Goal: Task Accomplishment & Management: Manage account settings

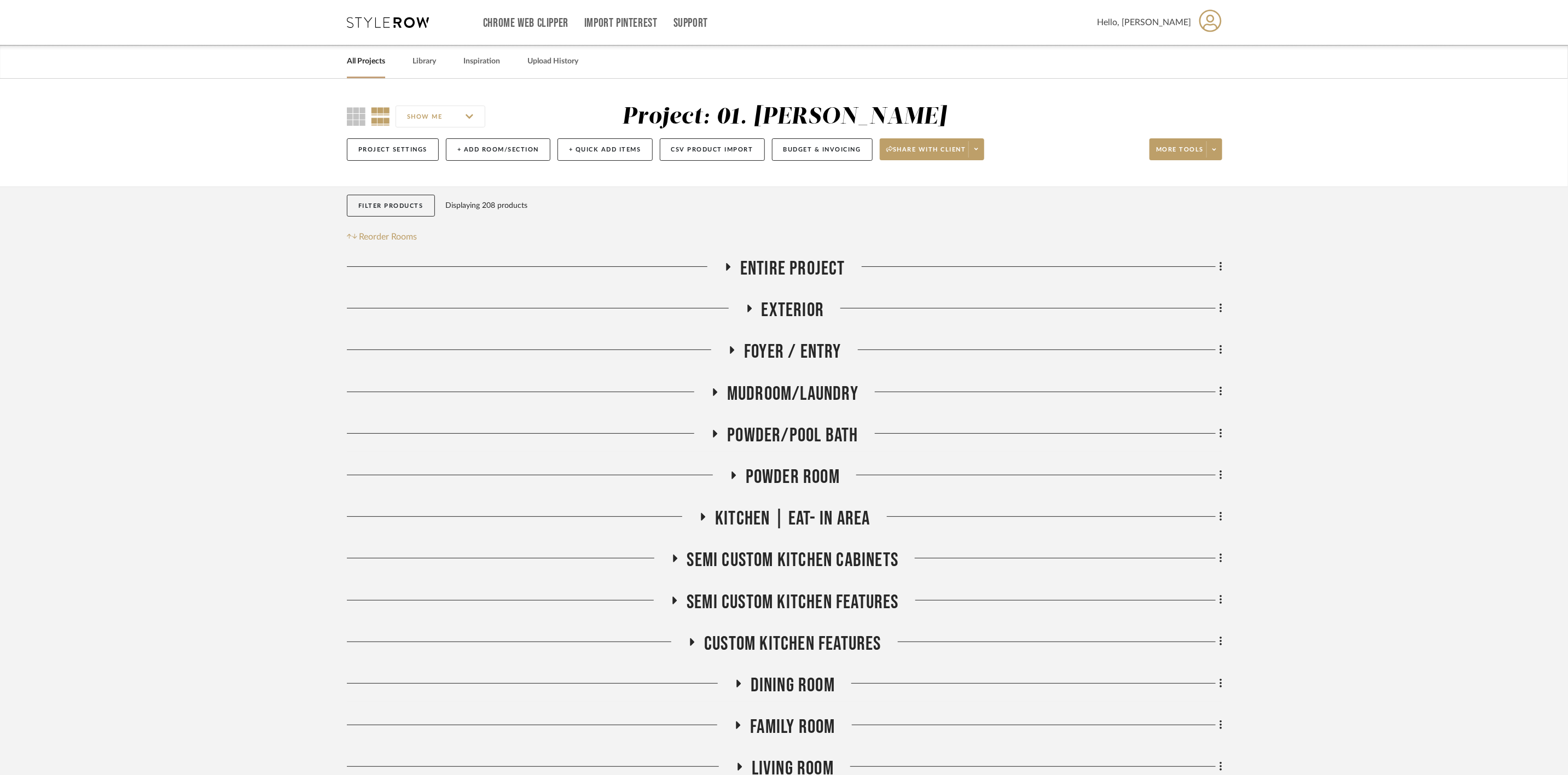
click at [377, 61] on link "All Projects" at bounding box center [366, 62] width 38 height 15
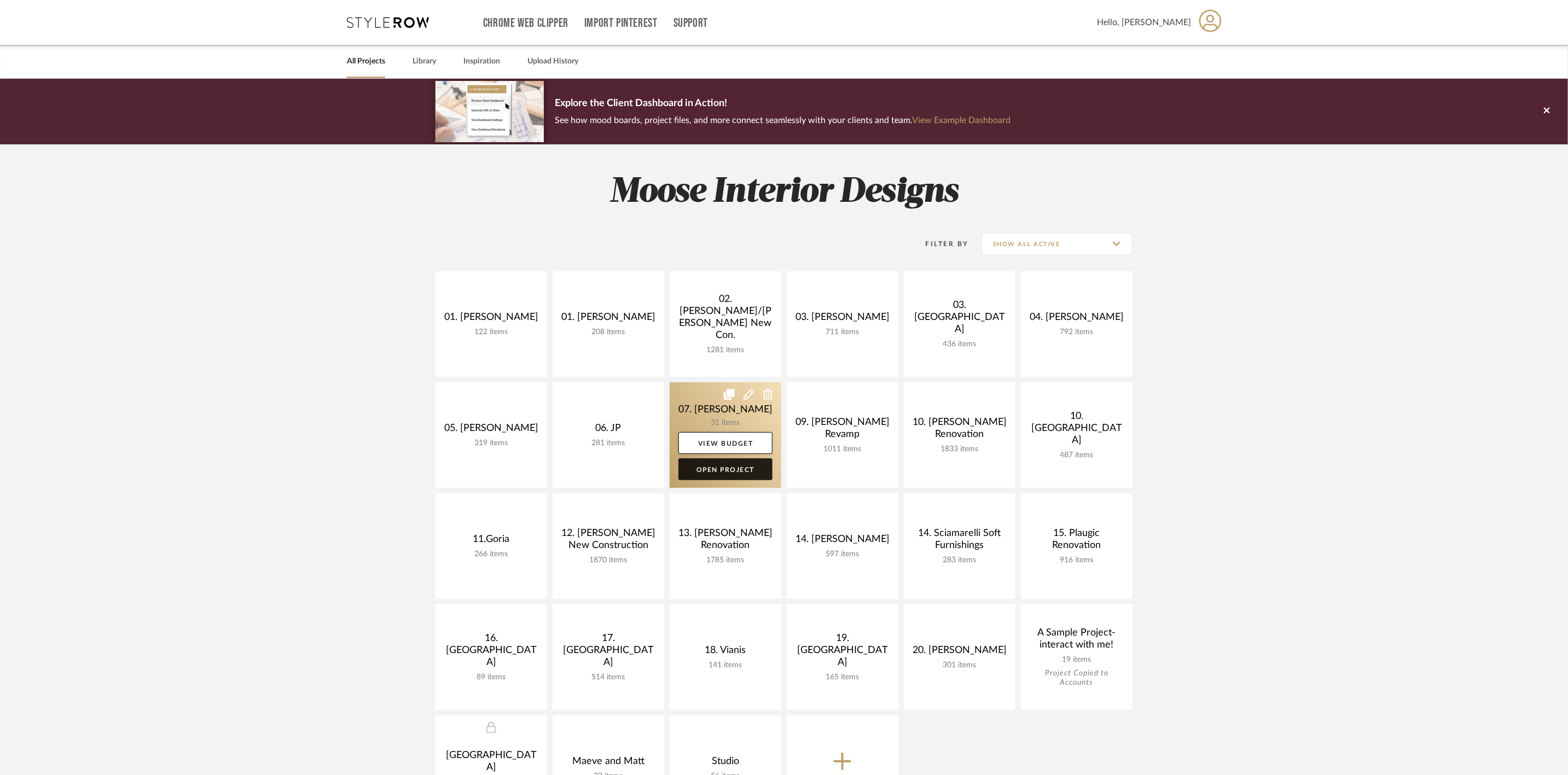
click at [730, 468] on link "Open Project" at bounding box center [725, 469] width 94 height 22
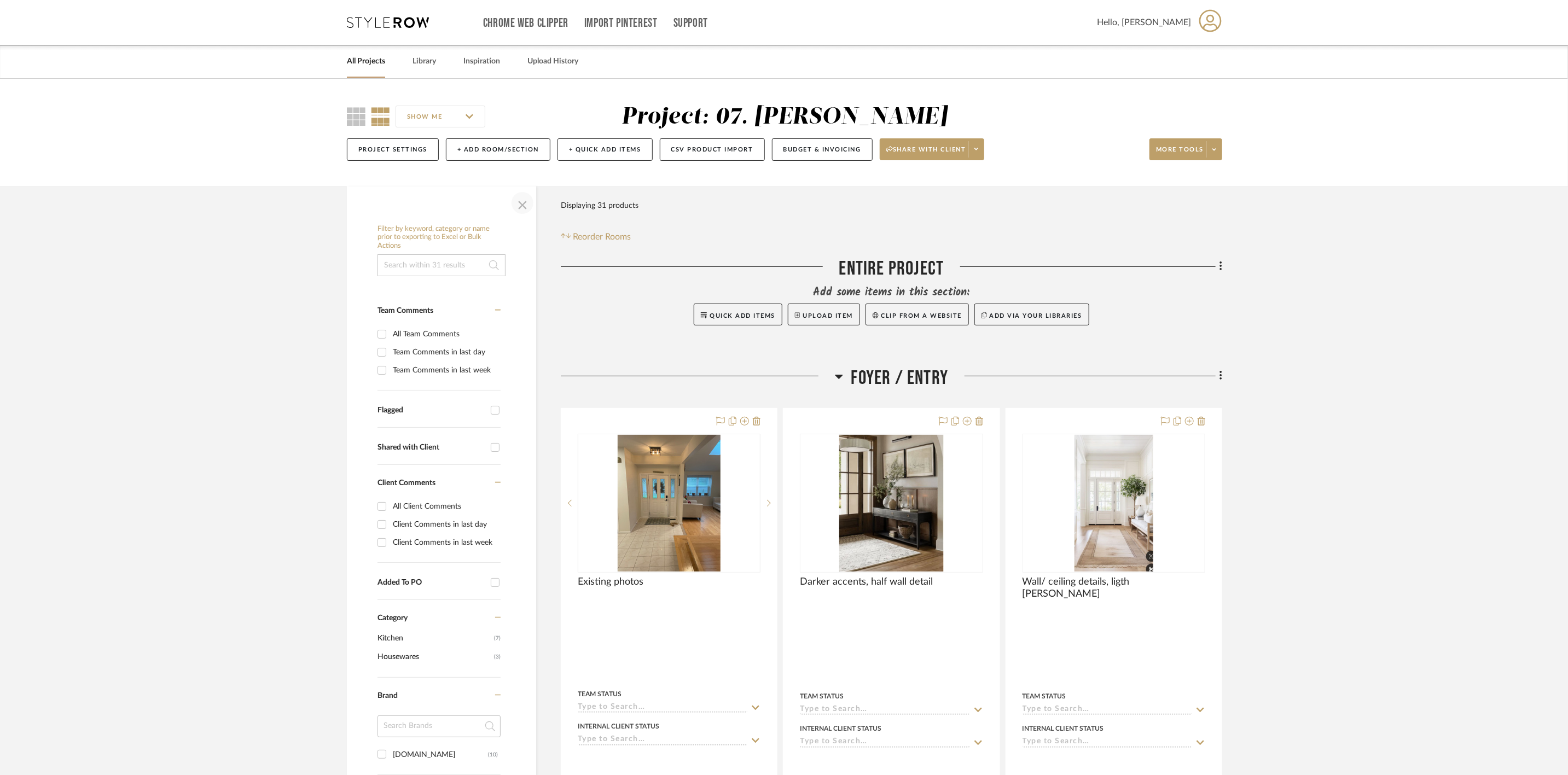
click at [525, 197] on span "button" at bounding box center [523, 203] width 26 height 26
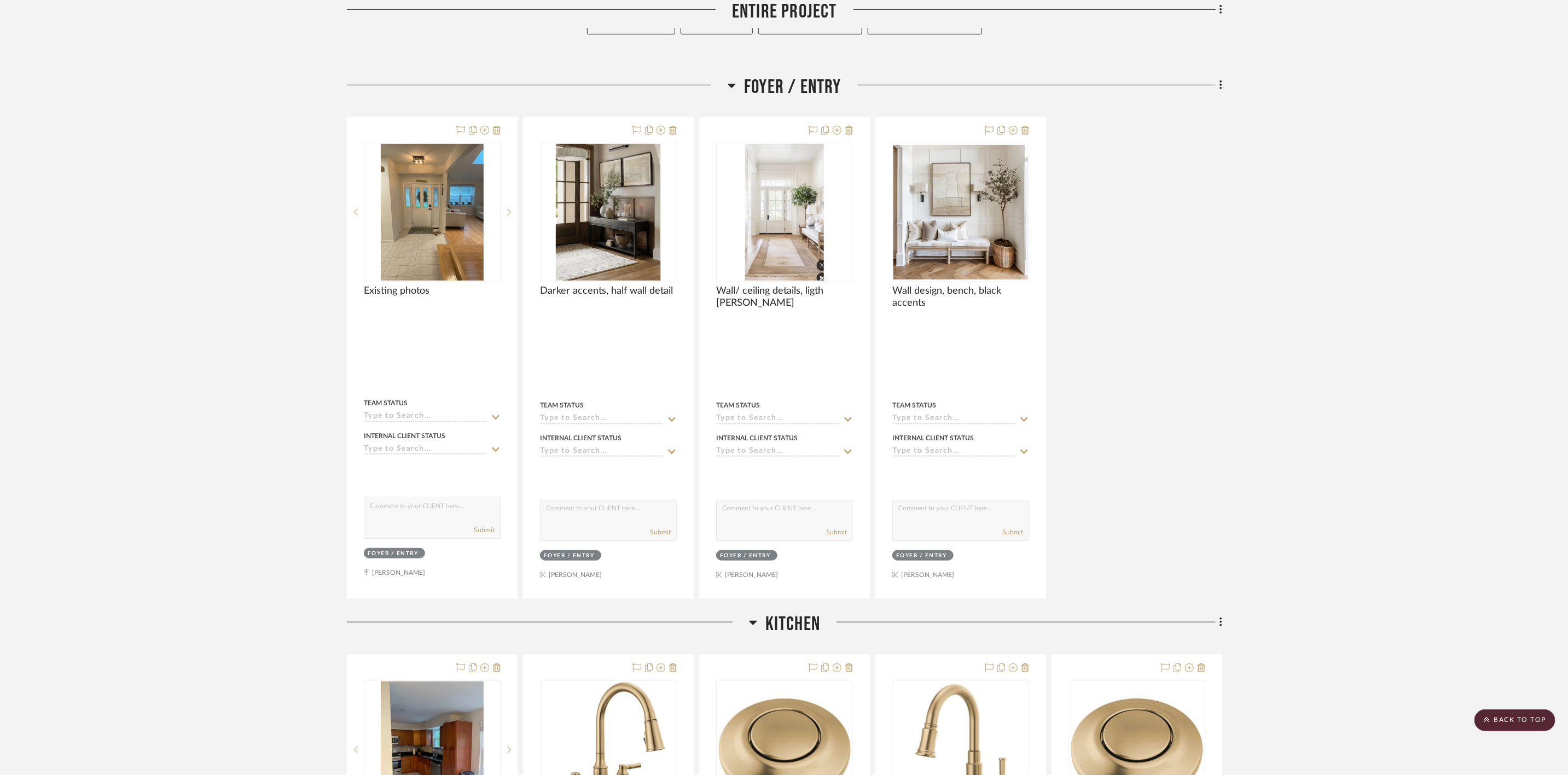
scroll to position [246, 0]
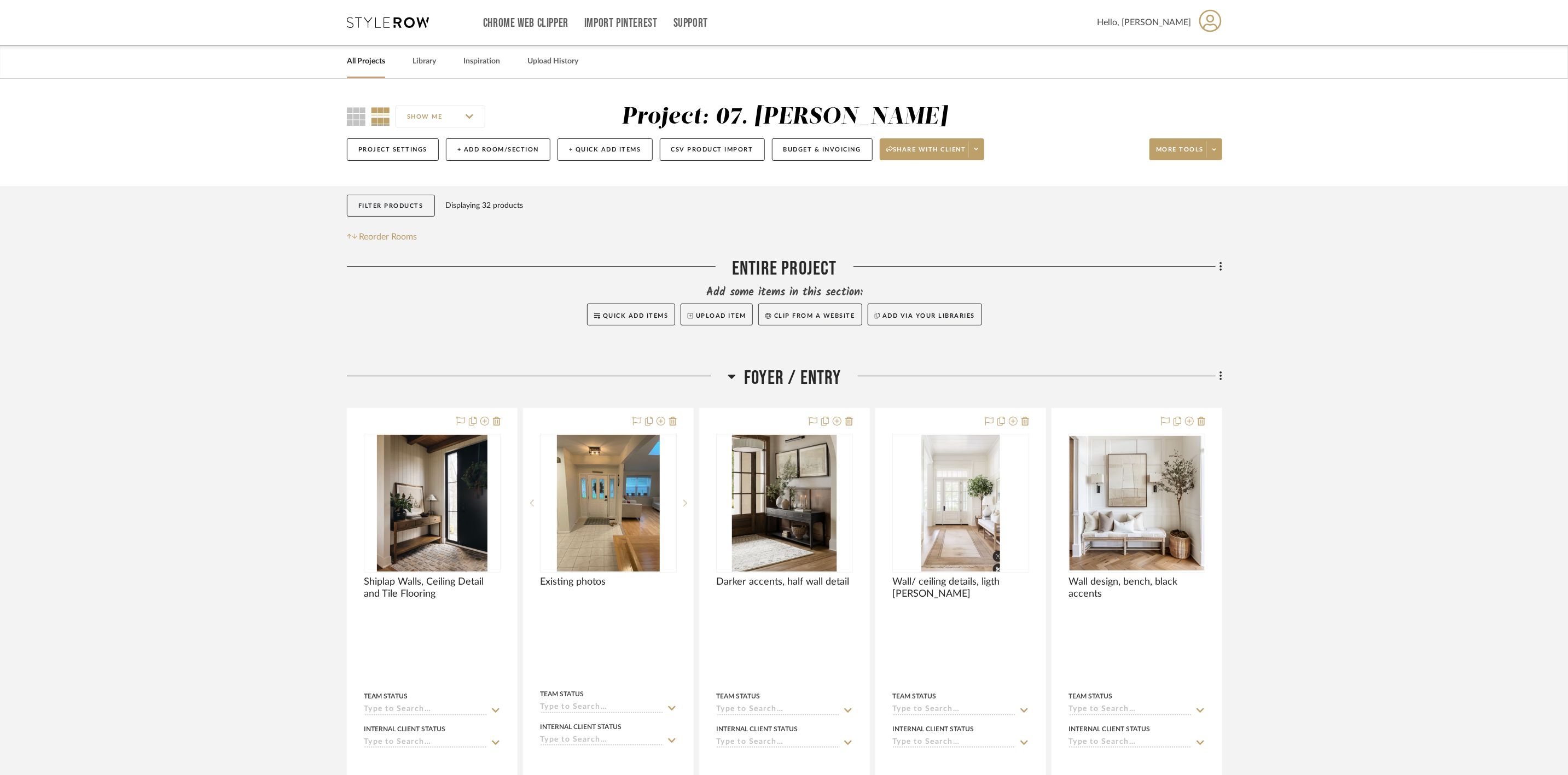
click at [373, 64] on link "All Projects" at bounding box center [366, 62] width 38 height 15
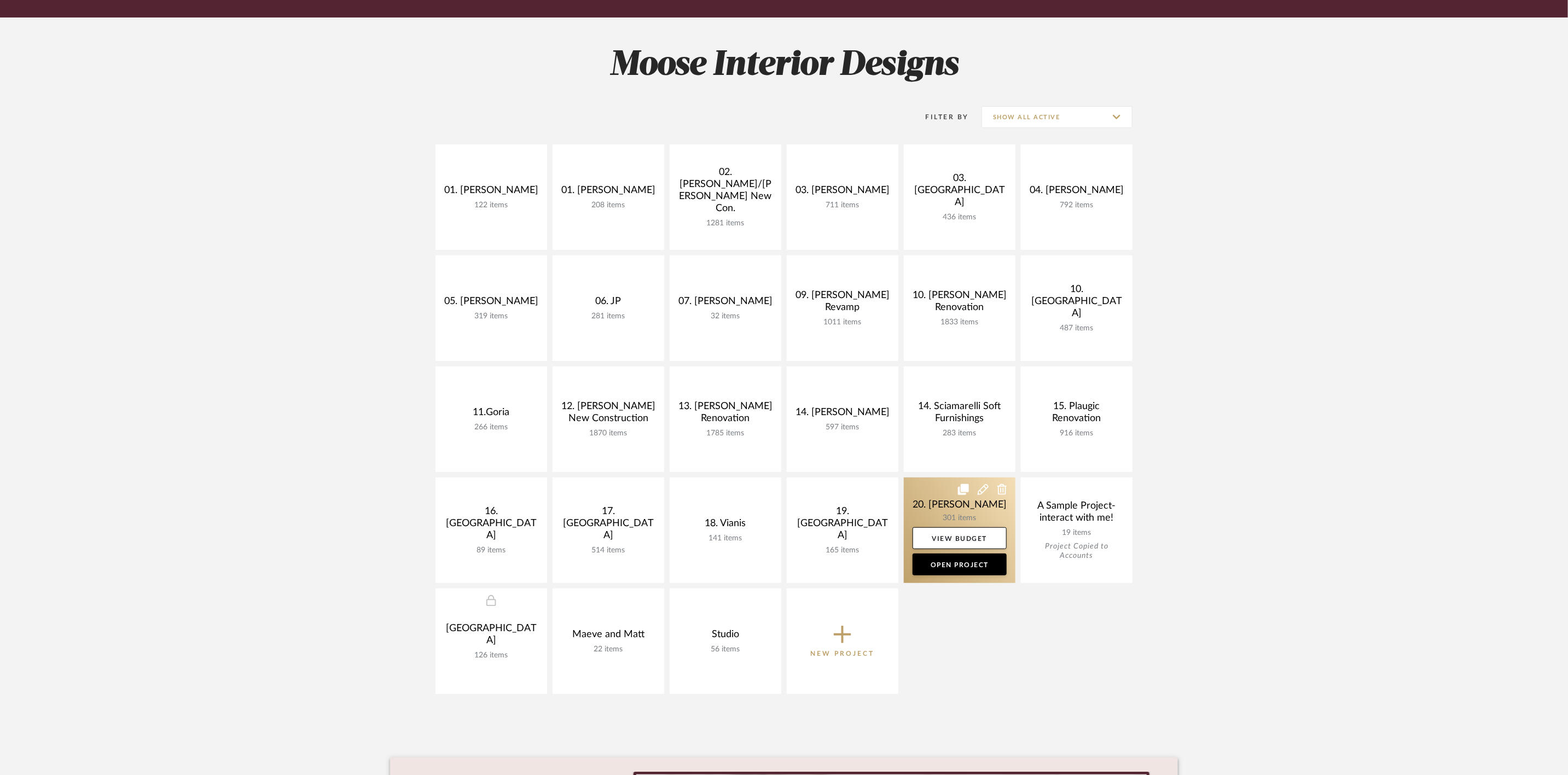
scroll to position [164, 0]
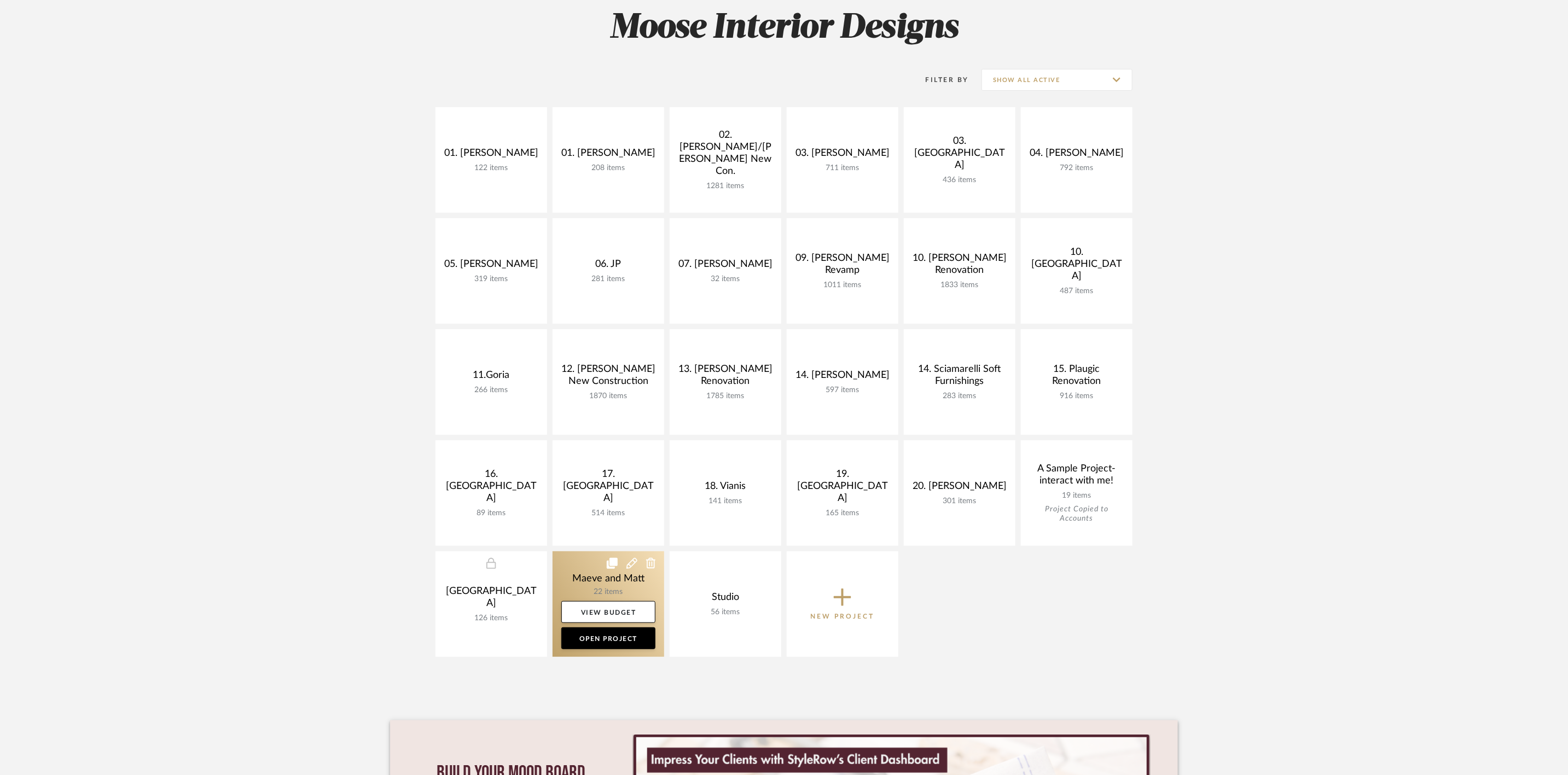
click at [650, 564] on icon at bounding box center [651, 563] width 10 height 11
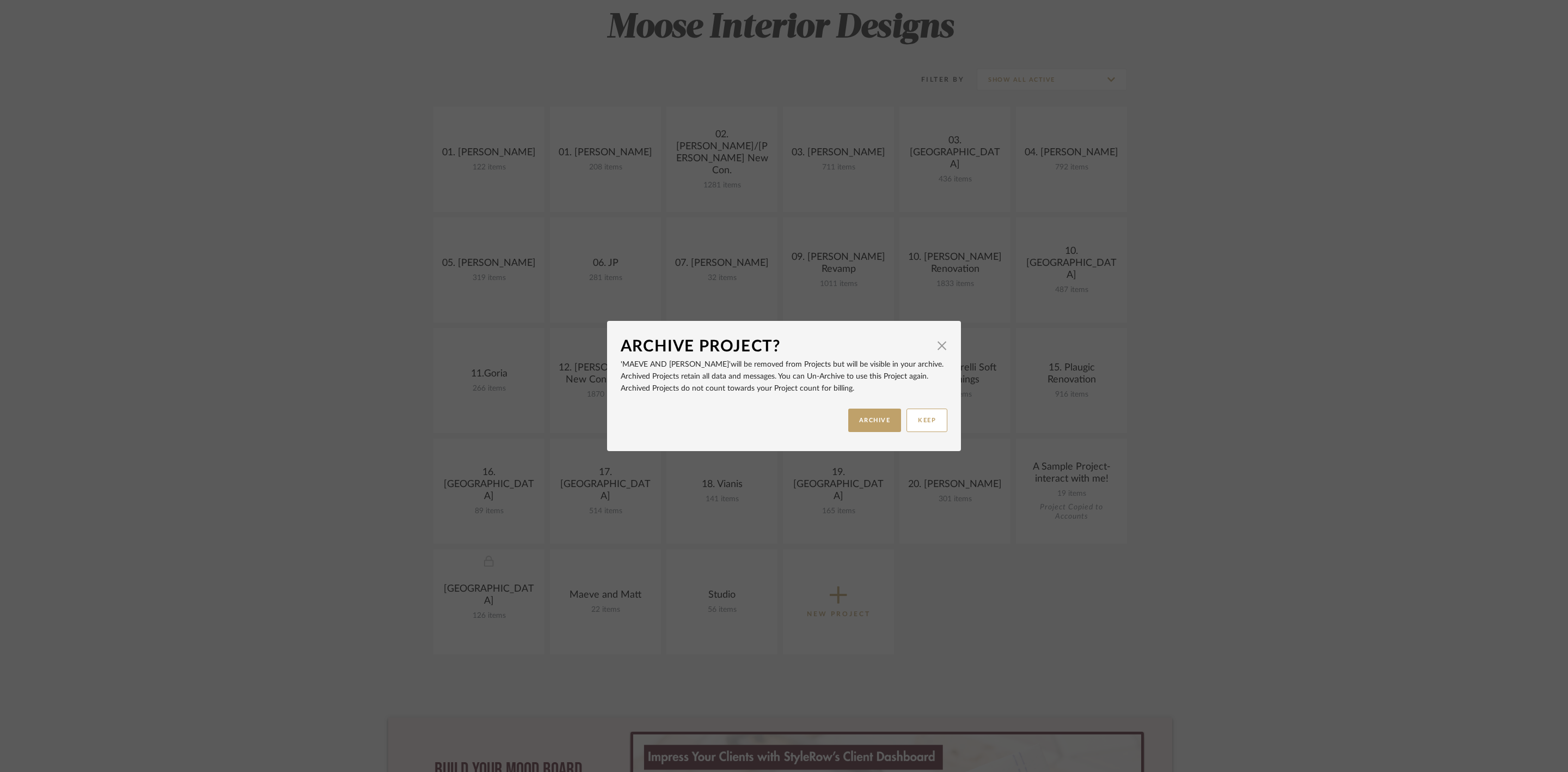
click at [1177, 593] on div "Archive Project? × 'Maeve and Matt' will be removed from Projects but will be v…" at bounding box center [784, 386] width 1568 height 772
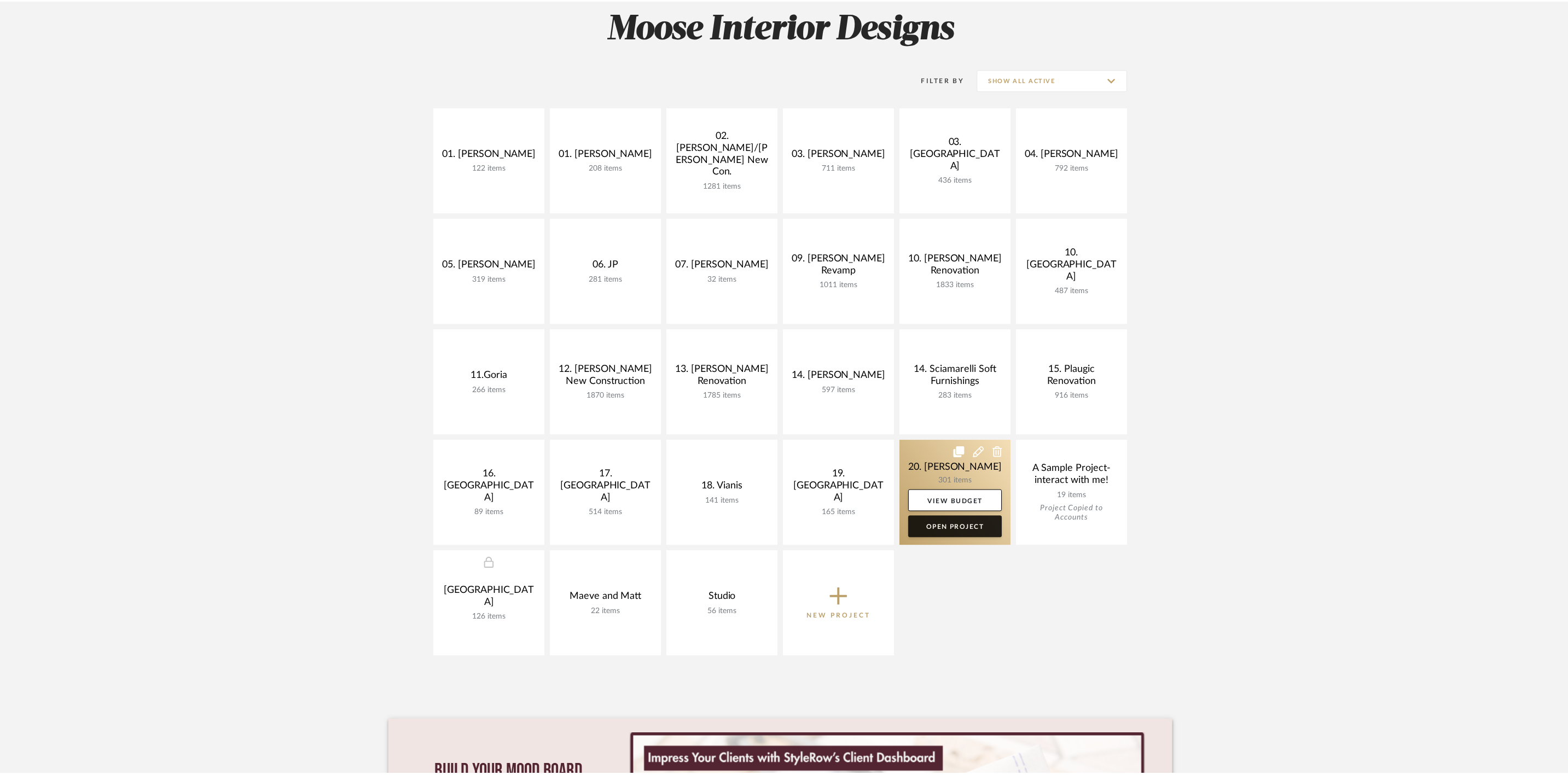
scroll to position [164, 0]
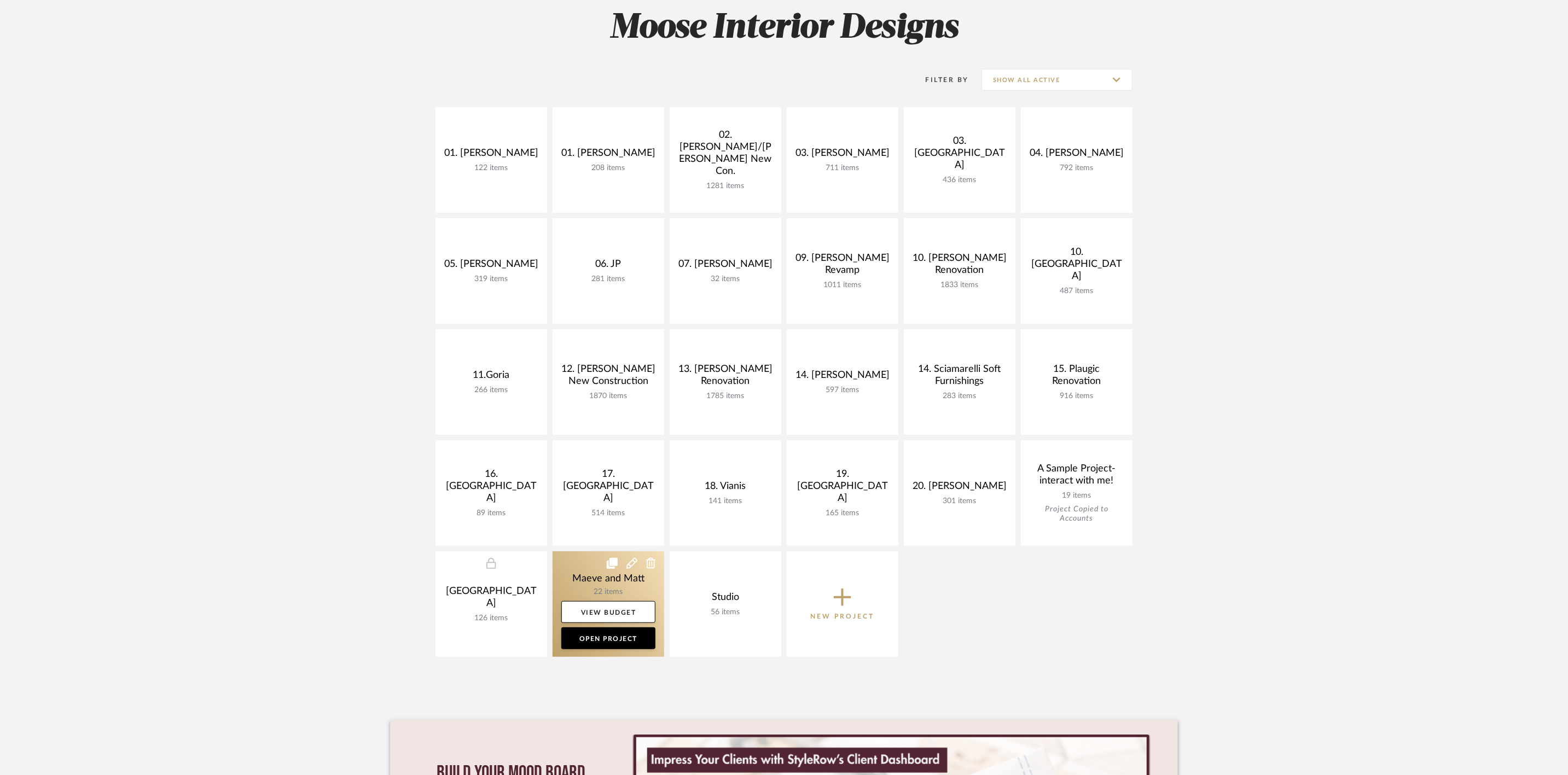
click at [630, 564] on icon at bounding box center [632, 563] width 11 height 11
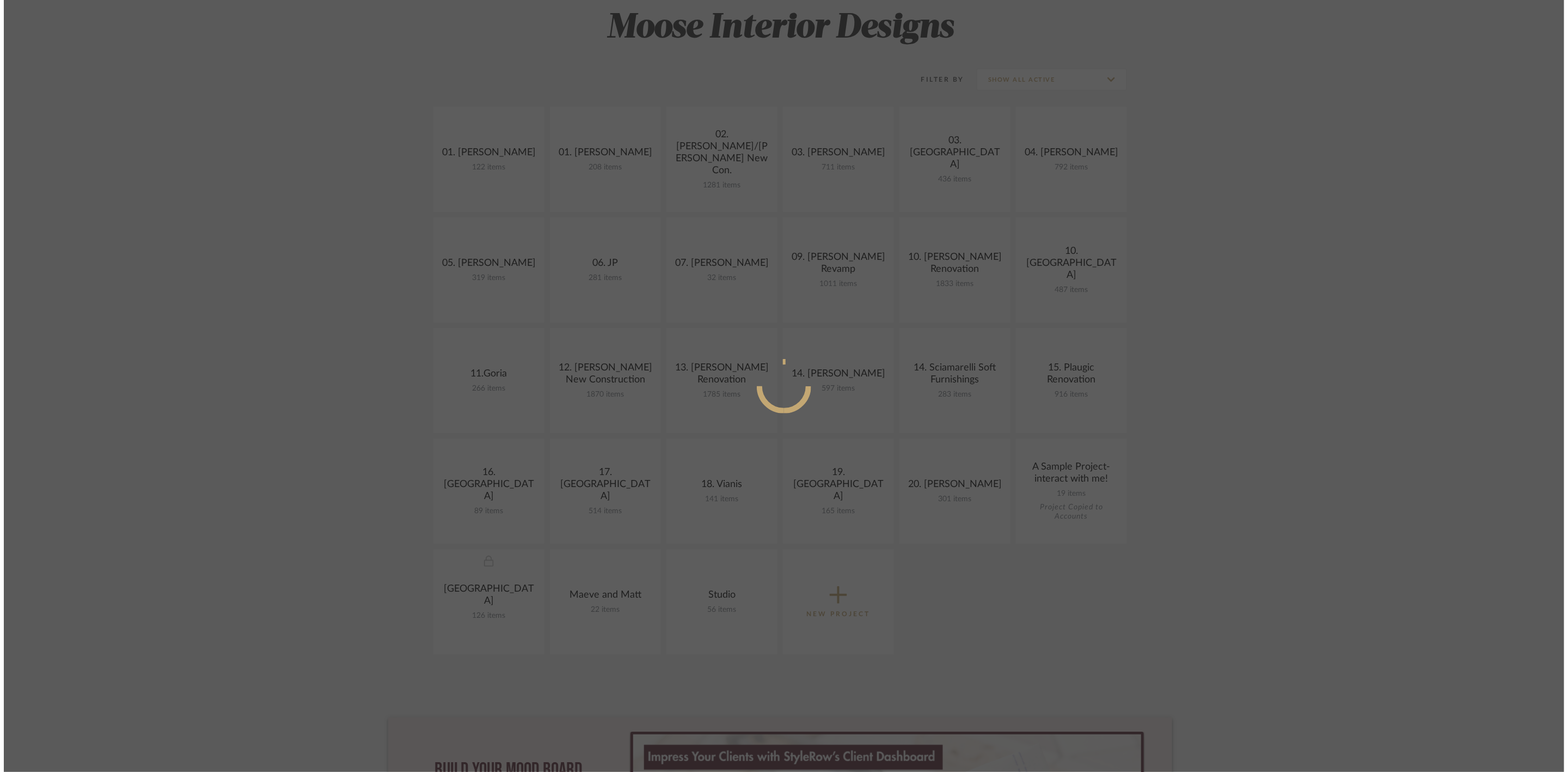
scroll to position [0, 0]
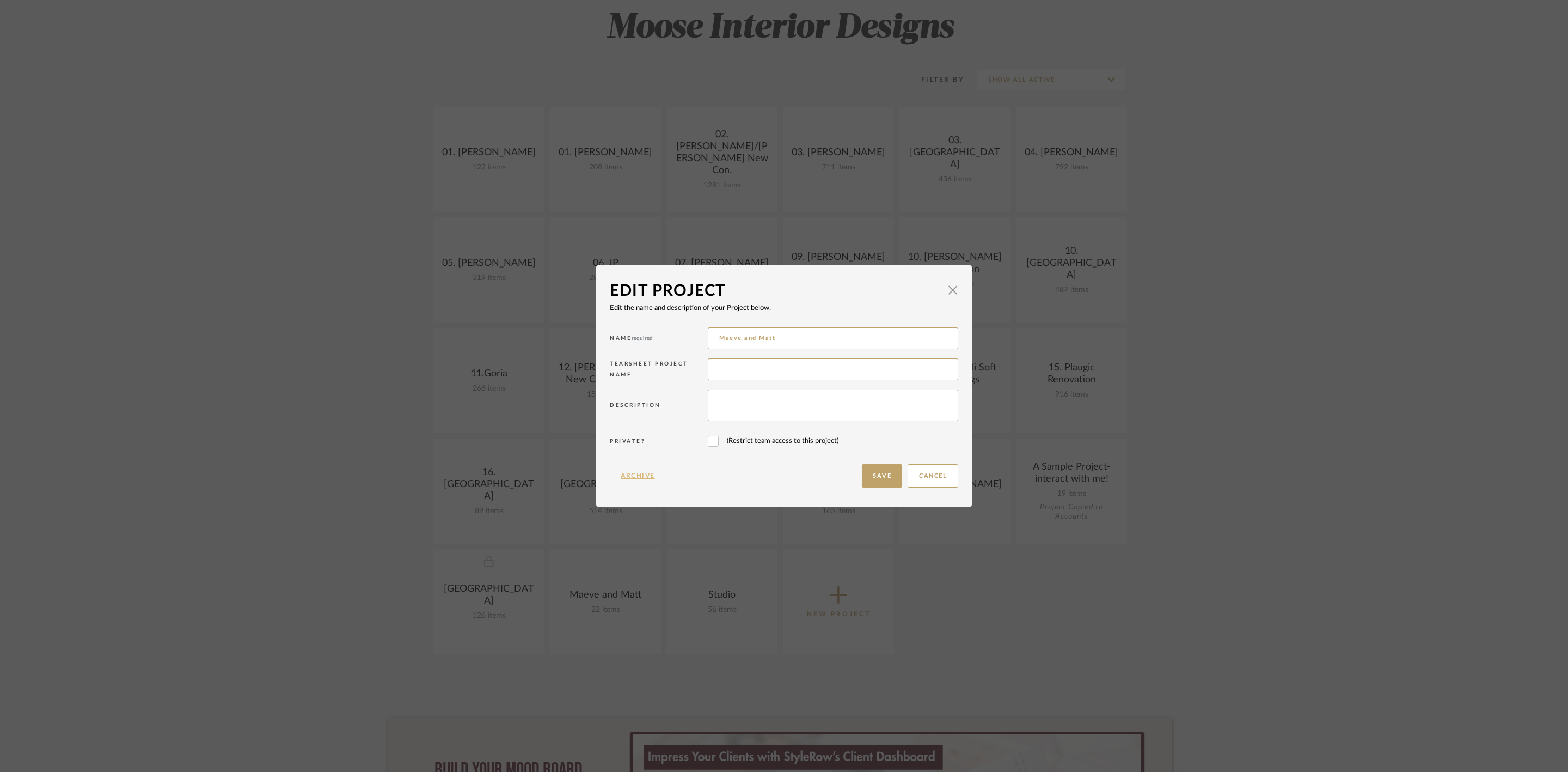
click at [634, 473] on button "Archive" at bounding box center [637, 475] width 56 height 23
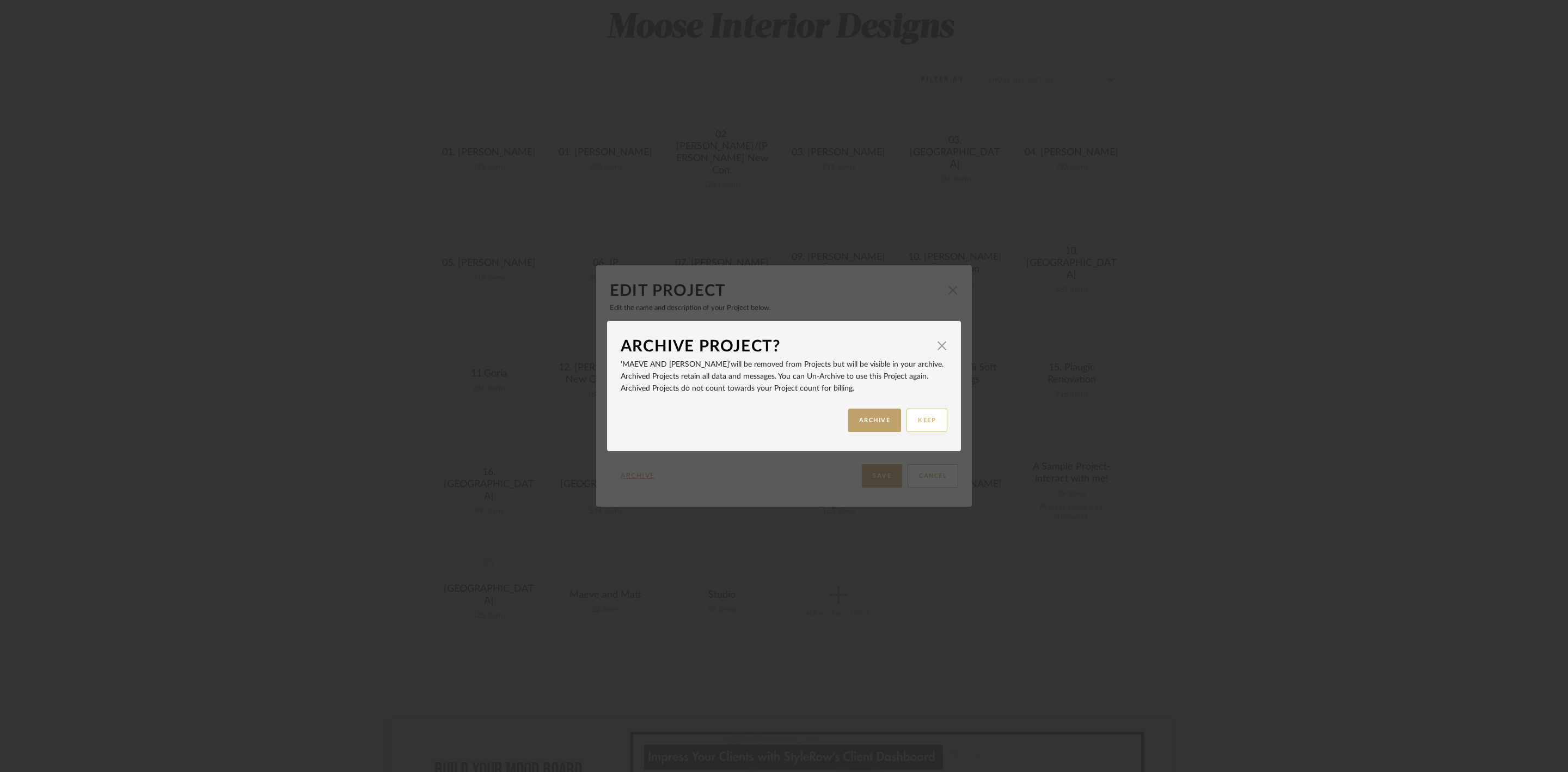
drag, startPoint x: 888, startPoint y: 417, endPoint x: 905, endPoint y: 418, distance: 17.0
click at [888, 417] on button "ARCHIVE" at bounding box center [875, 420] width 53 height 23
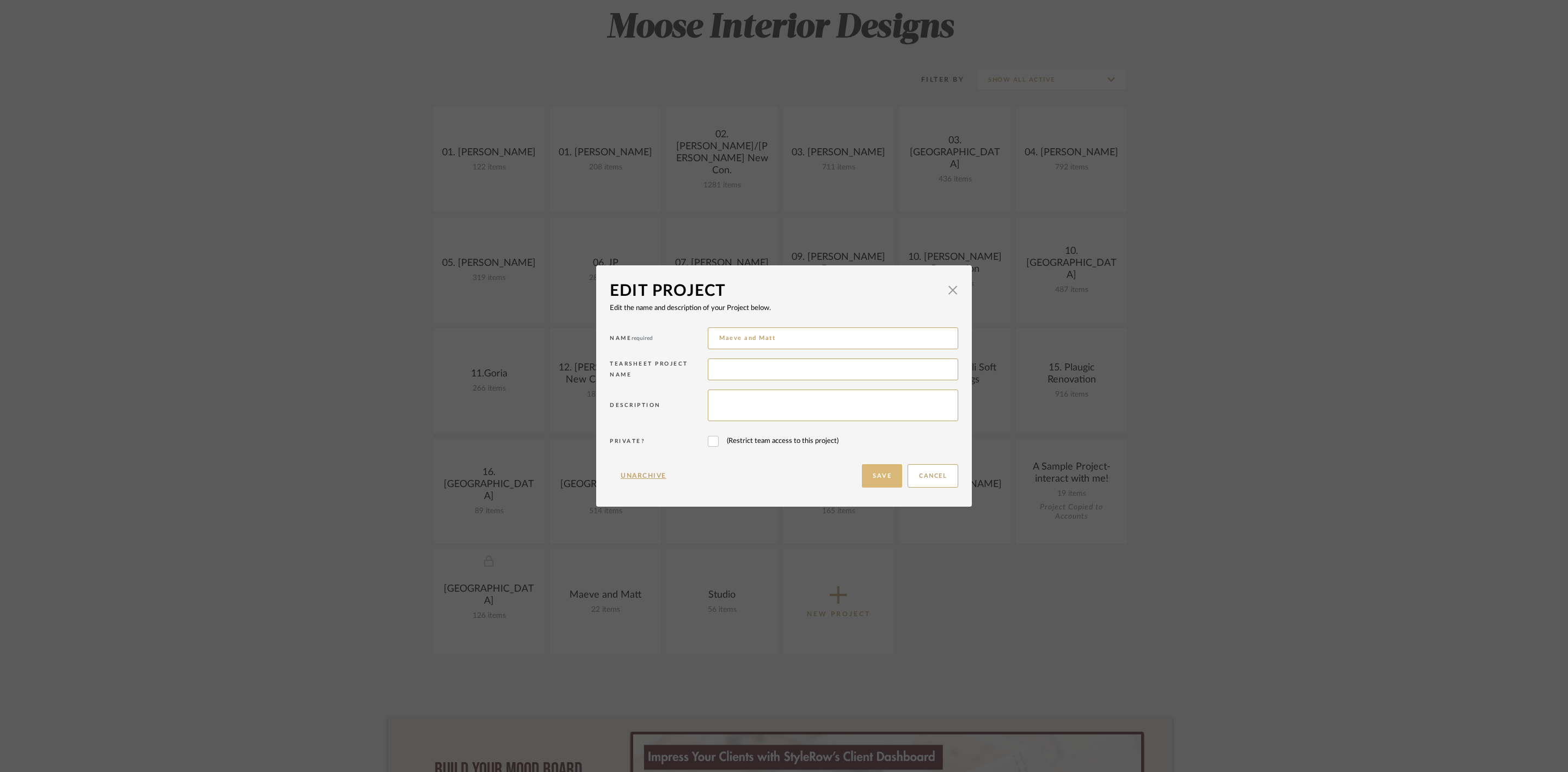
click at [876, 479] on button "Save" at bounding box center [881, 475] width 40 height 23
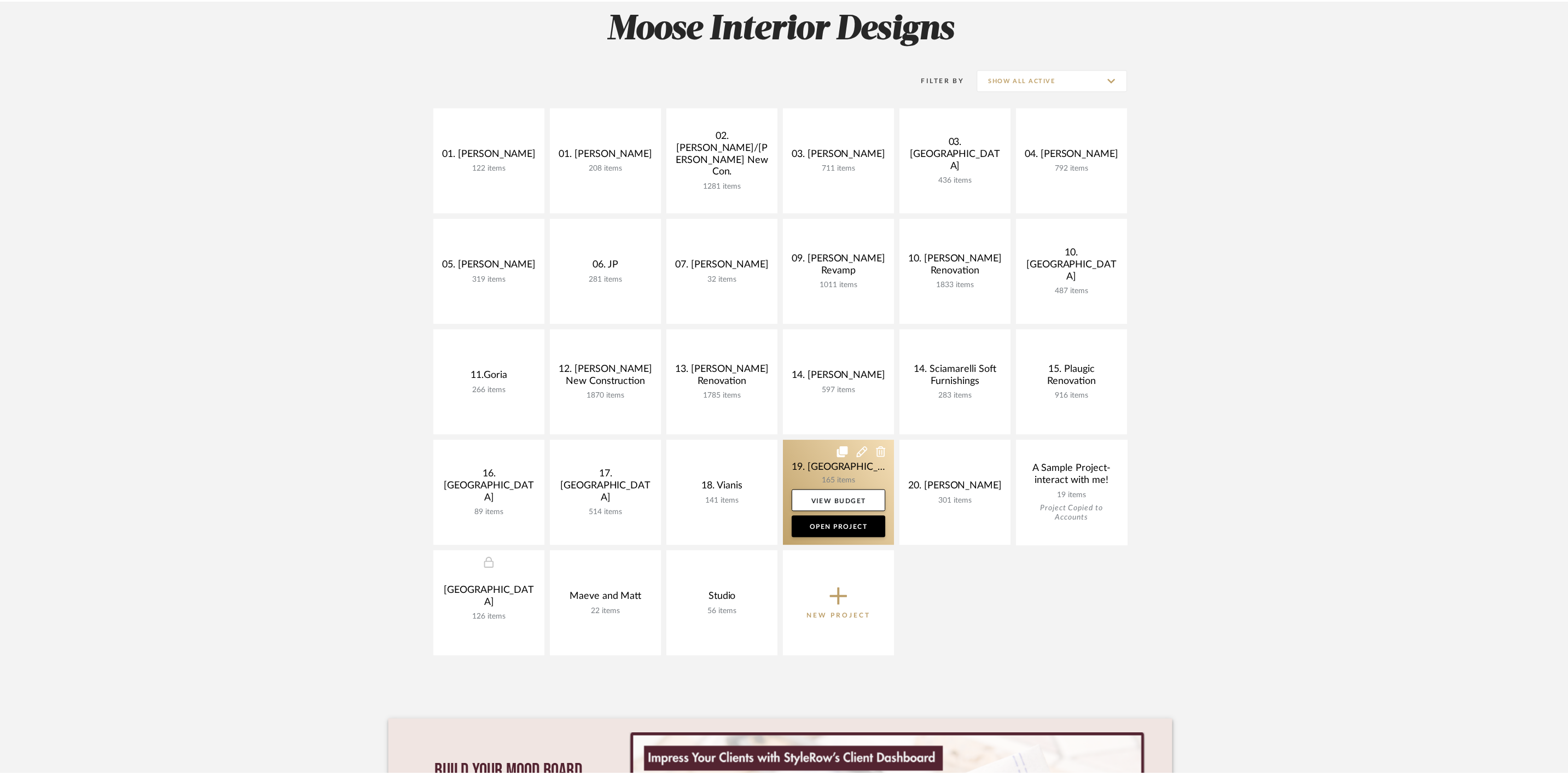
scroll to position [164, 0]
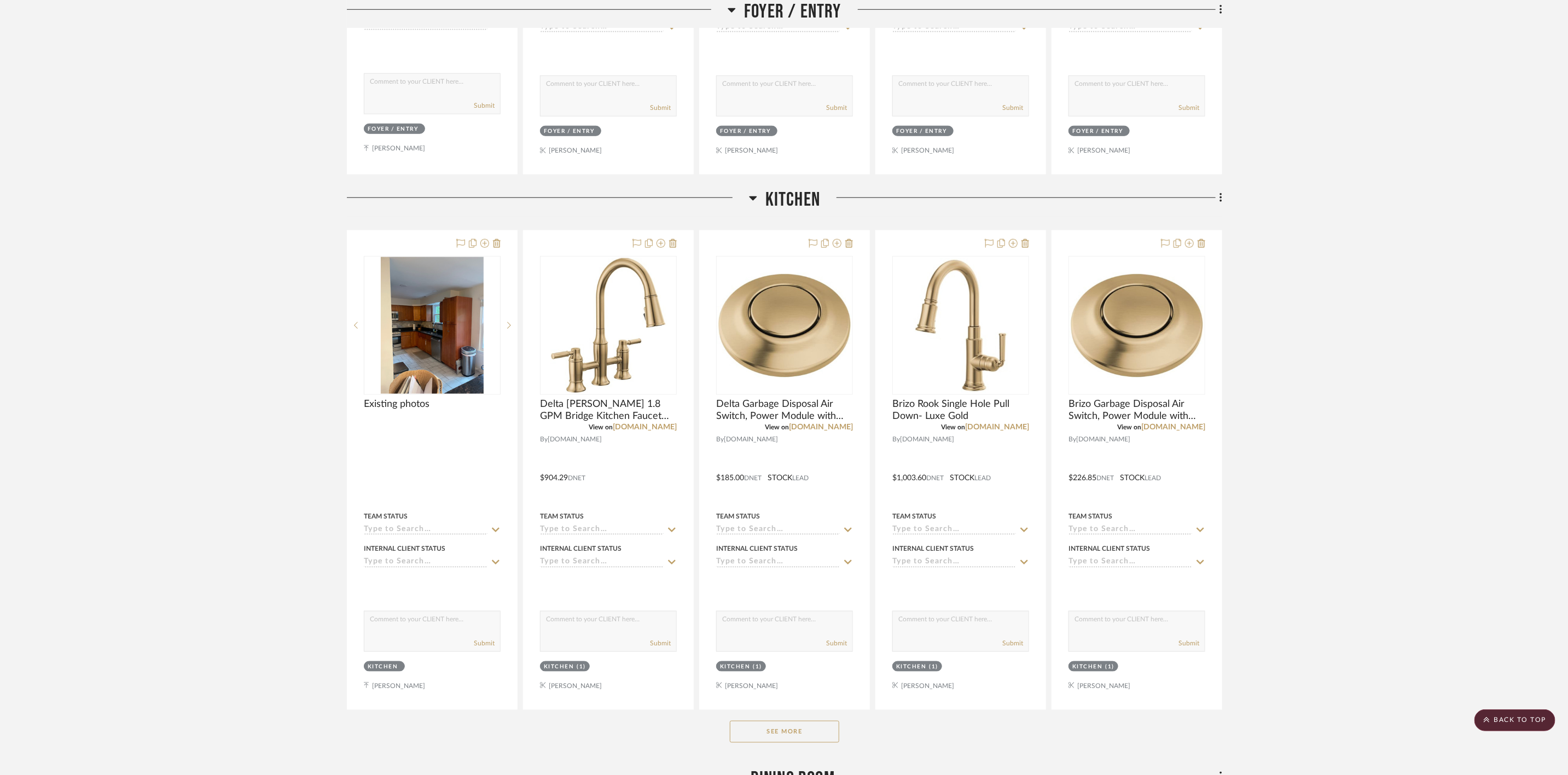
scroll to position [738, 0]
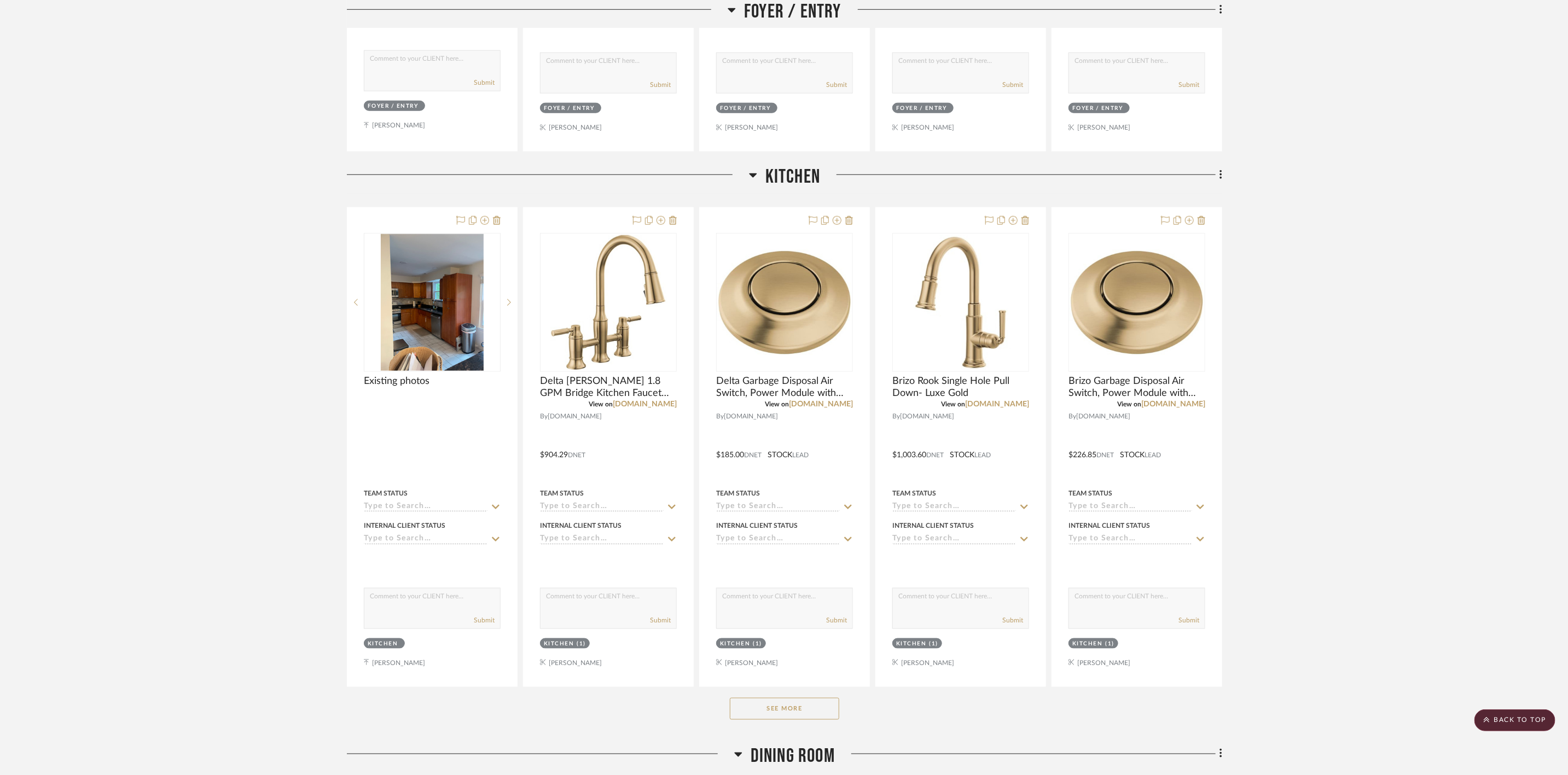
click at [827, 713] on button "See More" at bounding box center [784, 709] width 110 height 22
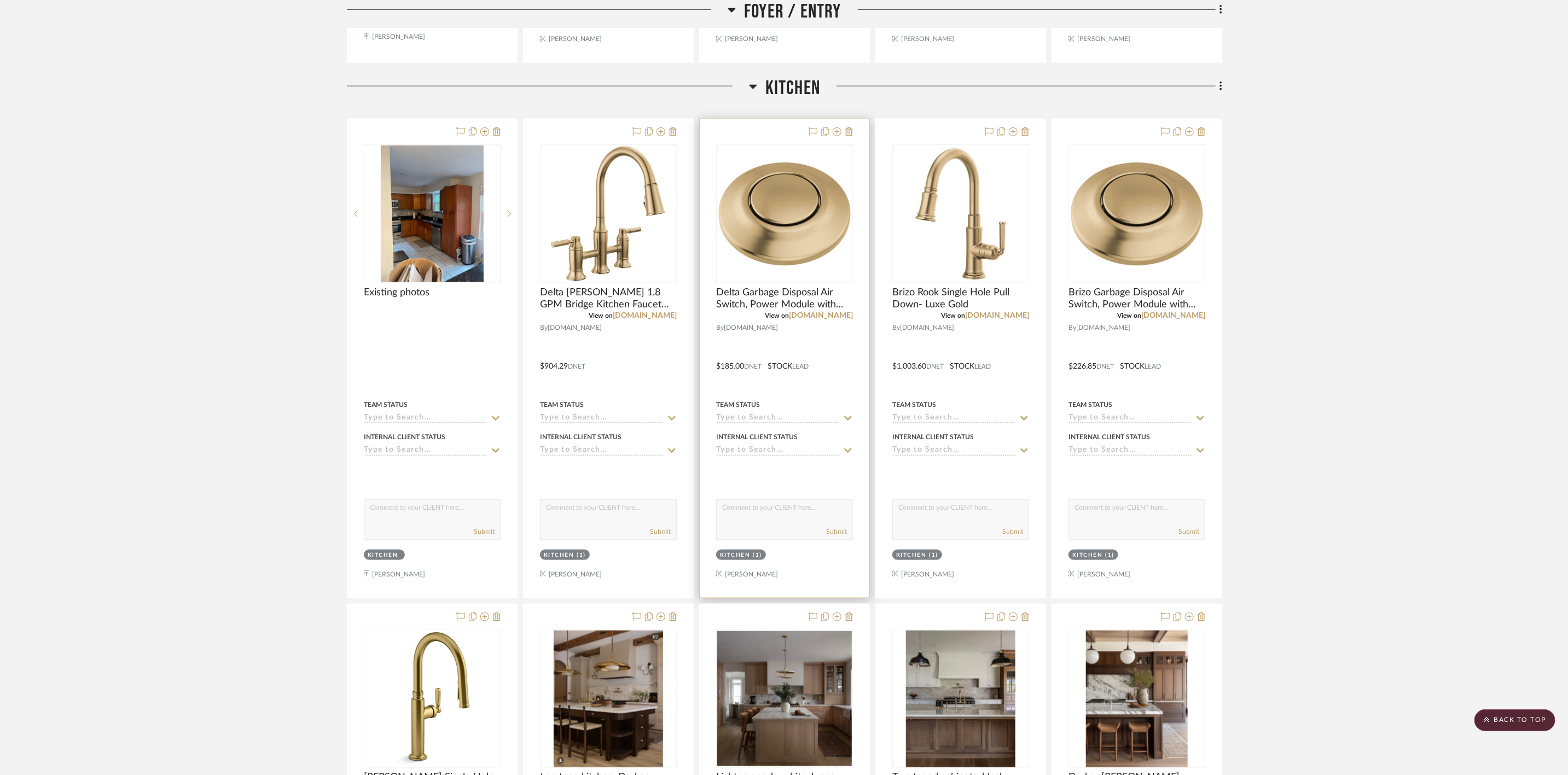
scroll to position [820, 0]
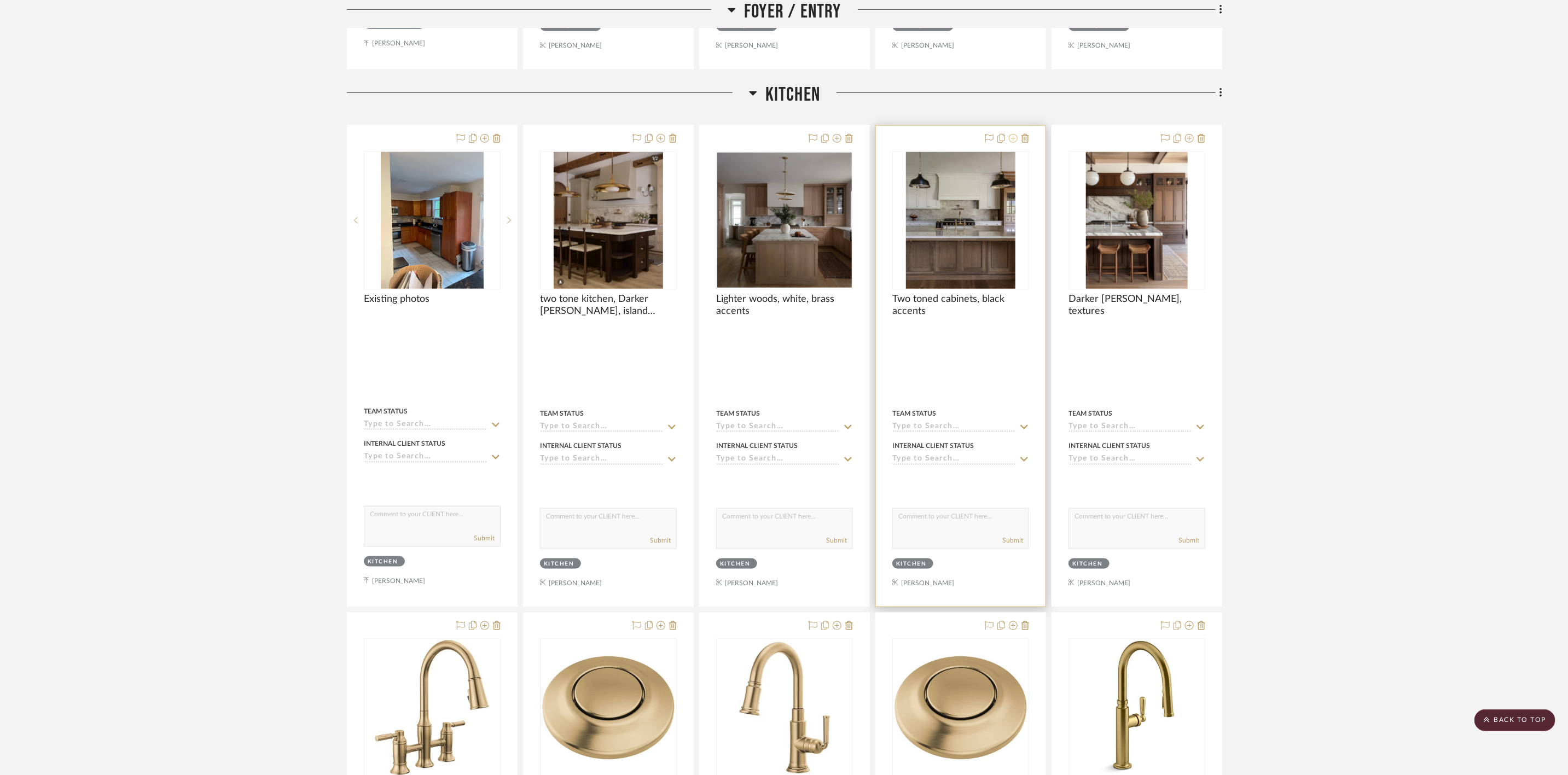
click at [1012, 142] on icon at bounding box center [1013, 138] width 9 height 9
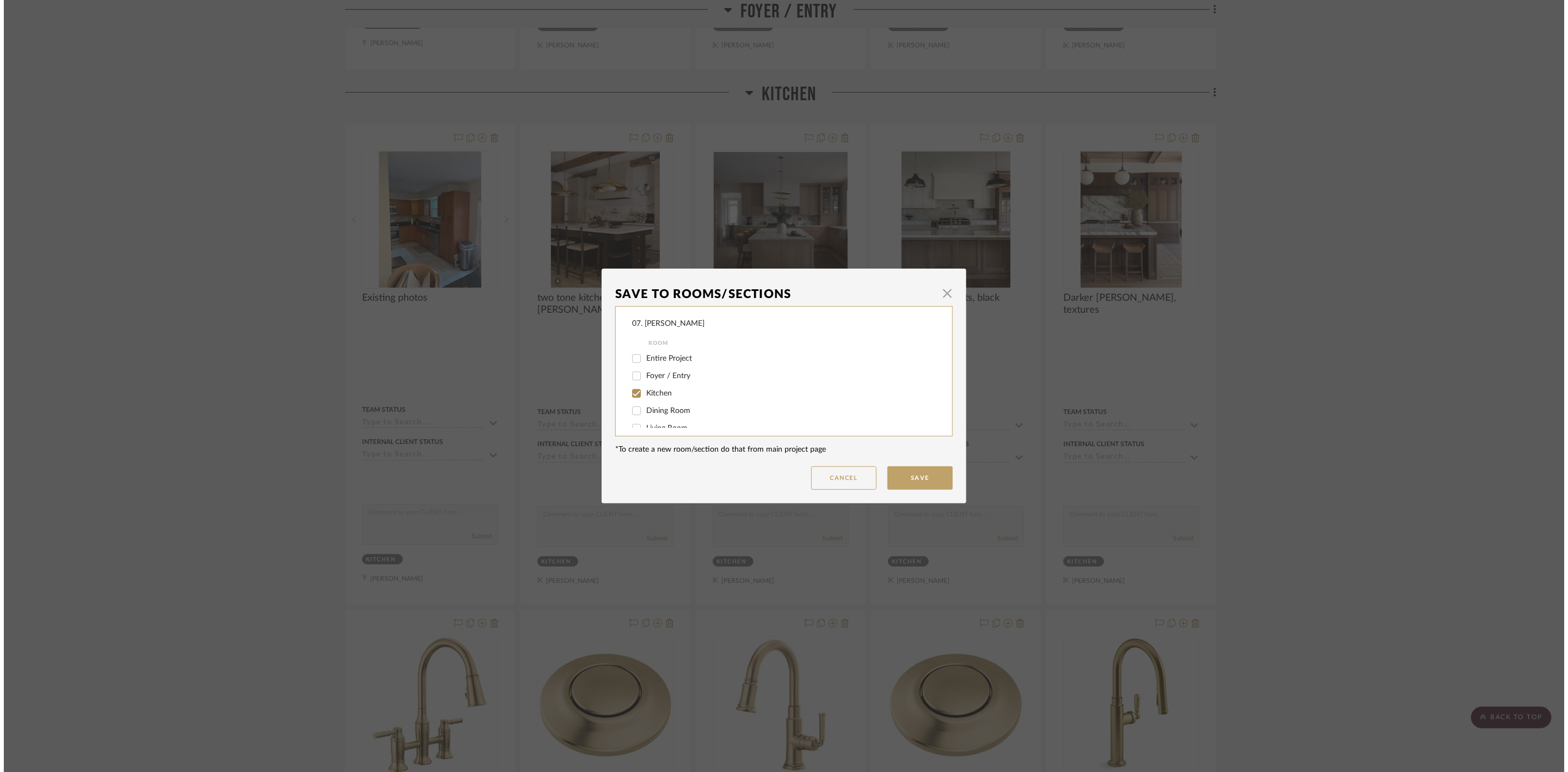
scroll to position [0, 0]
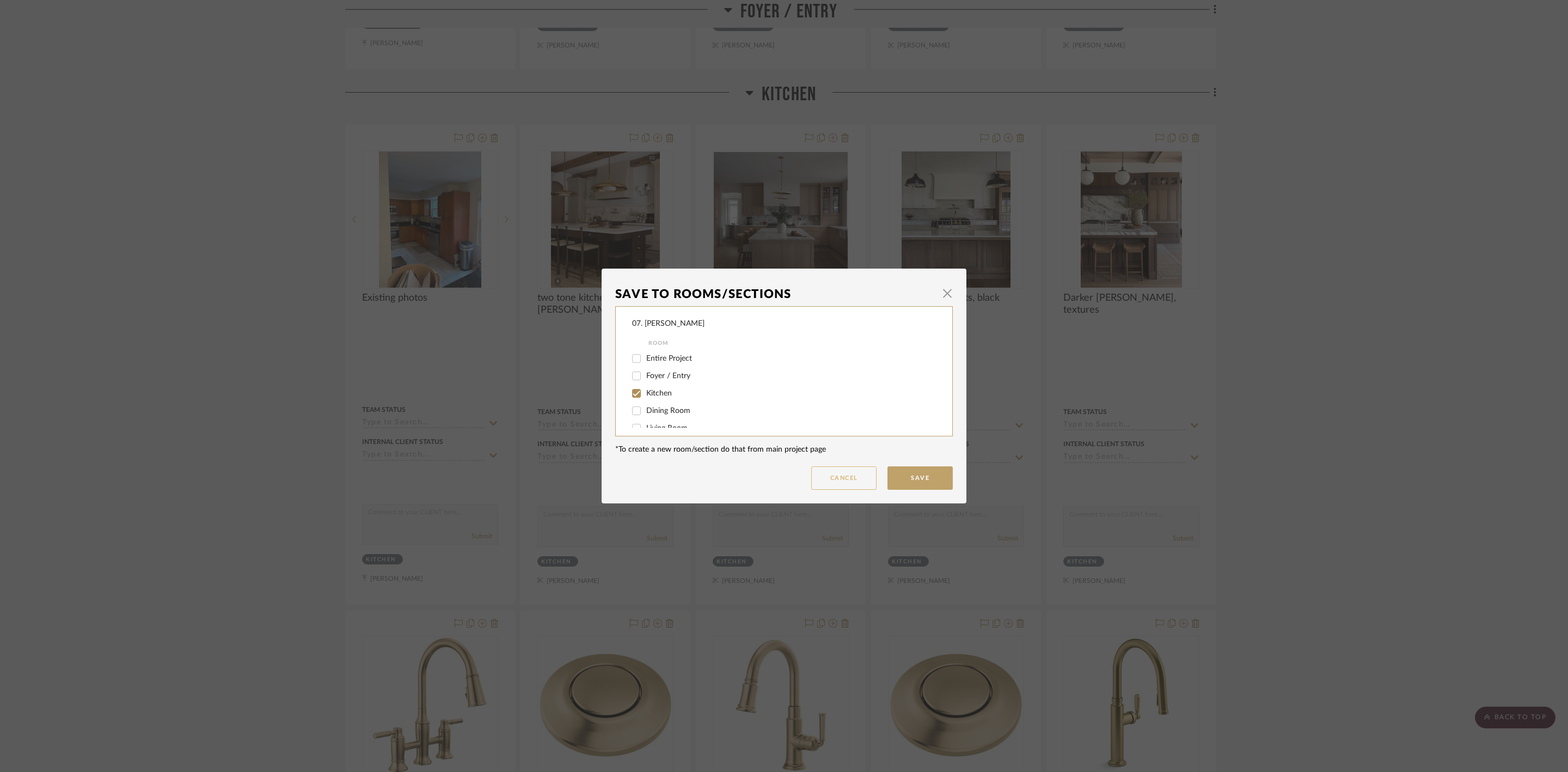
click at [842, 486] on button "Cancel" at bounding box center [844, 478] width 65 height 23
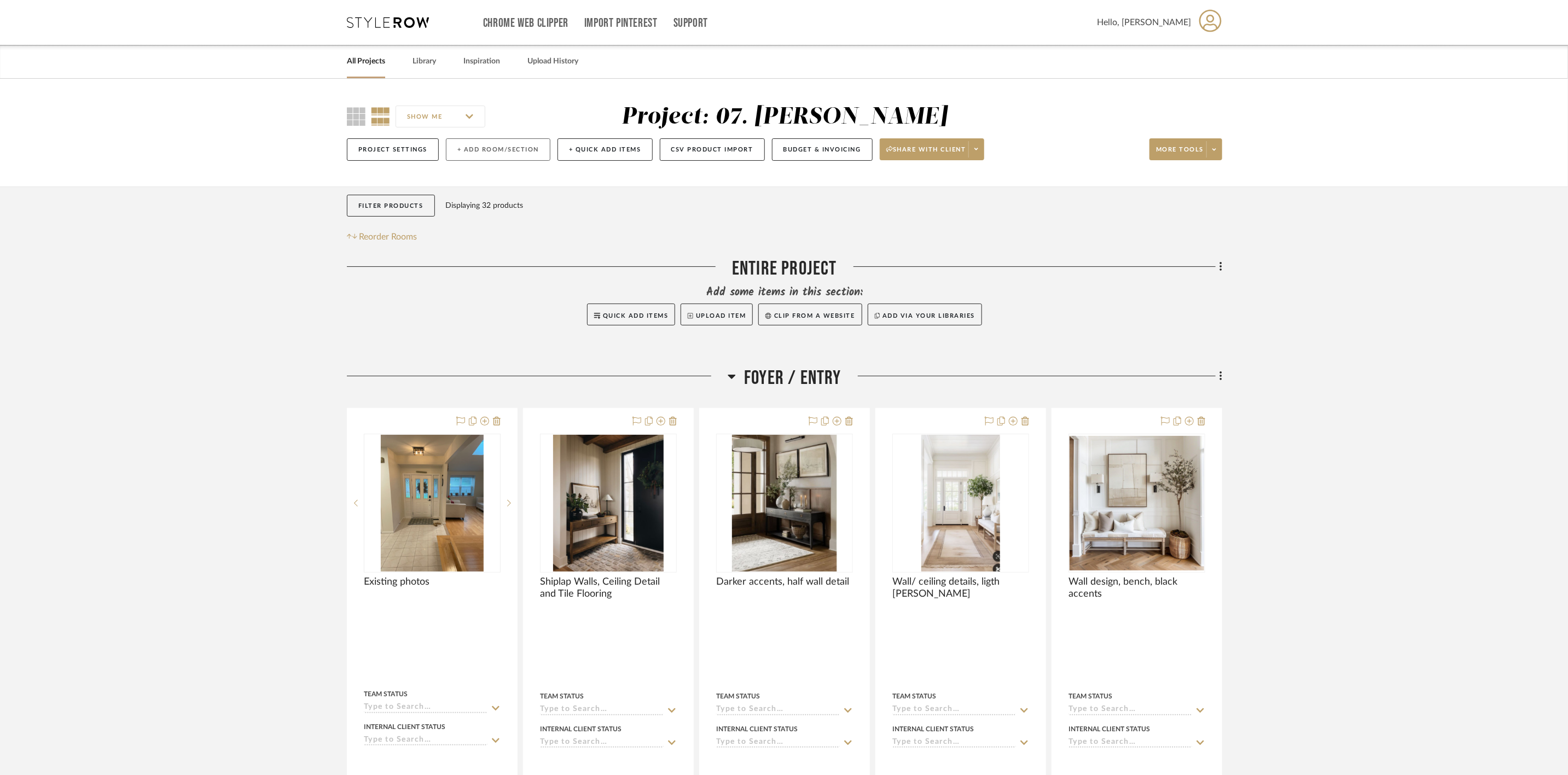
click at [523, 150] on button "+ Add Room/Section" at bounding box center [498, 149] width 105 height 23
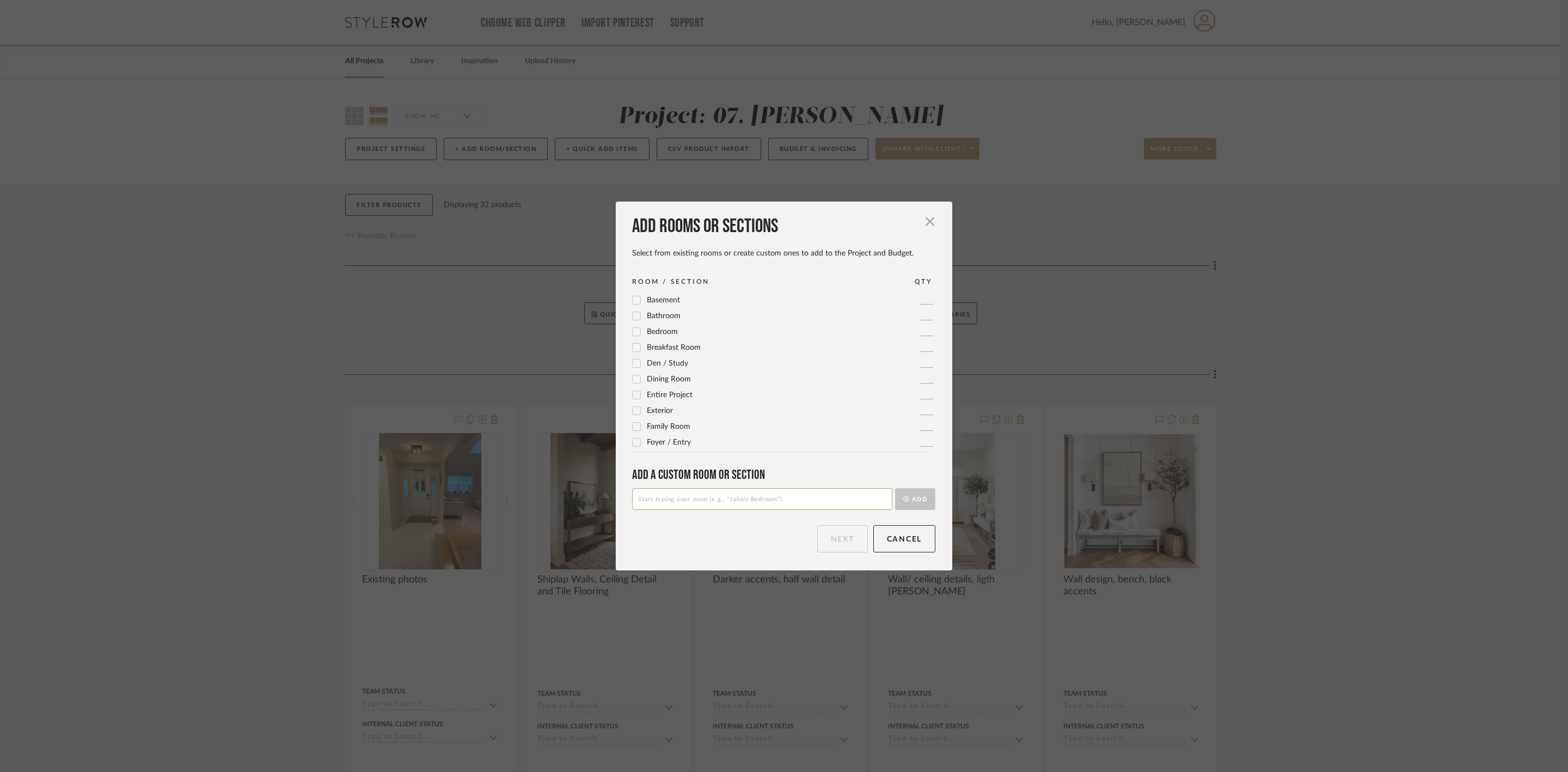
scroll to position [363, 0]
click at [704, 489] on input at bounding box center [762, 499] width 260 height 22
type input "Considering"
click at [908, 504] on button "Add" at bounding box center [915, 499] width 40 height 22
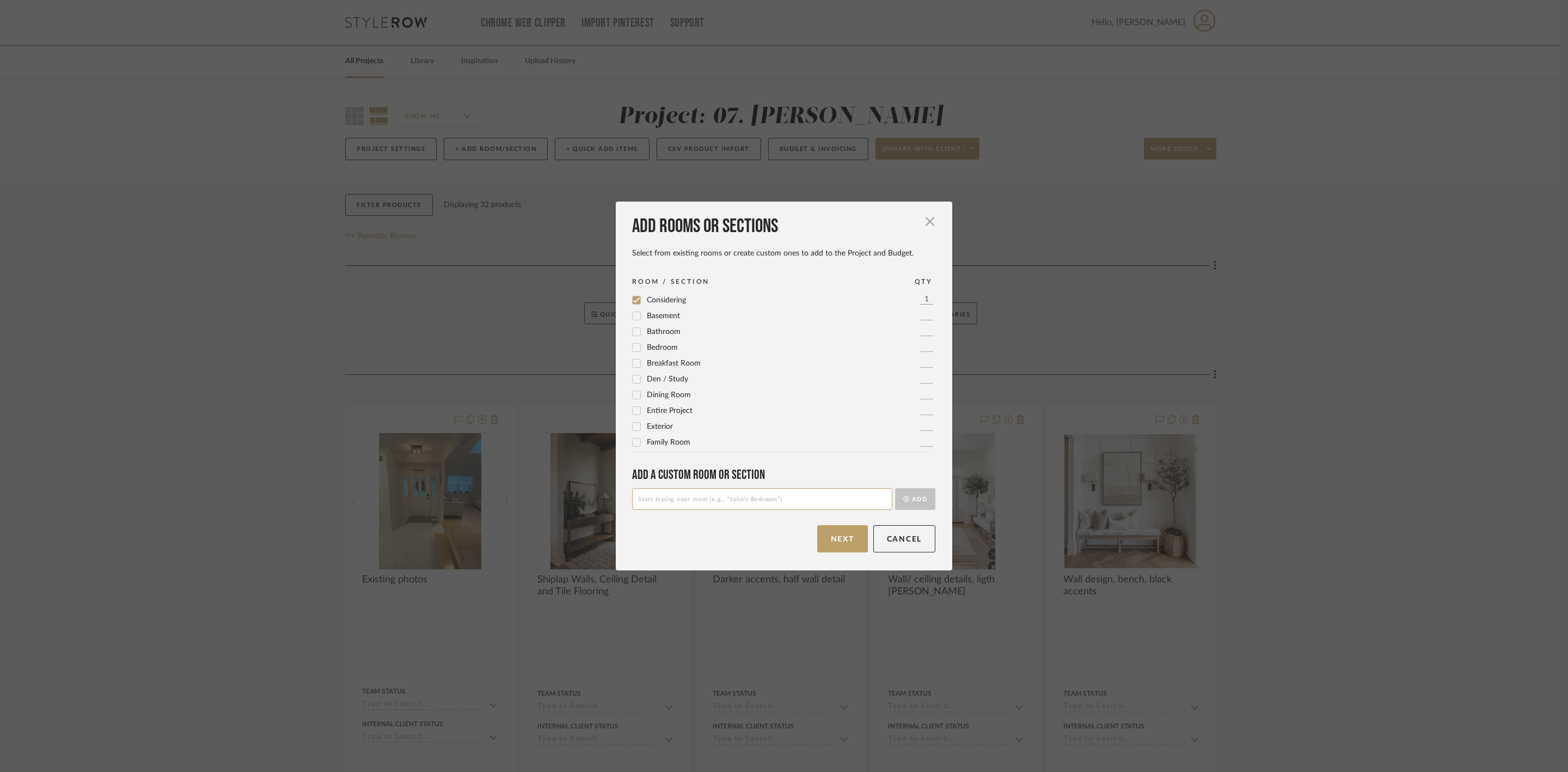
click at [813, 496] on input at bounding box center [762, 499] width 260 height 22
type input "Will Not Use"
click at [899, 487] on div "Add a Custom room or Section Will Not Use Add" at bounding box center [783, 488] width 303 height 42
click at [899, 494] on button "Add" at bounding box center [915, 499] width 40 height 22
click at [855, 531] on button "Next" at bounding box center [843, 539] width 50 height 27
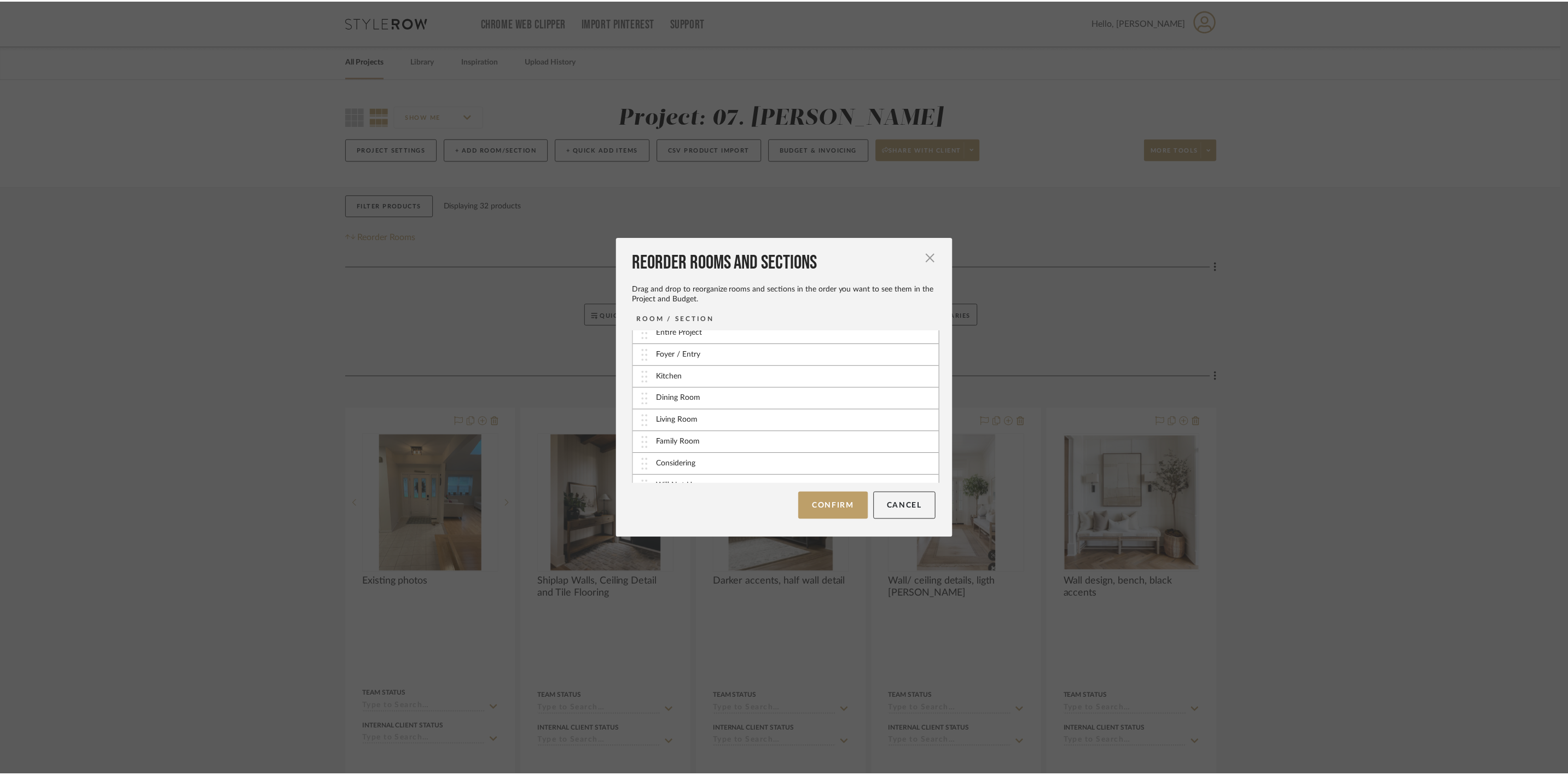
scroll to position [25, 0]
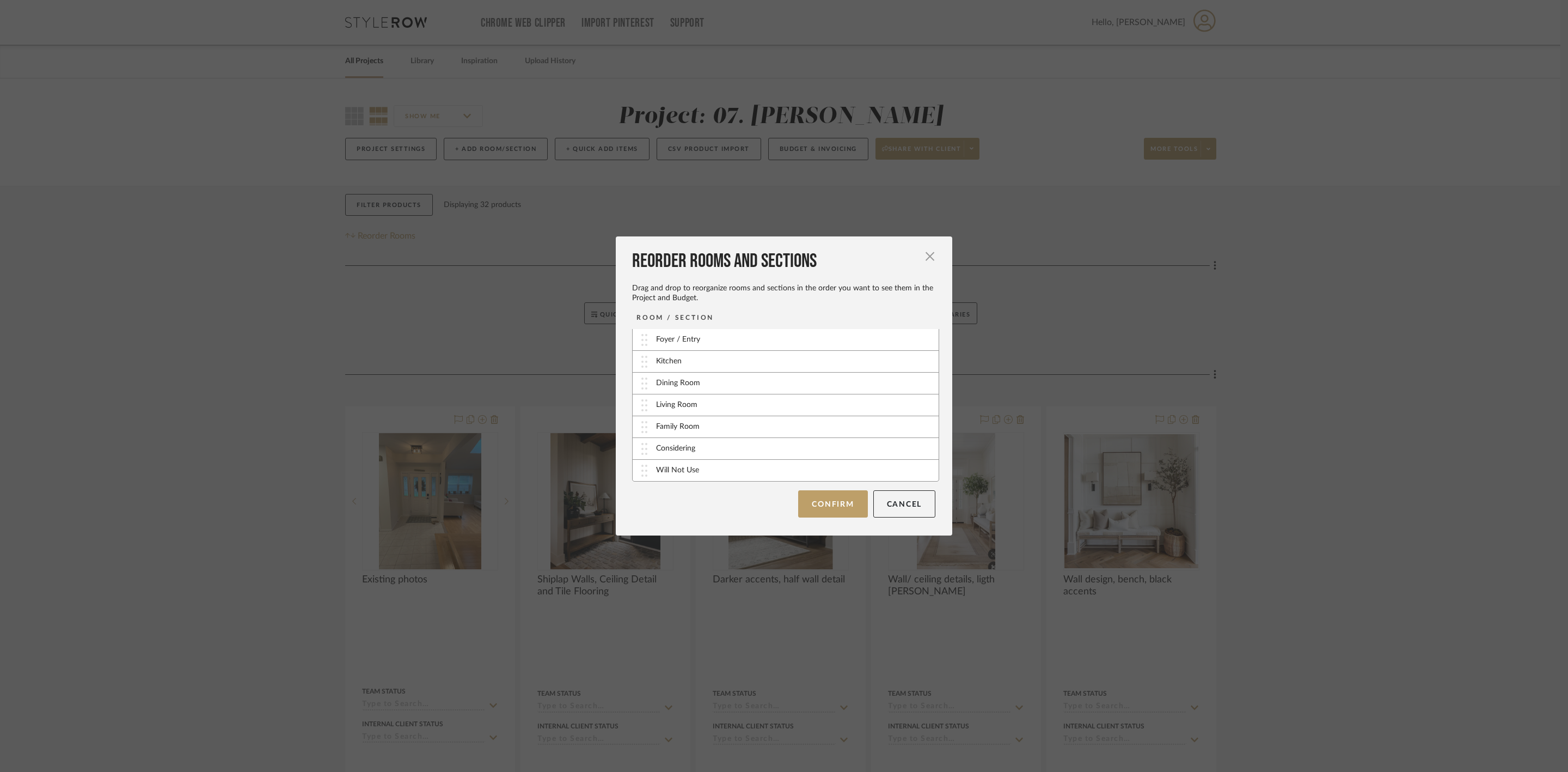
drag, startPoint x: 799, startPoint y: 496, endPoint x: 804, endPoint y: 496, distance: 5.0
click at [799, 496] on button "Confirm" at bounding box center [832, 504] width 69 height 27
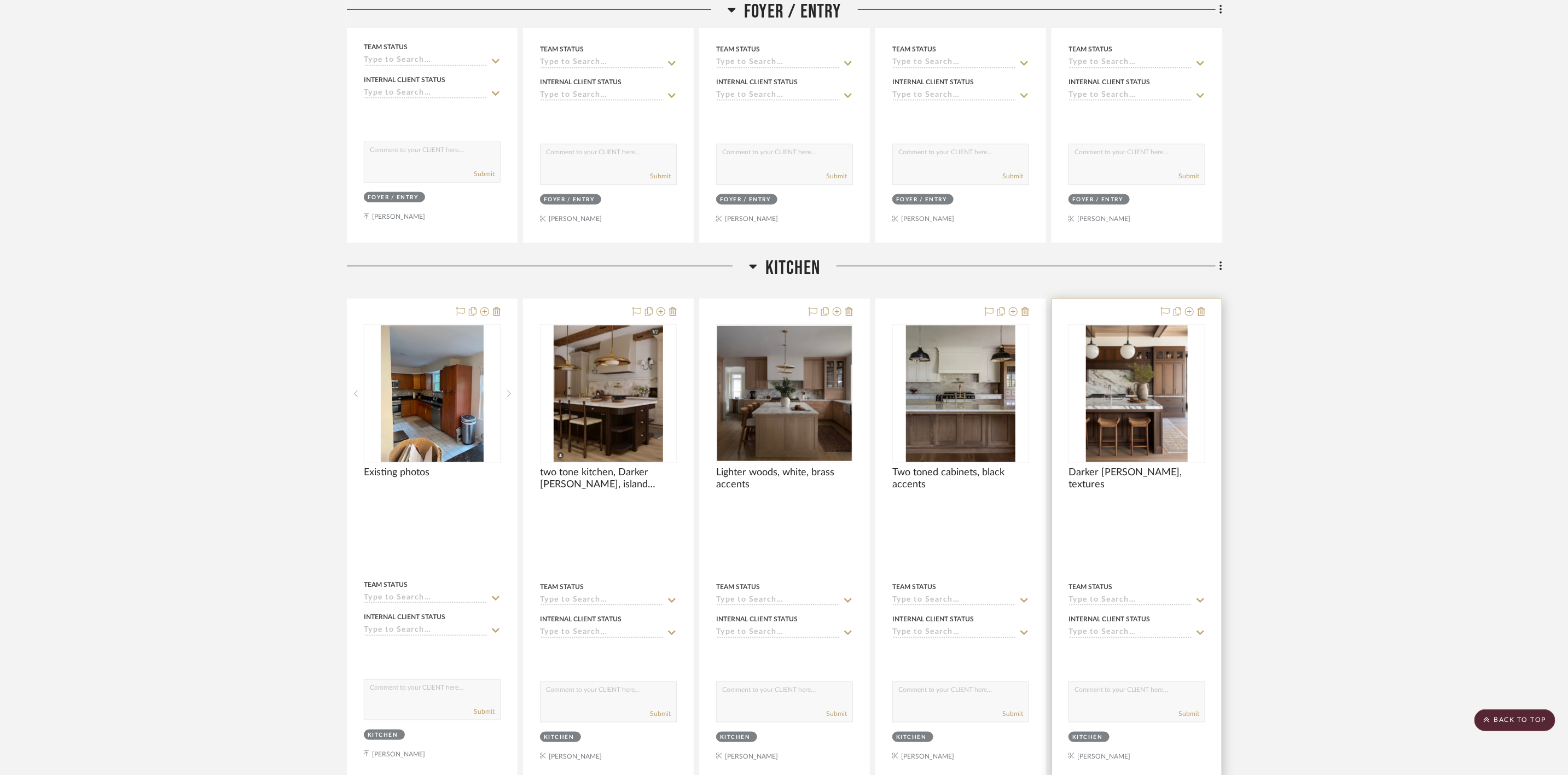
scroll to position [656, 0]
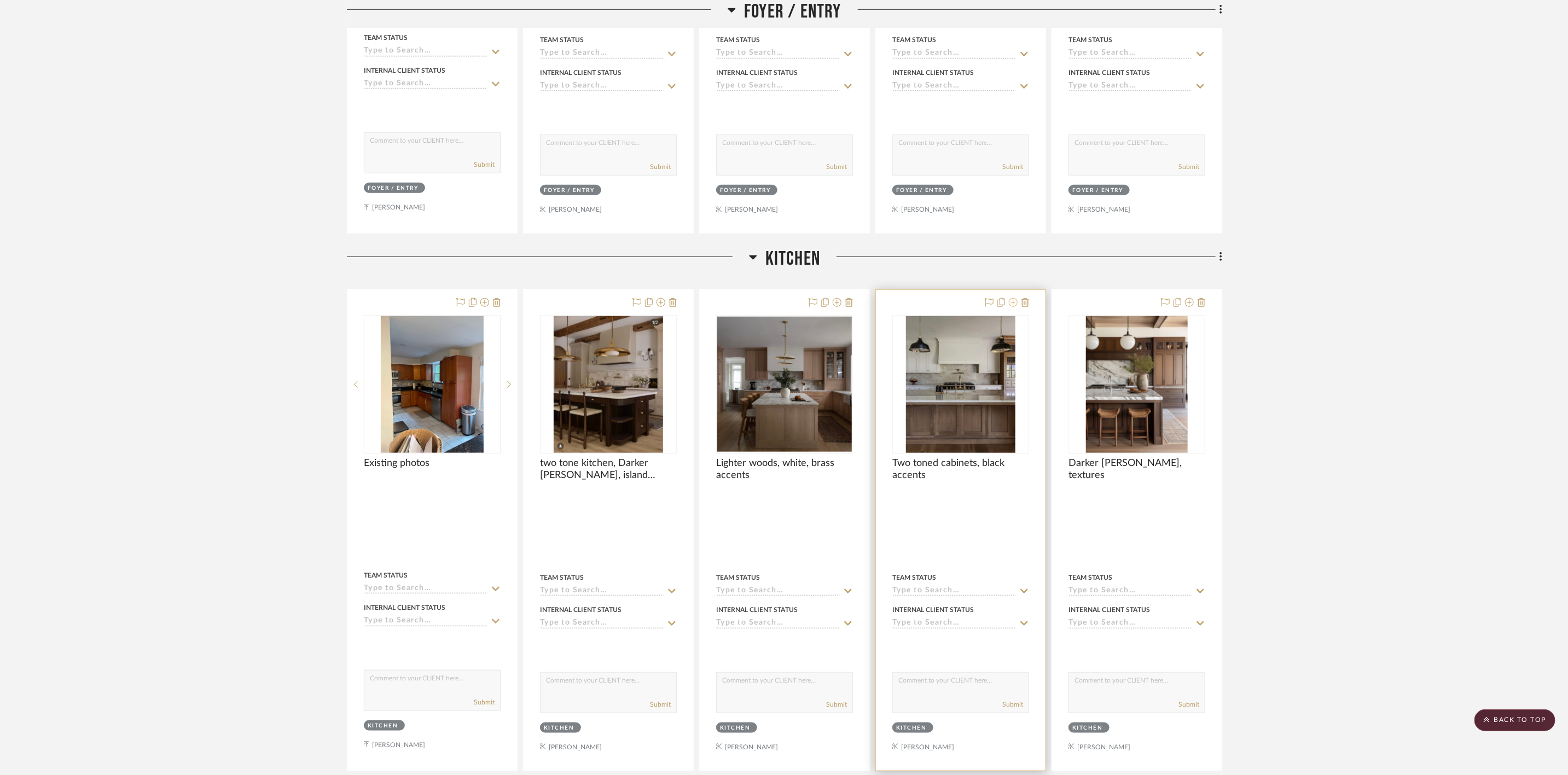
click at [1015, 305] on icon at bounding box center [1013, 302] width 9 height 9
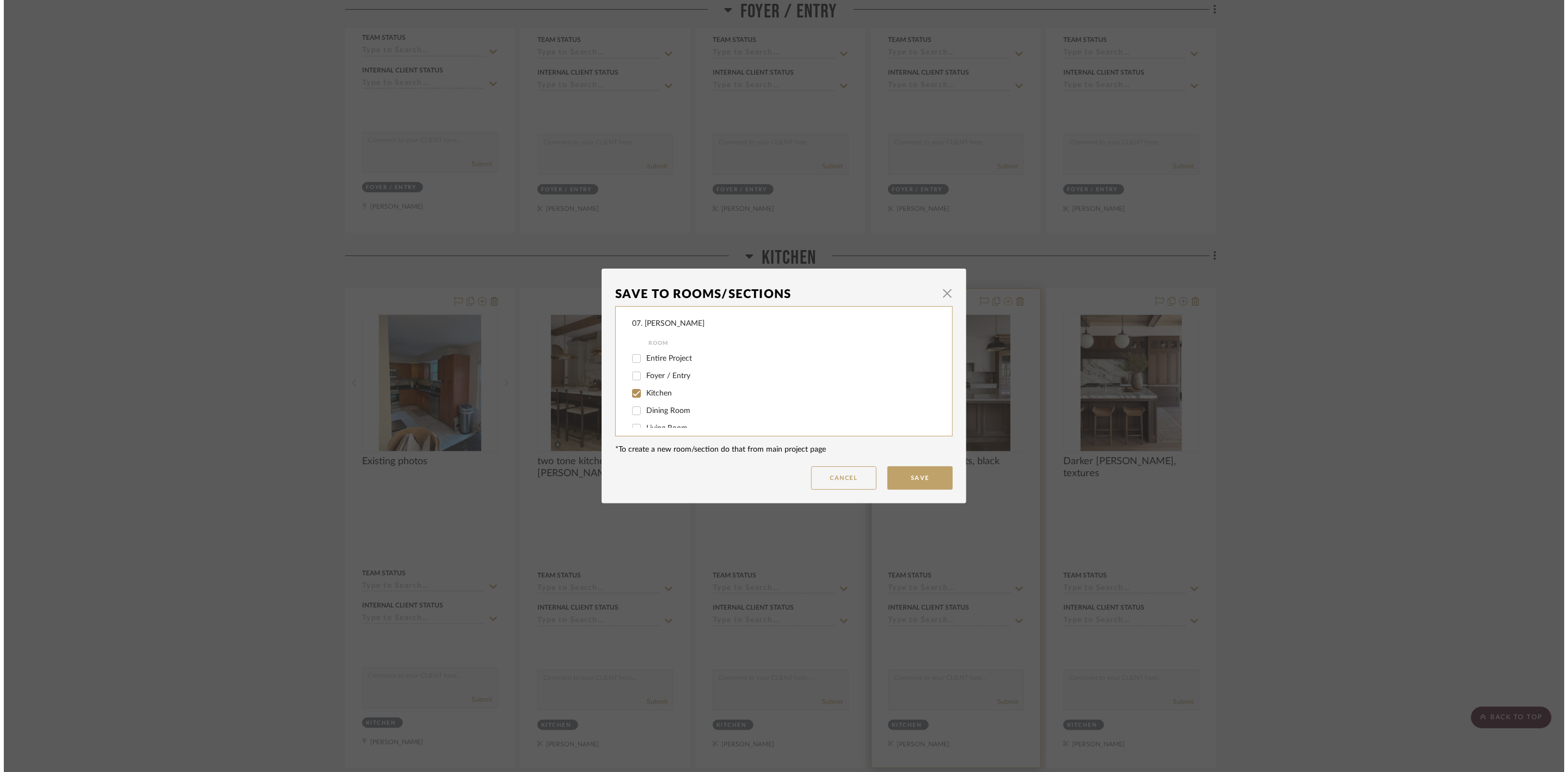
scroll to position [0, 0]
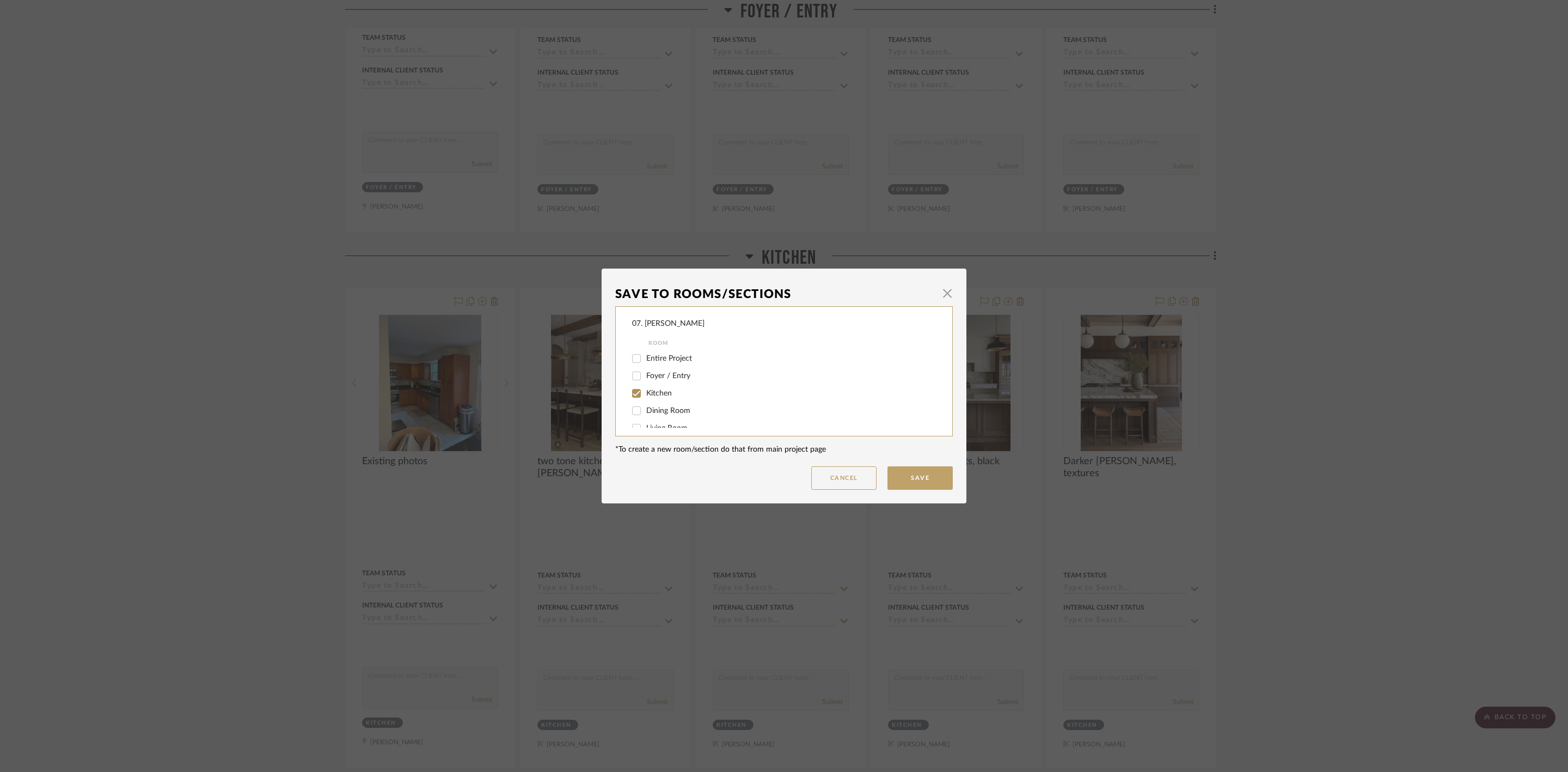
click at [648, 396] on span "Kitchen" at bounding box center [659, 393] width 26 height 8
click at [645, 396] on input "Kitchen" at bounding box center [637, 394] width 18 height 18
checkbox input "false"
drag, startPoint x: 652, startPoint y: 414, endPoint x: 712, endPoint y: 430, distance: 62.1
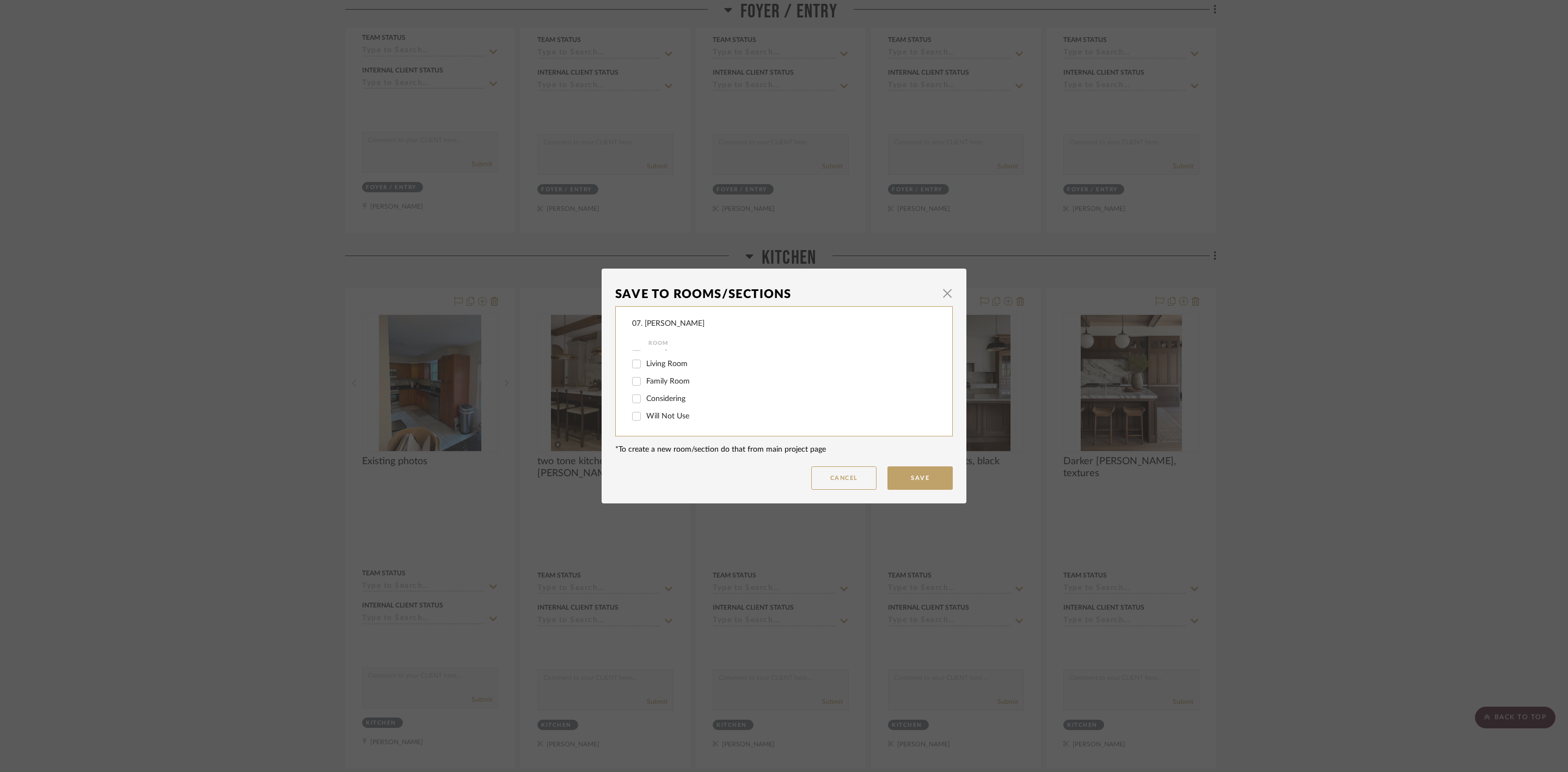
click at [652, 414] on span "Will Not Use" at bounding box center [667, 416] width 43 height 8
click at [645, 414] on input "Will Not Use" at bounding box center [637, 416] width 18 height 18
checkbox input "true"
click at [902, 477] on button "Save" at bounding box center [920, 478] width 65 height 23
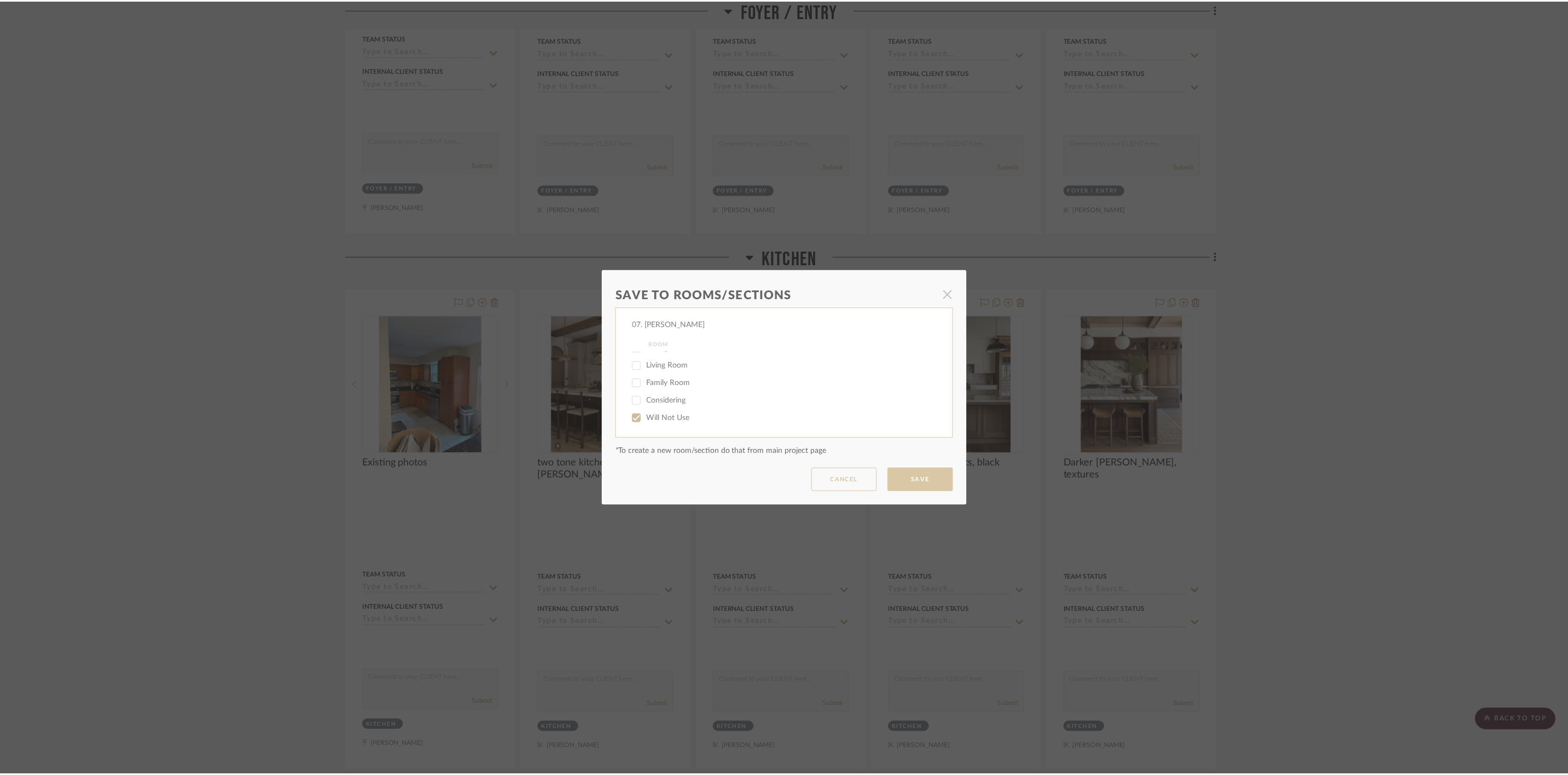
scroll to position [656, 0]
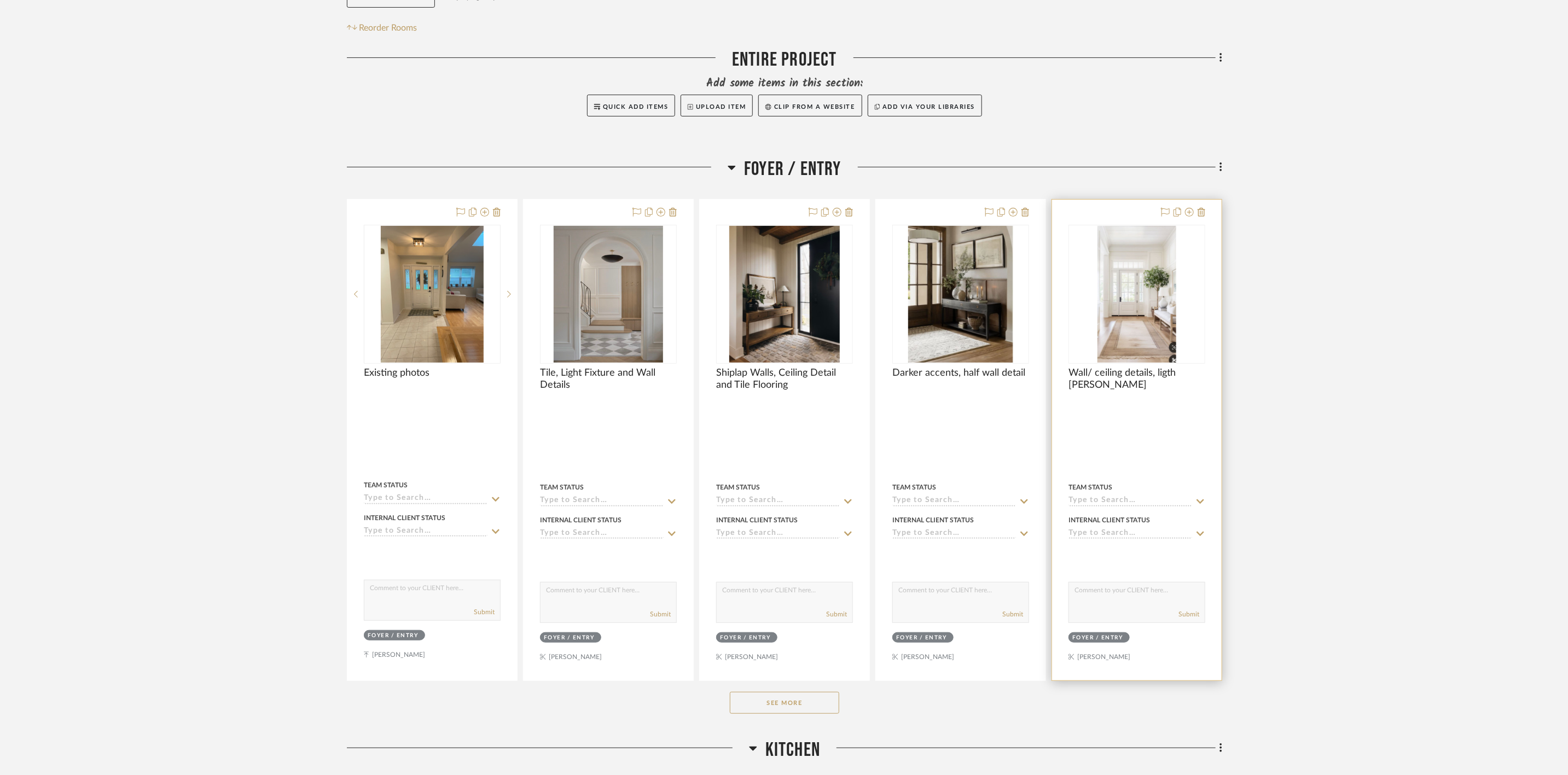
scroll to position [246, 0]
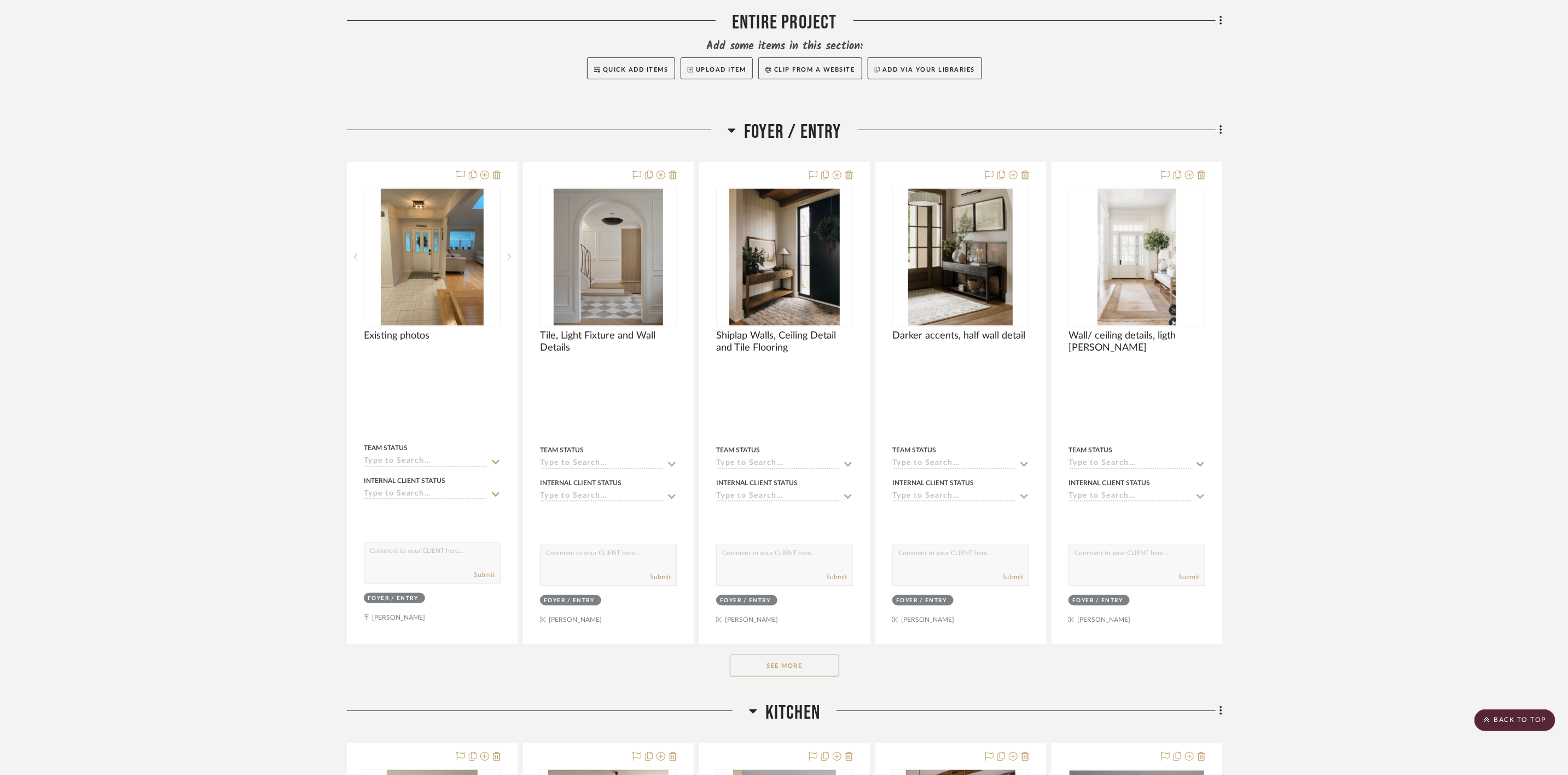
click at [811, 656] on div "See More" at bounding box center [784, 665] width 875 height 44
click at [814, 664] on button "See More" at bounding box center [784, 665] width 110 height 22
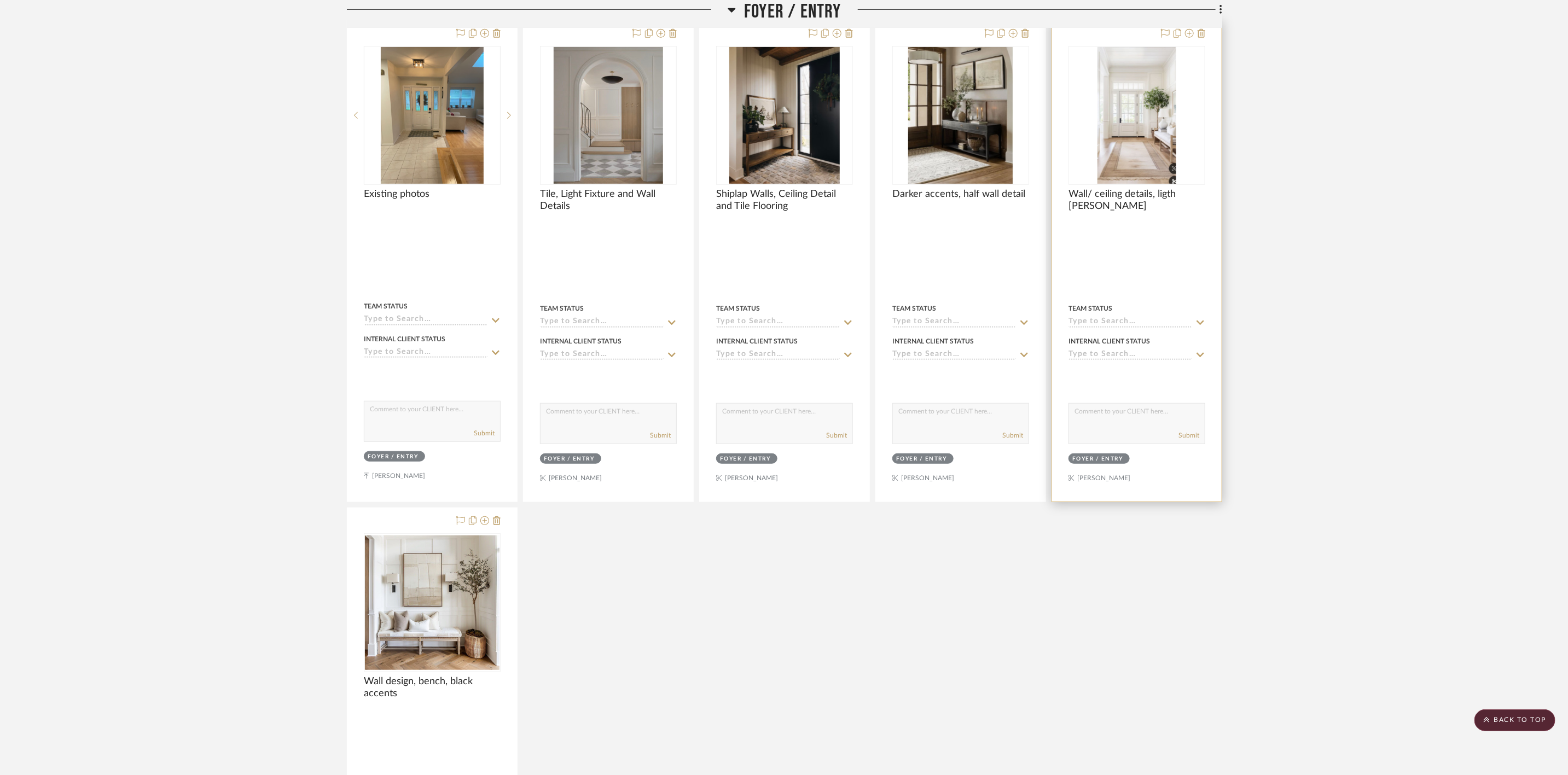
scroll to position [410, 0]
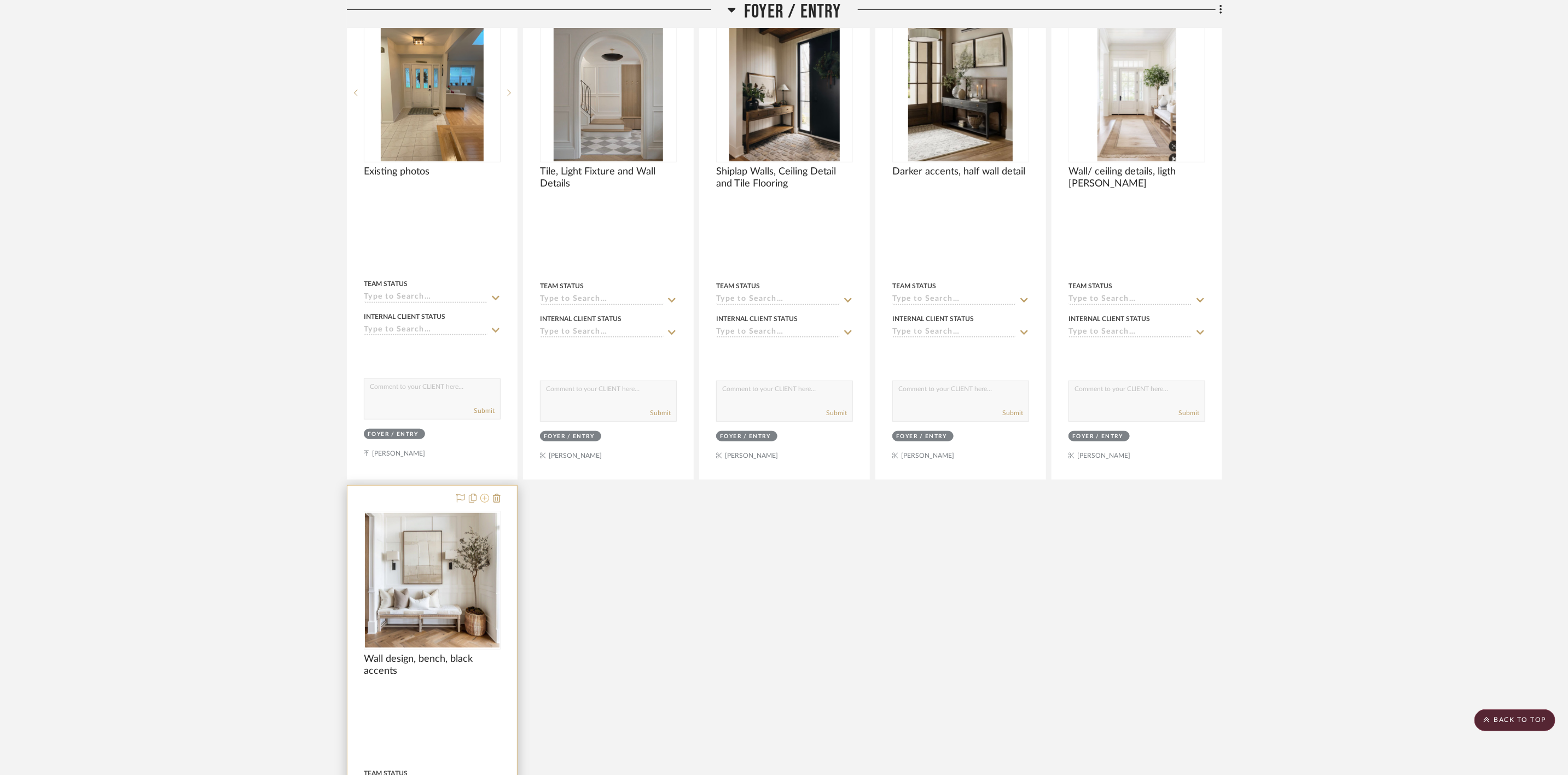
click at [486, 501] on icon at bounding box center [484, 498] width 9 height 9
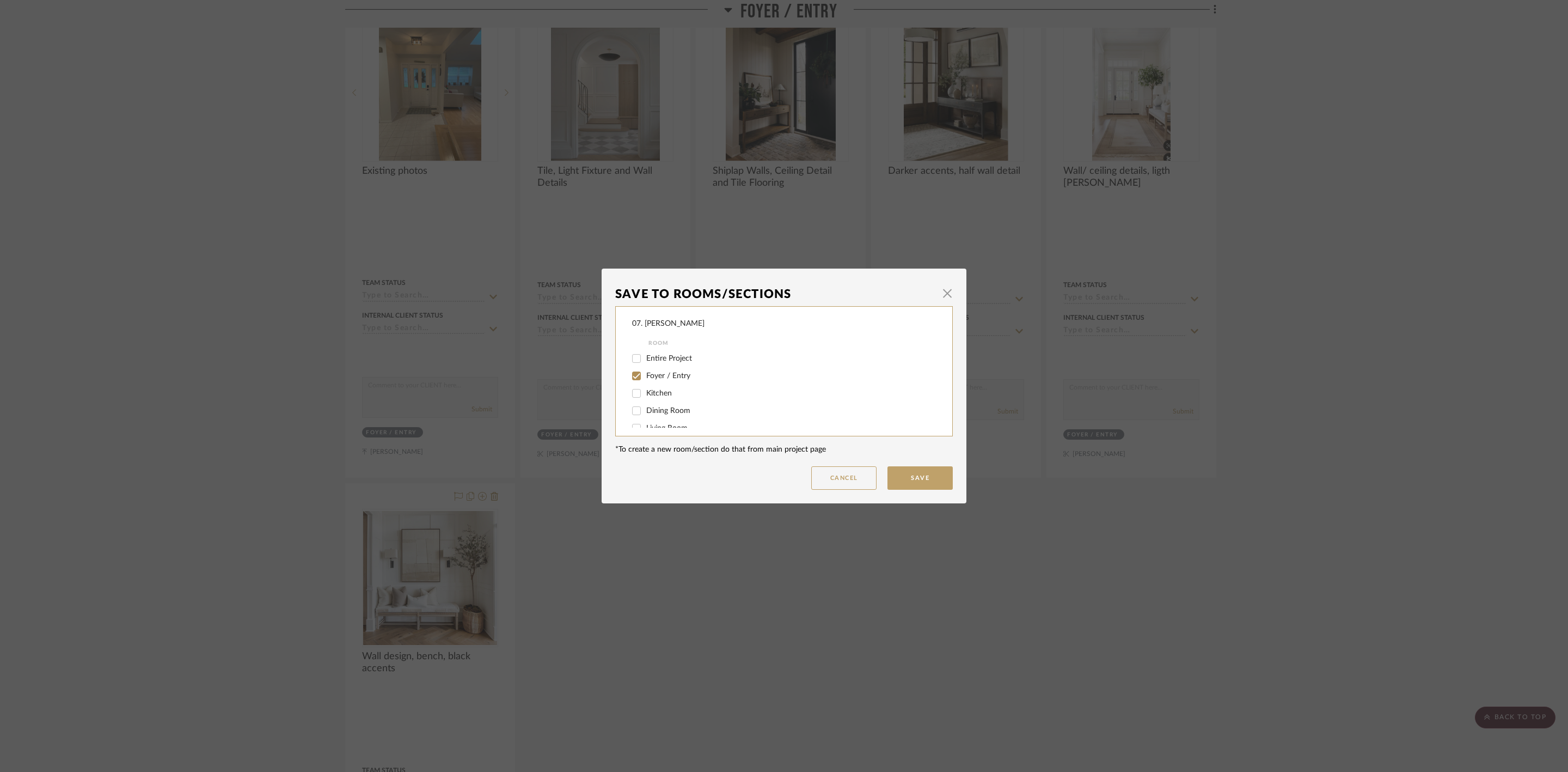
click at [657, 374] on span "Foyer / Entry" at bounding box center [668, 375] width 44 height 8
click at [645, 374] on input "Foyer / Entry" at bounding box center [637, 376] width 18 height 18
checkbox input "false"
click at [660, 395] on span "Considering" at bounding box center [666, 398] width 40 height 8
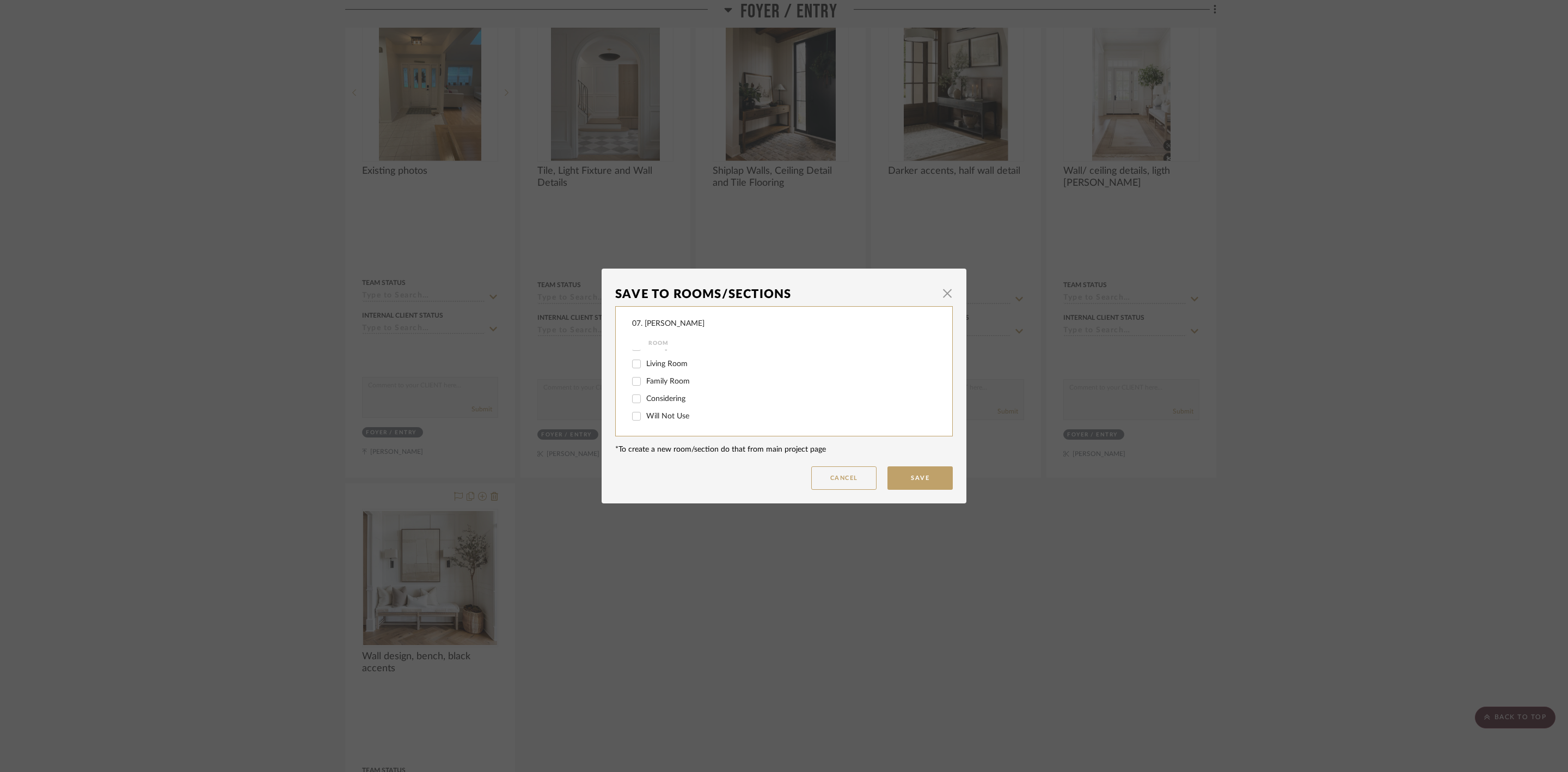
click at [645, 394] on input "Considering" at bounding box center [637, 399] width 18 height 18
checkbox input "true"
click at [899, 476] on button "Save" at bounding box center [920, 478] width 65 height 23
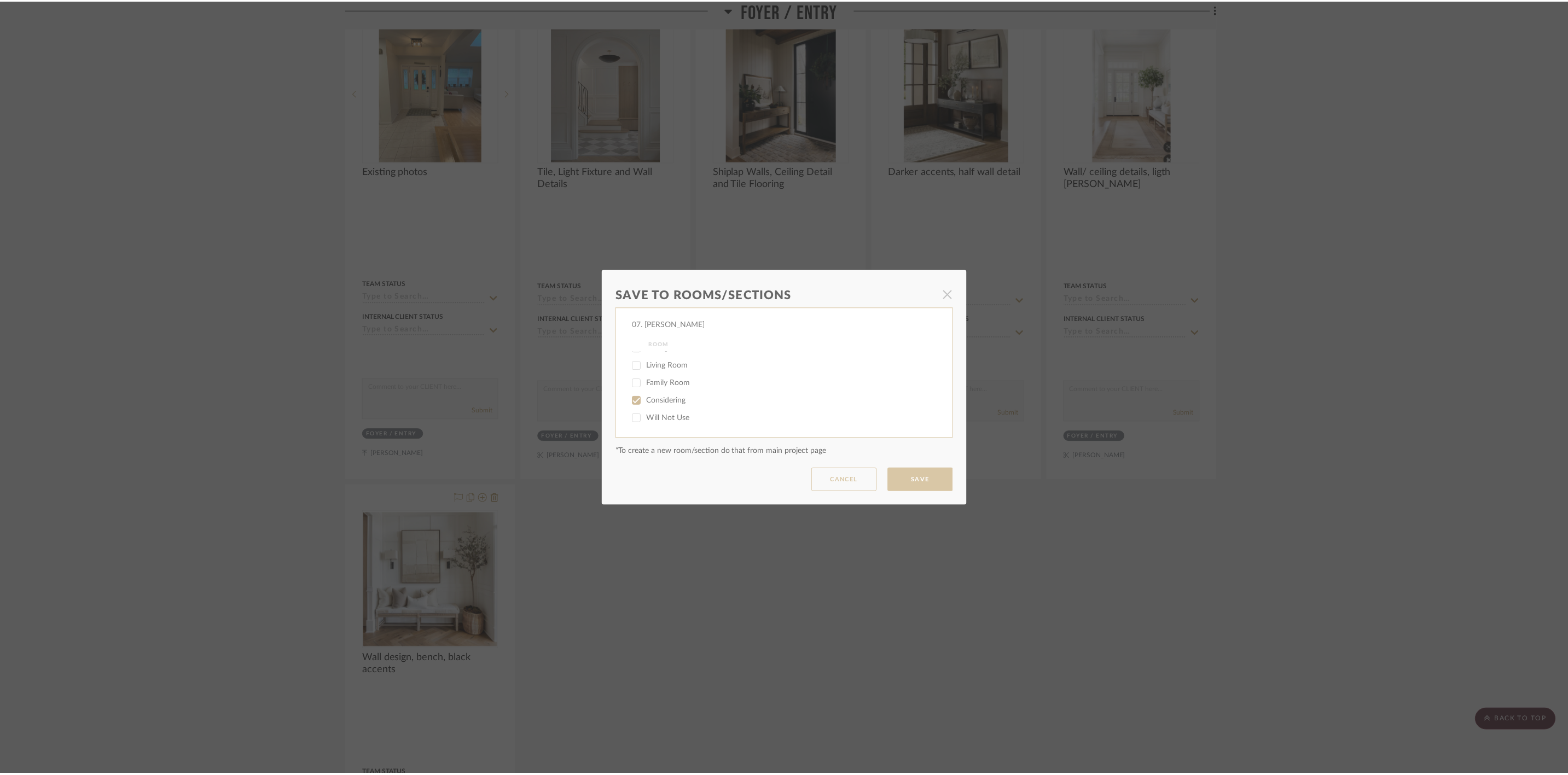
scroll to position [410, 0]
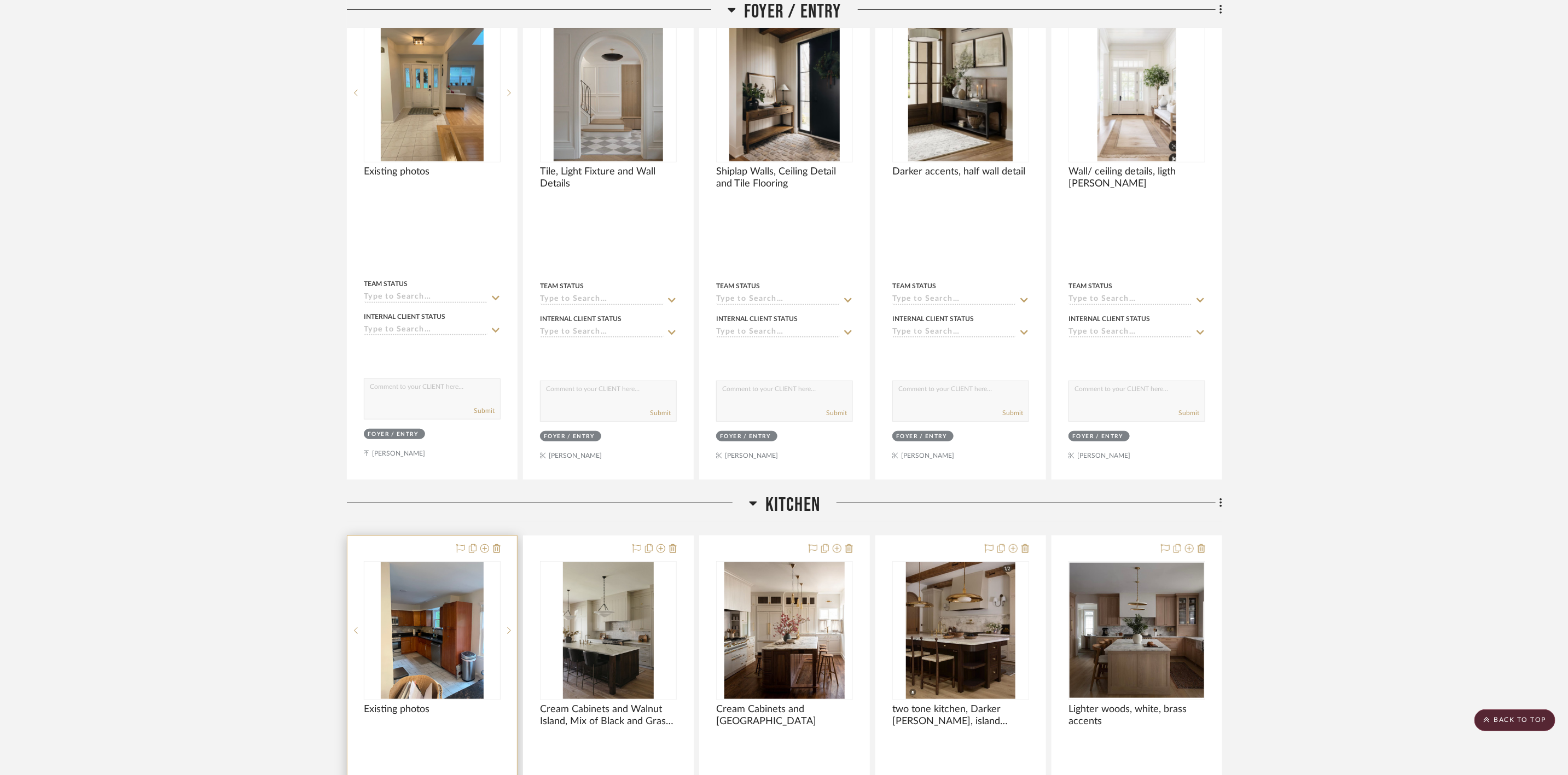
click at [460, 558] on div at bounding box center [432, 776] width 170 height 481
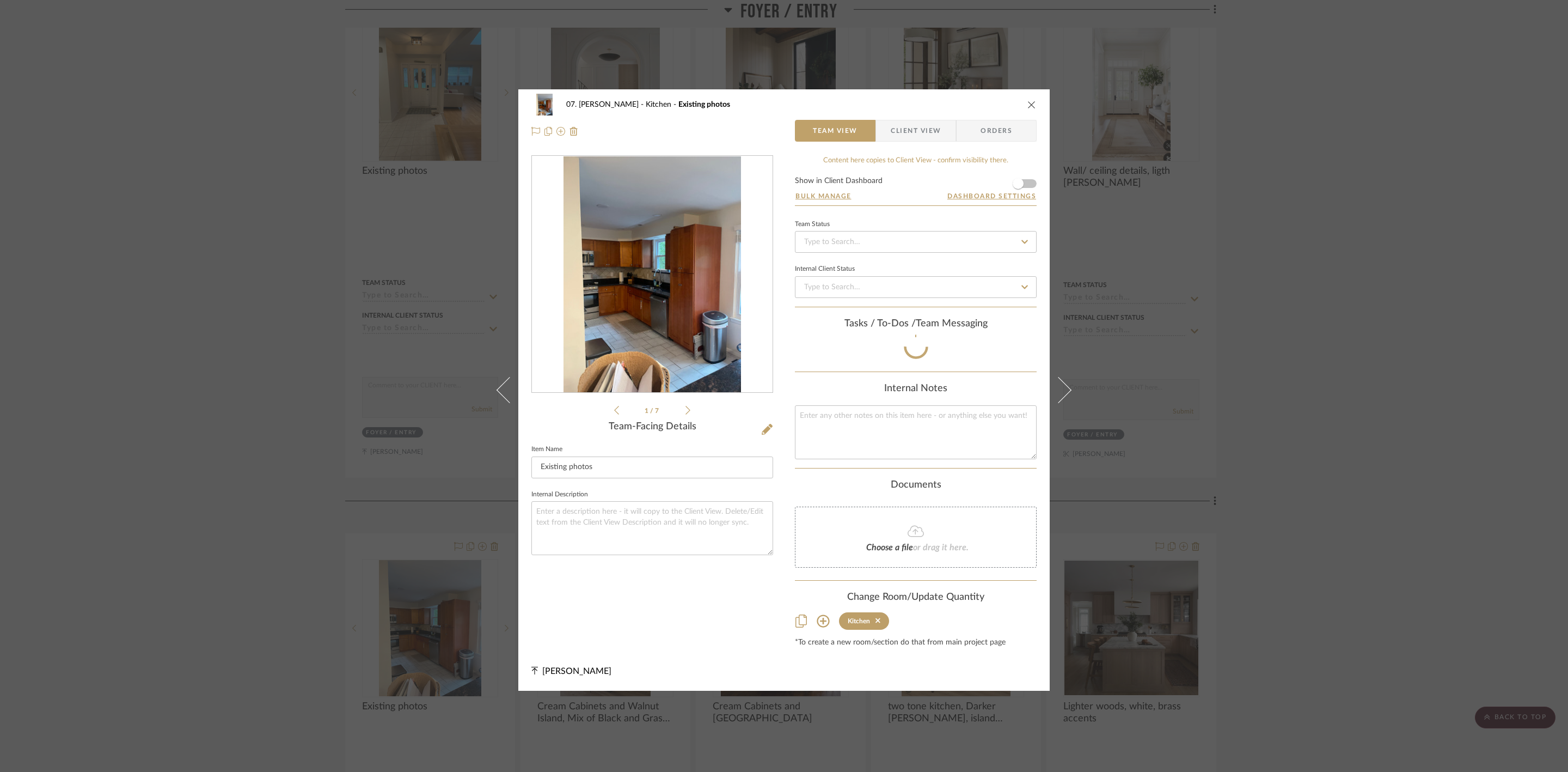
click at [1322, 479] on div "07. Vorhees Kitchen Existing photos Team View Client View Orders 1 / 7 Team-Fac…" at bounding box center [784, 386] width 1568 height 772
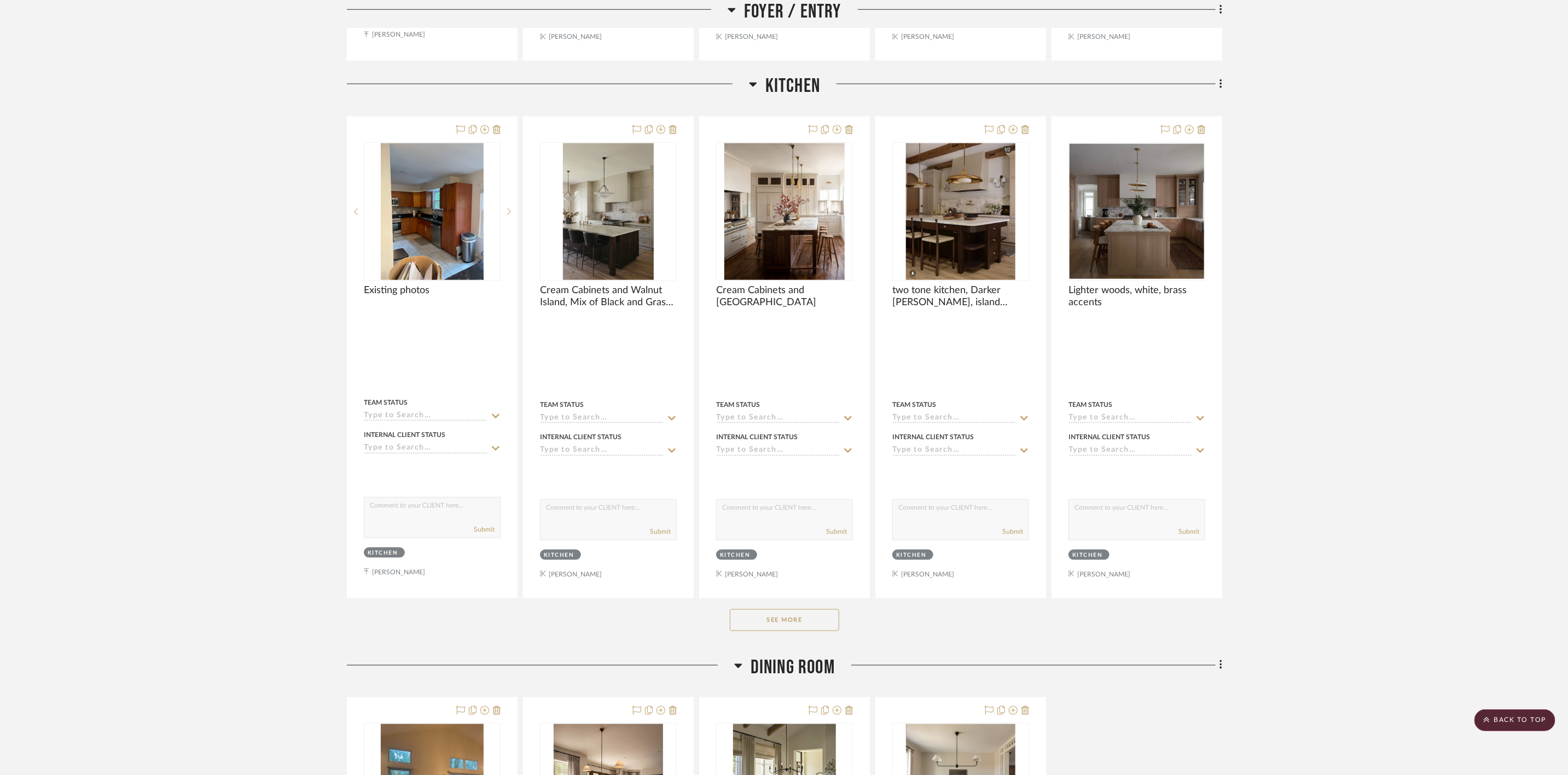
scroll to position [902, 0]
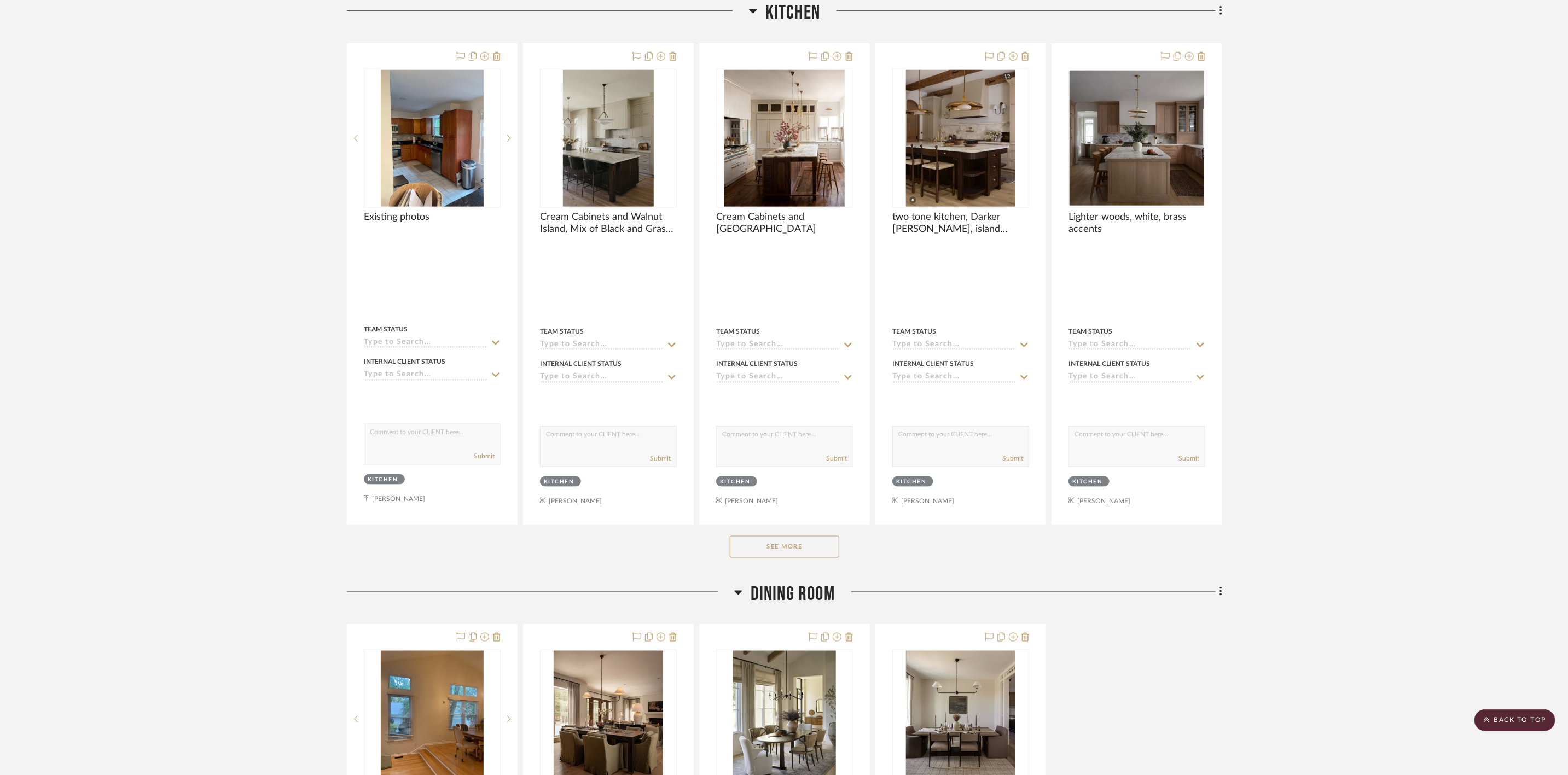
click at [811, 553] on button "See More" at bounding box center [784, 547] width 110 height 22
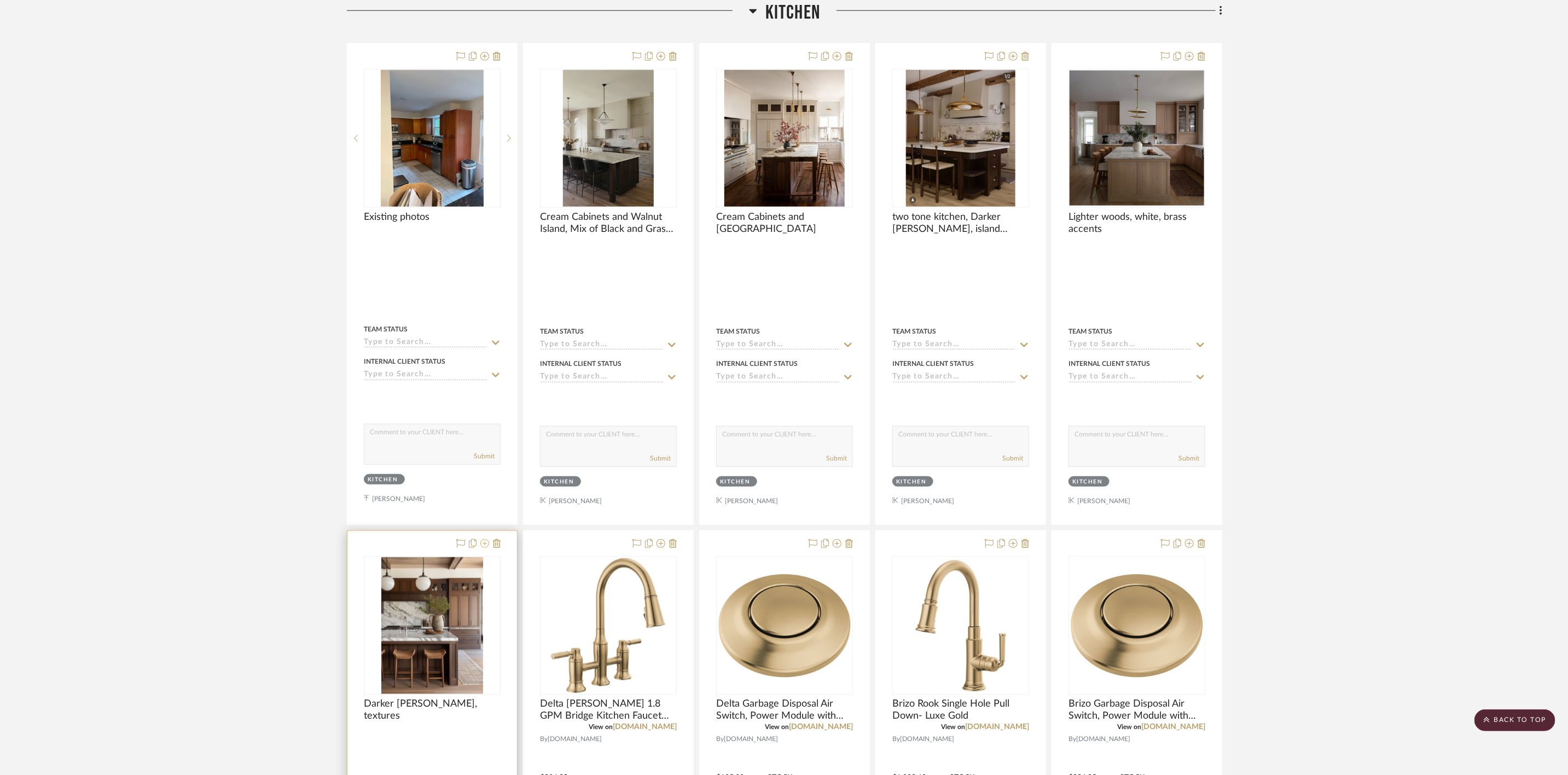
click at [485, 548] on icon at bounding box center [484, 543] width 9 height 9
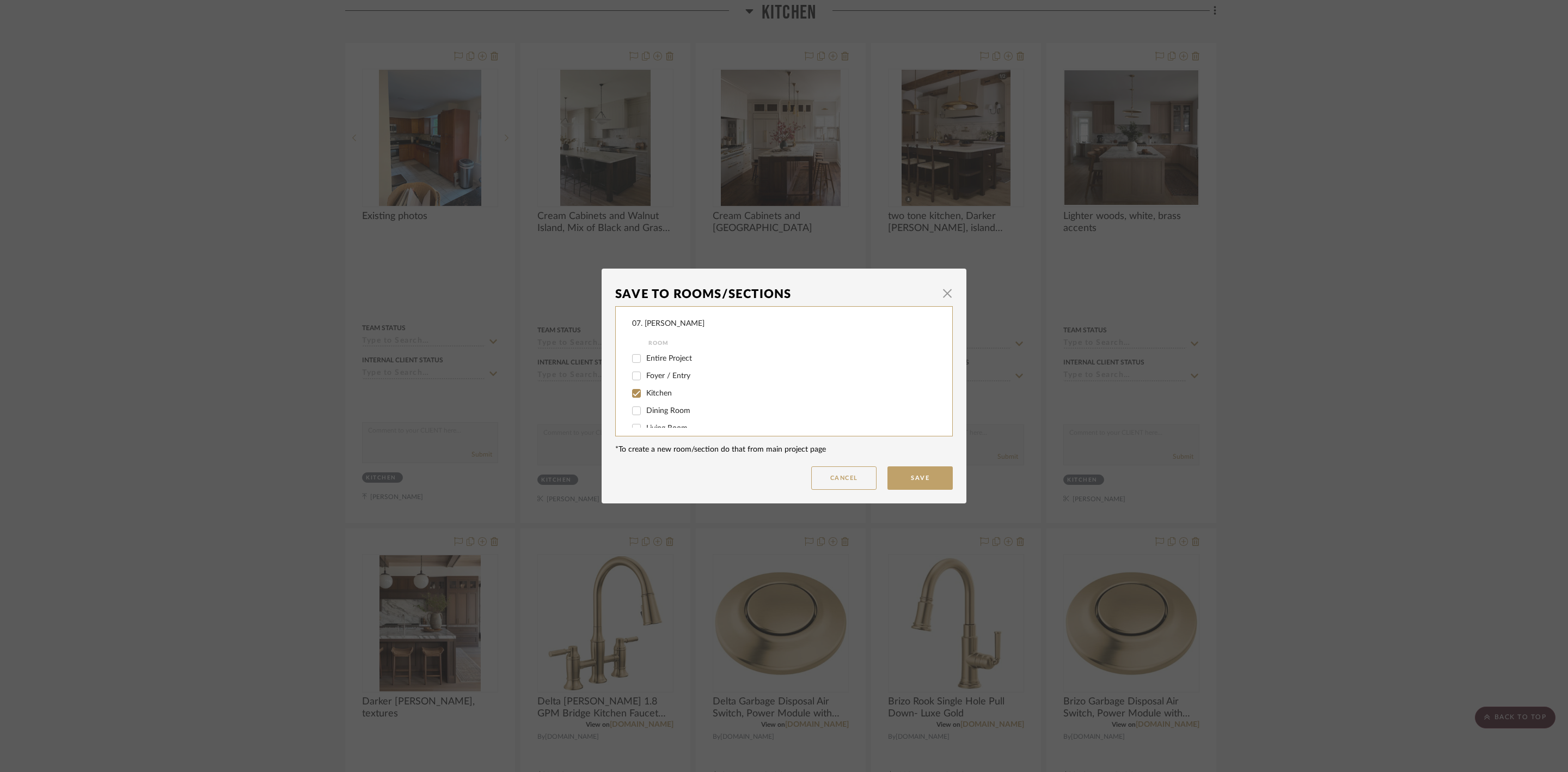
click at [650, 391] on span "Kitchen" at bounding box center [659, 393] width 26 height 8
click at [645, 391] on input "Kitchen" at bounding box center [637, 394] width 18 height 18
checkbox input "false"
click at [672, 415] on span "Will Not Use" at bounding box center [667, 416] width 43 height 8
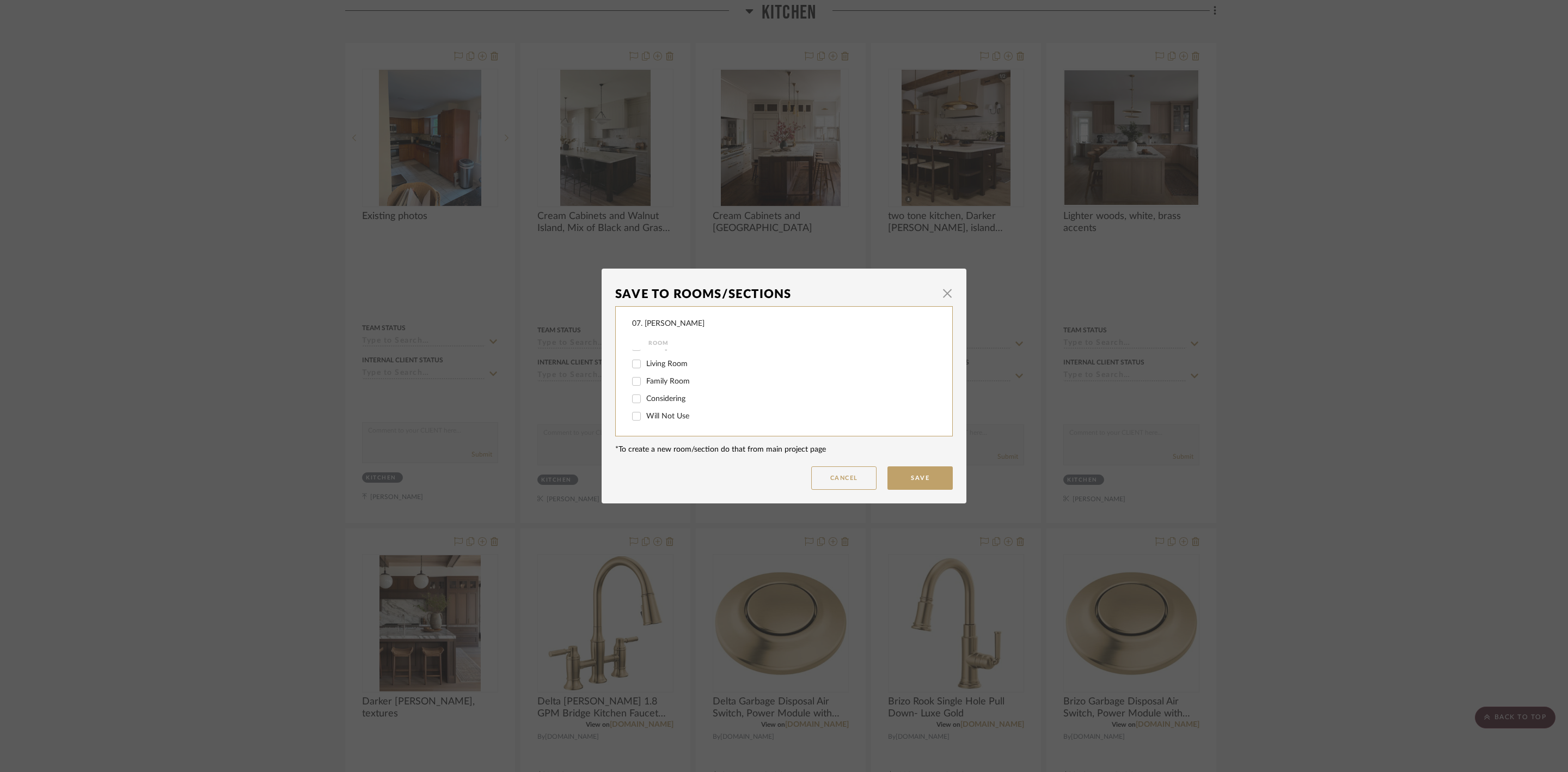
click at [645, 415] on input "Will Not Use" at bounding box center [637, 416] width 18 height 18
checkbox input "true"
click at [911, 477] on button "Save" at bounding box center [920, 478] width 65 height 23
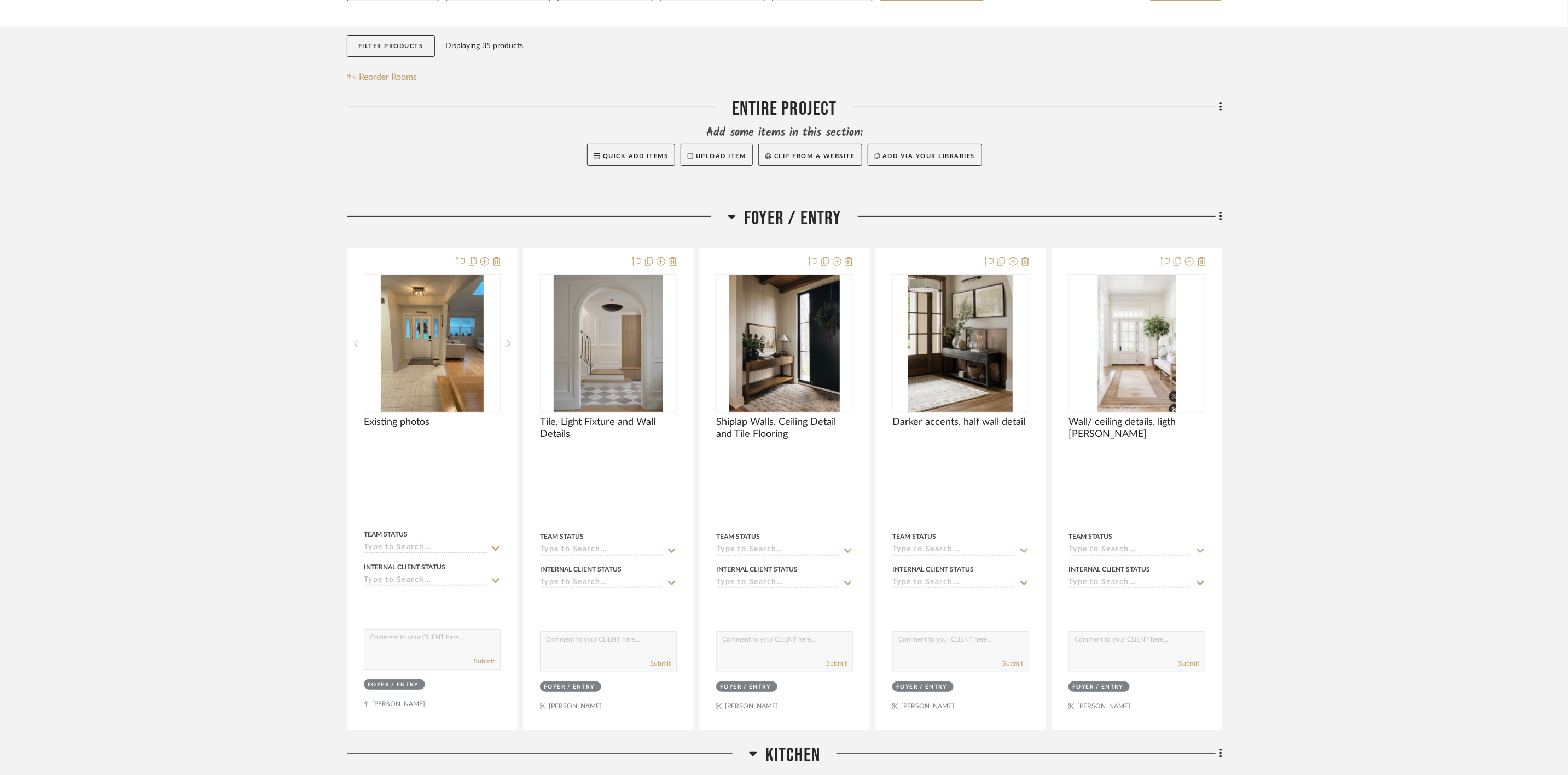
scroll to position [164, 0]
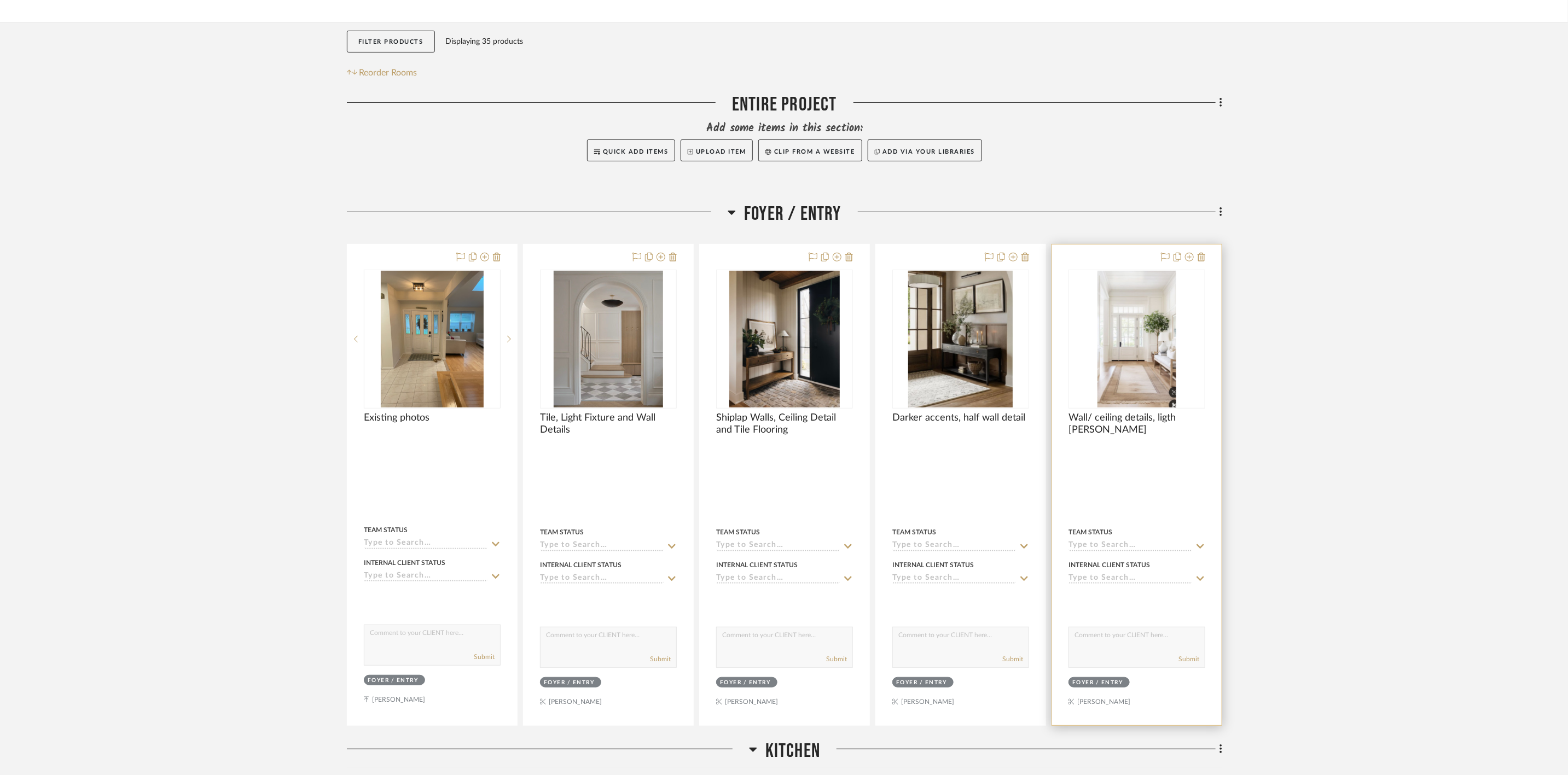
click at [1150, 335] on img "0" at bounding box center [1136, 339] width 79 height 137
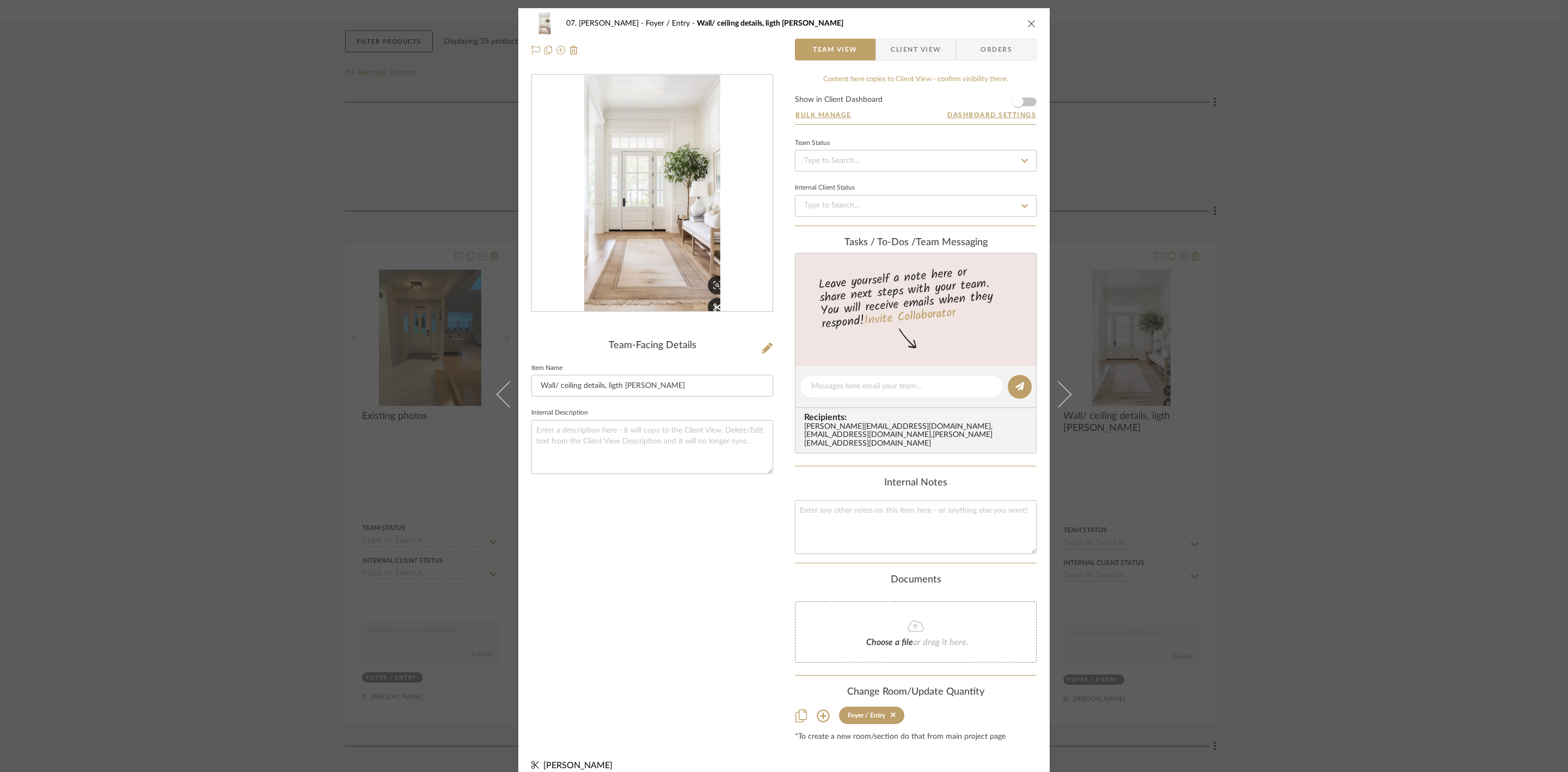
click at [1280, 442] on div "07. Vorhees Foyer / Entry Wall/ ceiling details, ligth woods Team View Client V…" at bounding box center [784, 386] width 1568 height 772
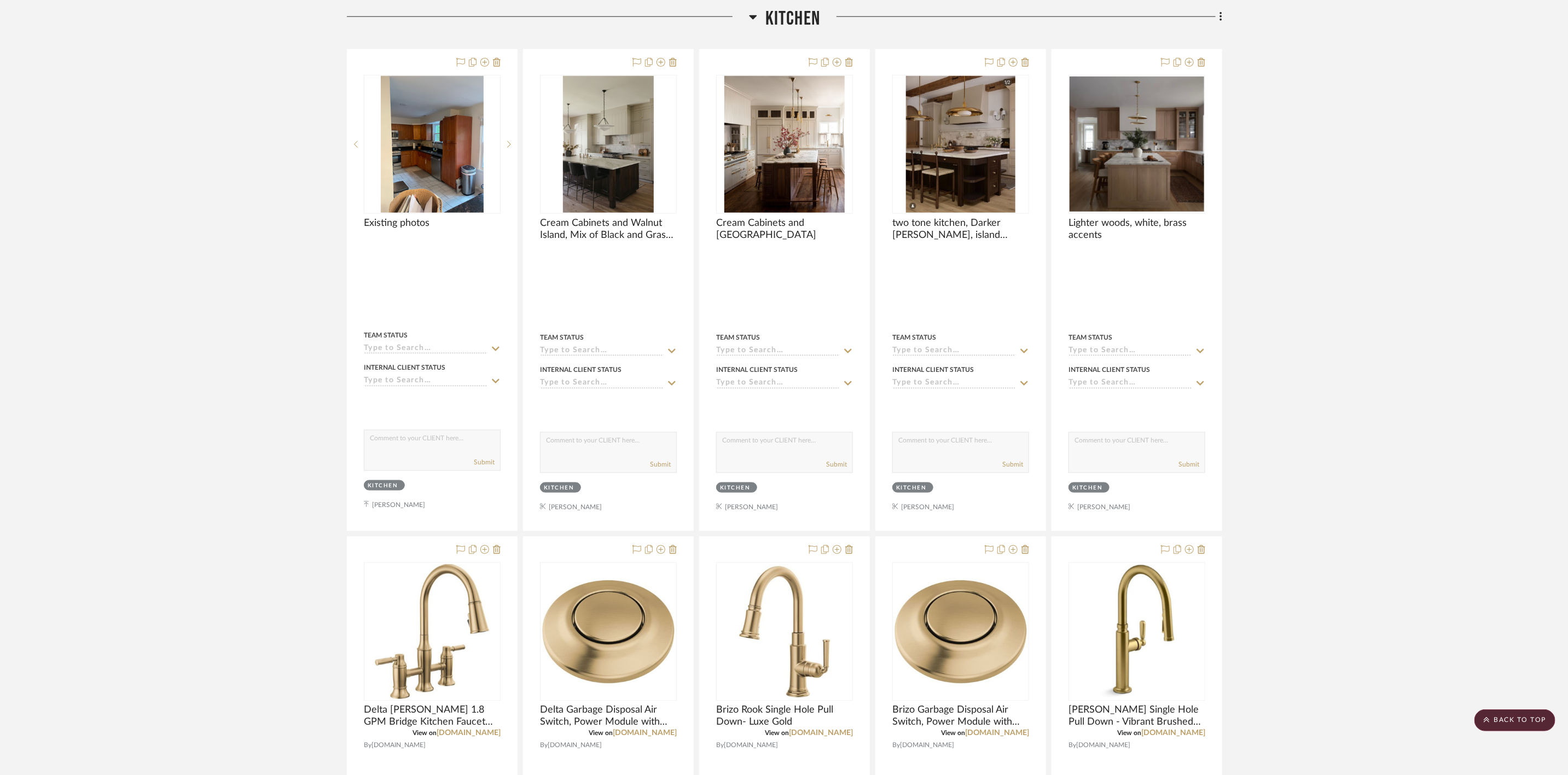
scroll to position [902, 0]
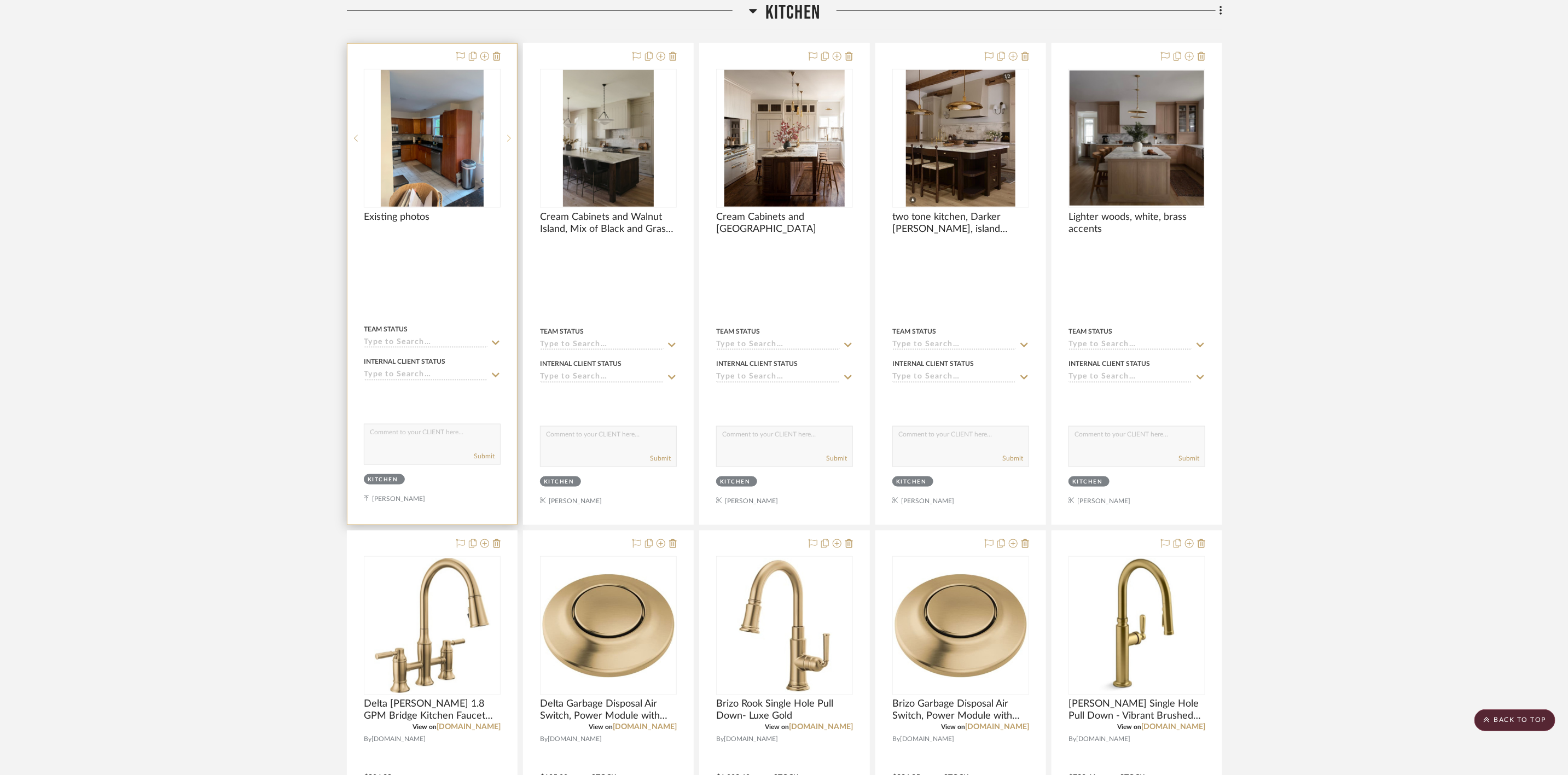
click at [508, 142] on icon at bounding box center [509, 138] width 4 height 8
click at [509, 142] on icon at bounding box center [509, 138] width 4 height 8
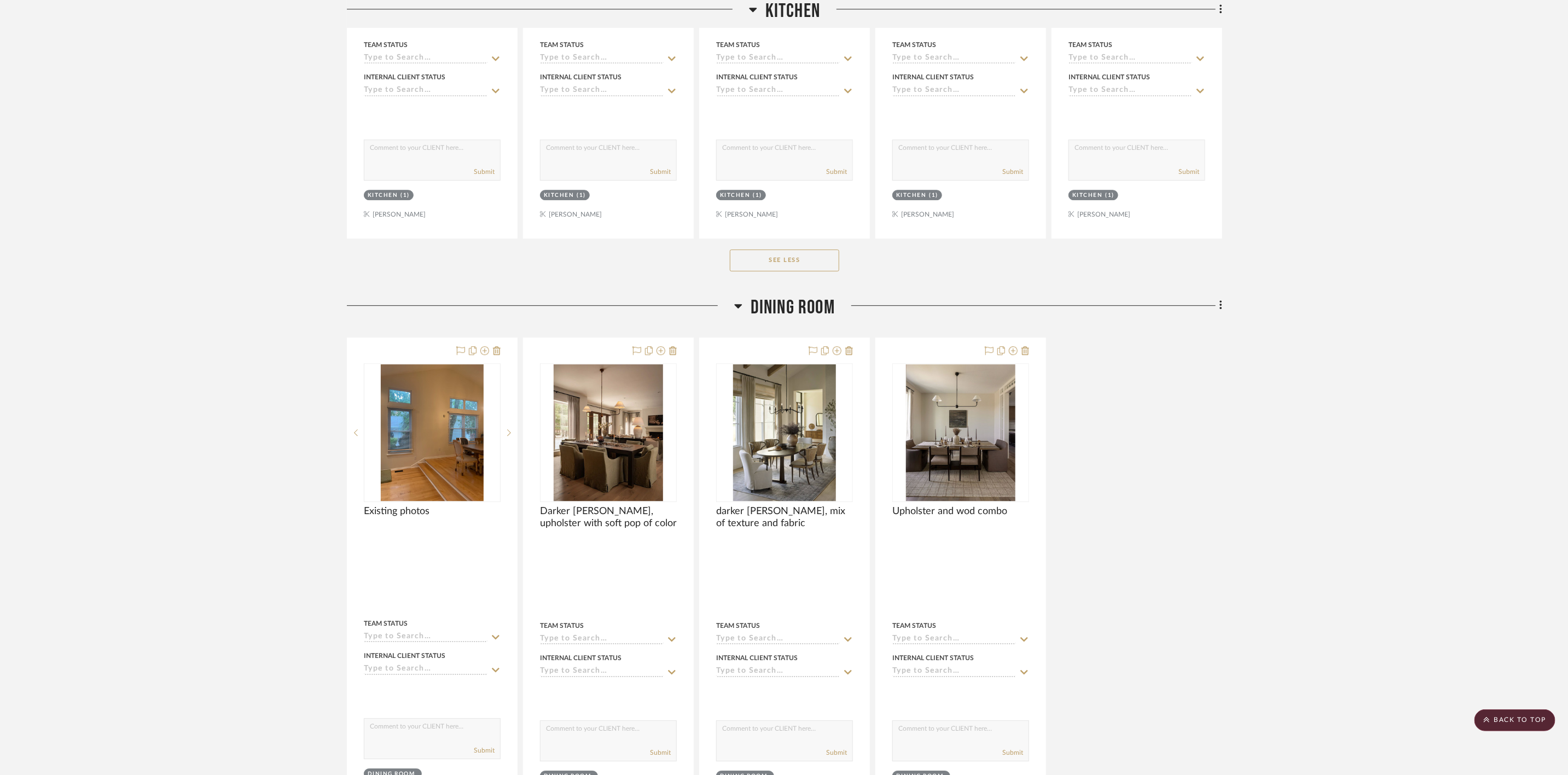
scroll to position [2214, 0]
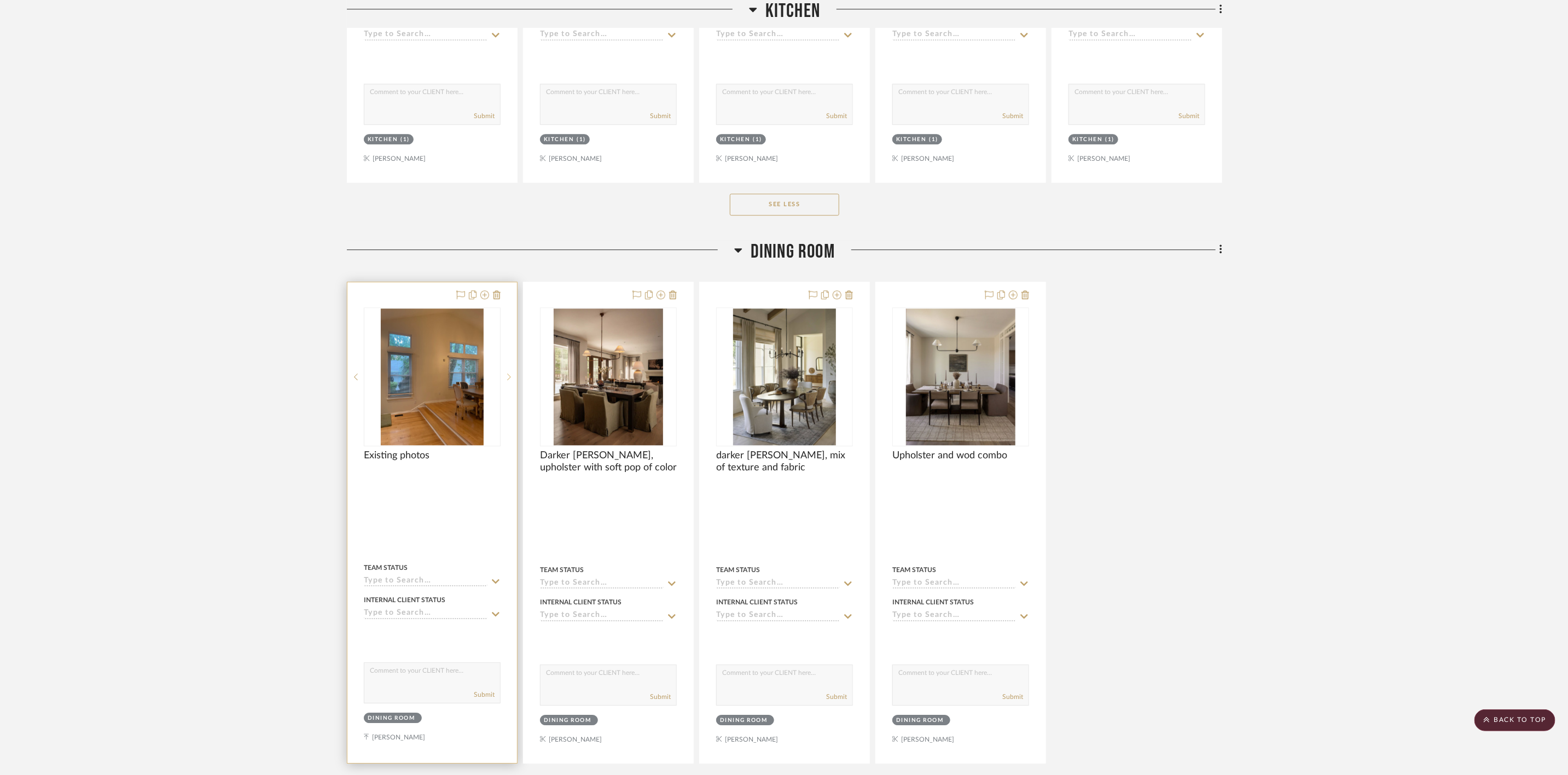
click at [511, 379] on div at bounding box center [509, 377] width 16 height 139
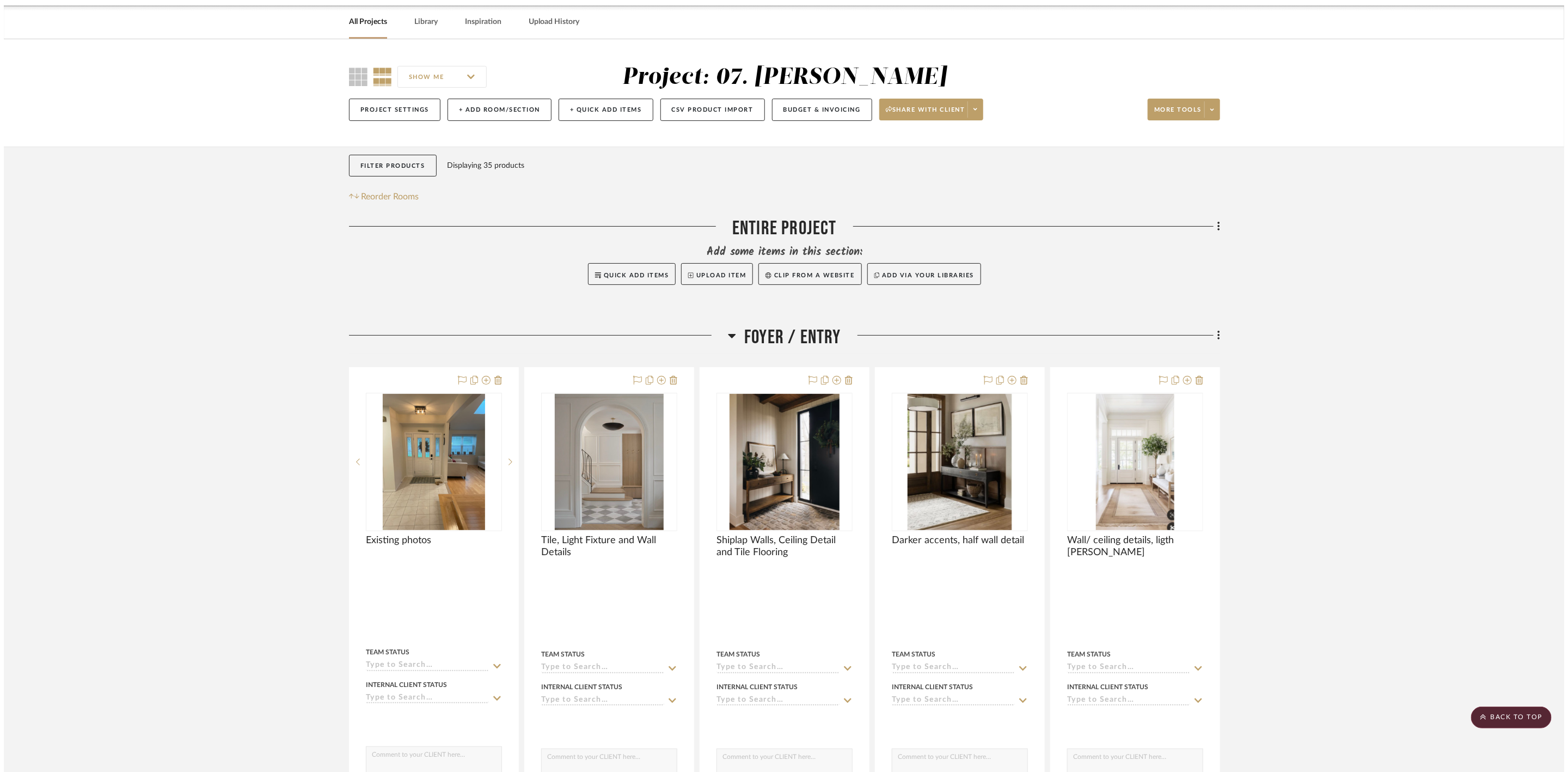
scroll to position [0, 0]
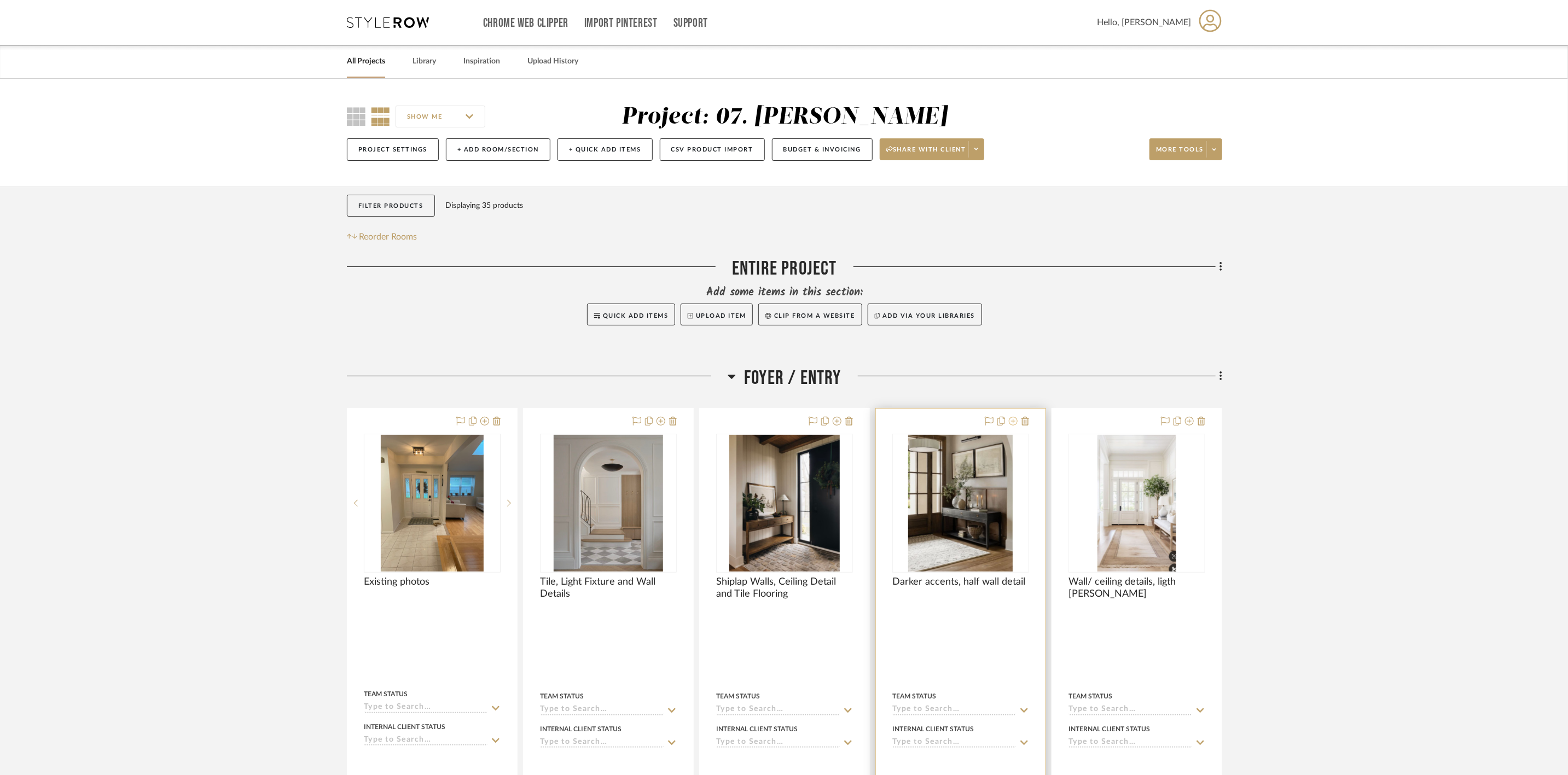
click at [1013, 420] on icon at bounding box center [1013, 421] width 9 height 9
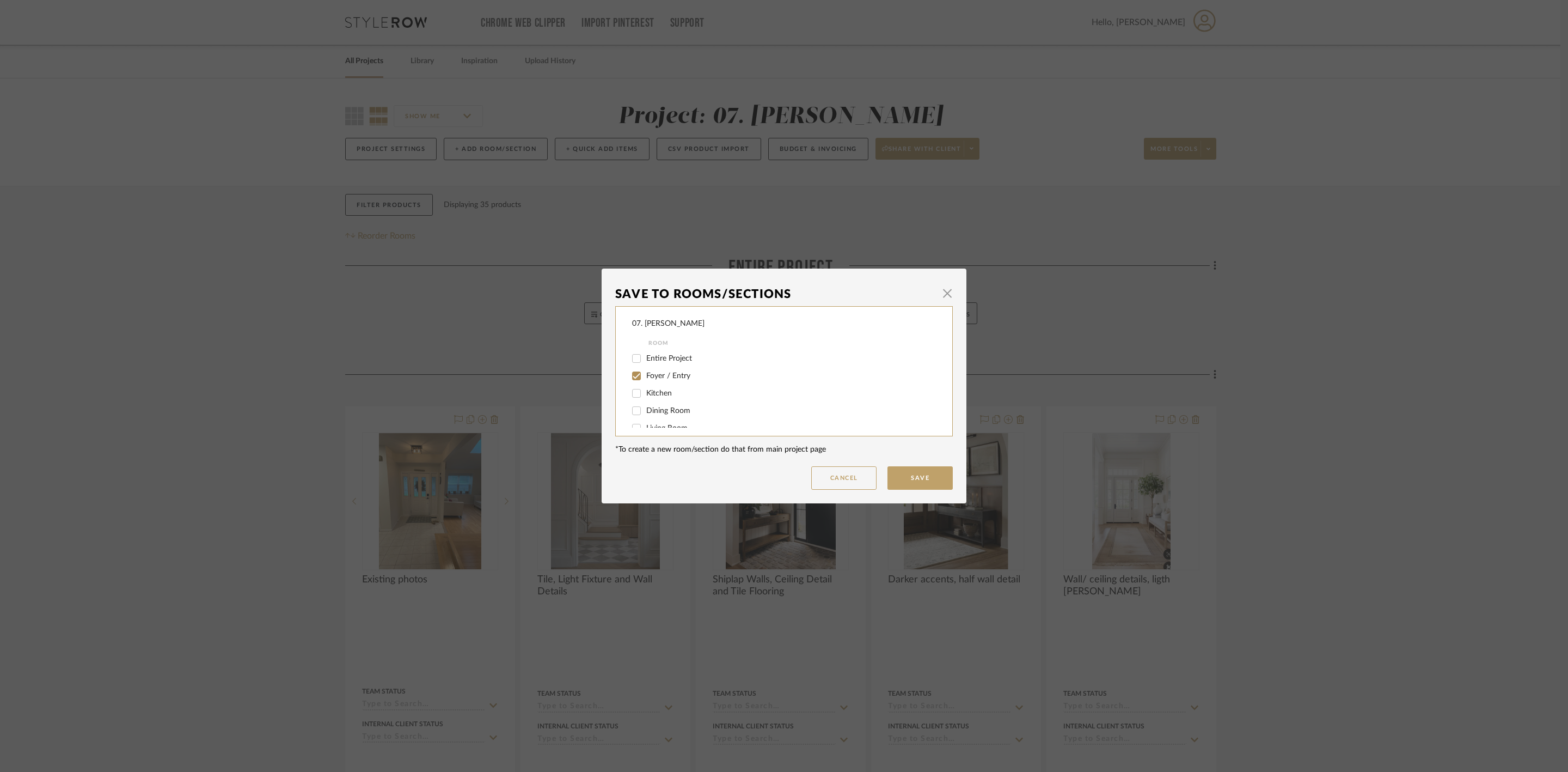
click at [680, 374] on span "Foyer / Entry" at bounding box center [668, 375] width 44 height 8
click at [645, 374] on input "Foyer / Entry" at bounding box center [637, 376] width 18 height 18
checkbox input "false"
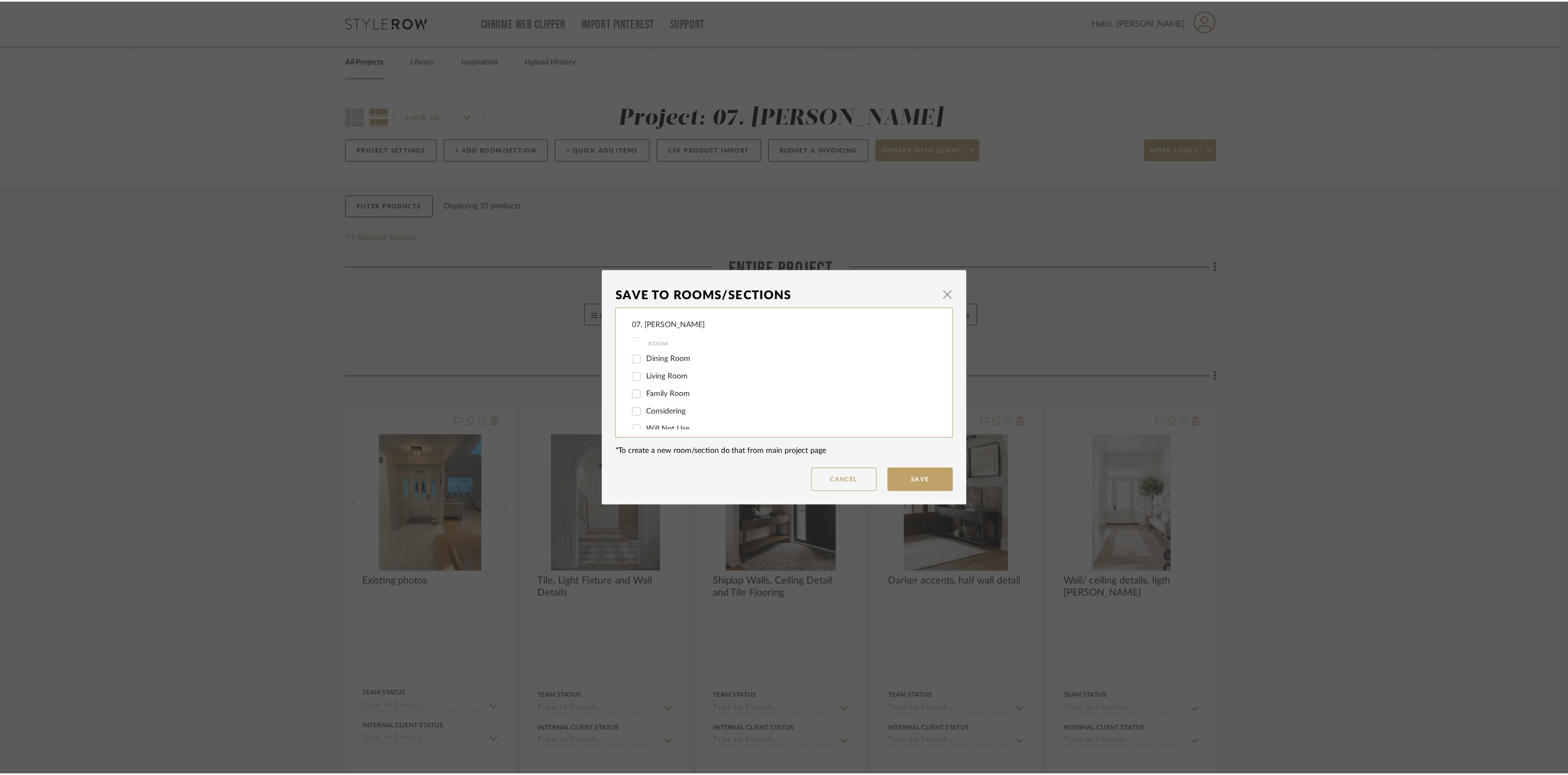
scroll to position [64, 0]
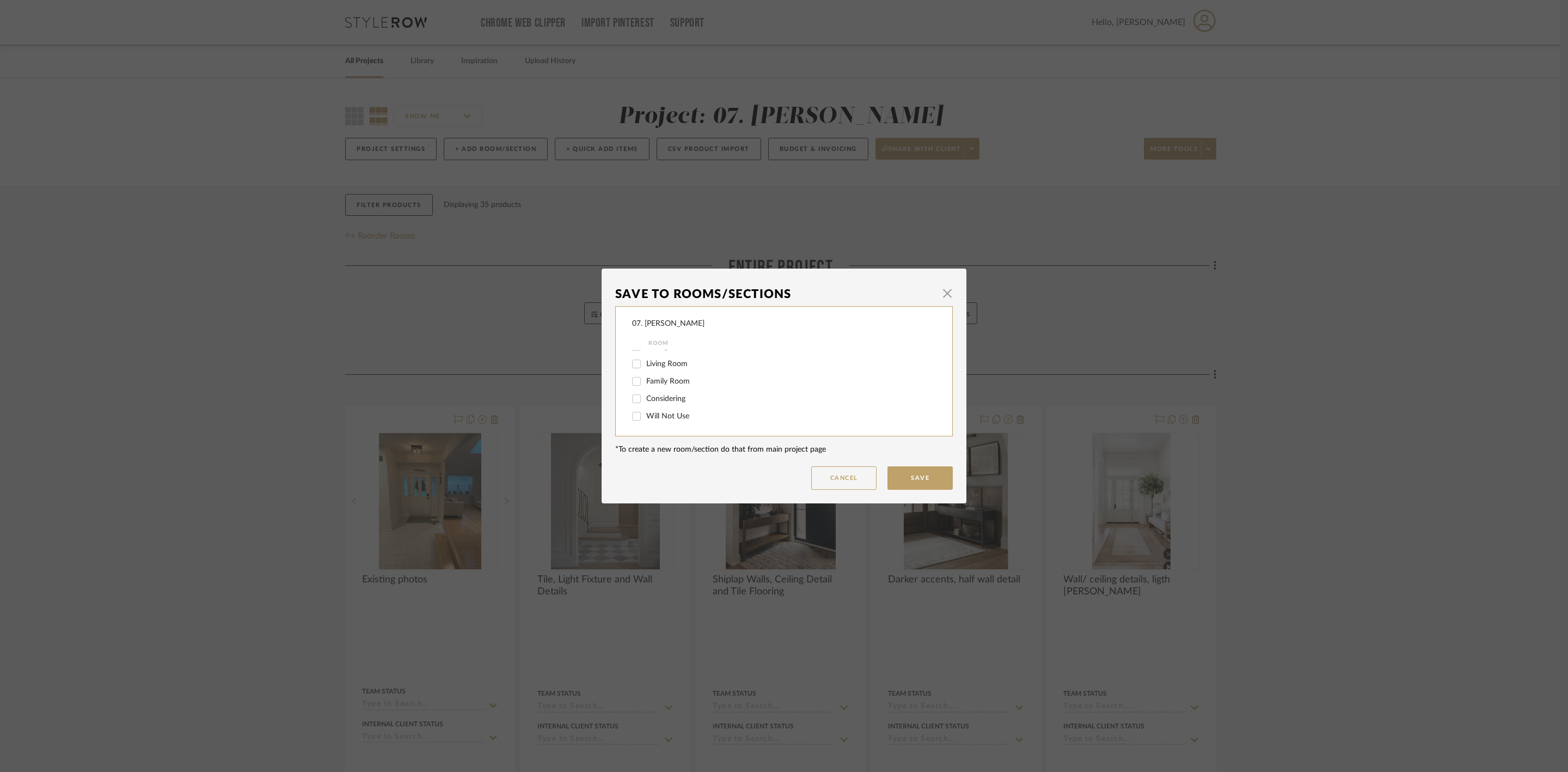
click at [664, 415] on span "Will Not Use" at bounding box center [667, 416] width 43 height 8
click at [645, 415] on input "Will Not Use" at bounding box center [637, 416] width 18 height 18
checkbox input "true"
click at [939, 472] on button "Save" at bounding box center [920, 478] width 65 height 23
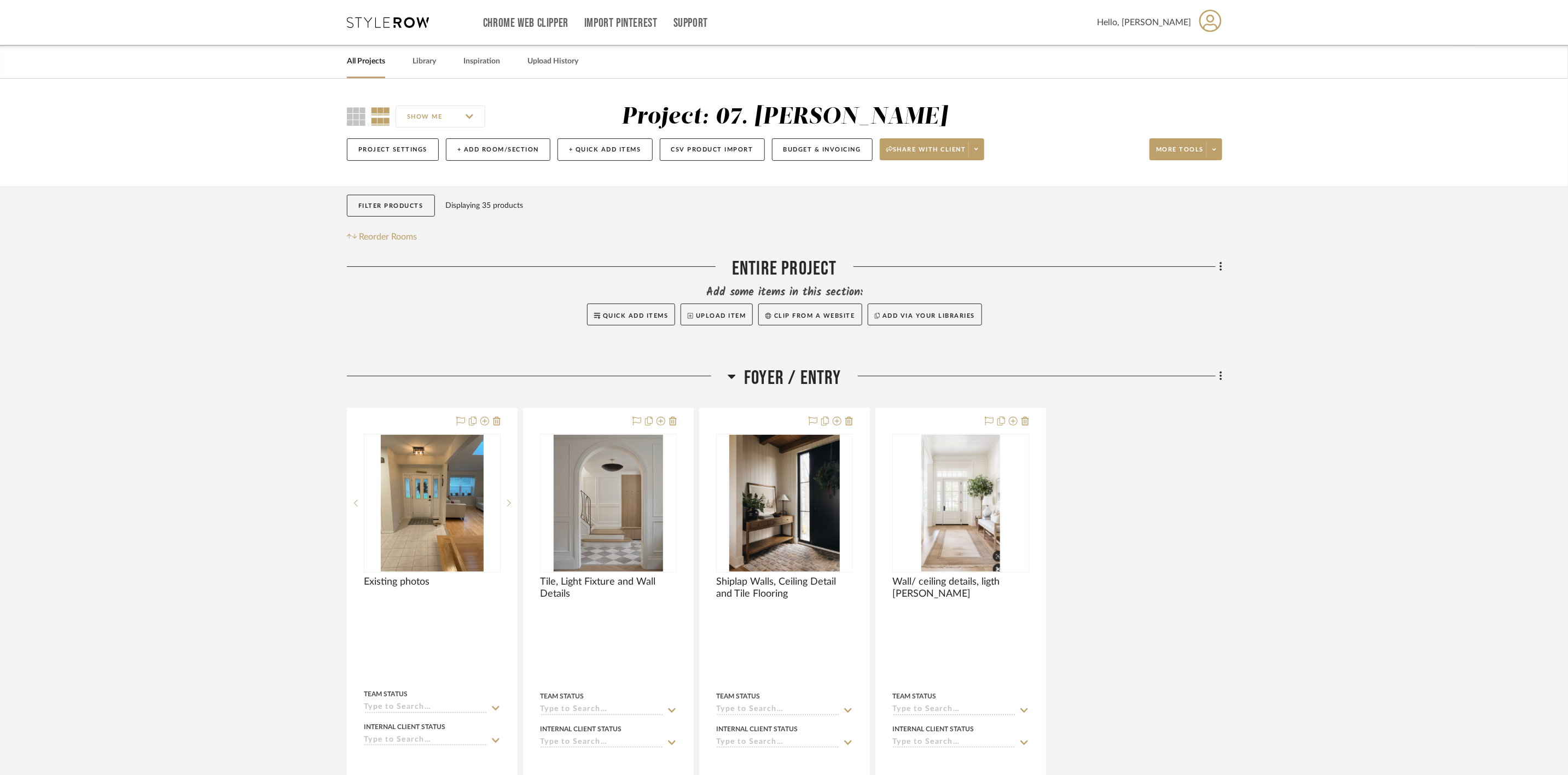
scroll to position [82, 0]
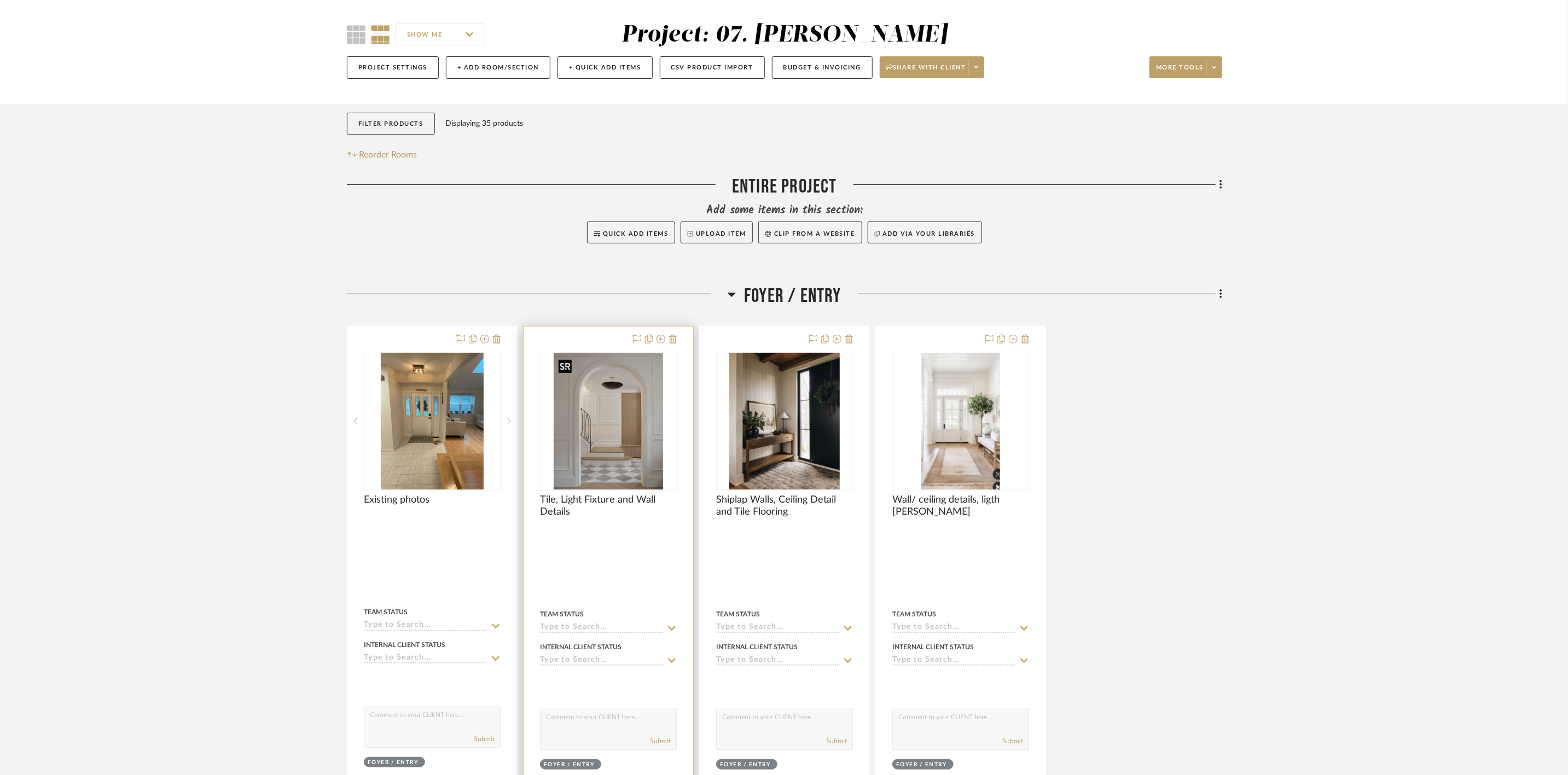
click at [643, 445] on img "0" at bounding box center [608, 421] width 110 height 137
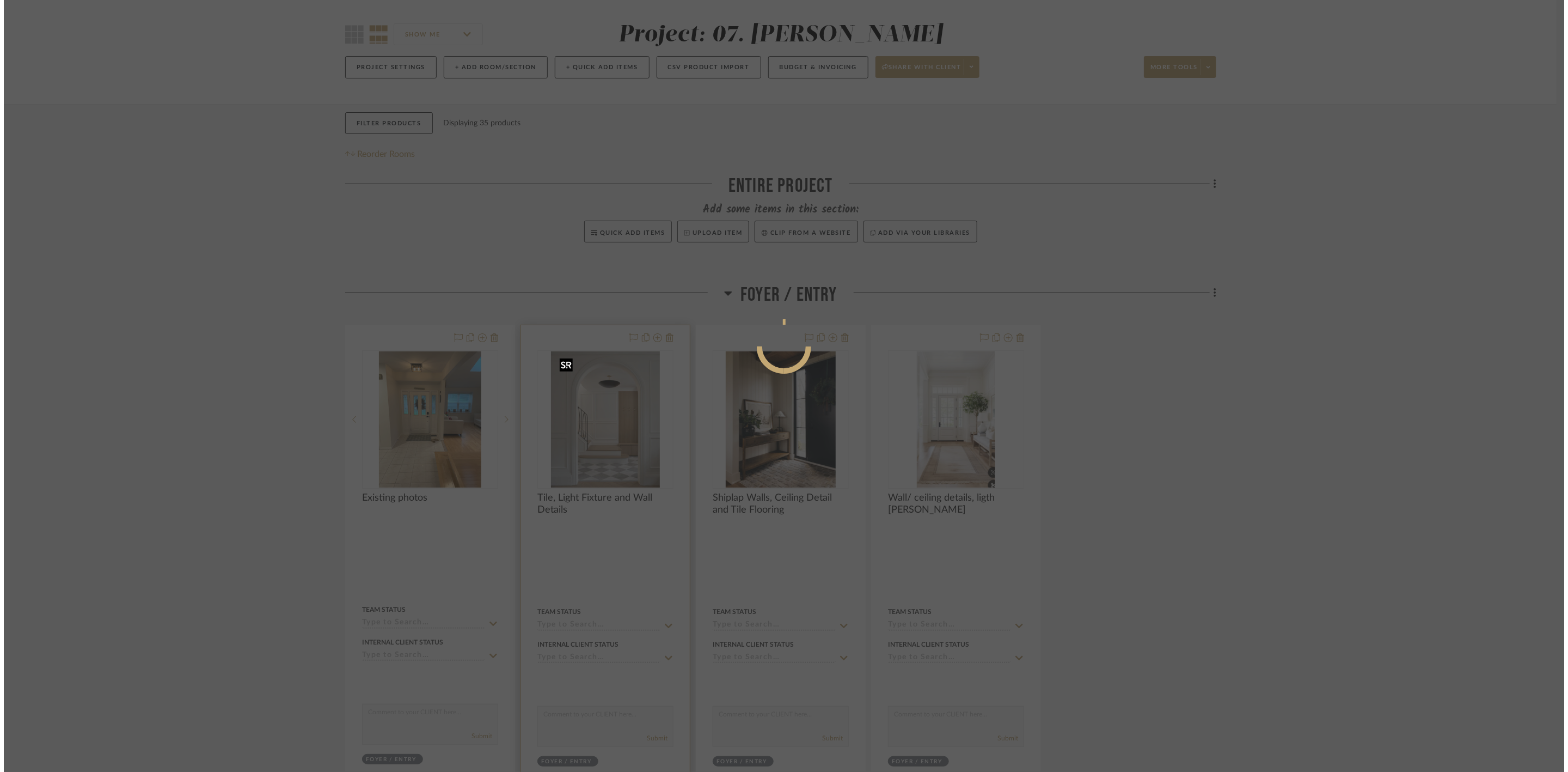
scroll to position [0, 0]
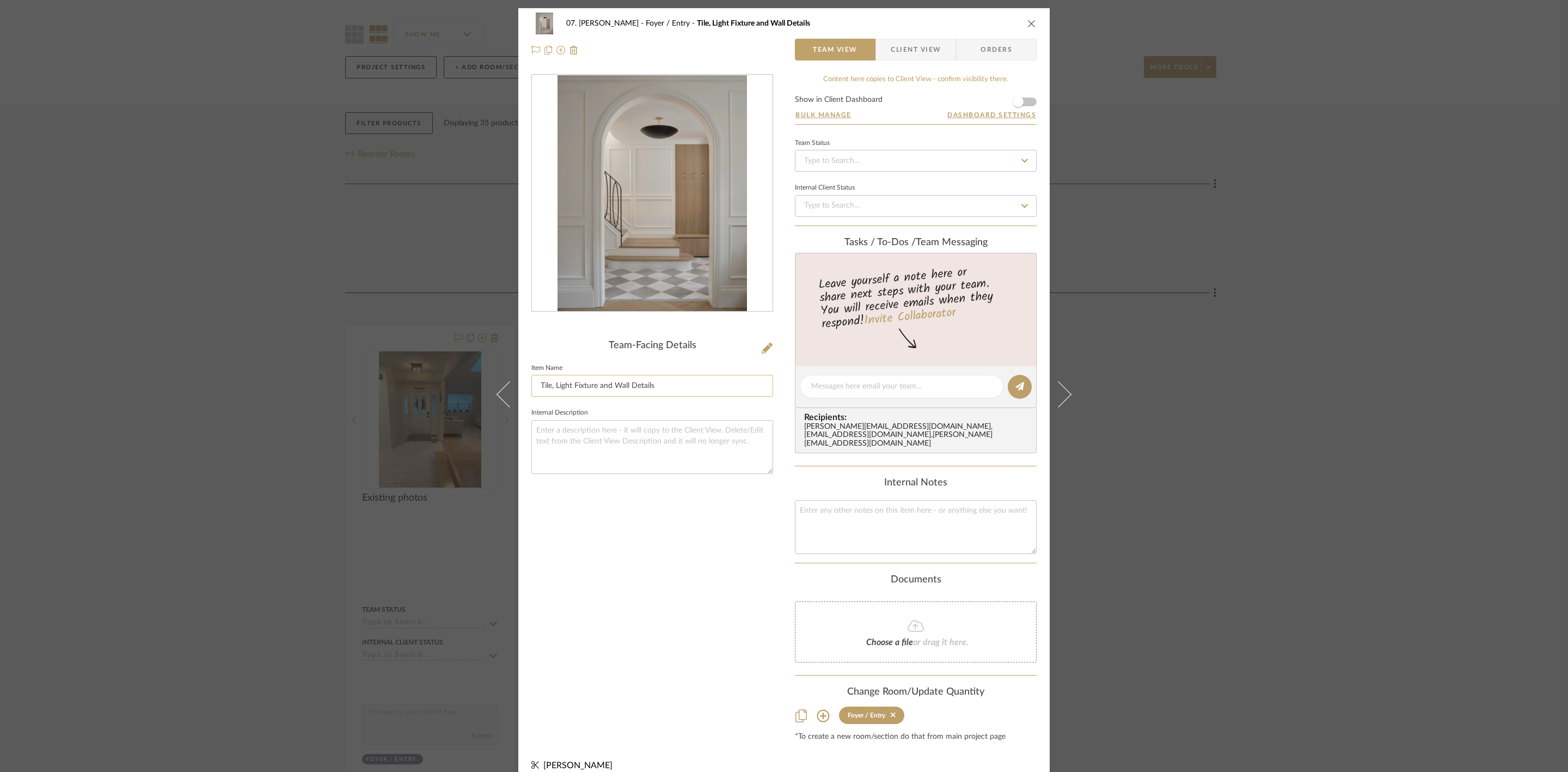
drag, startPoint x: 571, startPoint y: 387, endPoint x: 551, endPoint y: 387, distance: 20.0
click at [551, 387] on input "Tile, Light Fixture and Wall Details" at bounding box center [652, 385] width 242 height 22
click at [627, 388] on input "Tile, Black and Brass Fixture and Wall Details" at bounding box center [652, 385] width 242 height 22
click at [632, 386] on input "Tile, Black and Brass Fixture and Wall Details" at bounding box center [652, 385] width 242 height 22
type input "Tile, Black and Brass Fixtures and Wall Details"
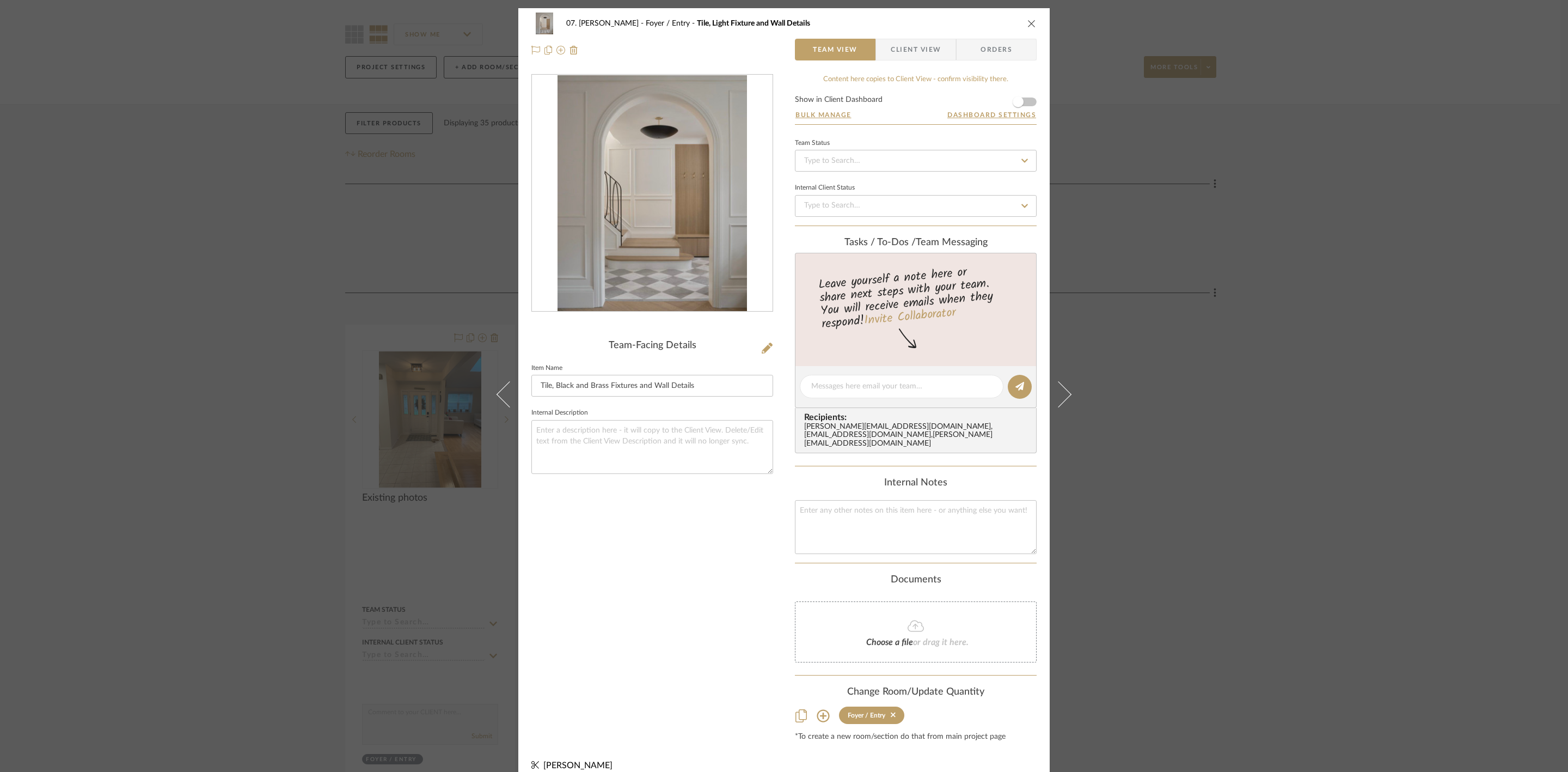
click at [708, 539] on div "Team-Facing Details Item Name Tile, Black and Brass Fixtures and Wall Details I…" at bounding box center [652, 408] width 242 height 667
click at [1235, 481] on div "07. Vorhees Foyer / Entry Tile, Black and Brass Fixtures and Wall Details Team …" at bounding box center [784, 386] width 1568 height 772
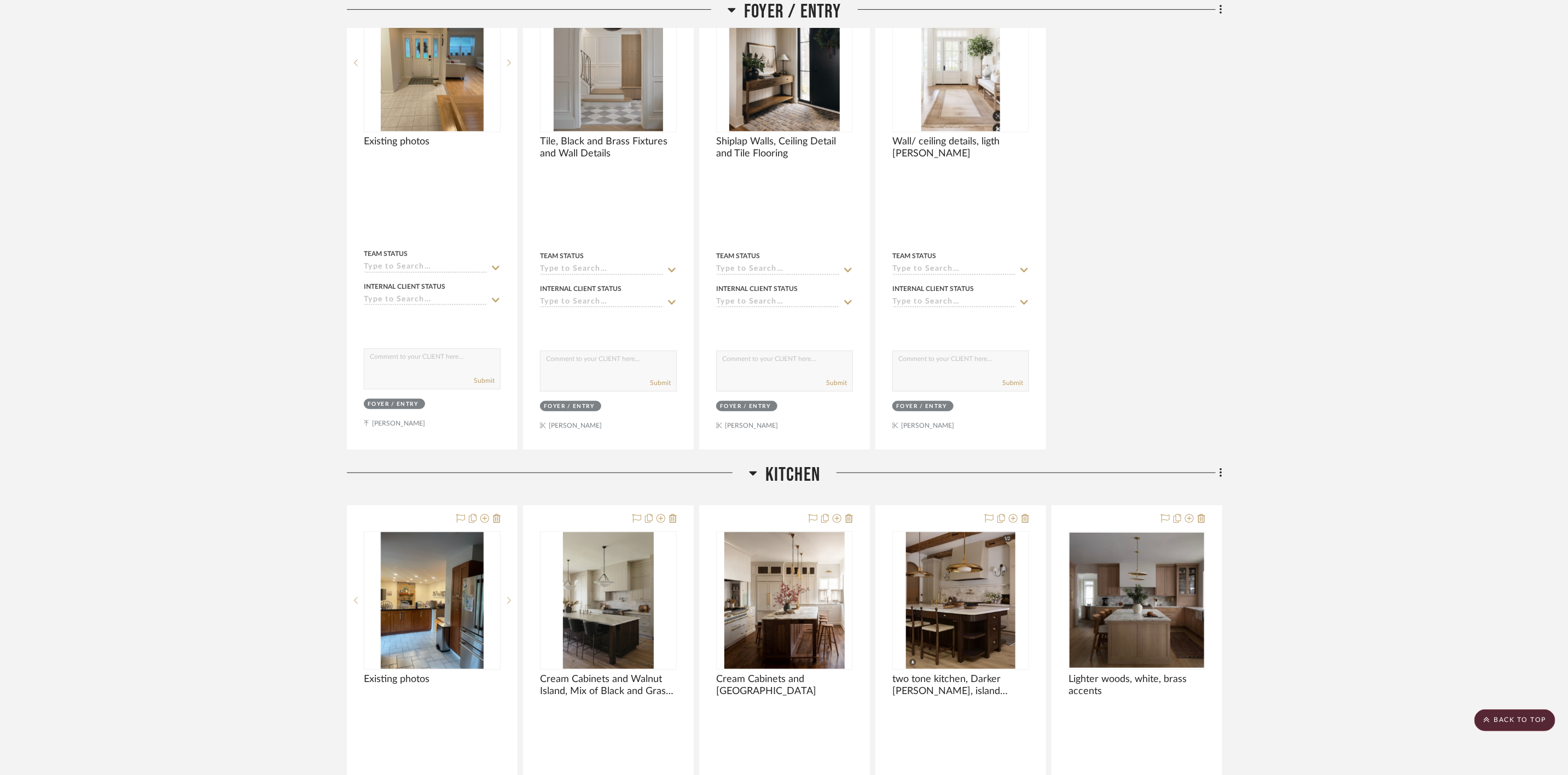
scroll to position [246, 0]
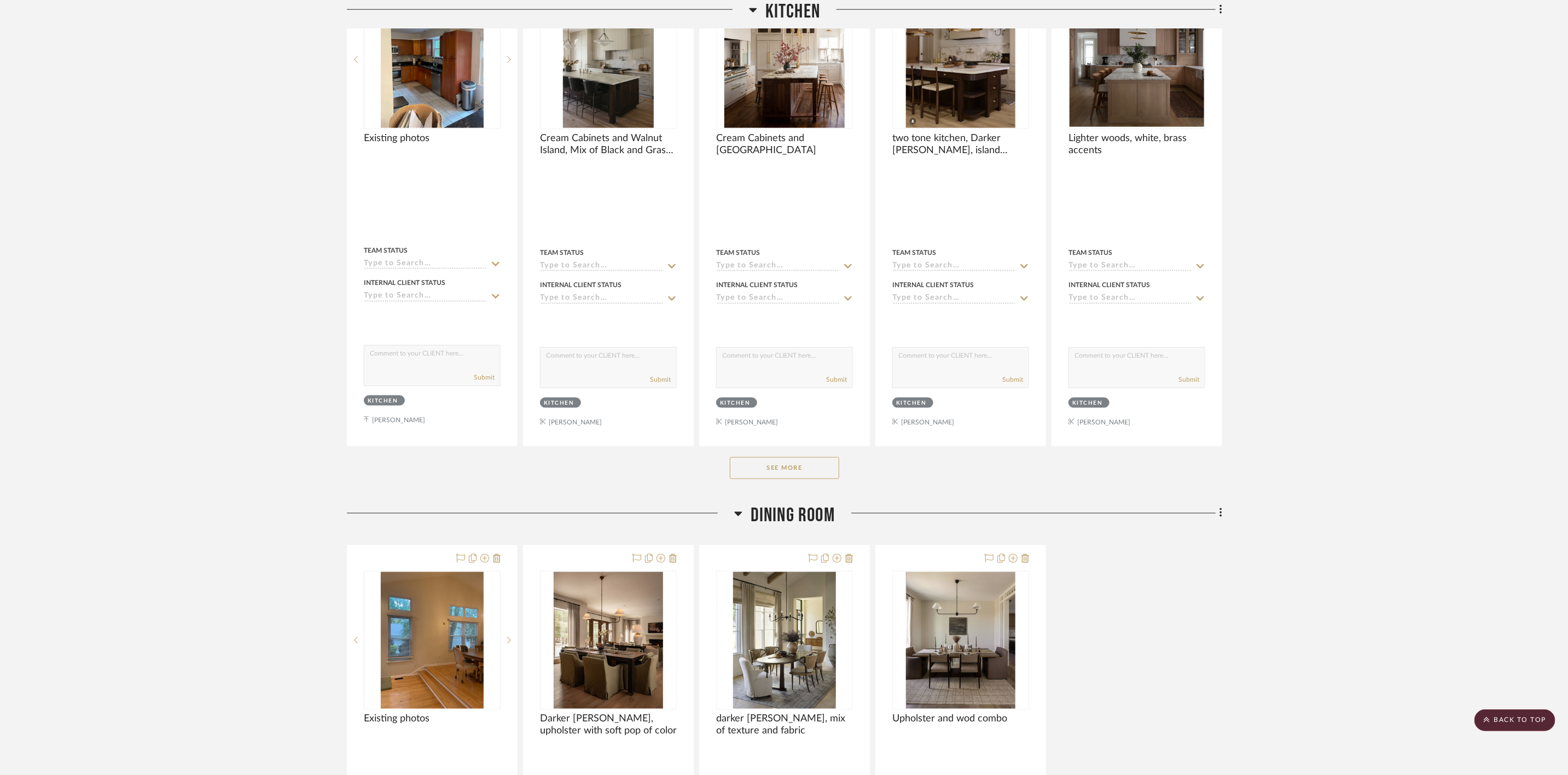
scroll to position [984, 0]
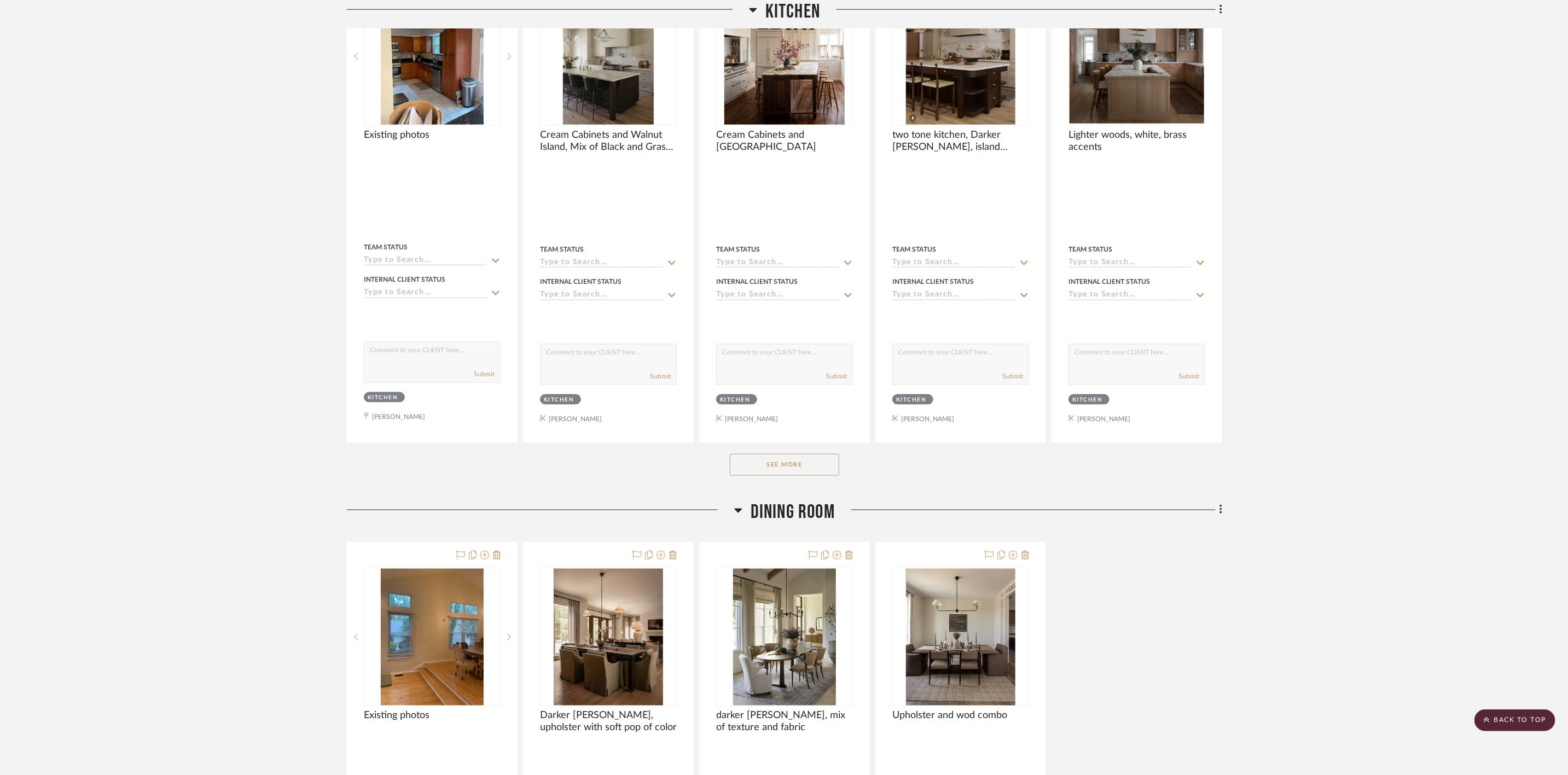
click at [824, 466] on button "See More" at bounding box center [784, 465] width 110 height 22
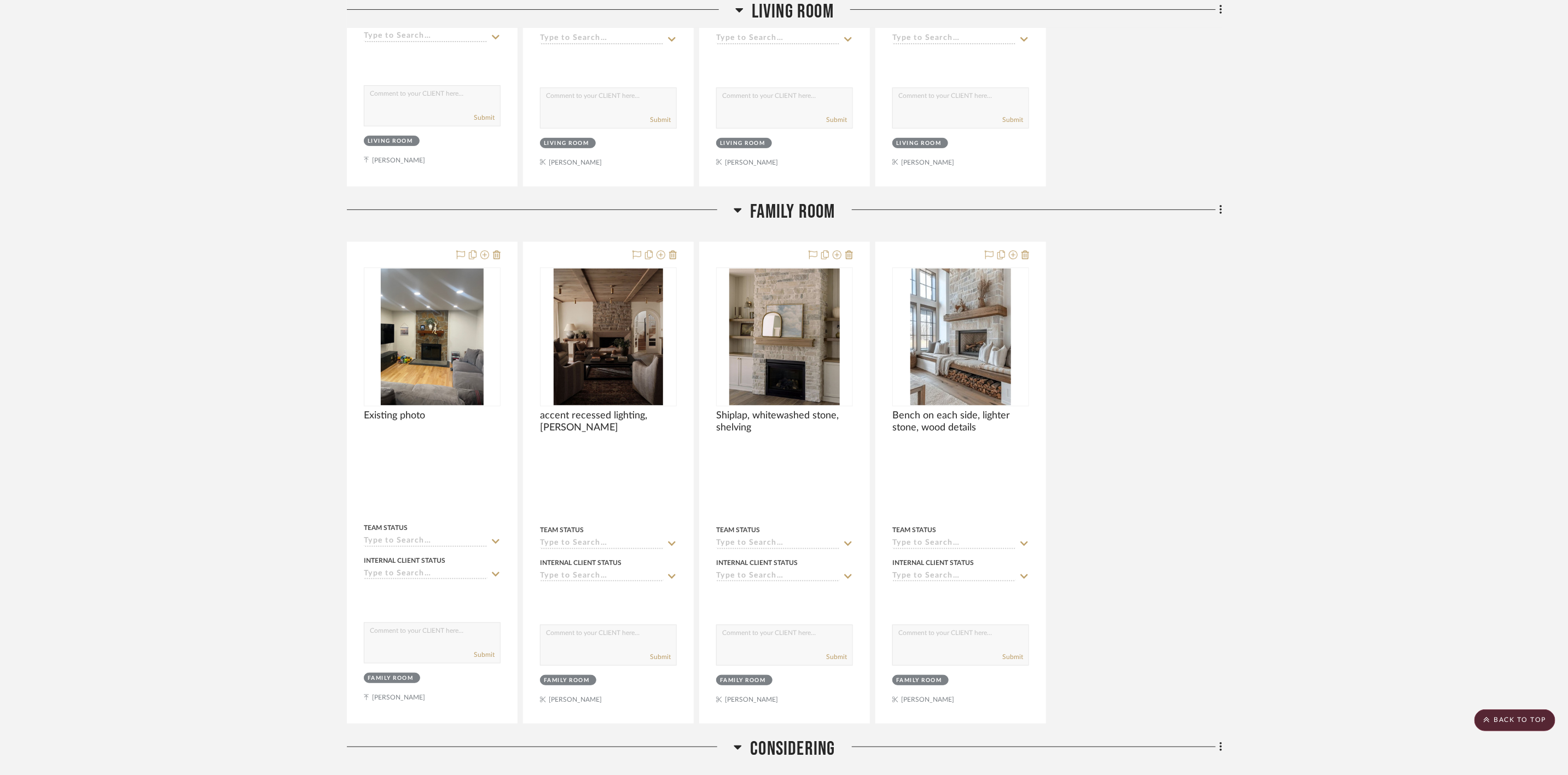
scroll to position [3691, 0]
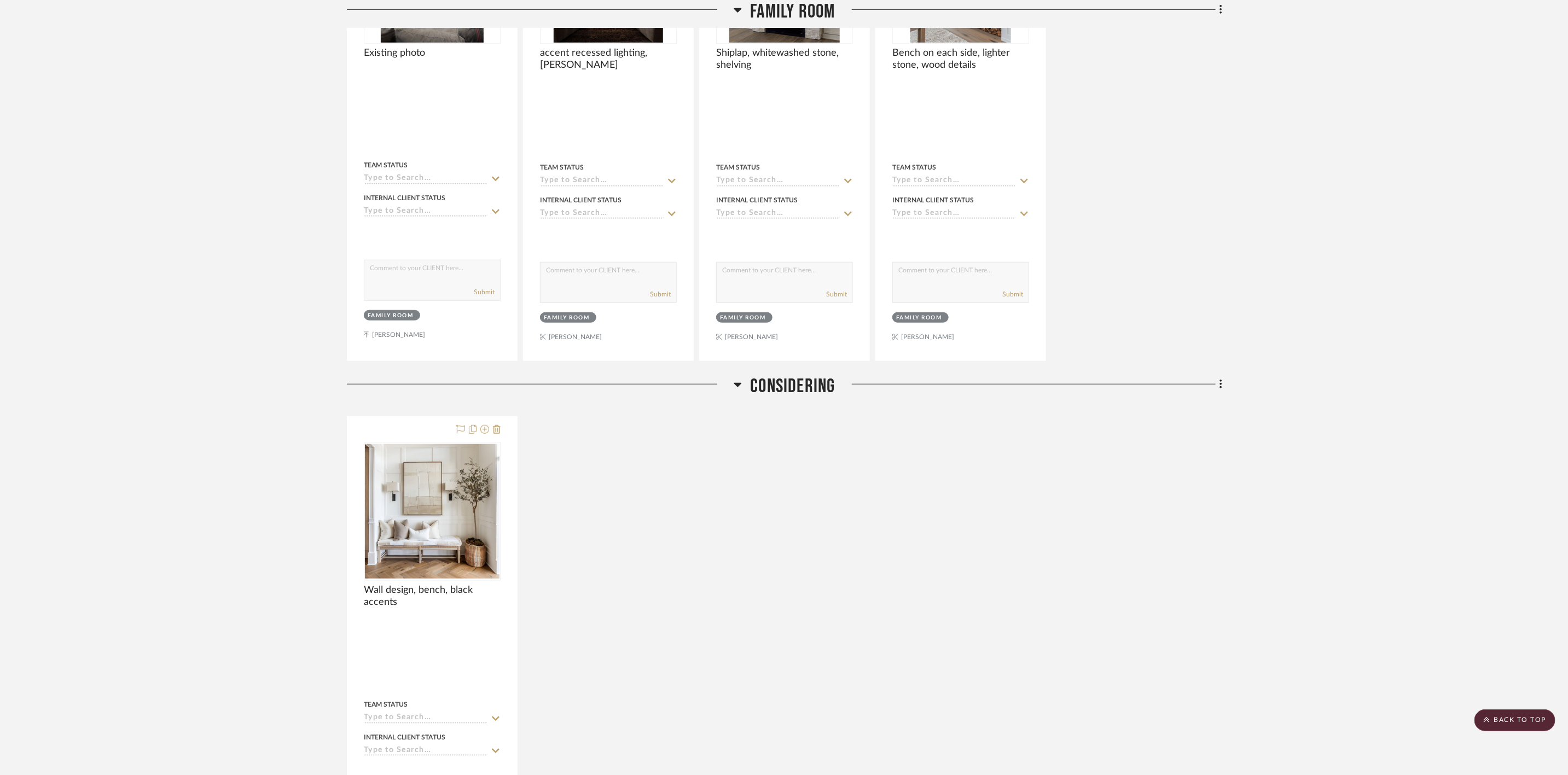
click at [796, 395] on span "Considering" at bounding box center [793, 386] width 85 height 23
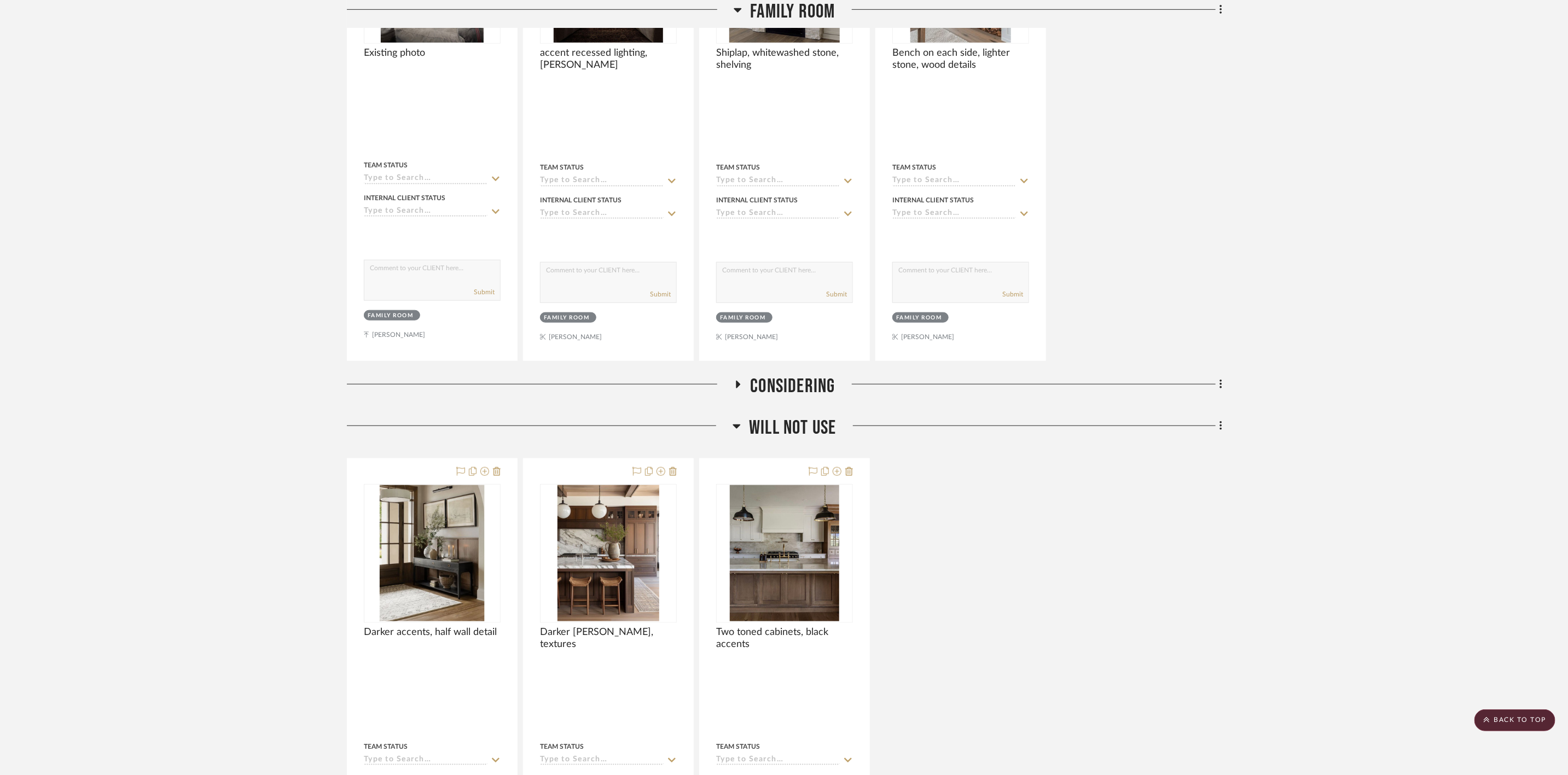
click at [793, 438] on span "Will Not Use" at bounding box center [792, 428] width 87 height 23
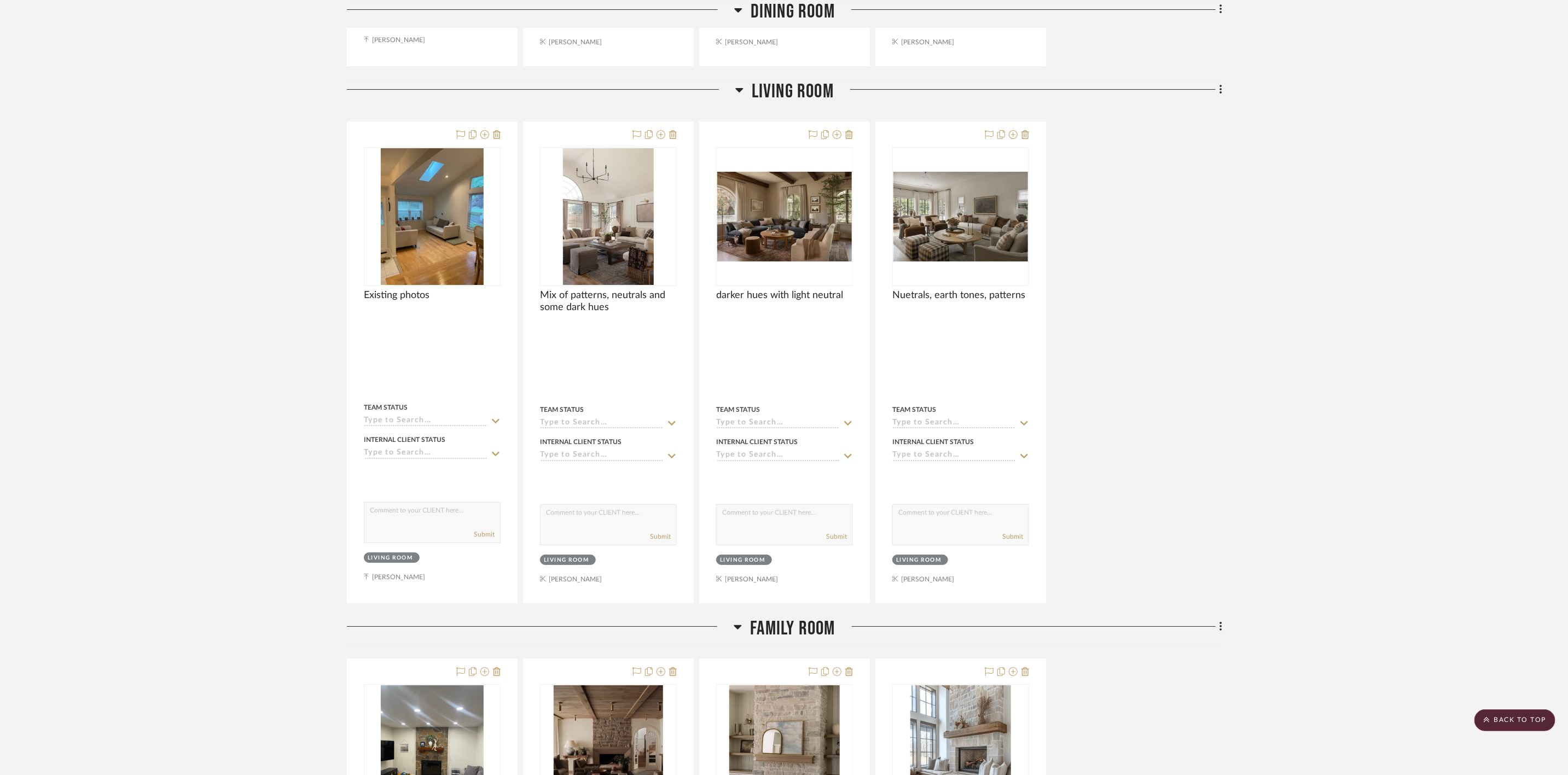
scroll to position [2884, 0]
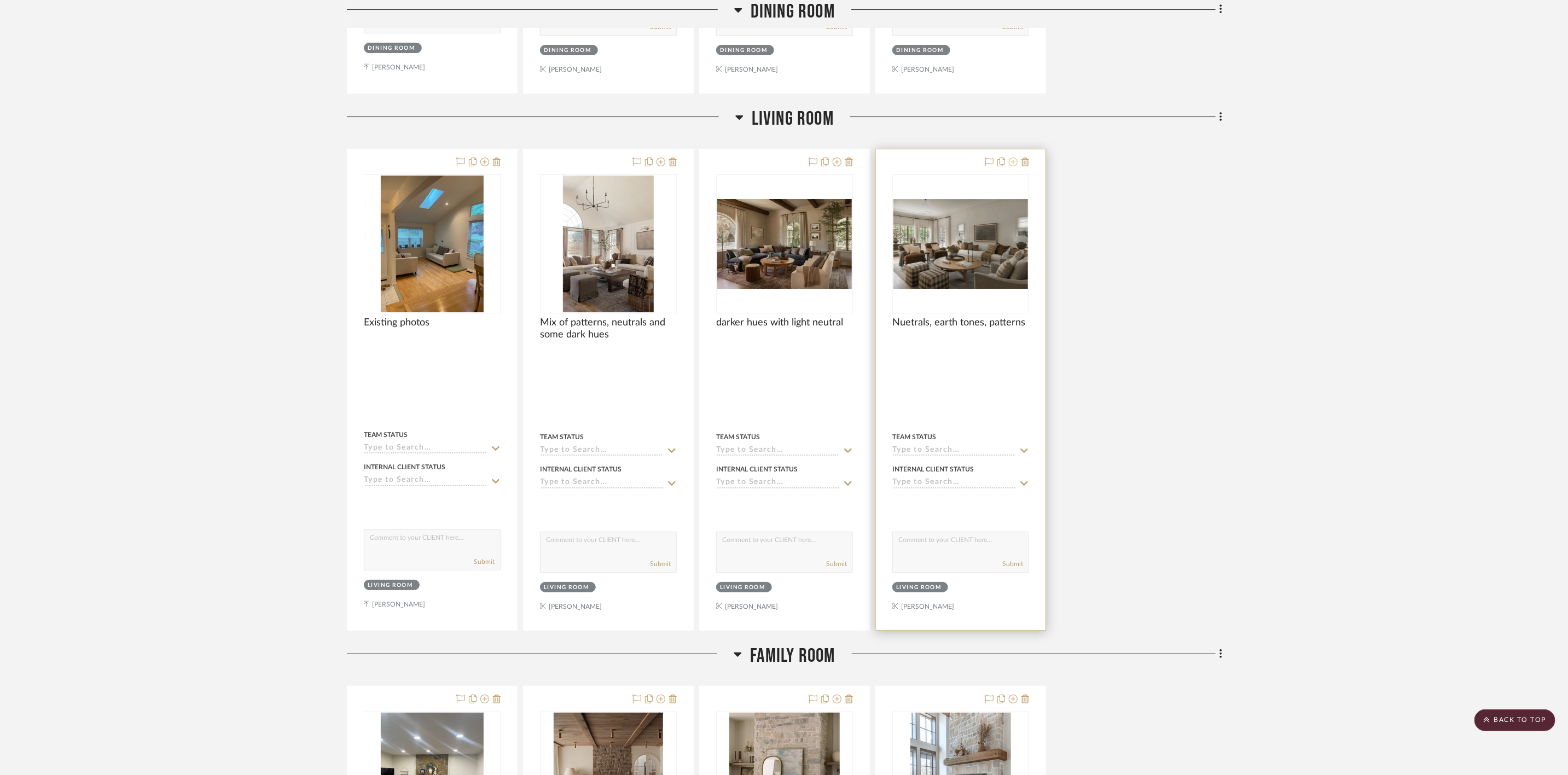
click at [1013, 166] on icon at bounding box center [1013, 162] width 9 height 9
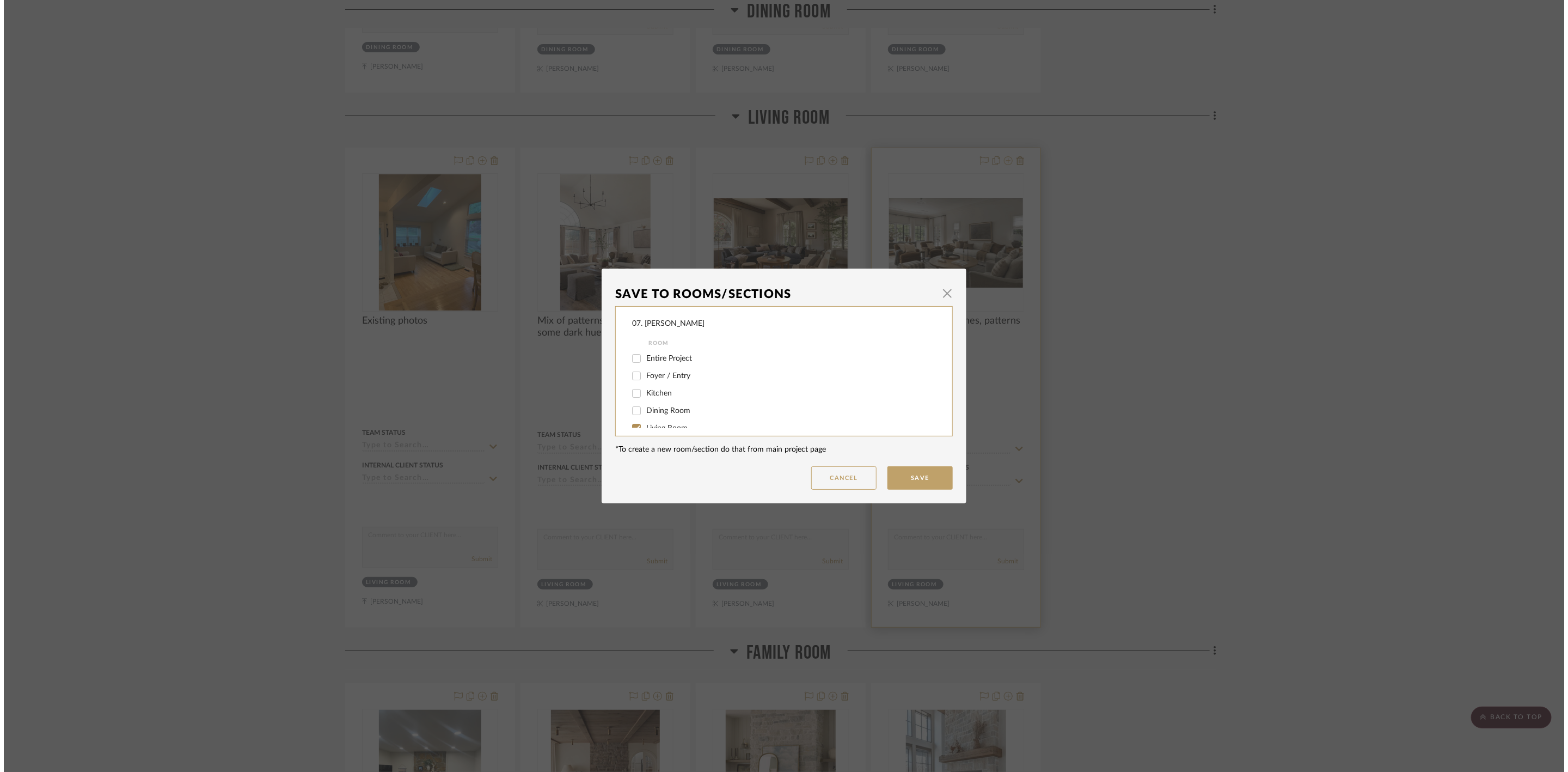
scroll to position [0, 0]
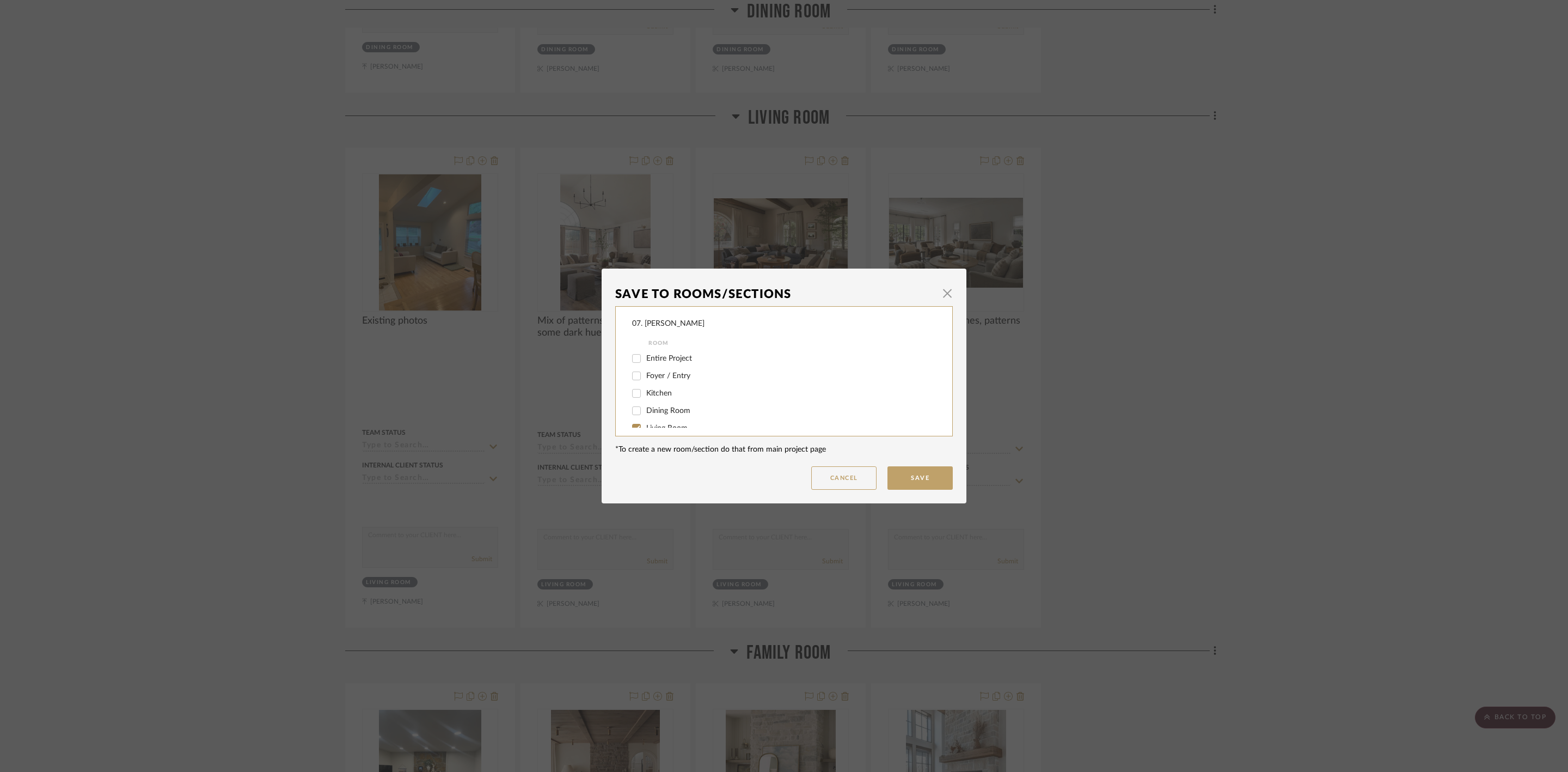
click at [668, 426] on span "Living Room" at bounding box center [667, 428] width 42 height 8
click at [645, 426] on input "Living Room" at bounding box center [637, 428] width 18 height 18
checkbox input "false"
click at [677, 402] on label "Considering" at bounding box center [783, 399] width 275 height 10
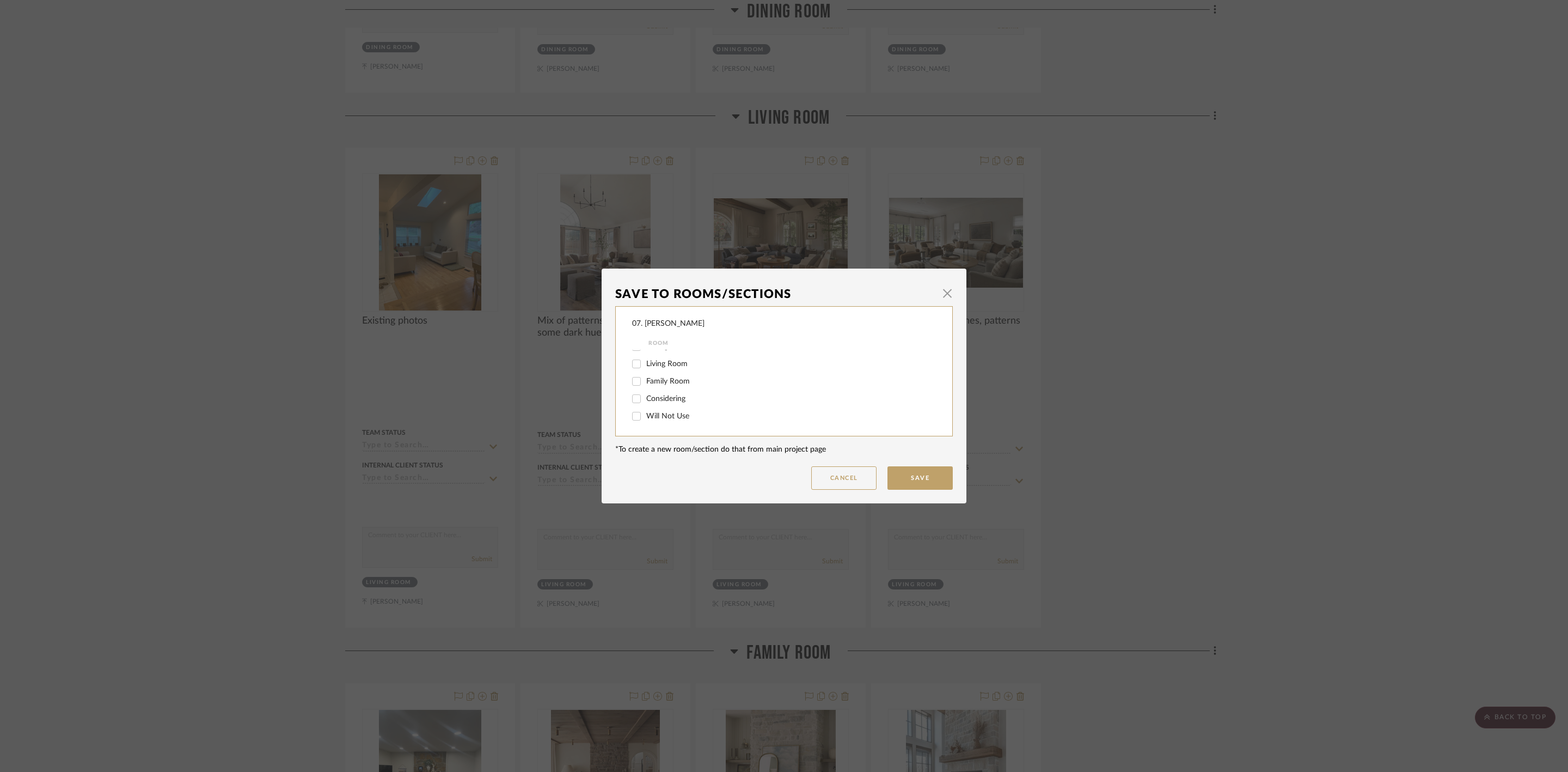
click at [645, 402] on input "Considering" at bounding box center [637, 399] width 18 height 18
checkbox input "true"
click at [911, 477] on button "Save" at bounding box center [920, 478] width 65 height 23
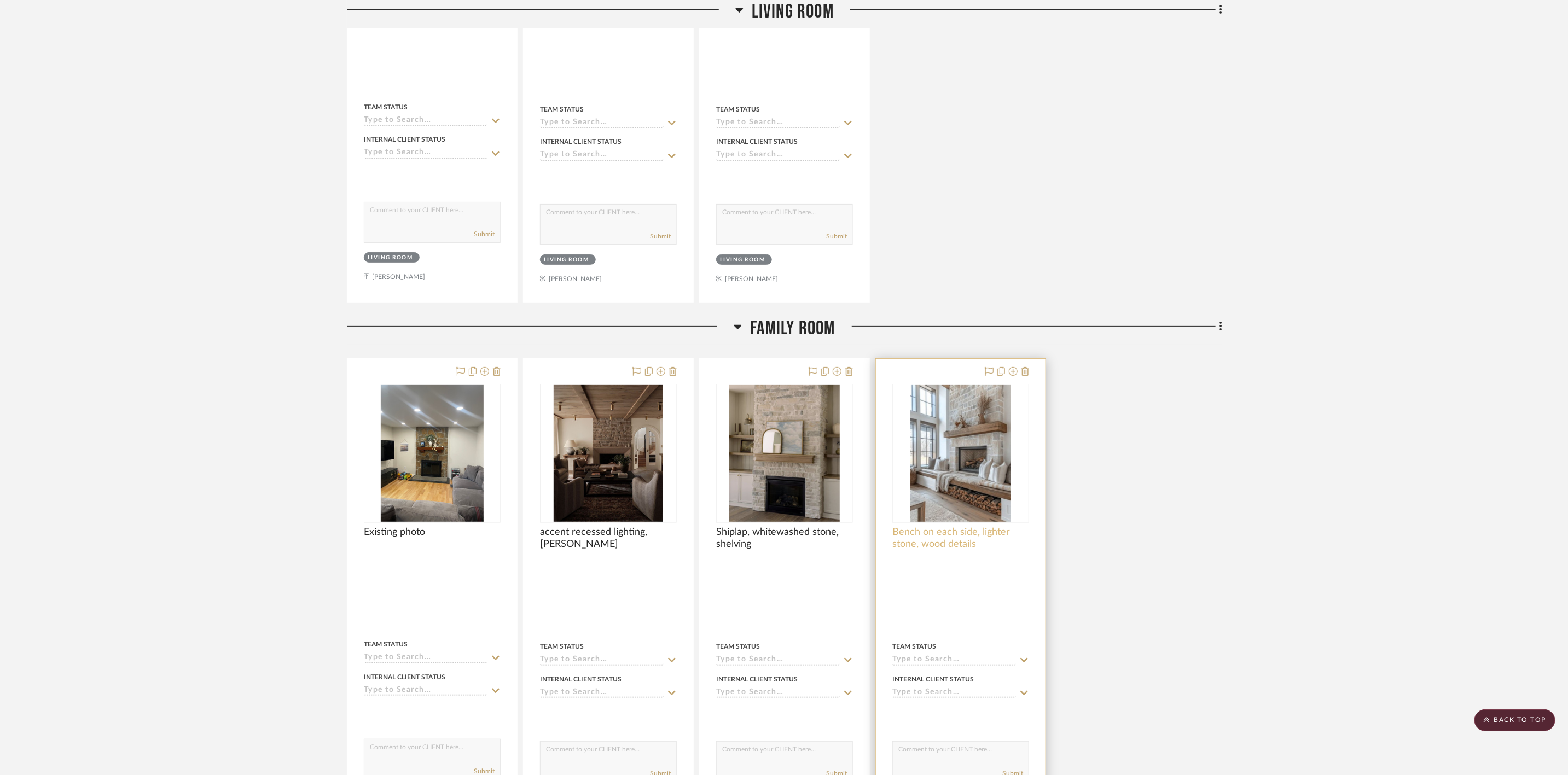
scroll to position [3212, 0]
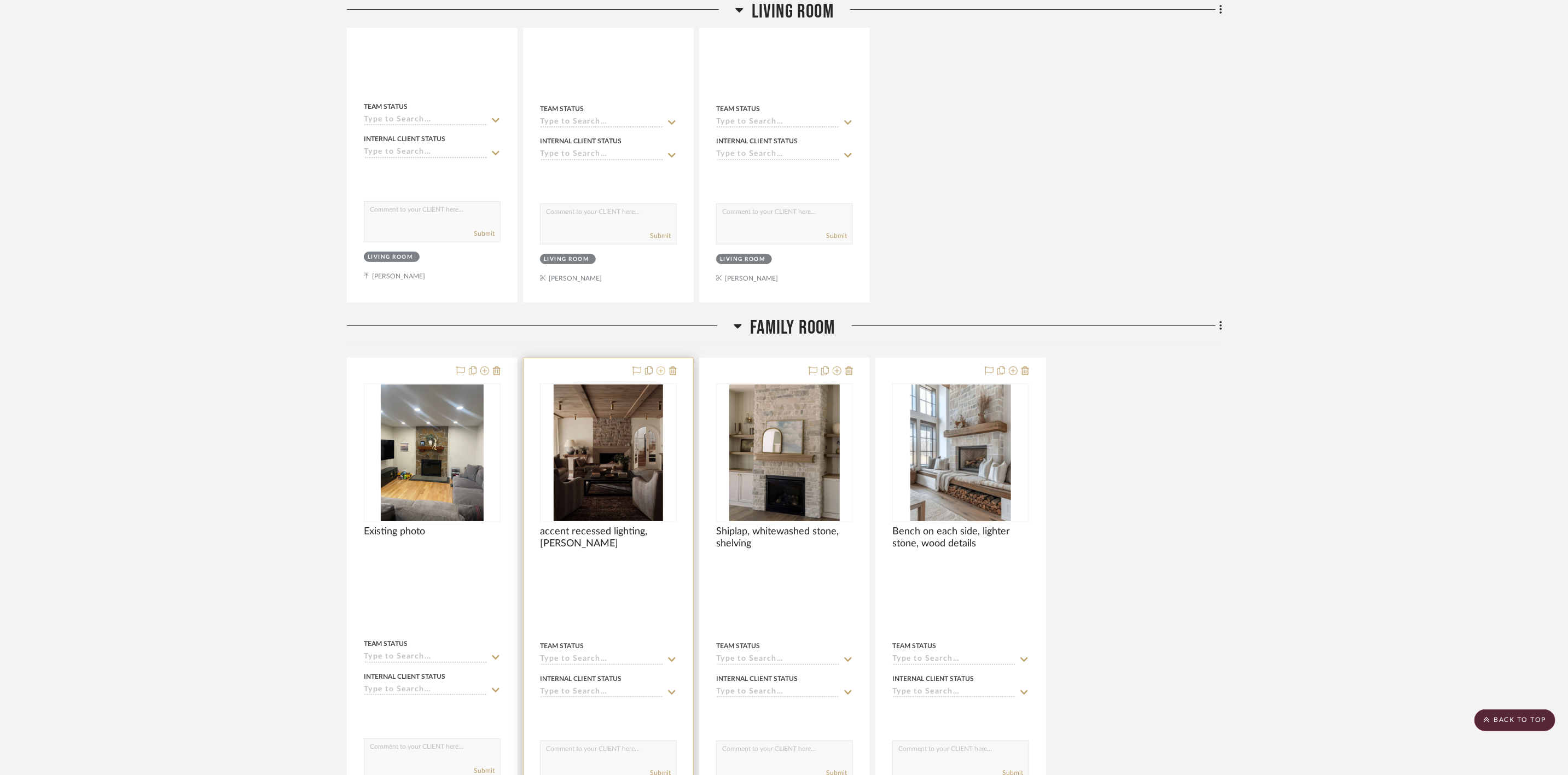
click at [659, 375] on icon at bounding box center [660, 370] width 9 height 9
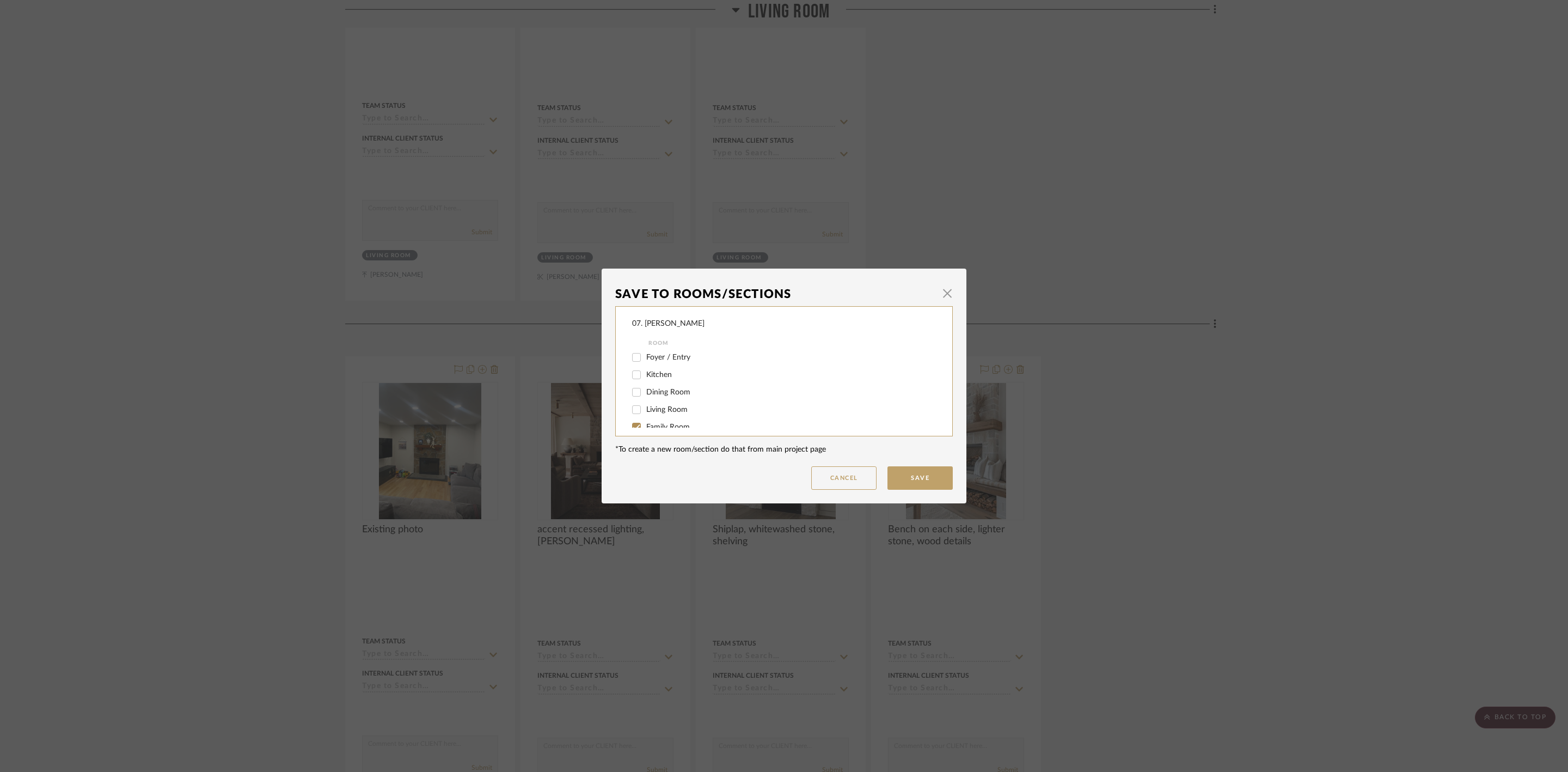
scroll to position [64, 0]
click at [667, 381] on span "Family Room" at bounding box center [668, 381] width 44 height 8
click at [645, 381] on input "Family Room" at bounding box center [637, 381] width 18 height 18
checkbox input "false"
click at [674, 414] on span "Will Not Use" at bounding box center [667, 416] width 43 height 8
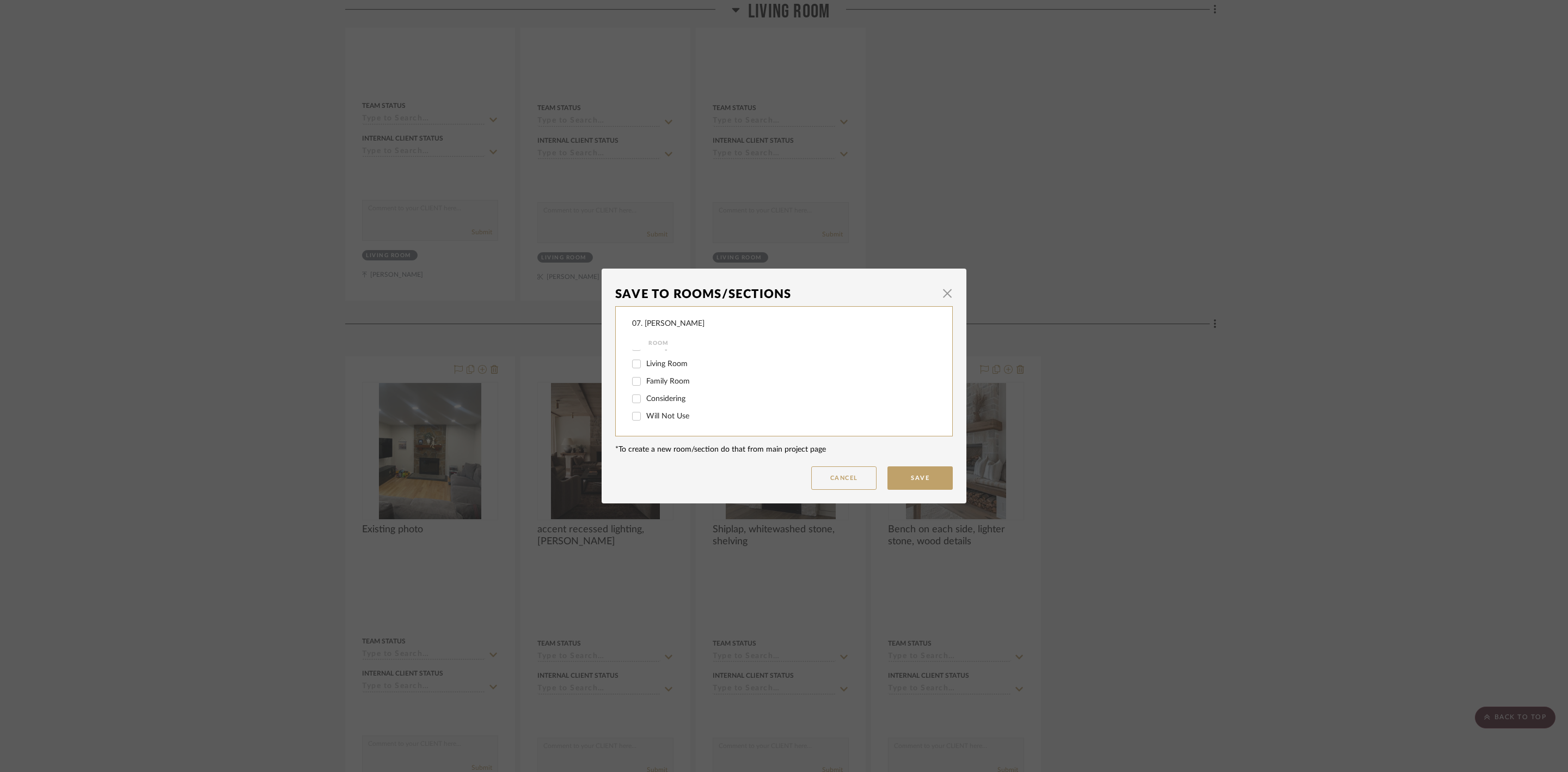
click at [645, 414] on input "Will Not Use" at bounding box center [637, 416] width 18 height 18
checkbox input "true"
click at [888, 475] on button "Save" at bounding box center [920, 478] width 65 height 23
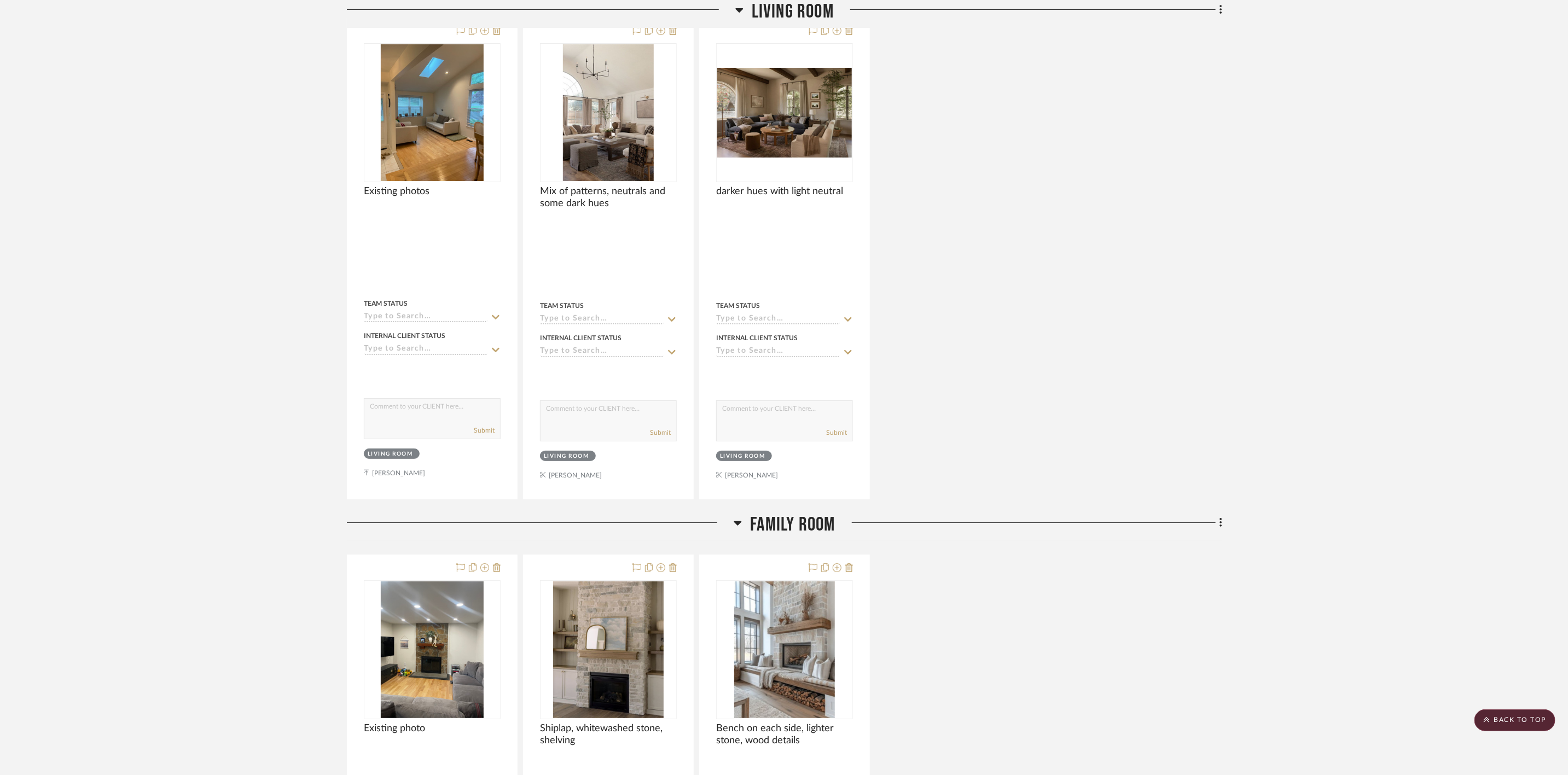
scroll to position [3048, 0]
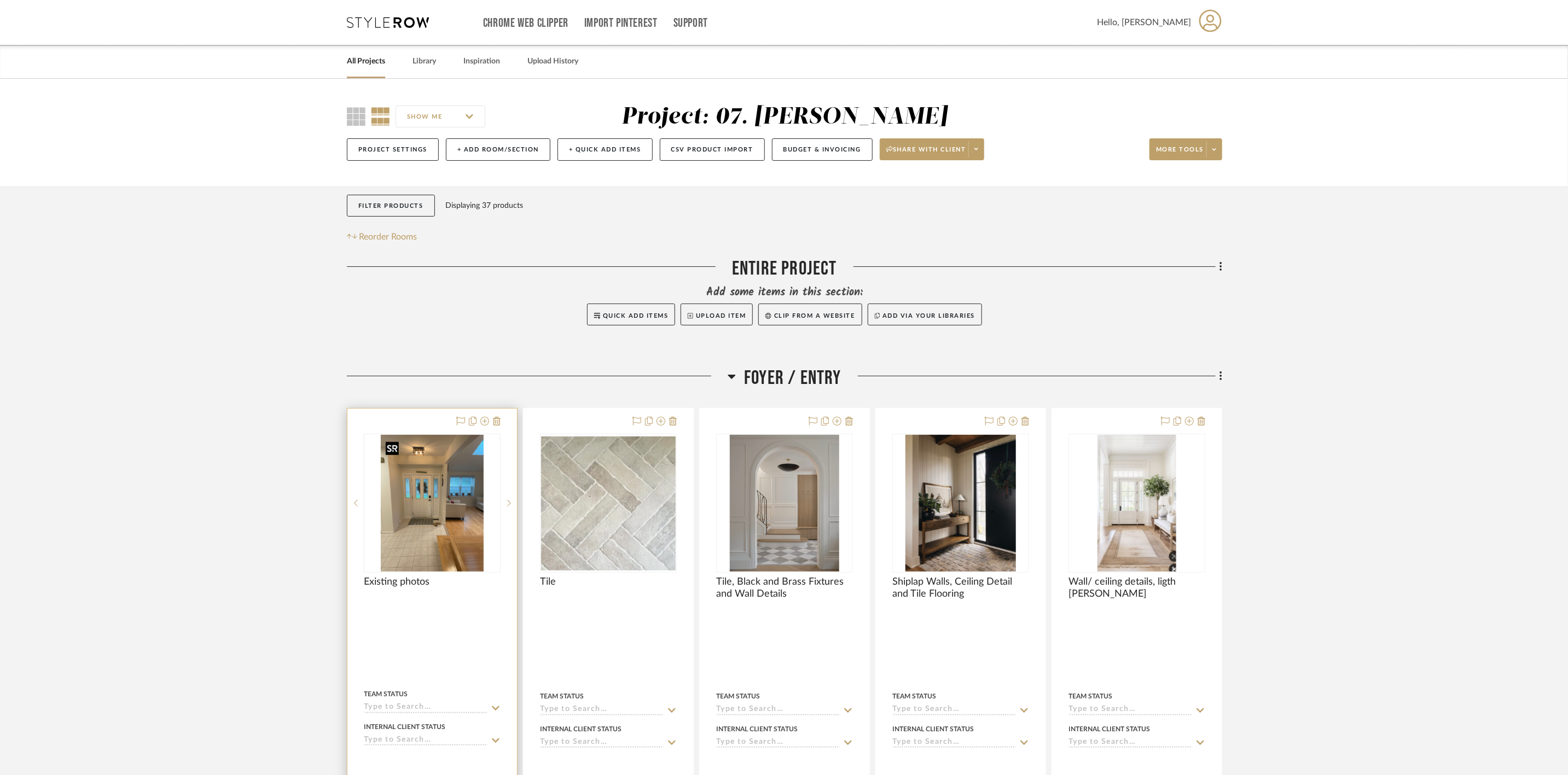
click at [441, 517] on img "0" at bounding box center [432, 503] width 103 height 137
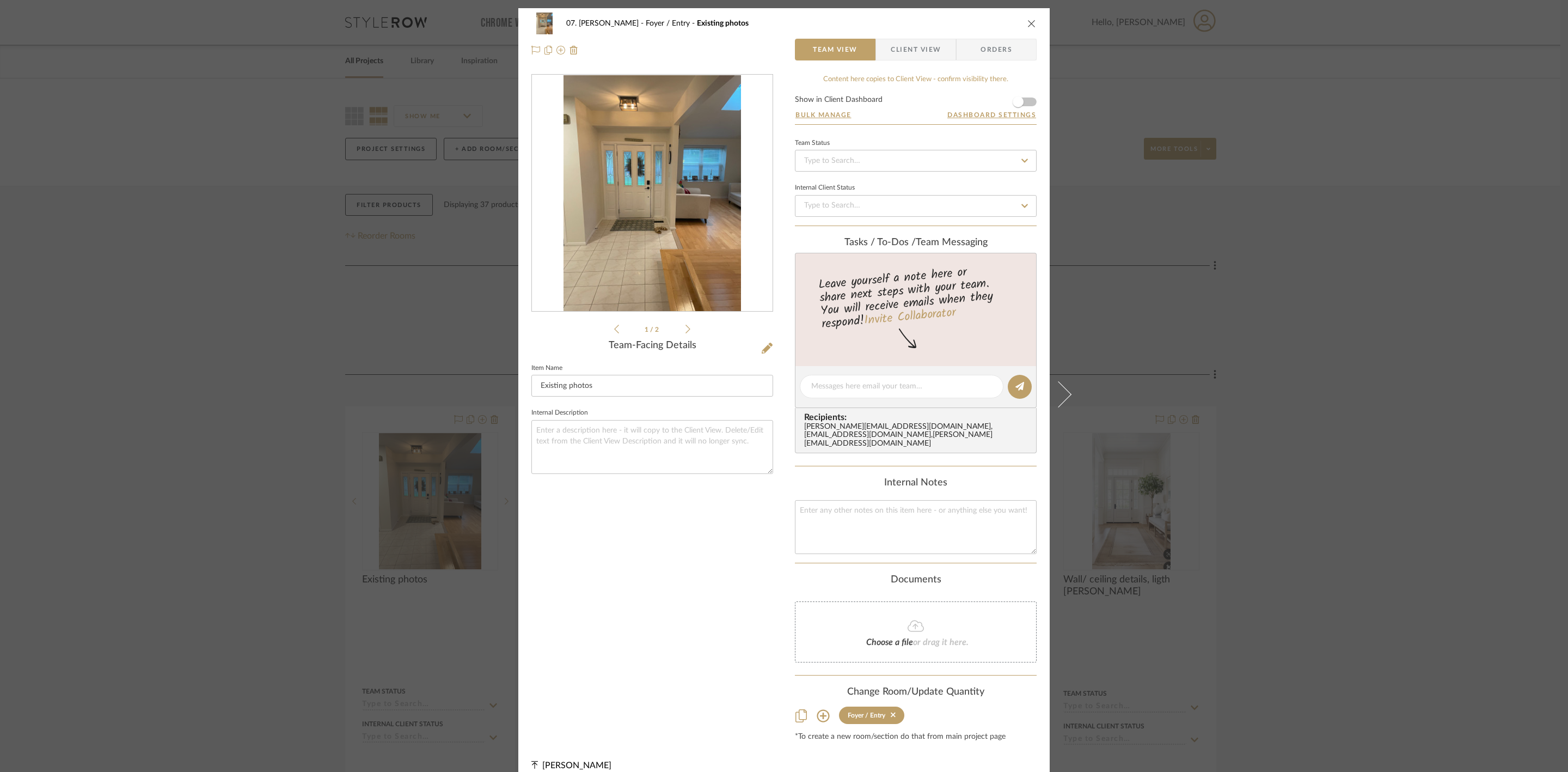
click at [635, 248] on div at bounding box center [652, 193] width 241 height 237
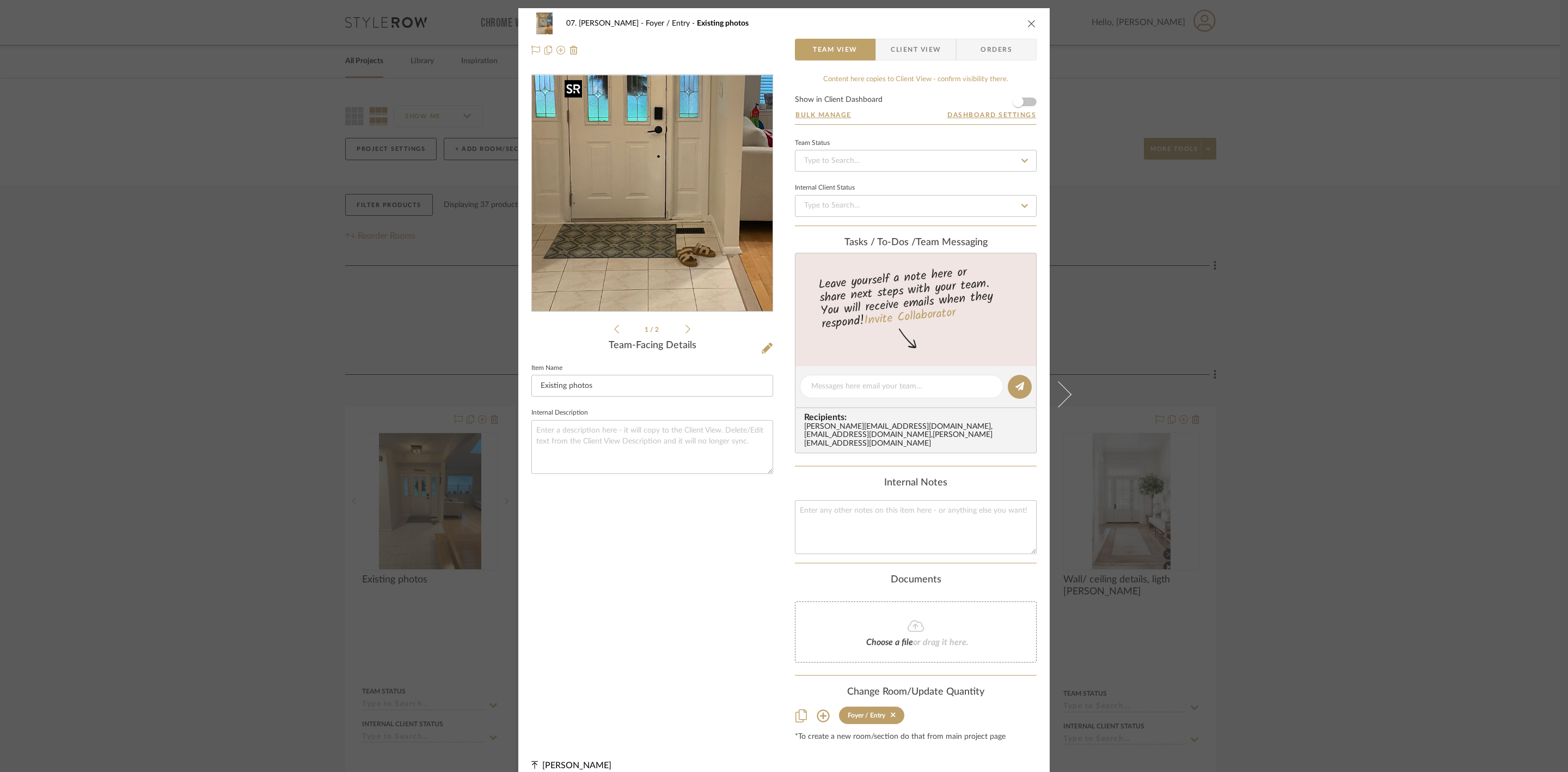
click at [642, 209] on img "0" at bounding box center [652, 193] width 177 height 237
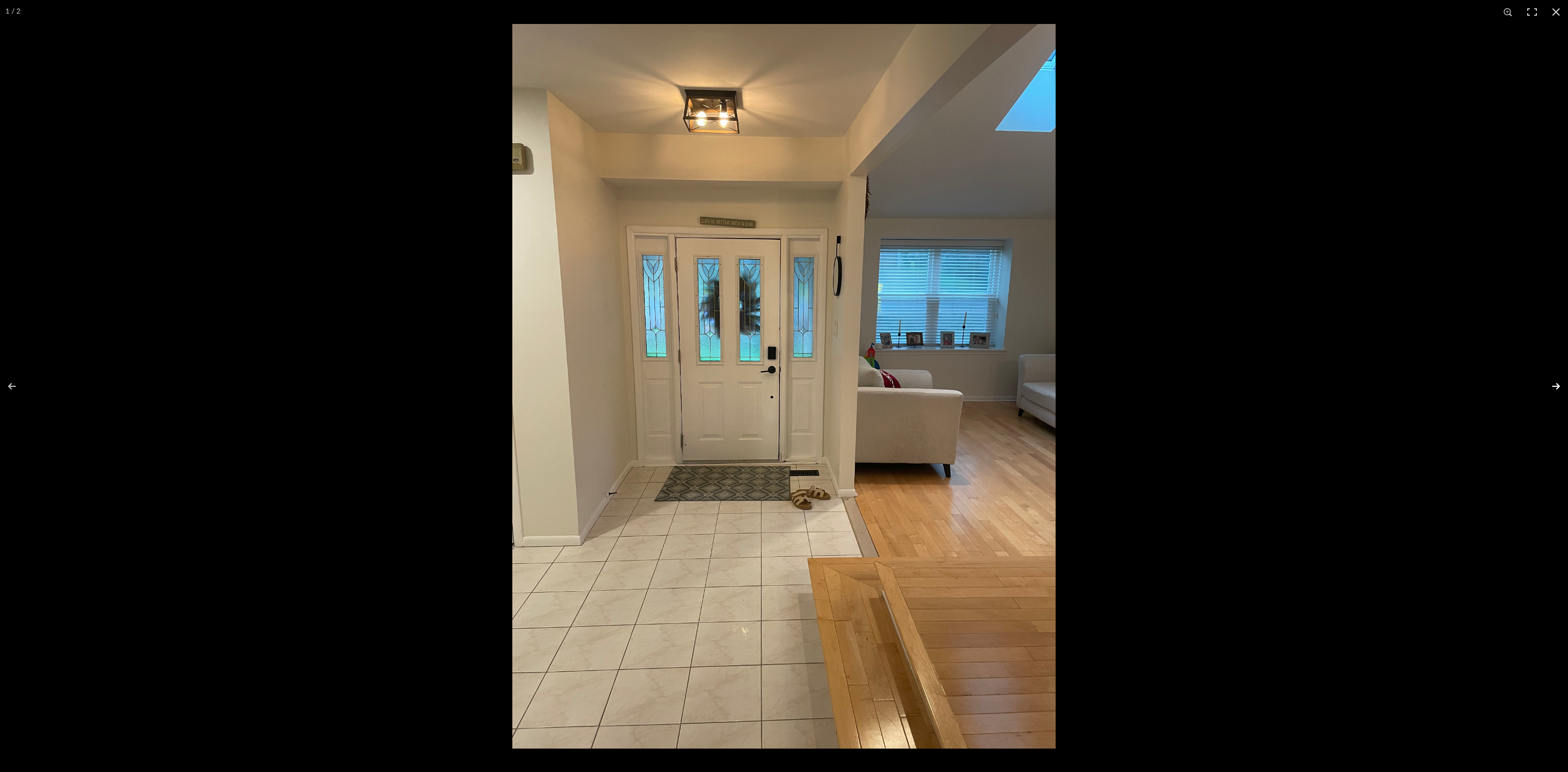
click at [1562, 386] on button at bounding box center [1549, 386] width 38 height 55
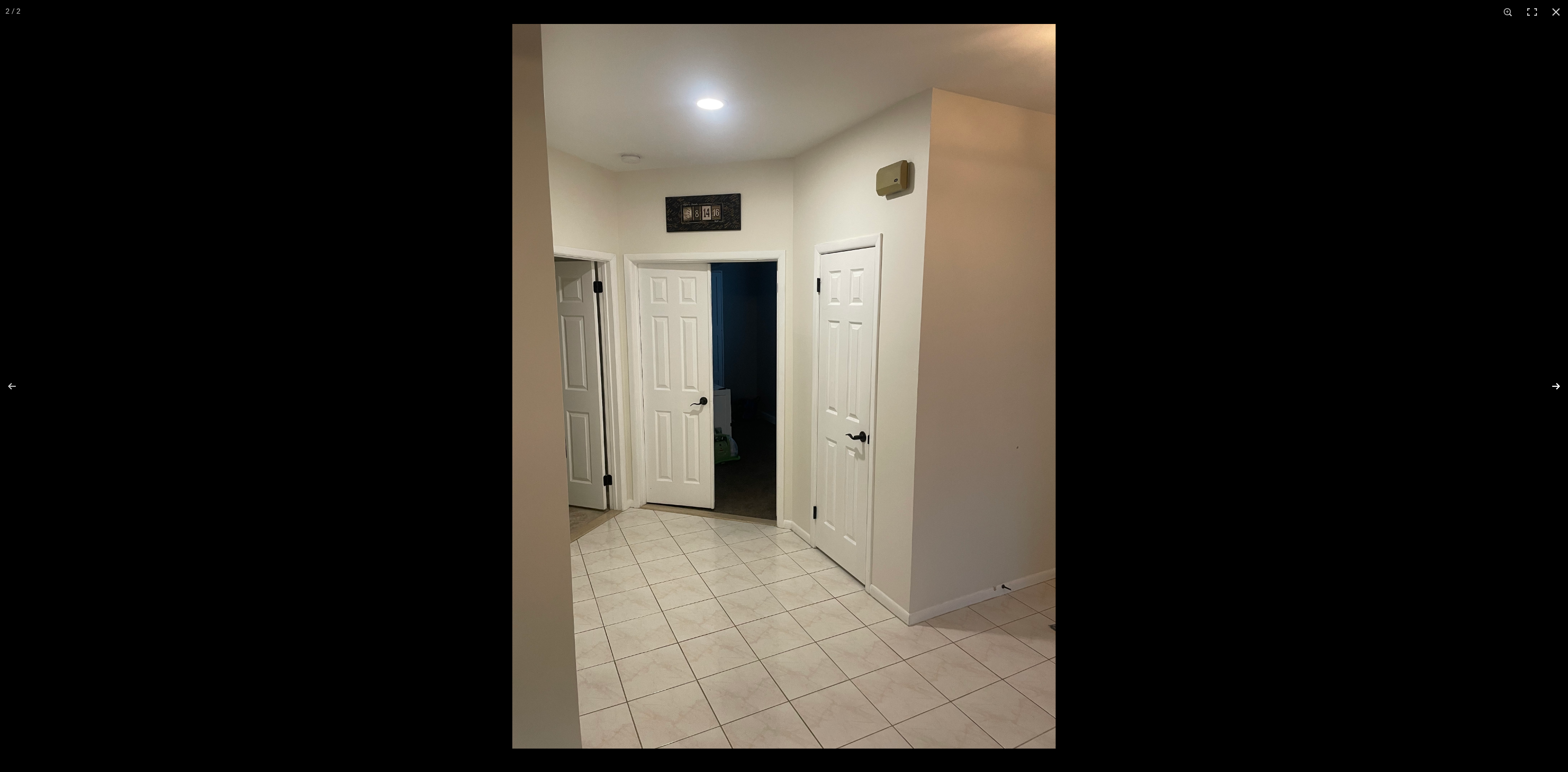
click at [1558, 386] on button at bounding box center [1549, 386] width 38 height 55
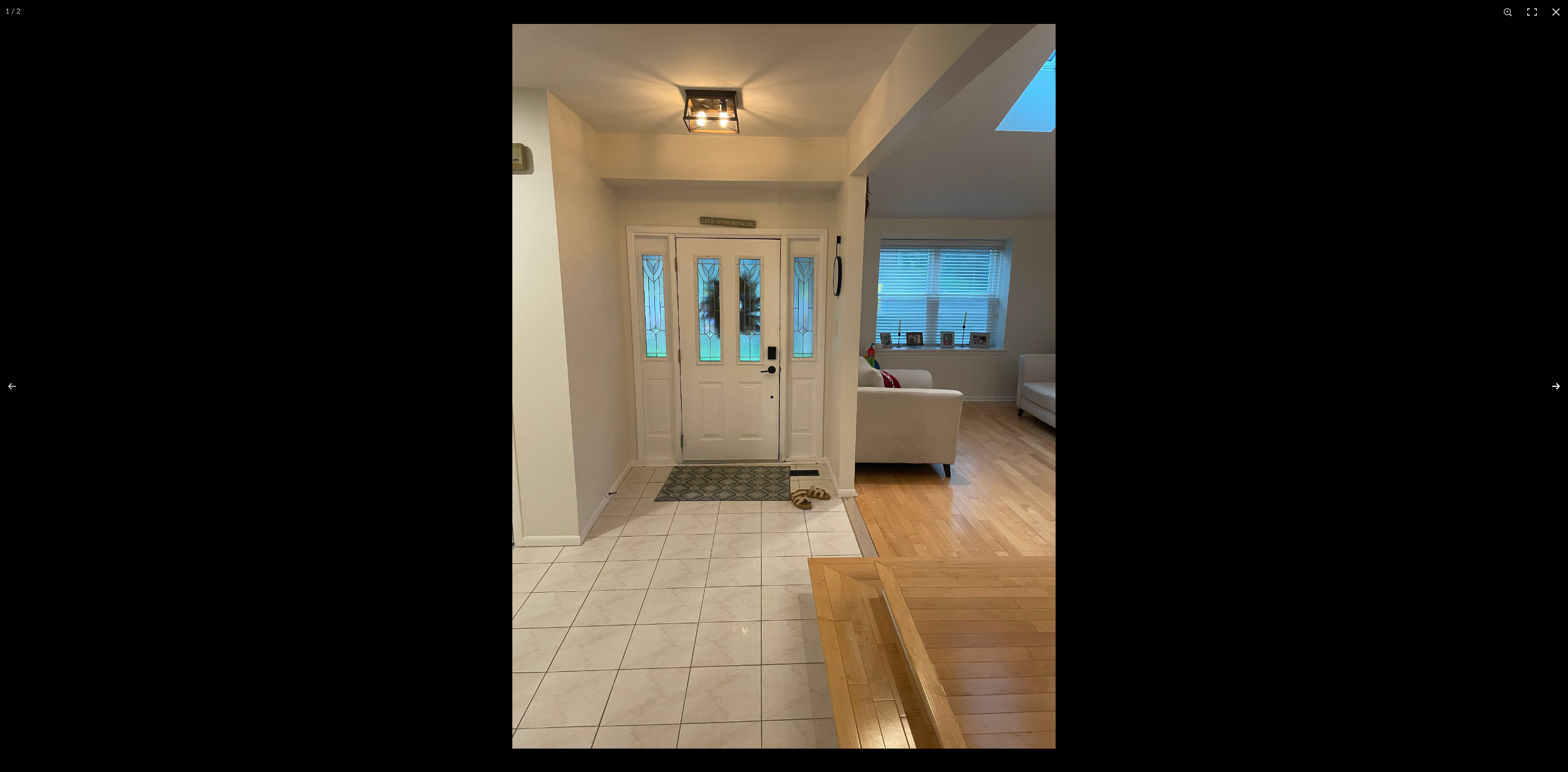
click at [1558, 386] on button at bounding box center [1549, 386] width 38 height 55
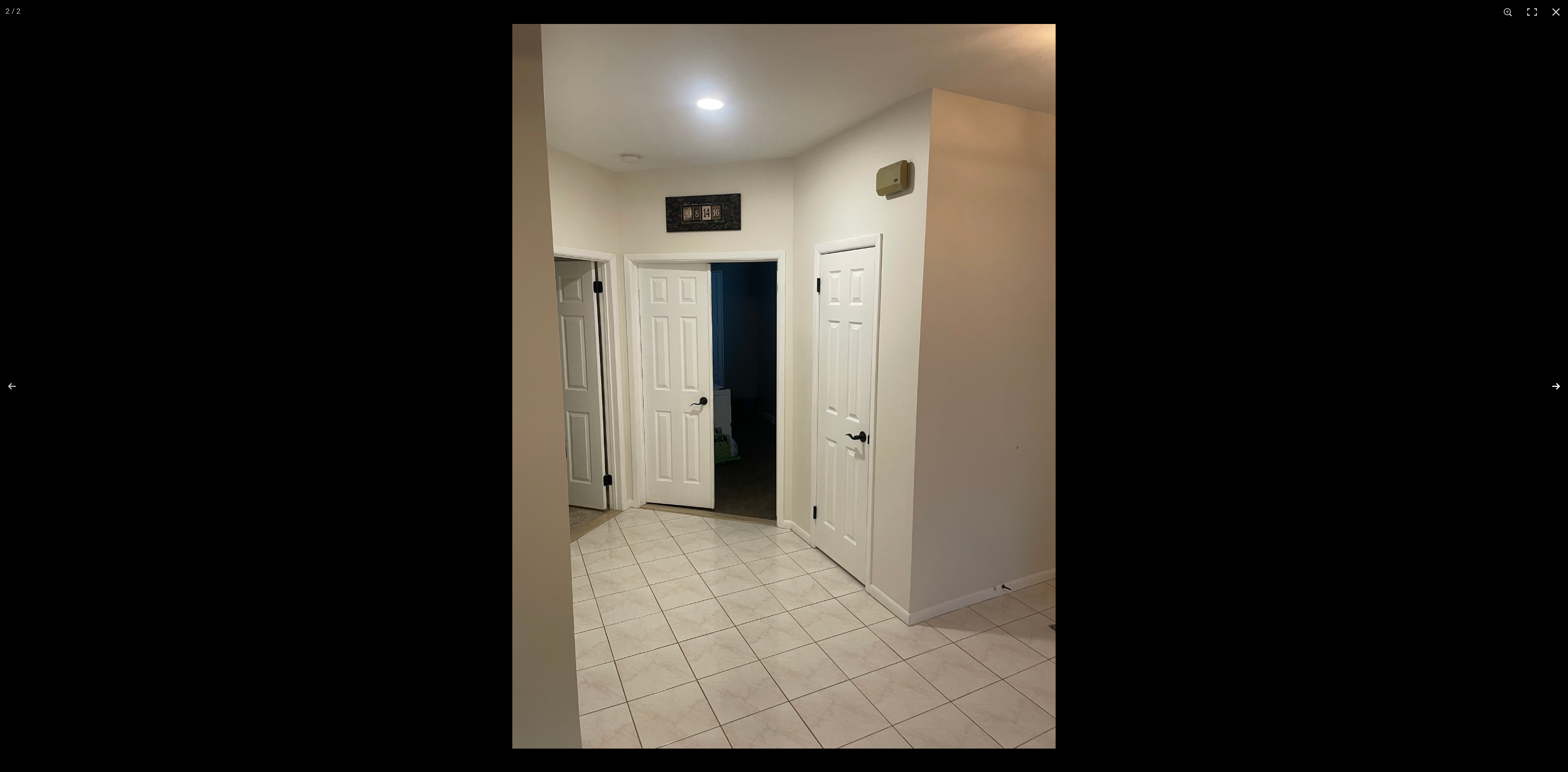
click at [1558, 386] on button at bounding box center [1549, 386] width 38 height 55
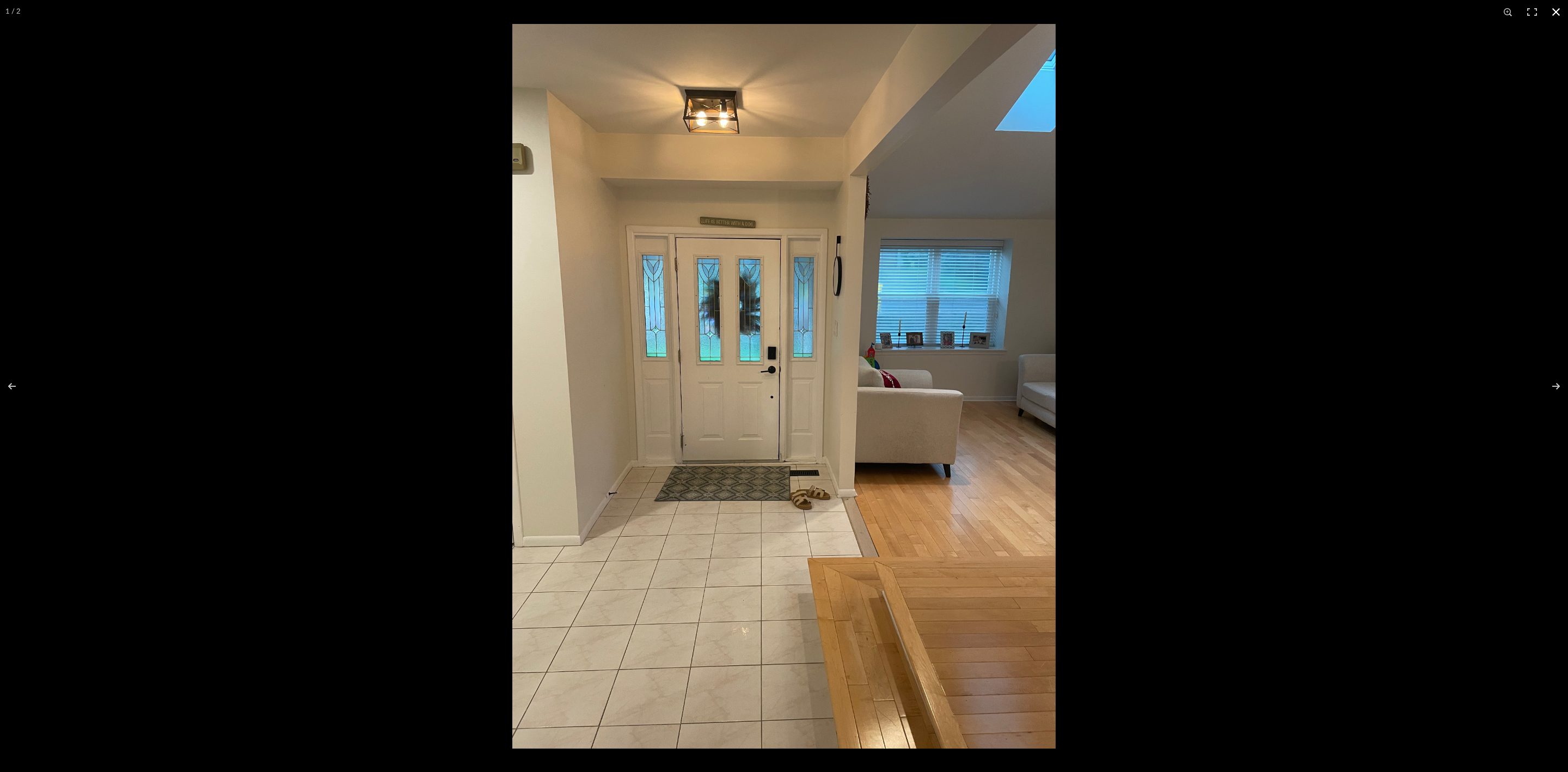
click at [1557, 14] on button at bounding box center [1556, 12] width 24 height 24
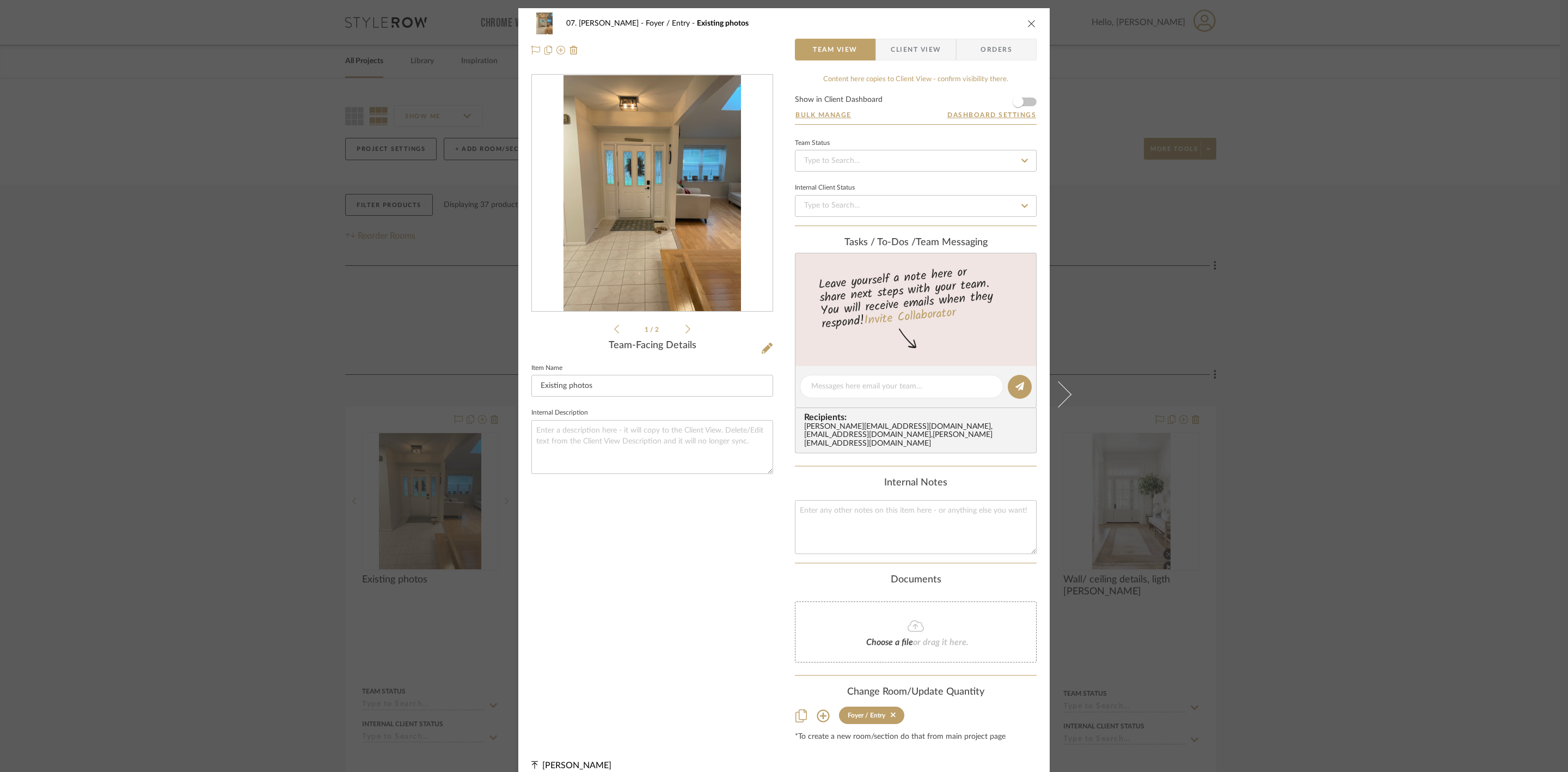
click at [1418, 383] on div "07. [PERSON_NAME] Foyer / Entry Existing photos Team View Client View Orders 1 …" at bounding box center [784, 386] width 1568 height 772
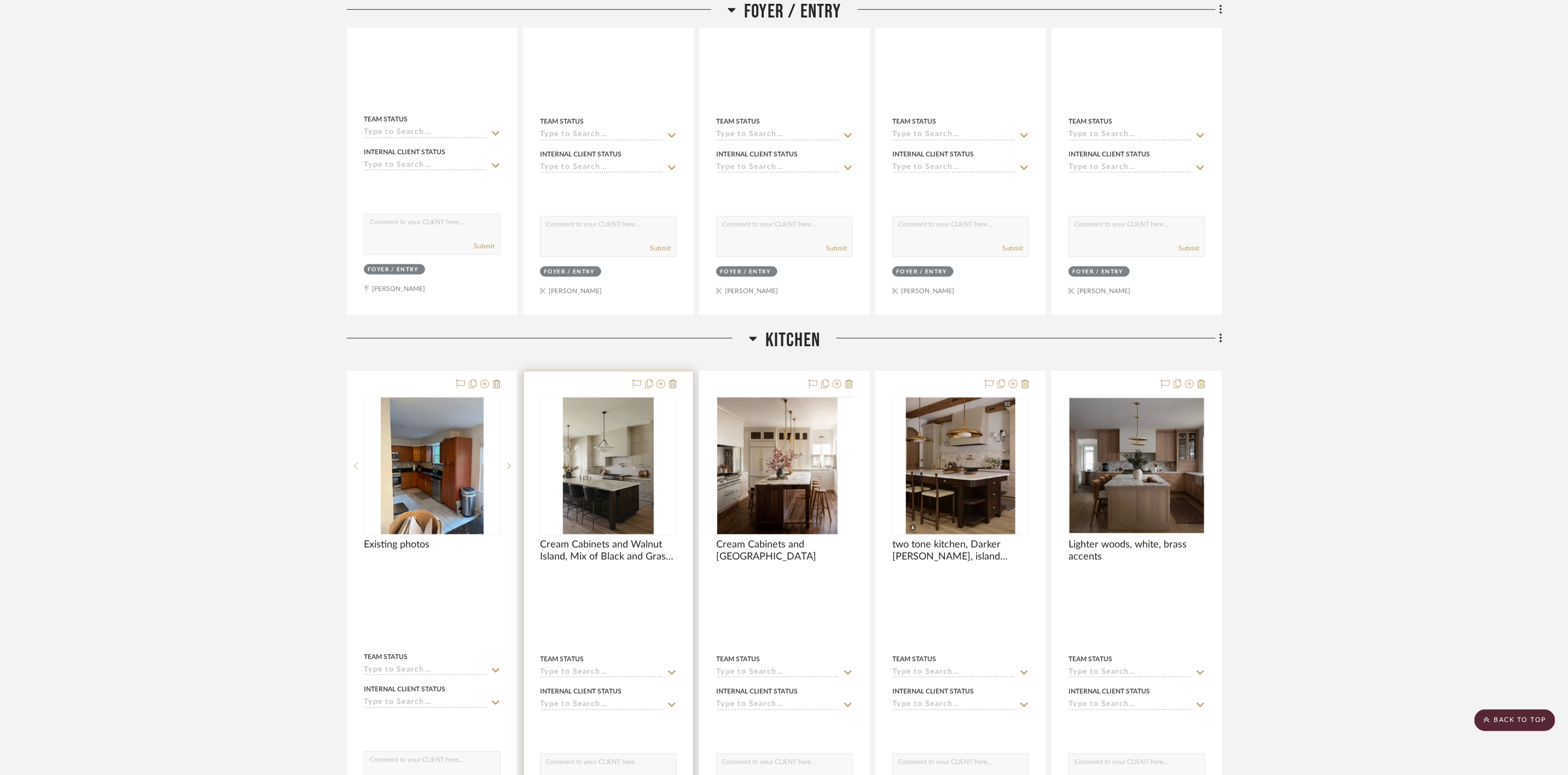
scroll to position [656, 0]
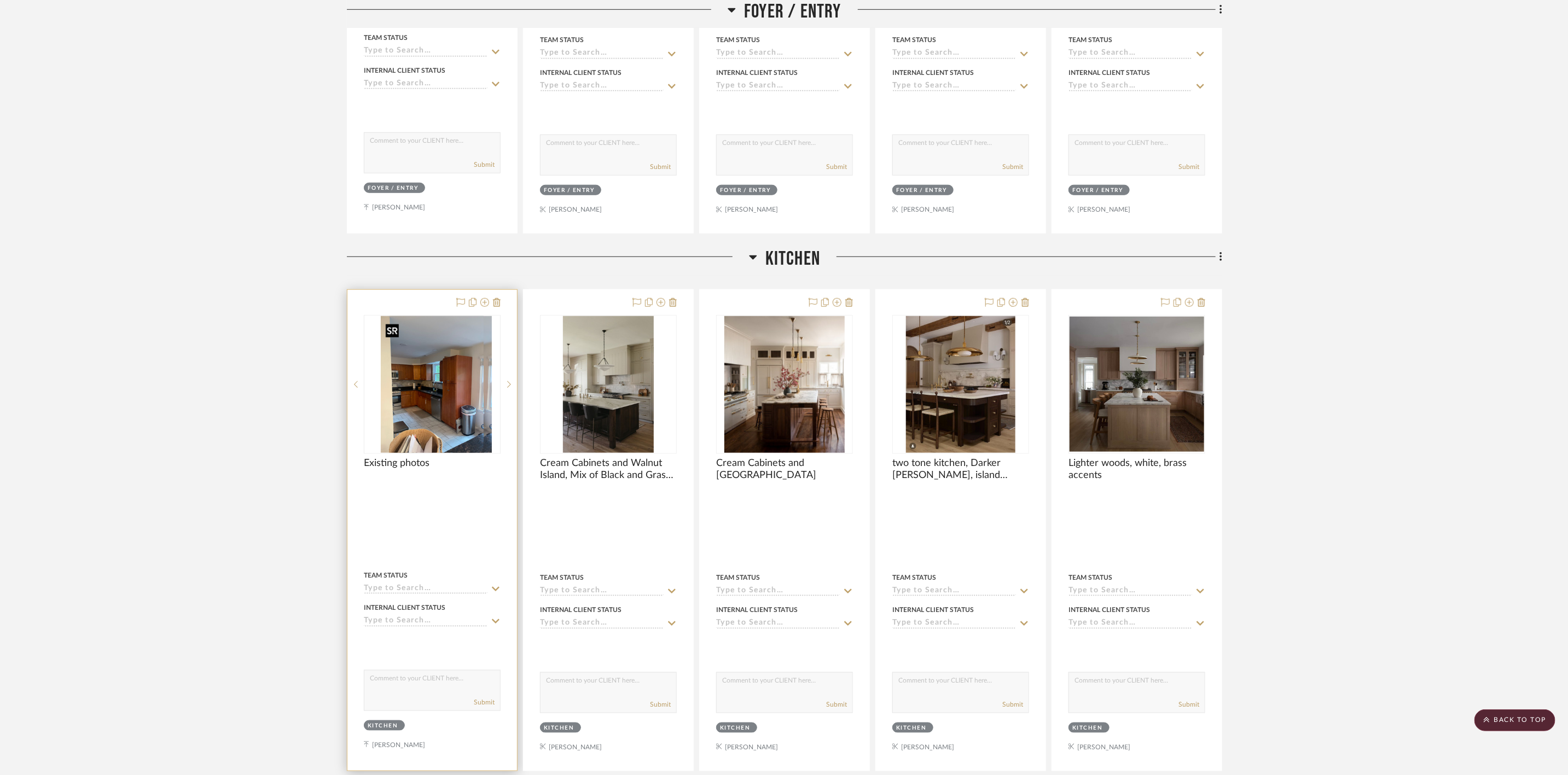
click at [450, 398] on img "0" at bounding box center [441, 385] width 103 height 137
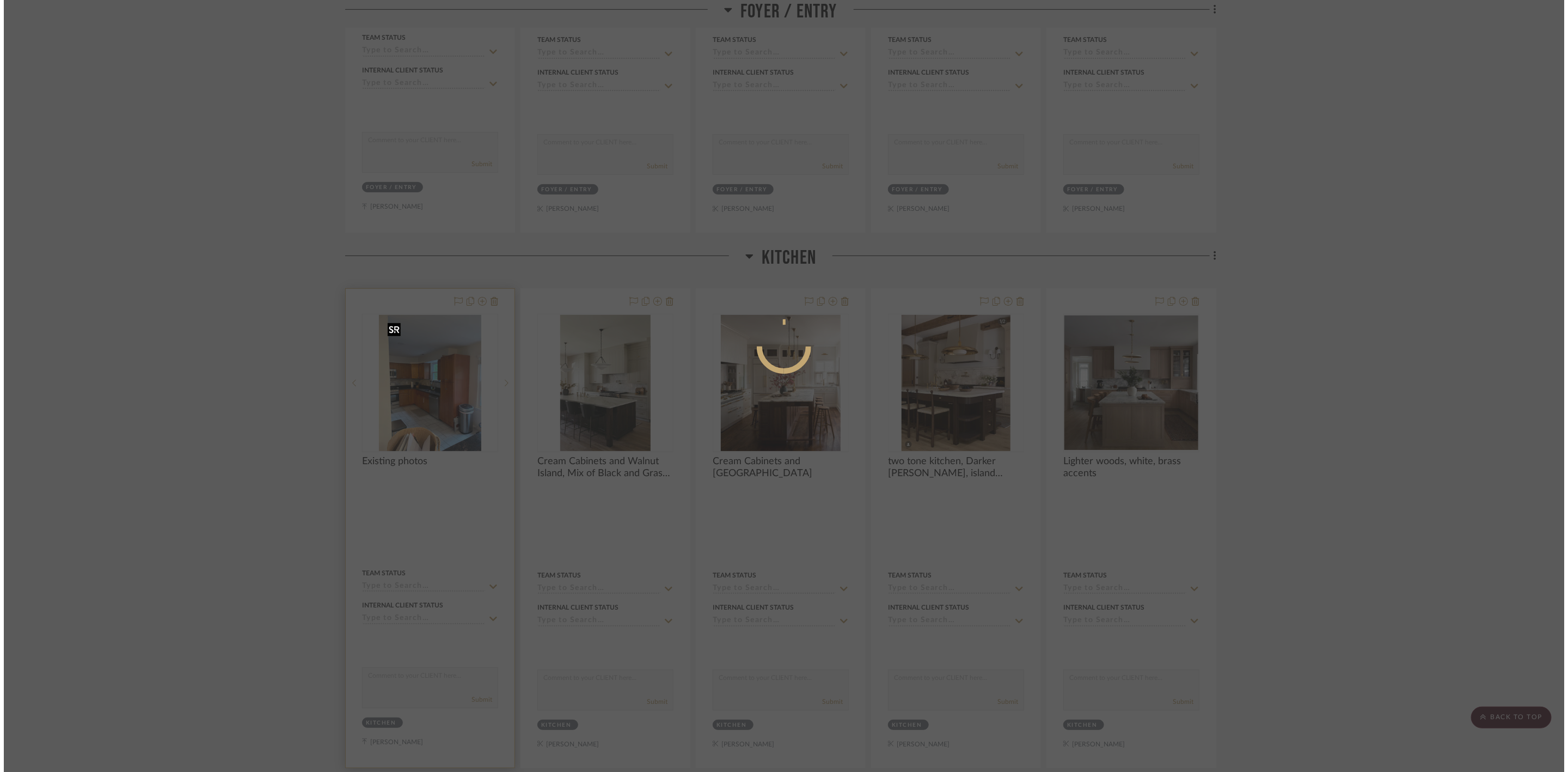
scroll to position [0, 0]
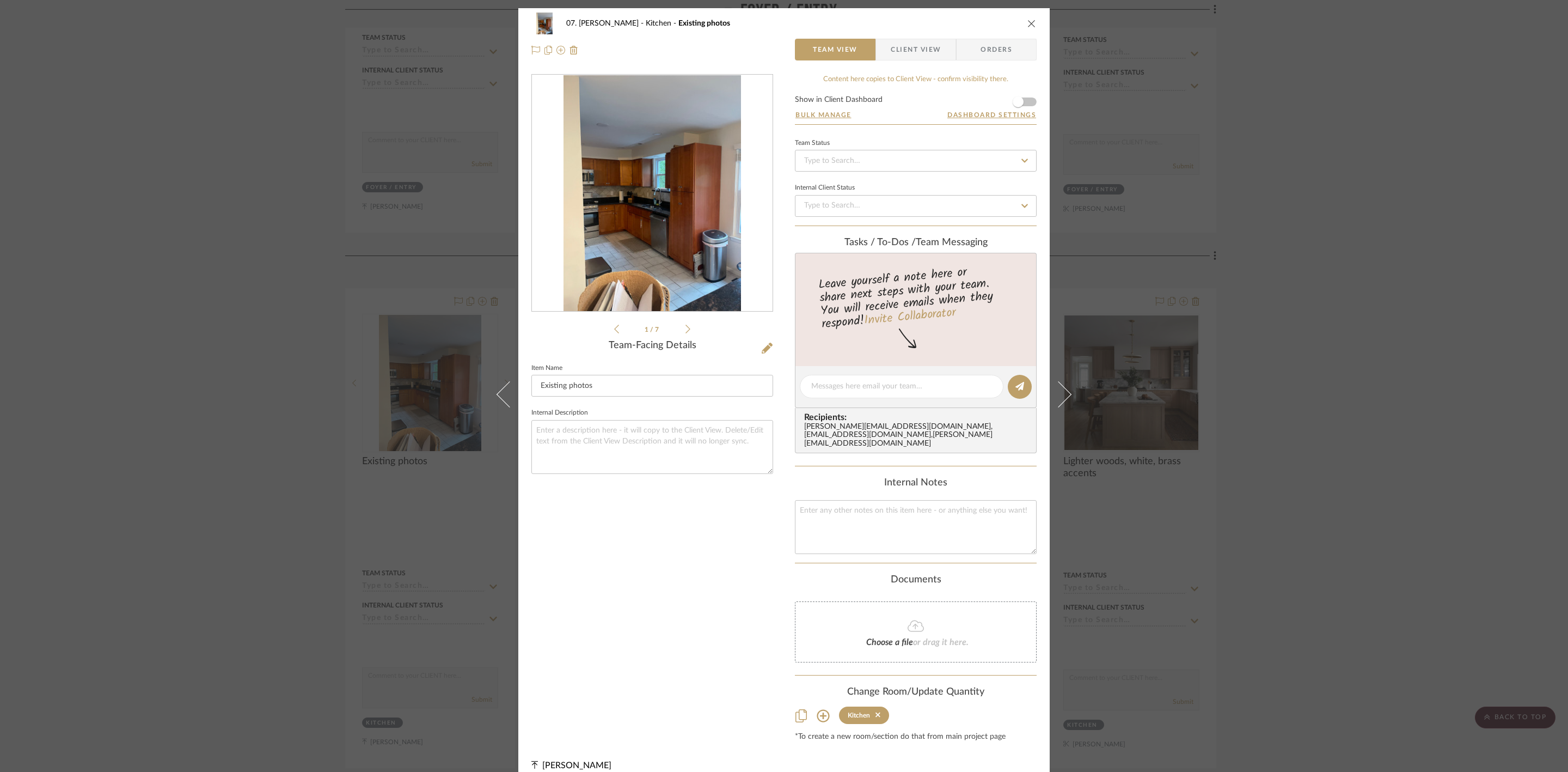
click at [688, 235] on img "0" at bounding box center [652, 193] width 177 height 237
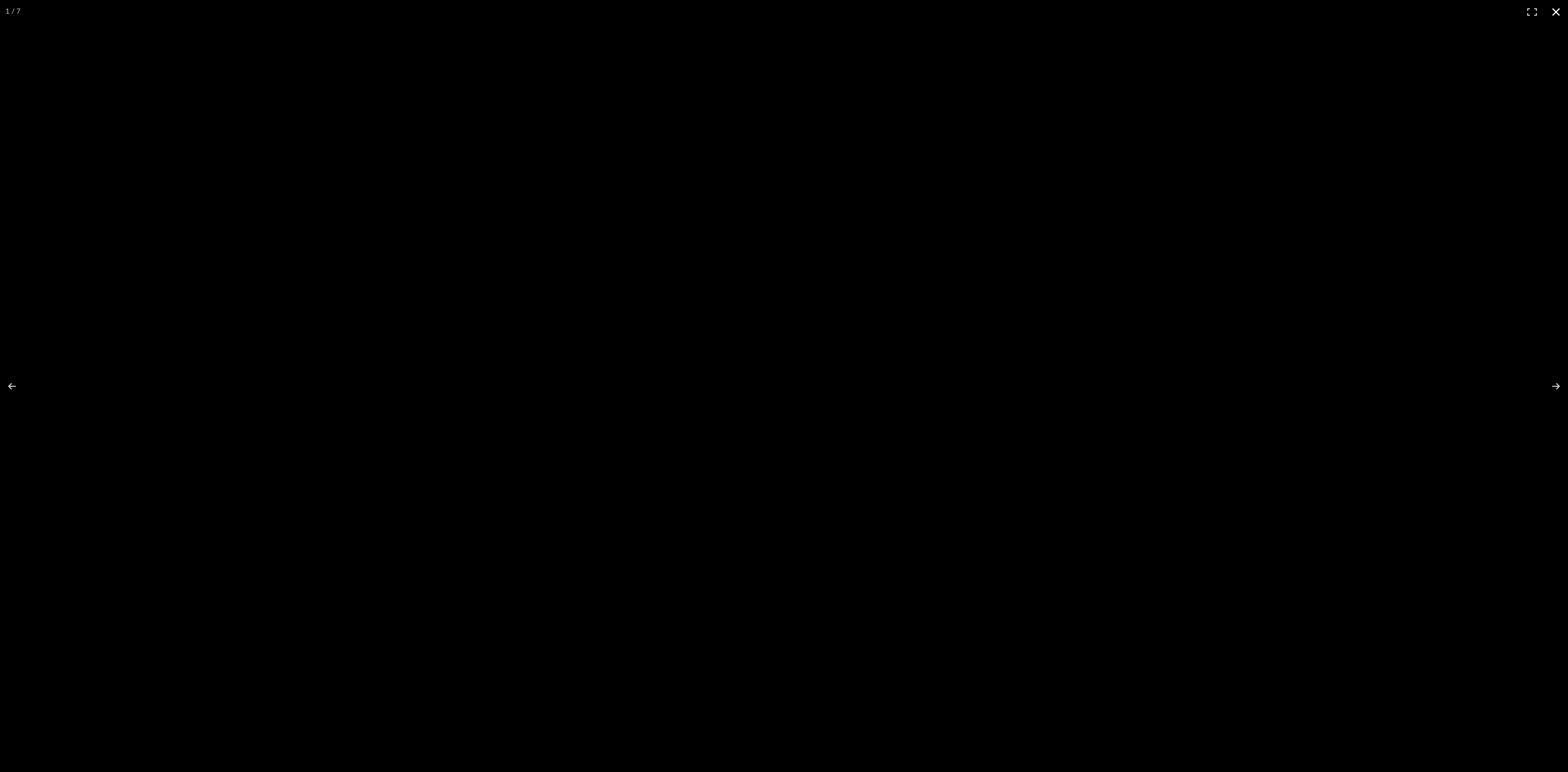
click at [1416, 185] on div at bounding box center [784, 386] width 1568 height 772
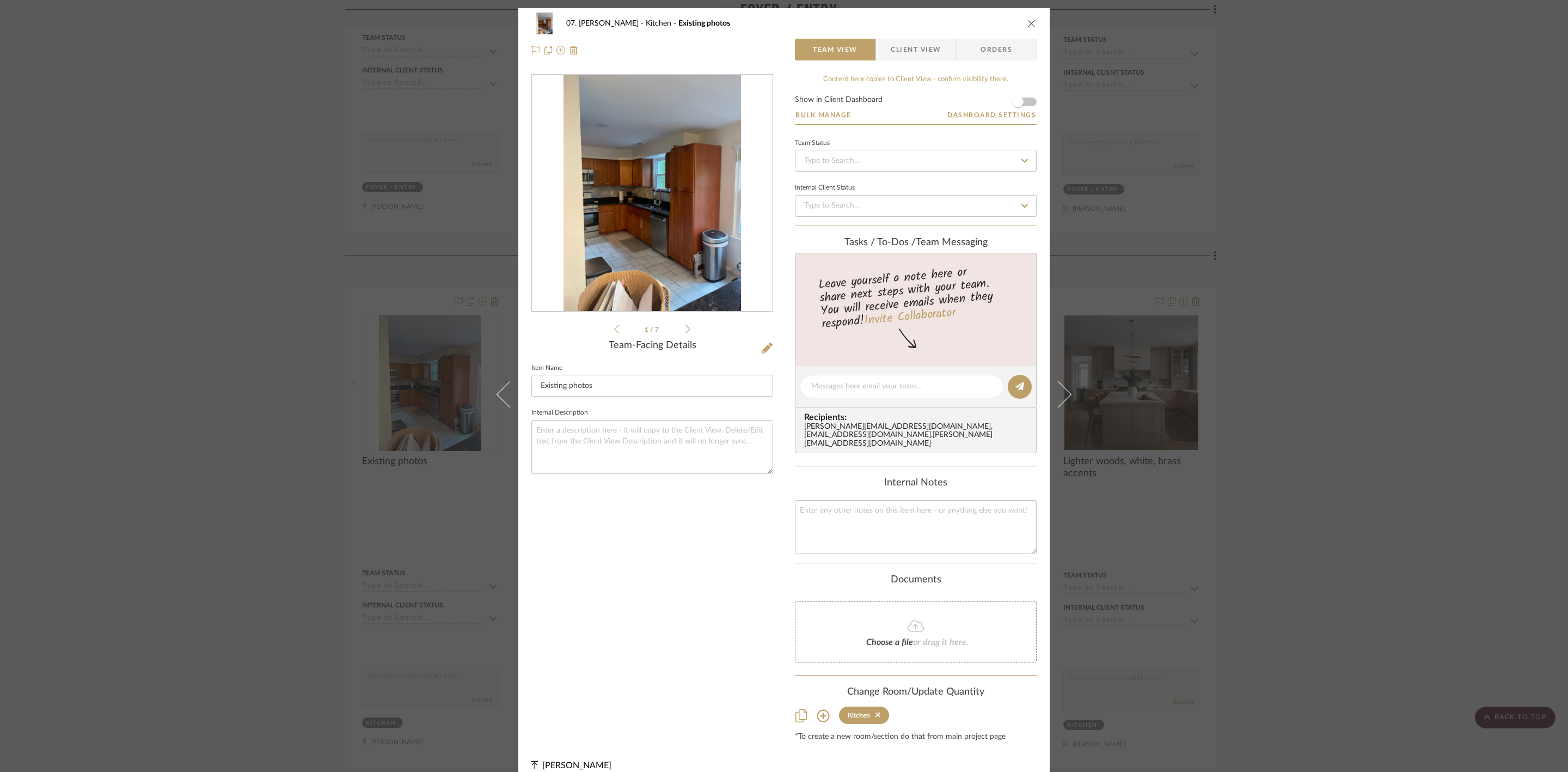
click at [1400, 345] on div "07. [PERSON_NAME] Kitchen Existing photos Team View Client View Orders 1 / 7 Te…" at bounding box center [784, 386] width 1568 height 772
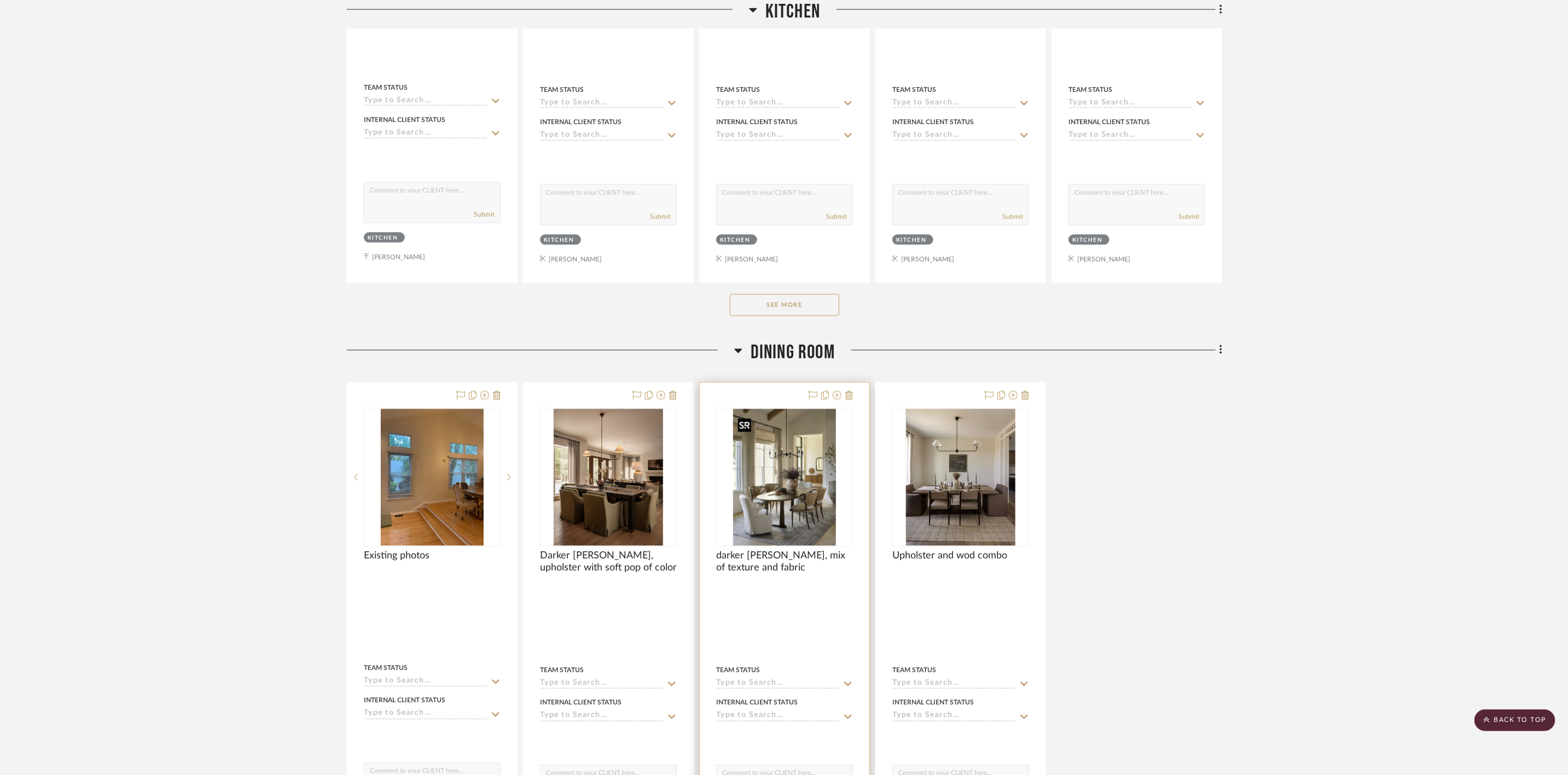
scroll to position [1148, 0]
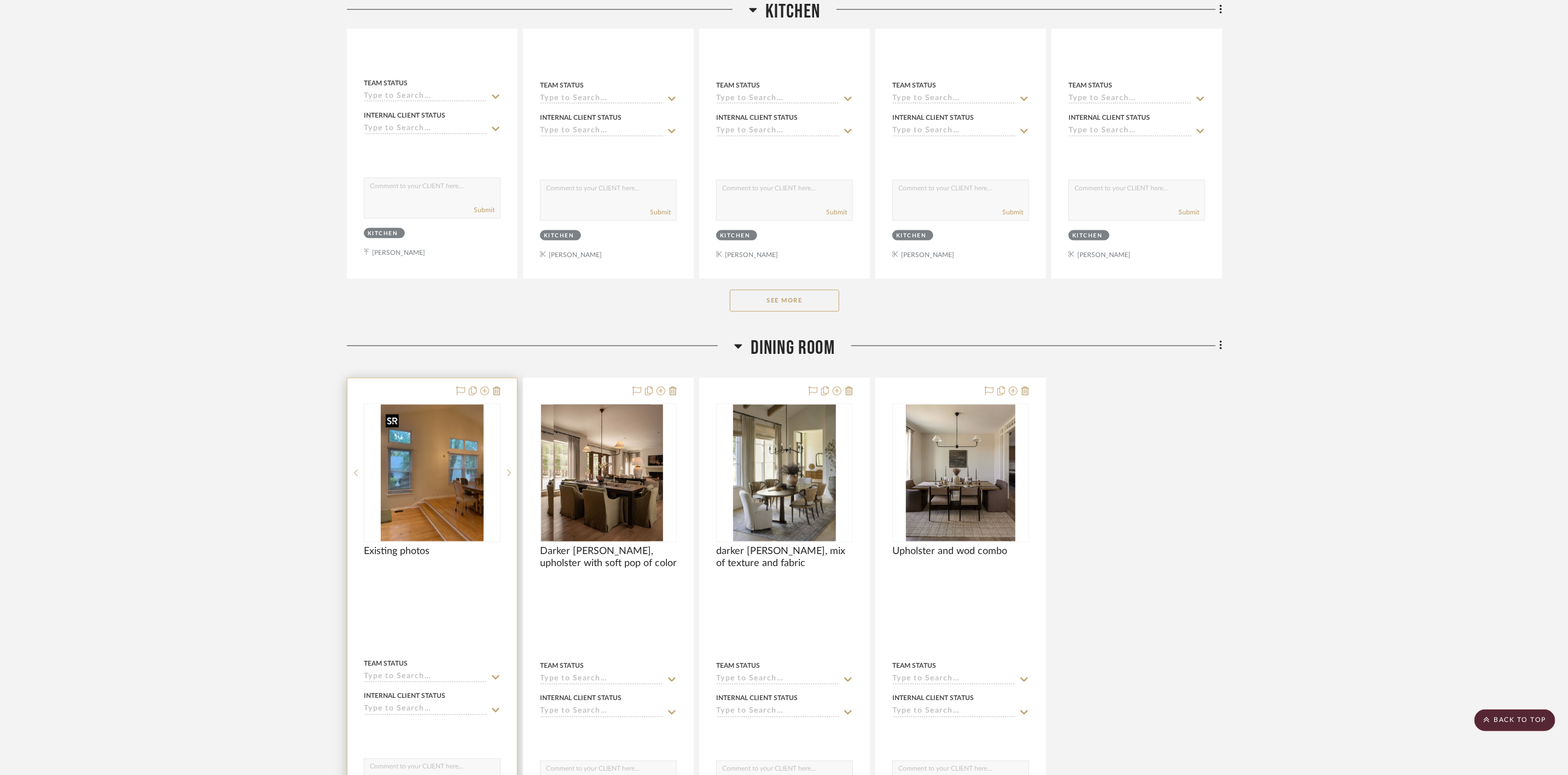
click at [0, 0] on img at bounding box center [0, 0] width 0 height 0
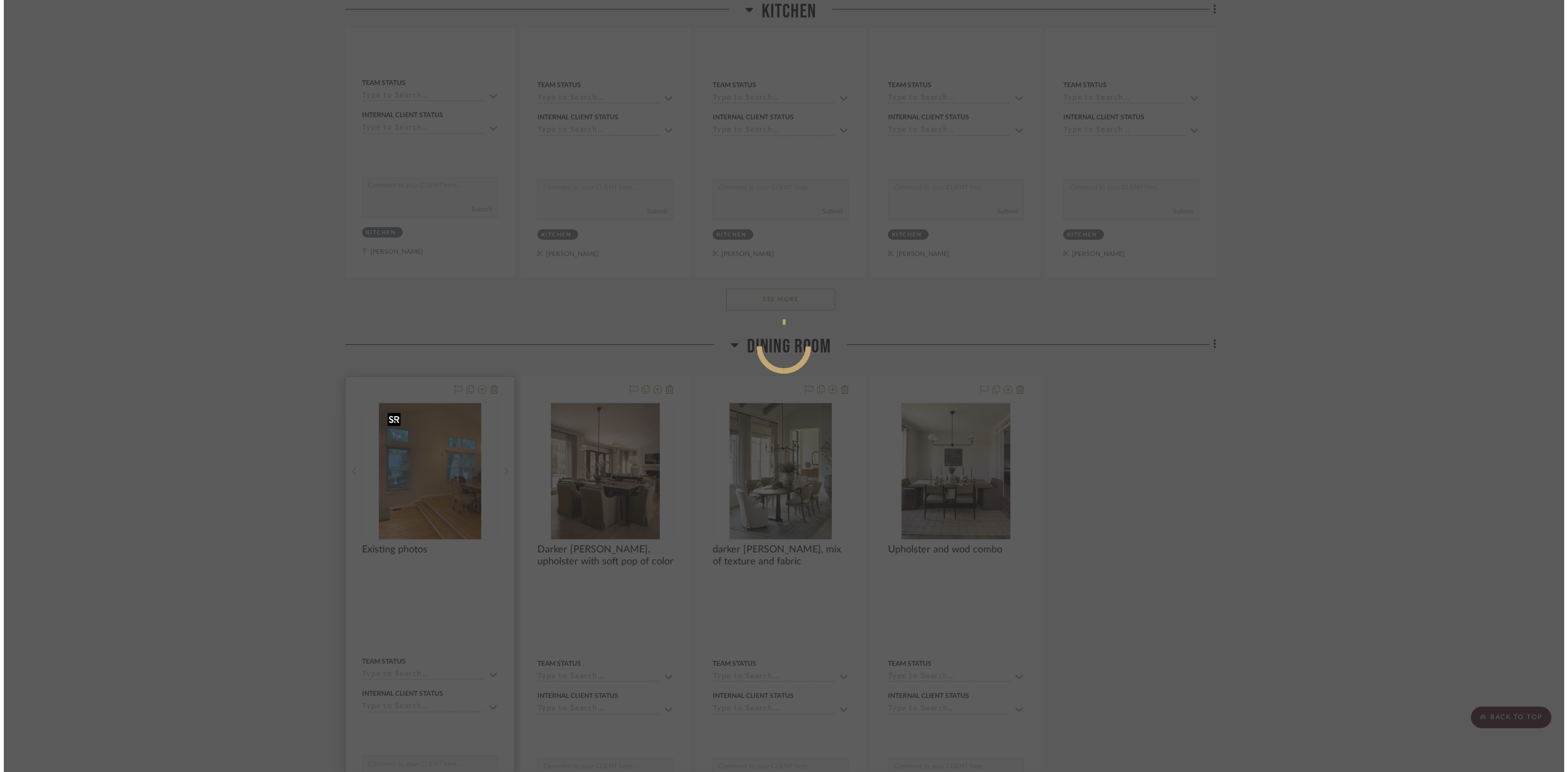
scroll to position [0, 0]
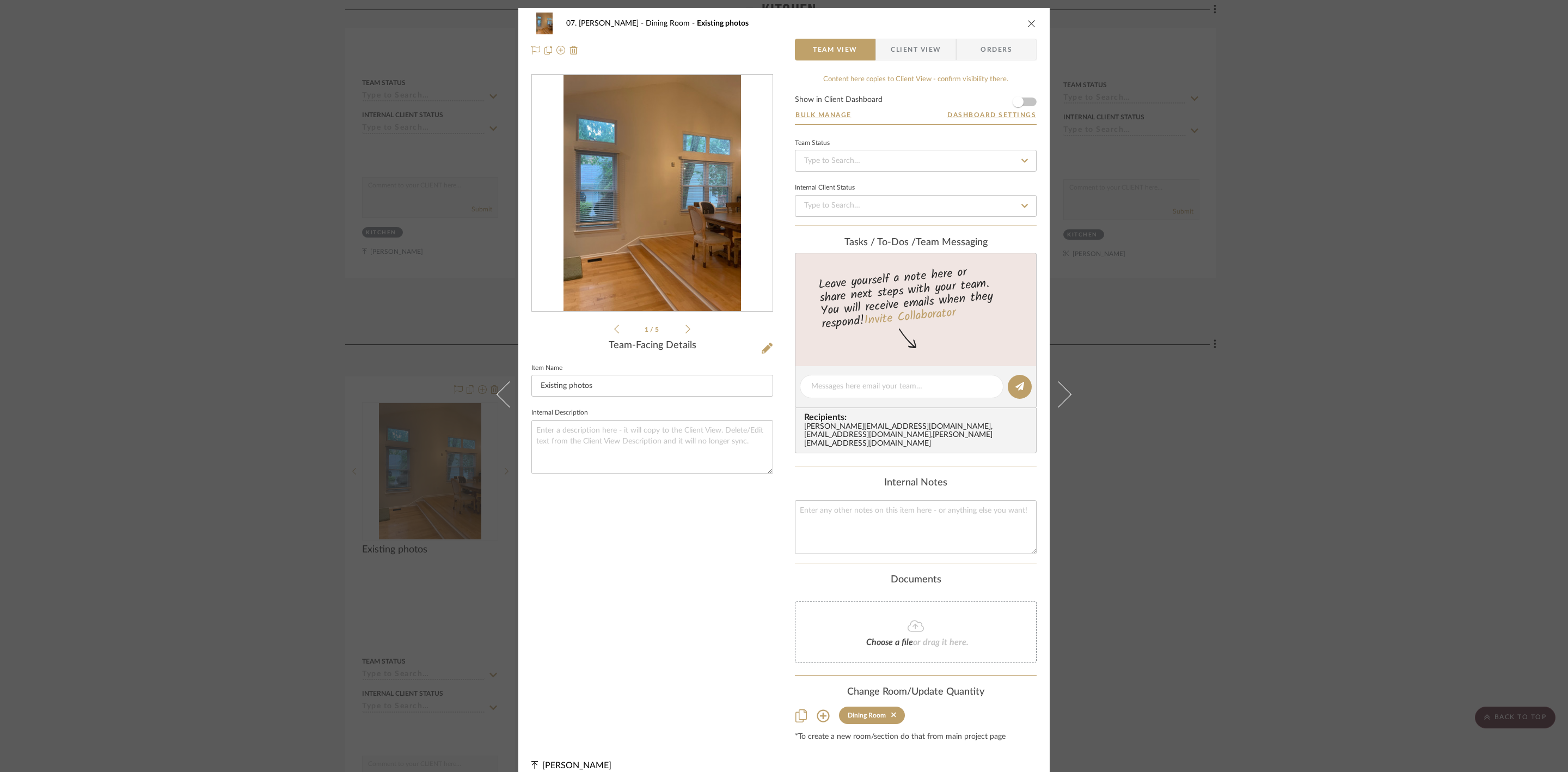
click at [631, 181] on div "0" at bounding box center [652, 193] width 241 height 237
click at [667, 190] on img "0" at bounding box center [652, 193] width 177 height 237
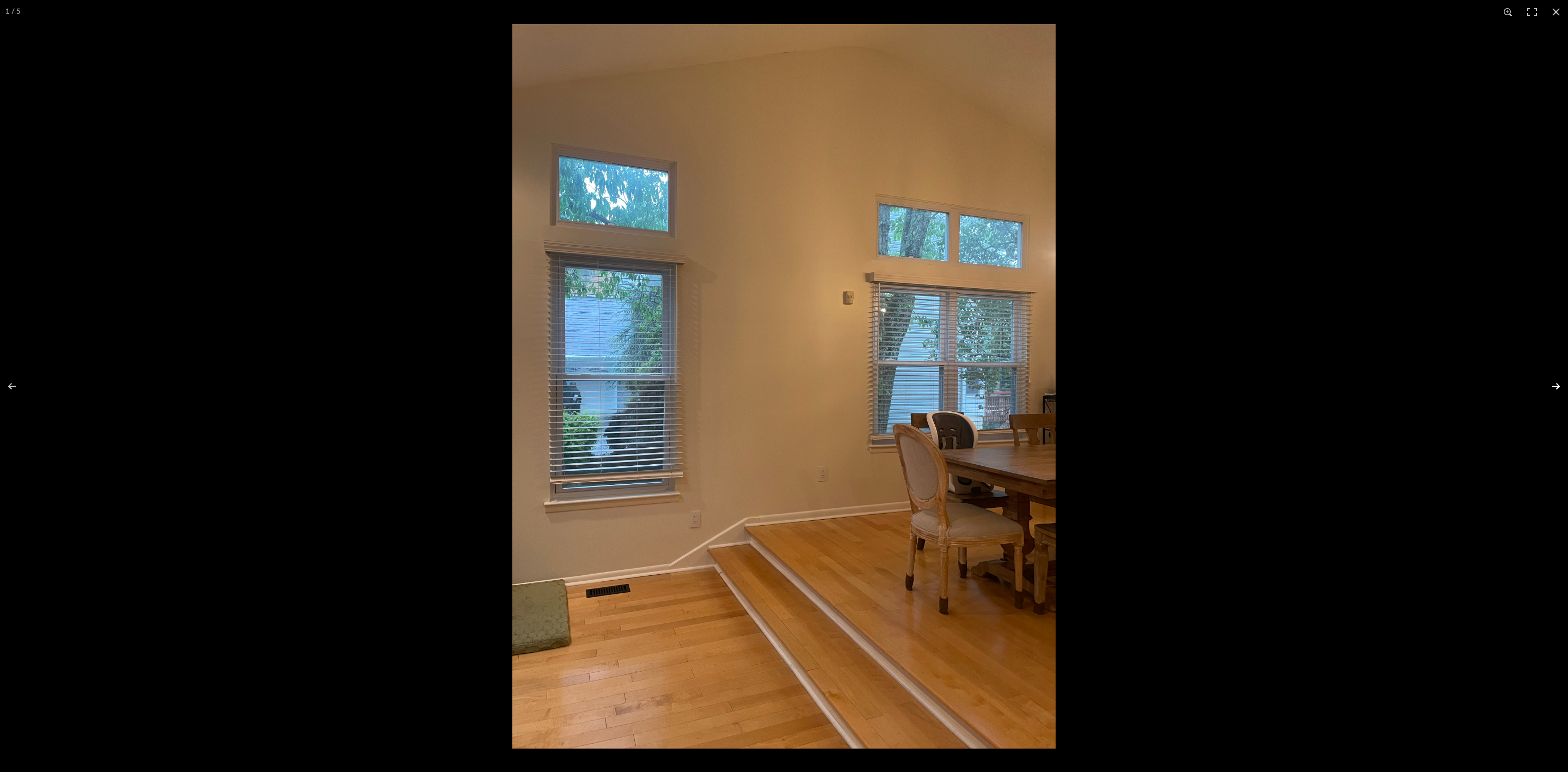
click at [1552, 383] on button at bounding box center [1549, 386] width 38 height 55
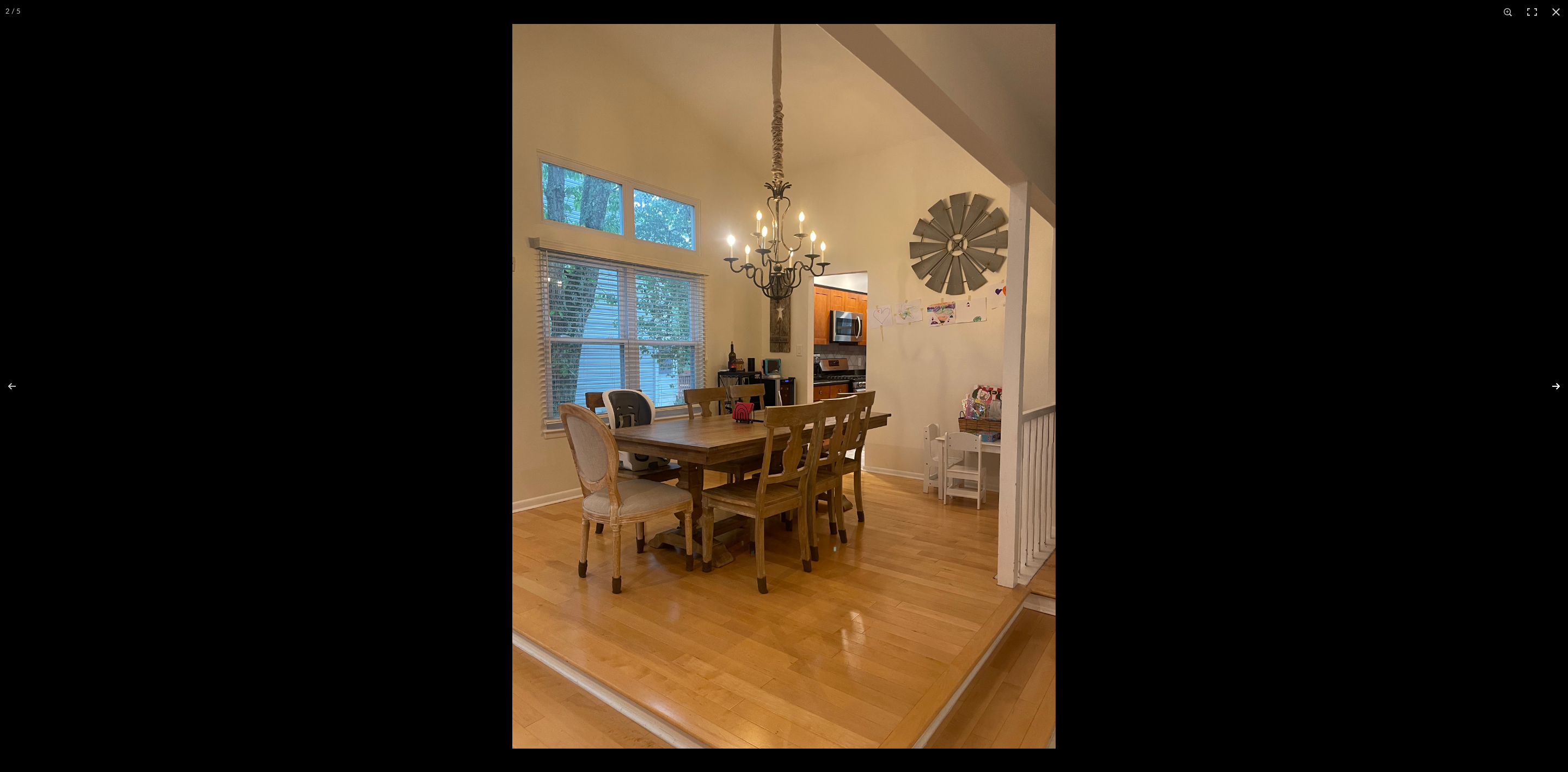
click at [1552, 383] on button at bounding box center [1549, 386] width 38 height 55
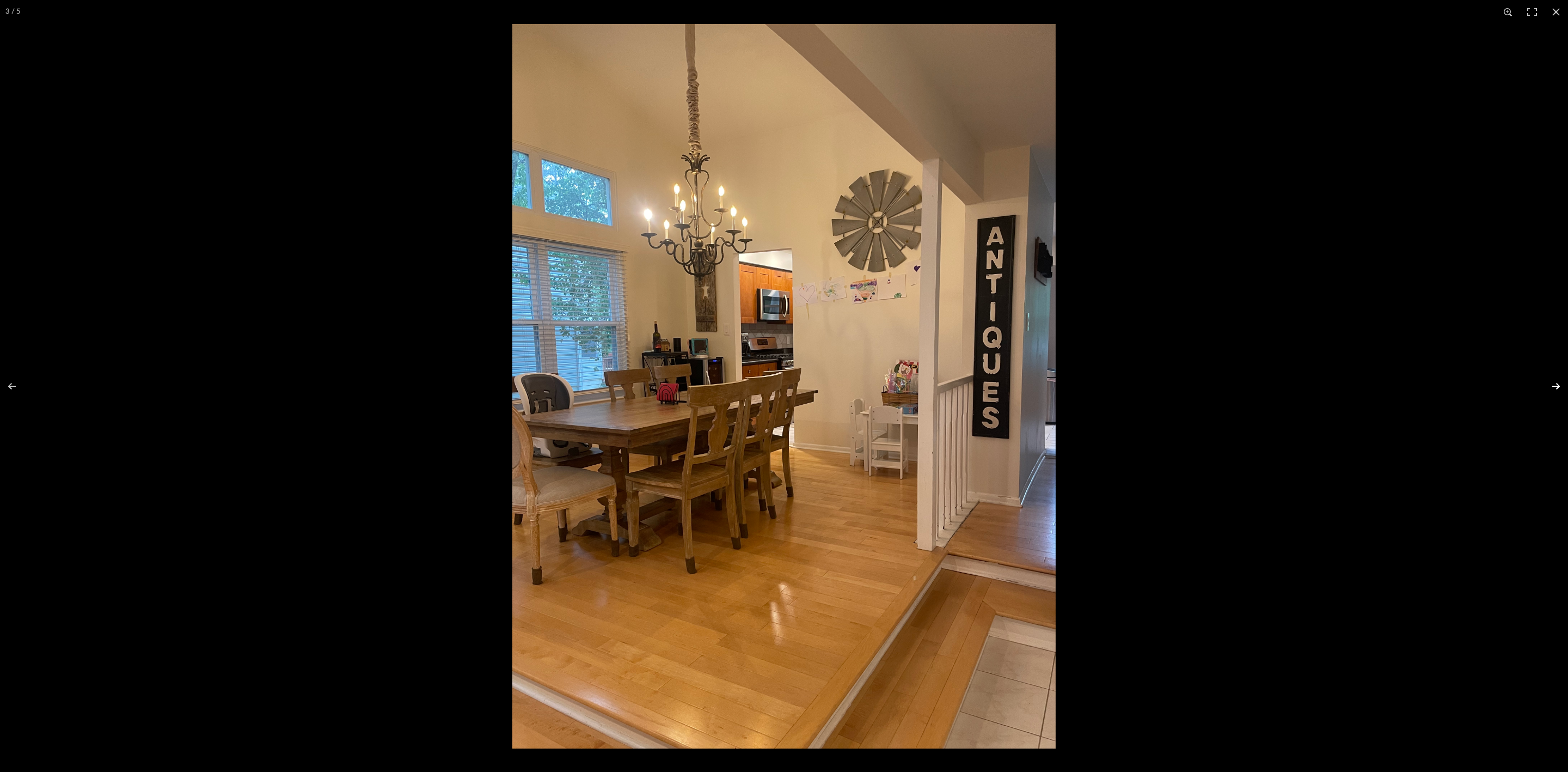
click at [1552, 383] on button at bounding box center [1549, 386] width 38 height 55
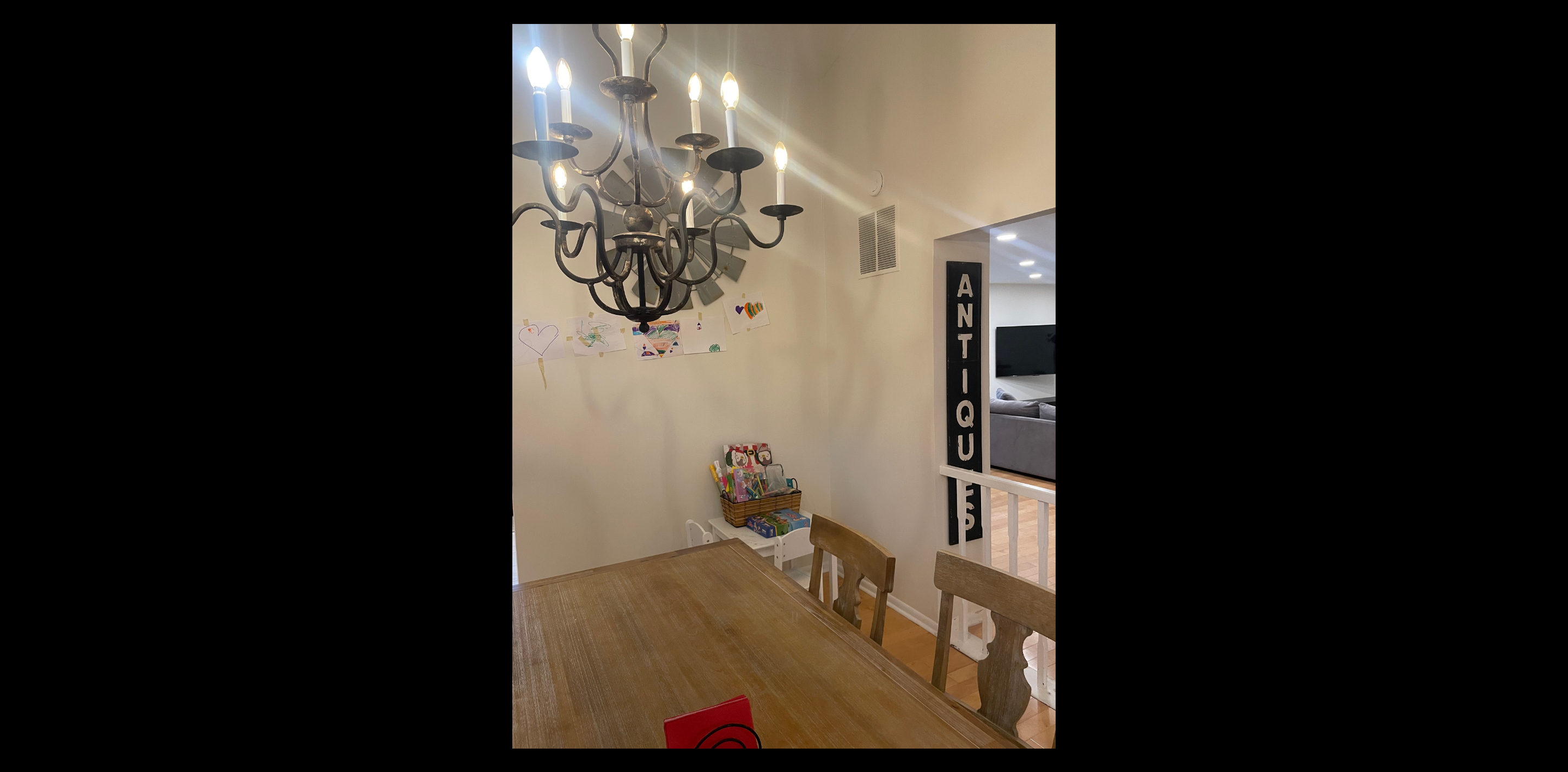
click at [1552, 383] on button at bounding box center [1549, 386] width 38 height 55
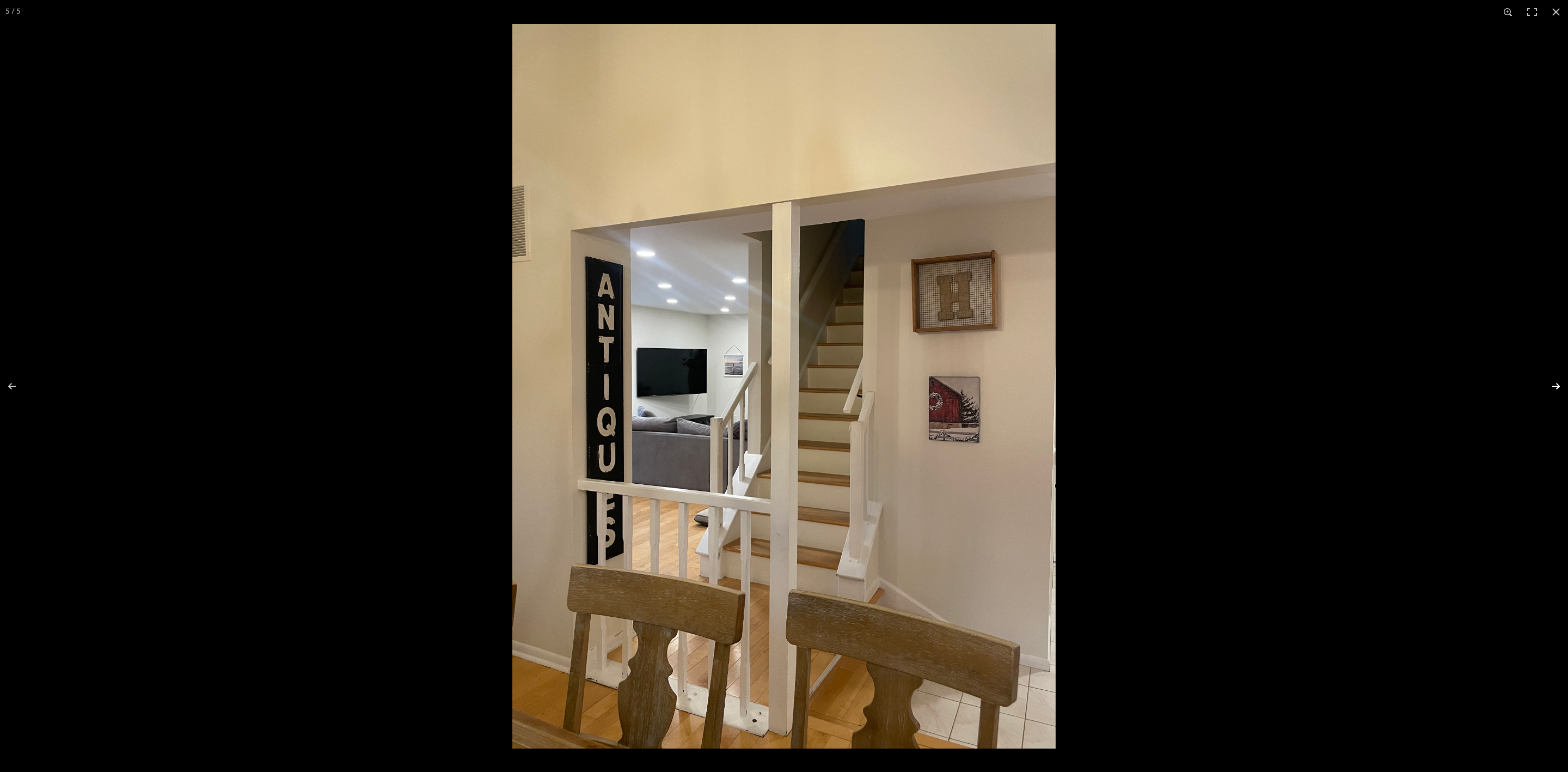
click at [1550, 383] on button at bounding box center [1549, 386] width 38 height 55
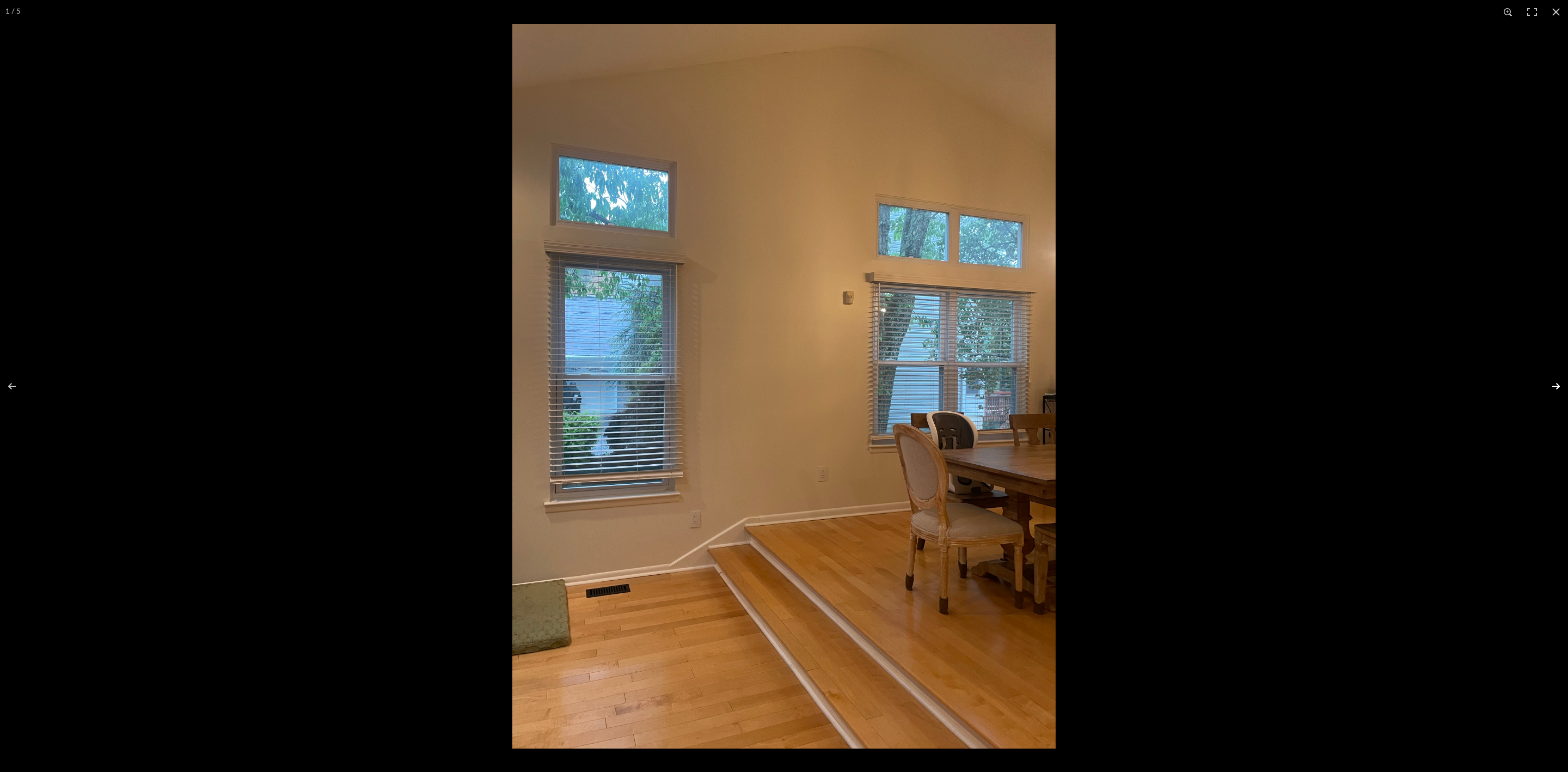
click at [1550, 383] on button at bounding box center [1549, 386] width 38 height 55
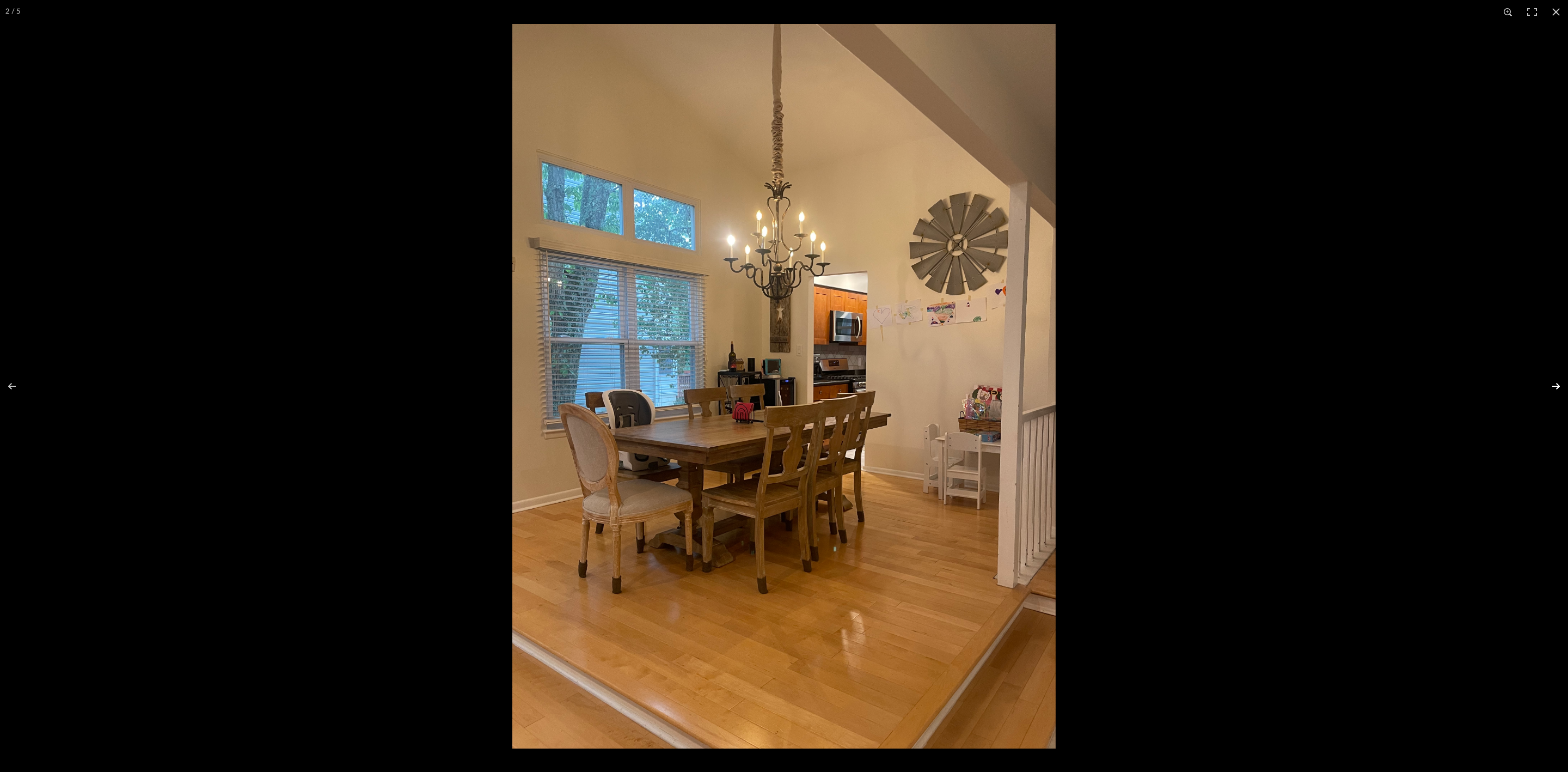
click at [1550, 383] on button at bounding box center [1549, 386] width 38 height 55
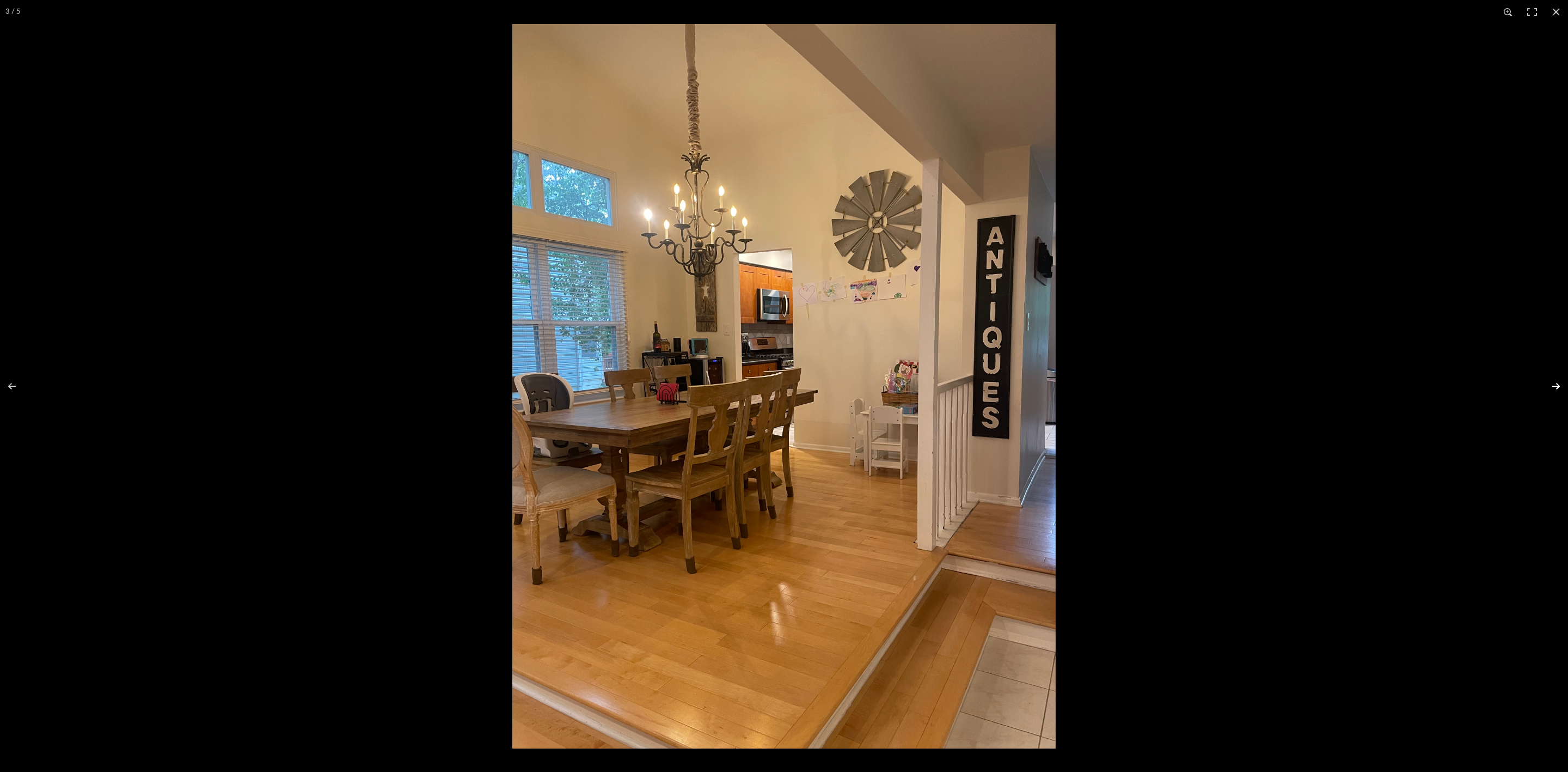
click at [1550, 383] on button at bounding box center [1549, 386] width 38 height 55
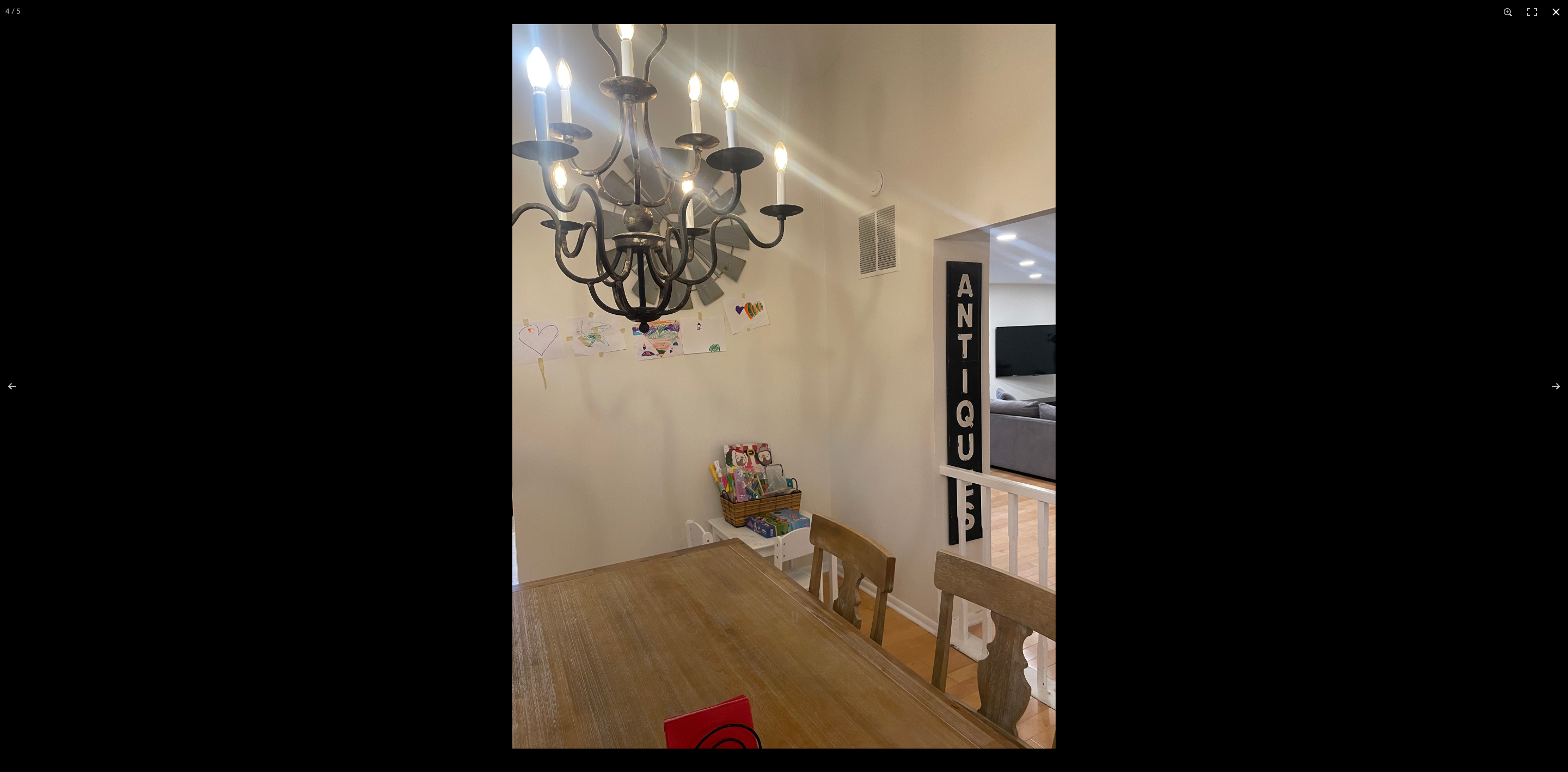
click at [1561, 10] on button at bounding box center [1556, 12] width 24 height 24
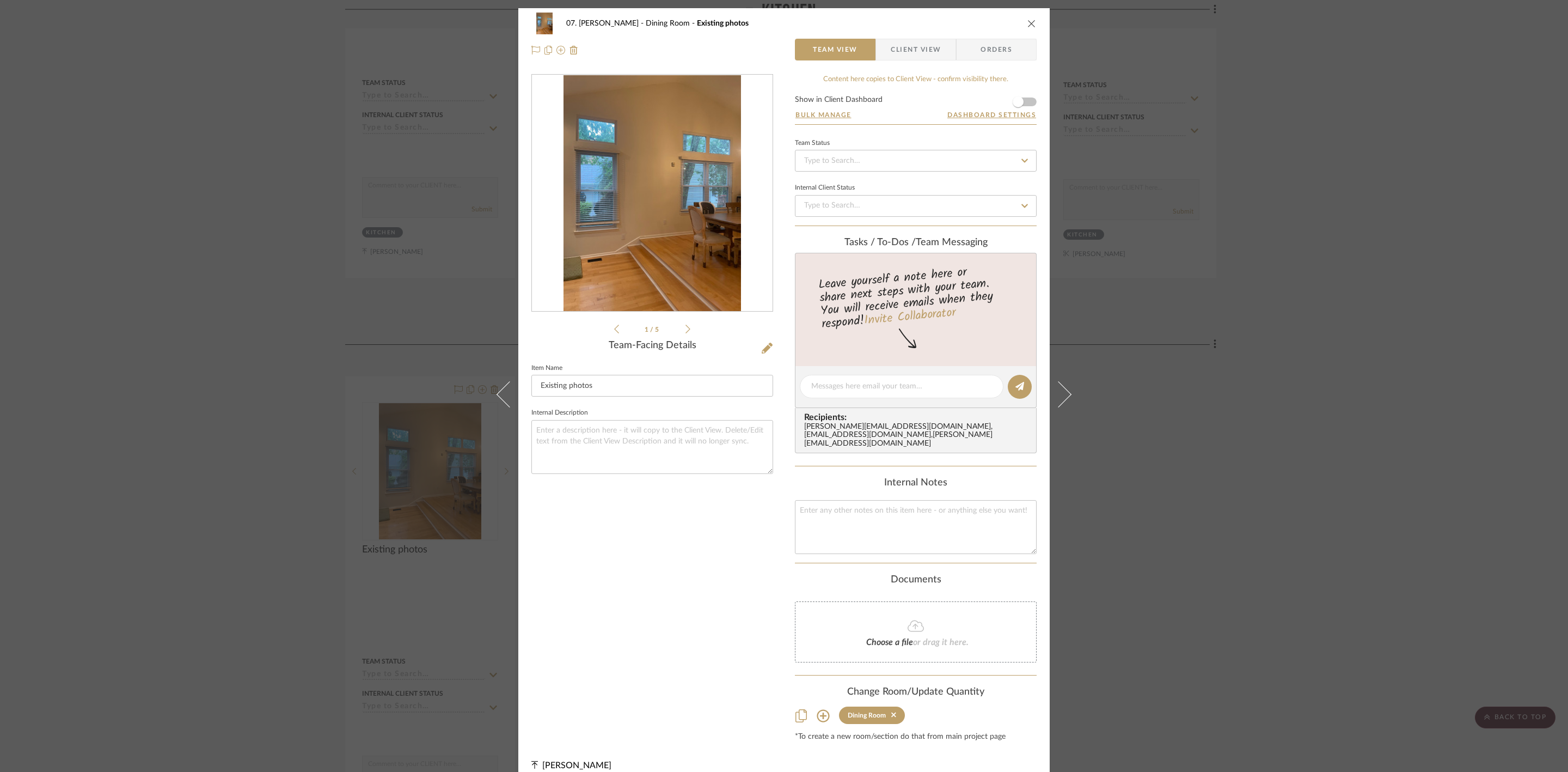
click at [1452, 265] on div "07. [PERSON_NAME] Dining Room Existing photos Team View Client View Orders 1 / …" at bounding box center [784, 386] width 1568 height 772
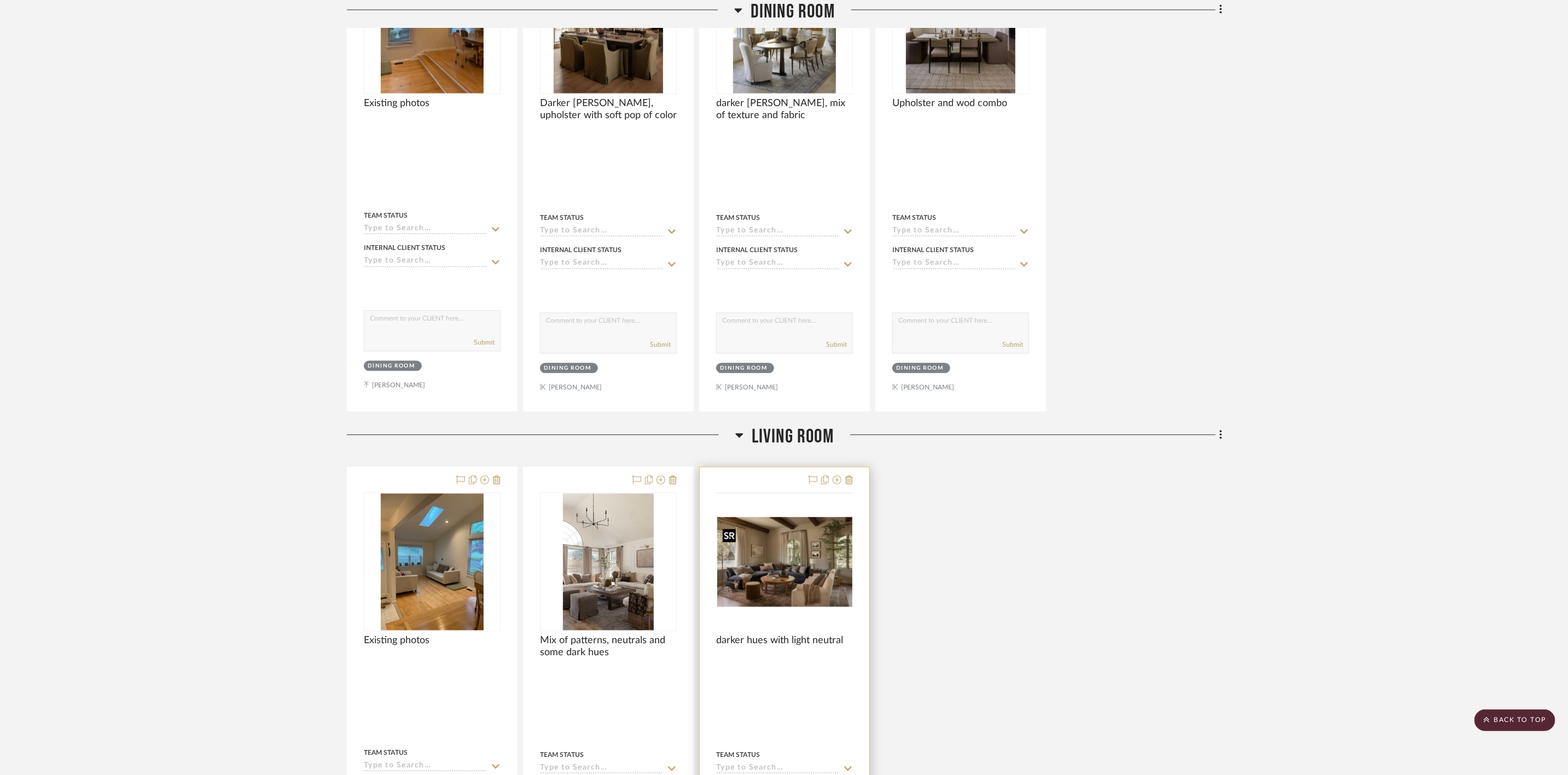
scroll to position [1640, 0]
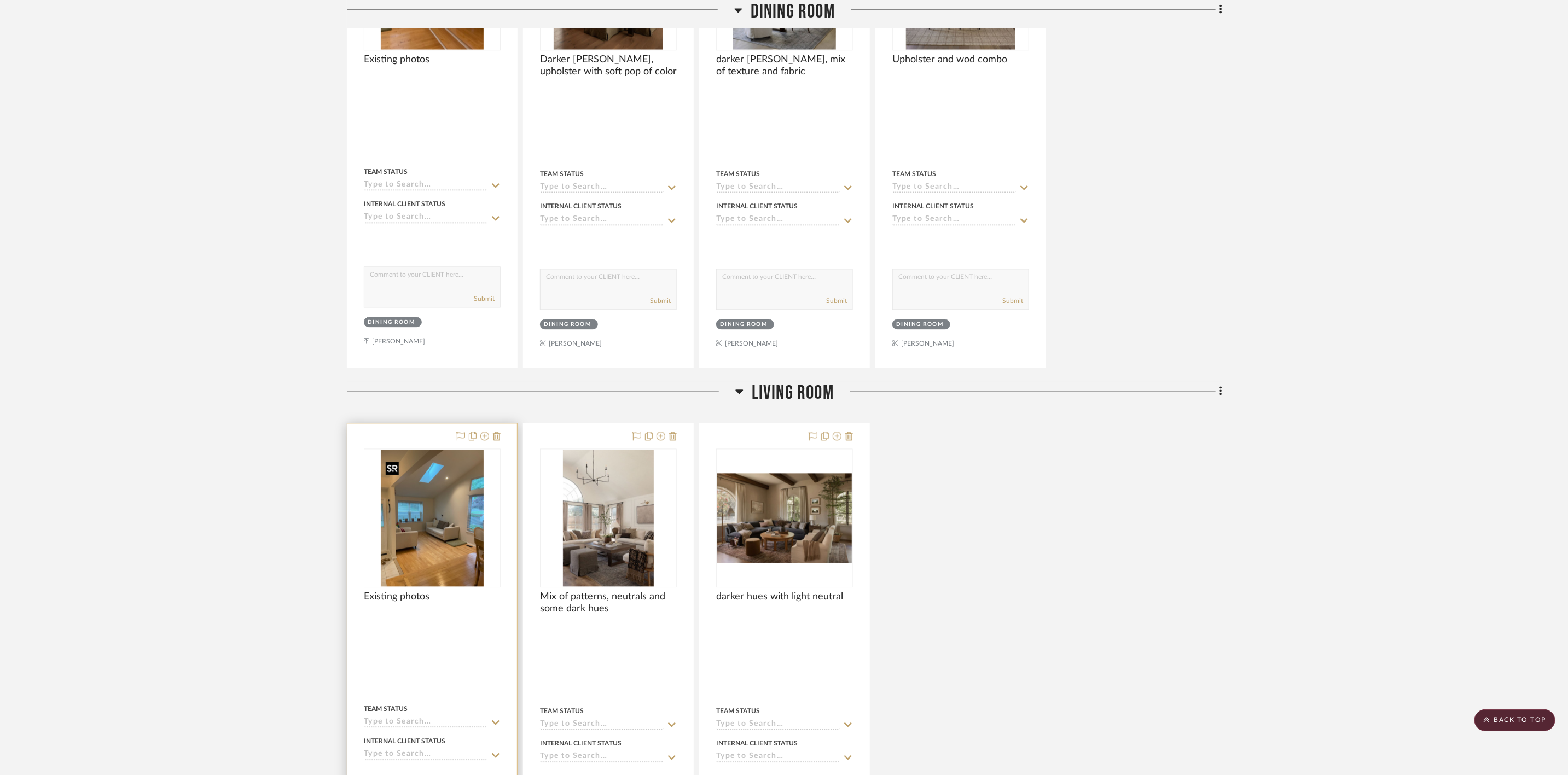
click at [0, 0] on img at bounding box center [0, 0] width 0 height 0
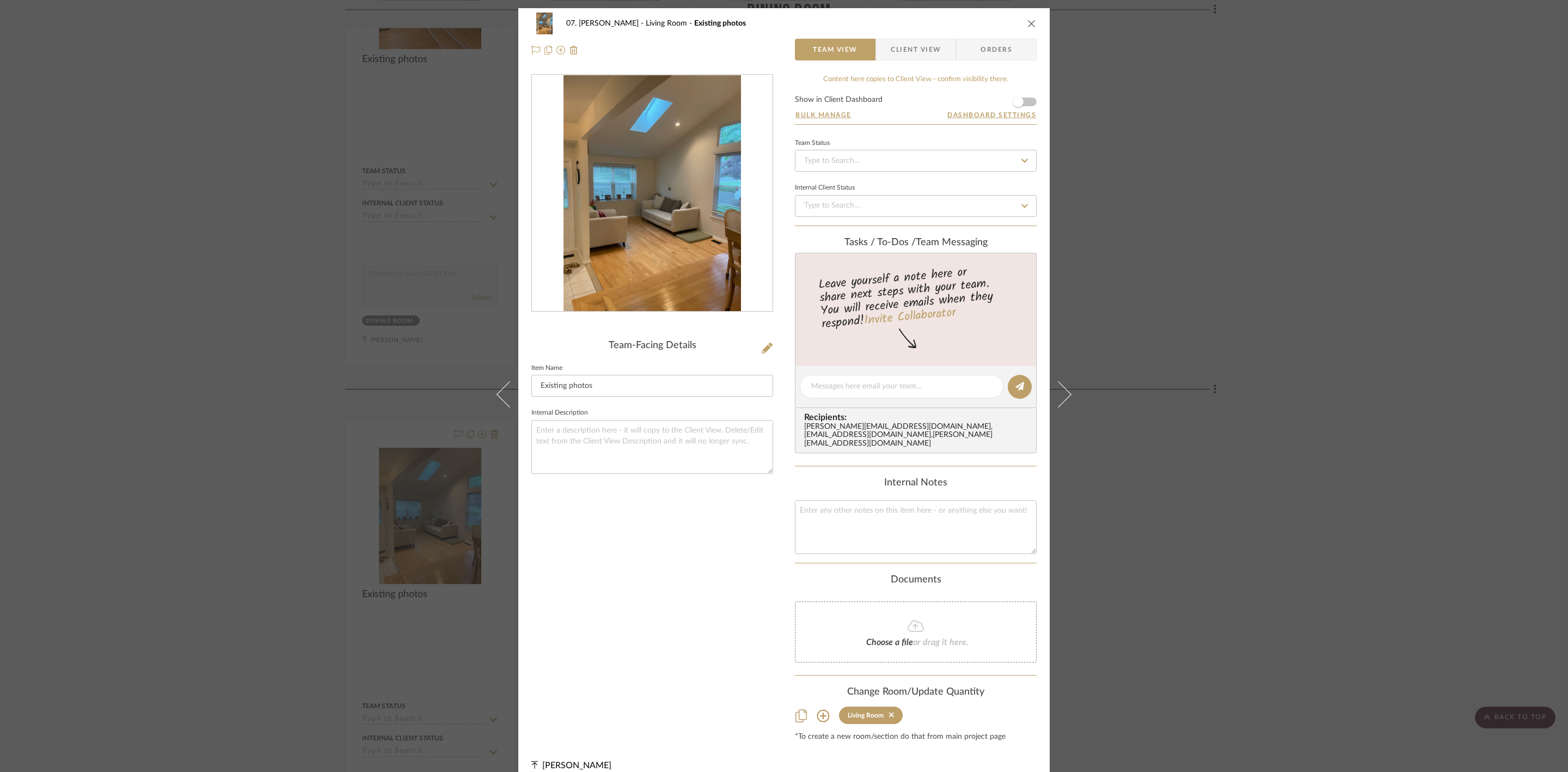
click at [644, 158] on div at bounding box center [652, 193] width 241 height 237
click at [678, 218] on img "0" at bounding box center [652, 193] width 177 height 237
click at [1374, 539] on div "07. [PERSON_NAME] Living Room Existing photos Team View Client View Orders Team…" at bounding box center [784, 386] width 1568 height 772
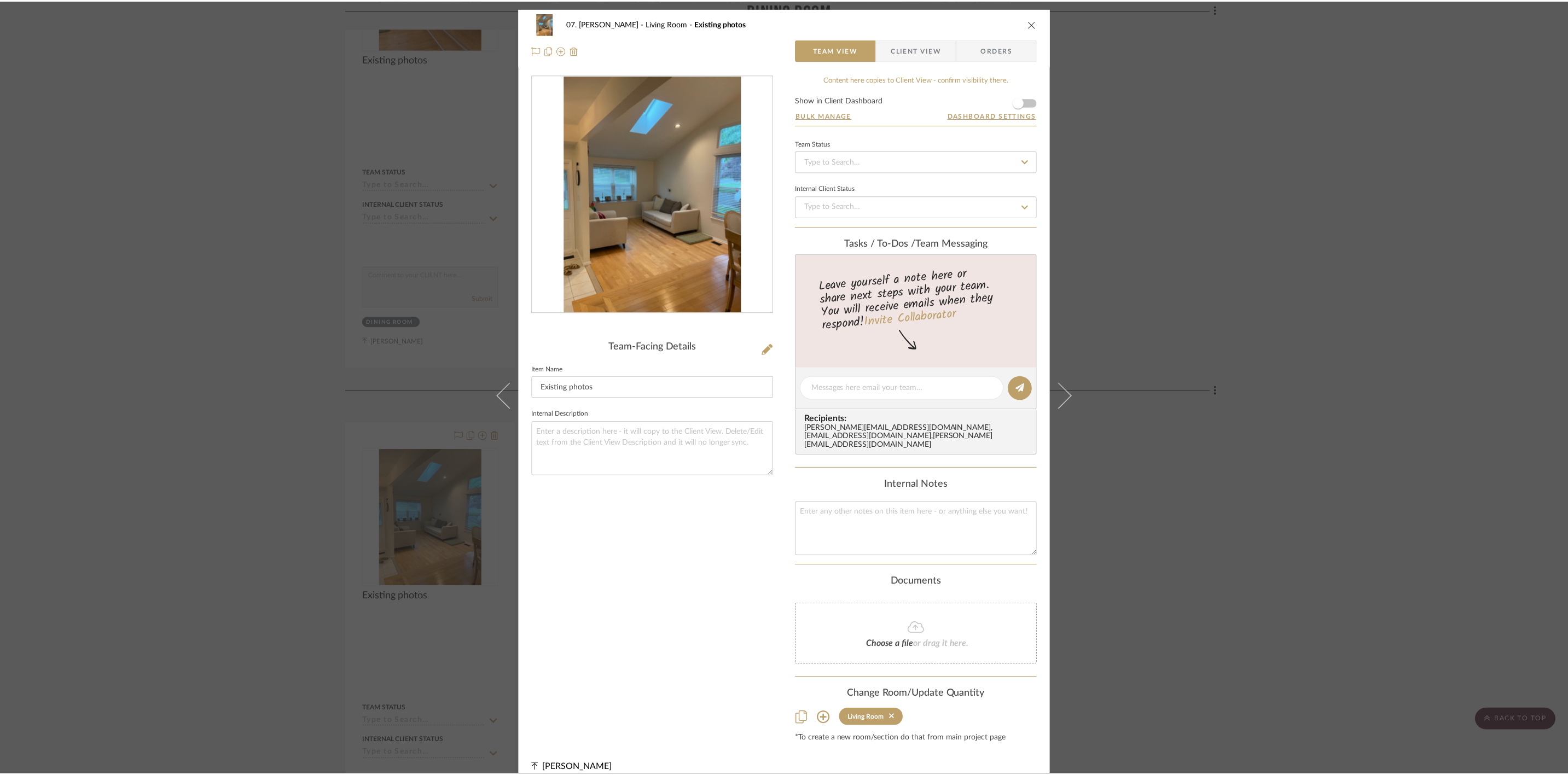
scroll to position [1640, 0]
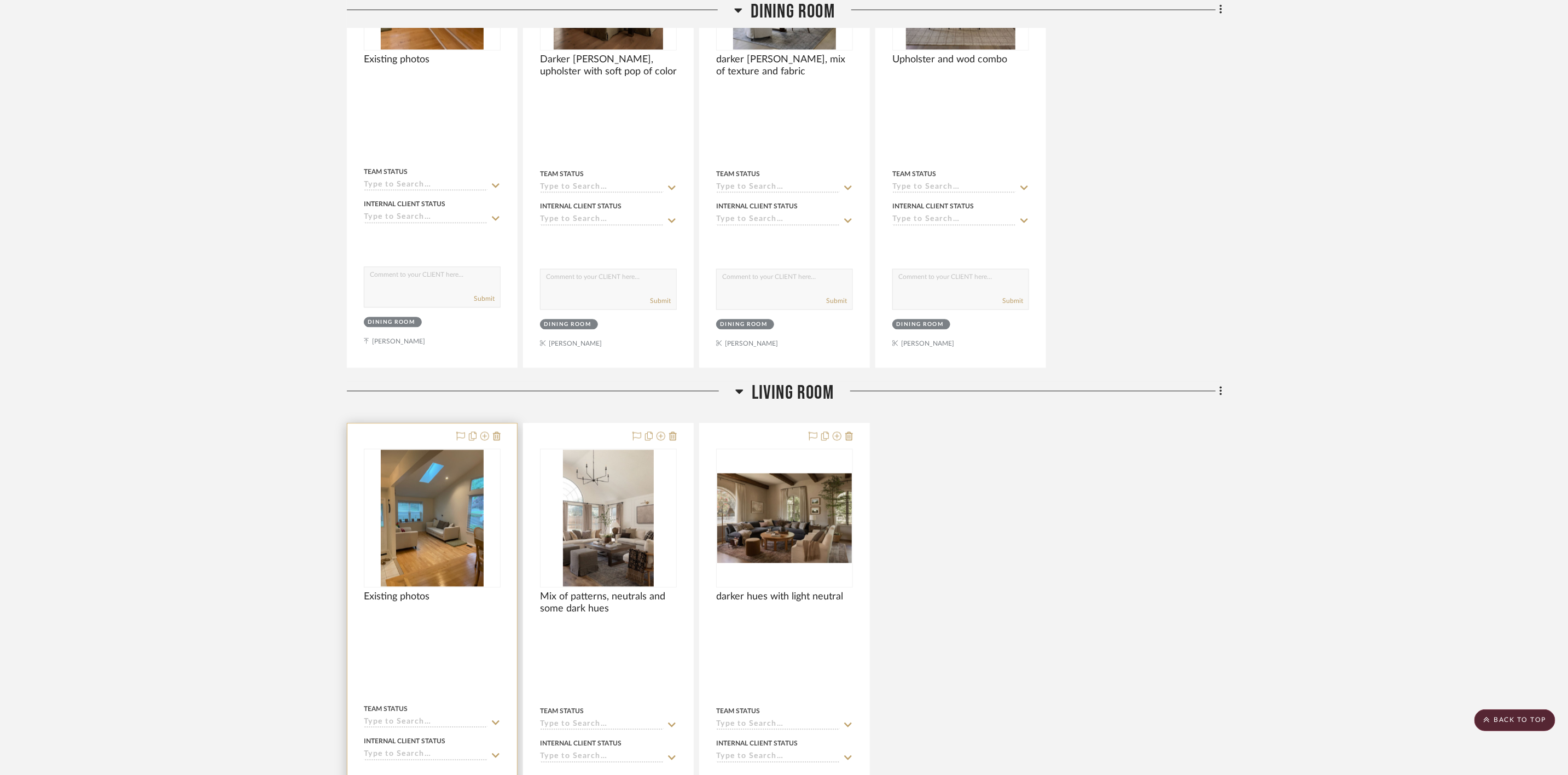
click at [447, 515] on img "0" at bounding box center [432, 518] width 103 height 137
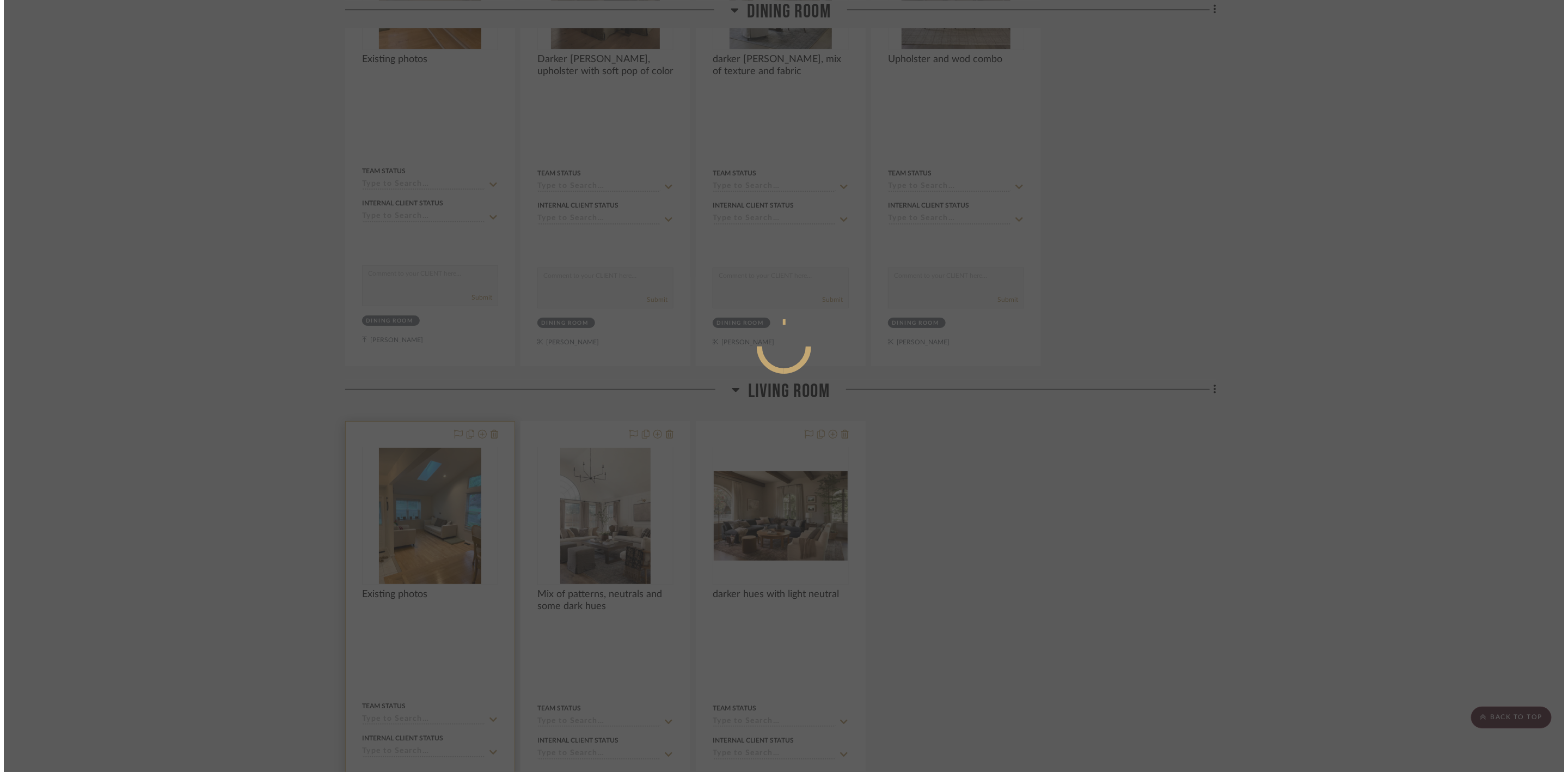
scroll to position [0, 0]
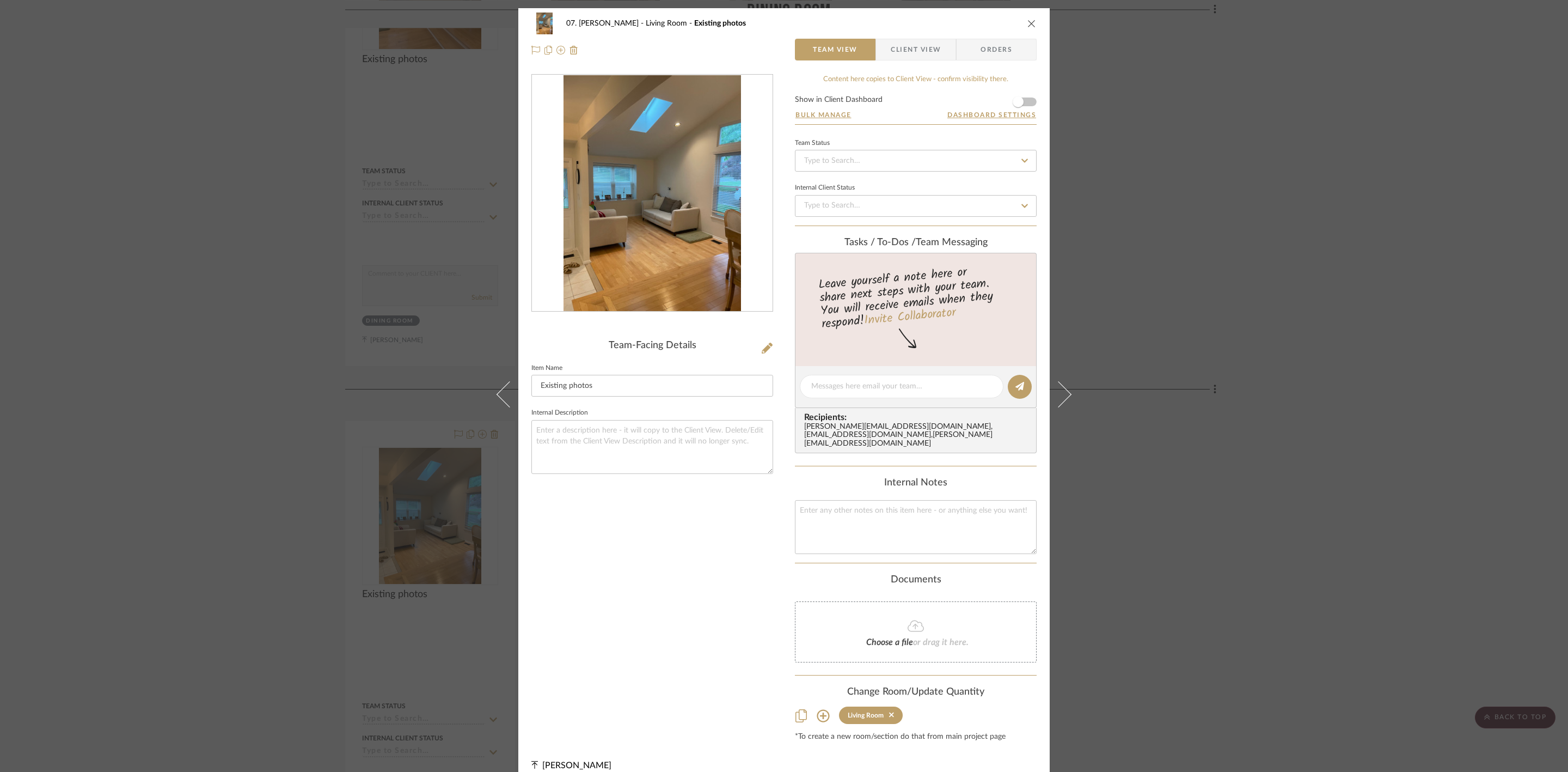
click at [703, 275] on img "0" at bounding box center [652, 193] width 177 height 237
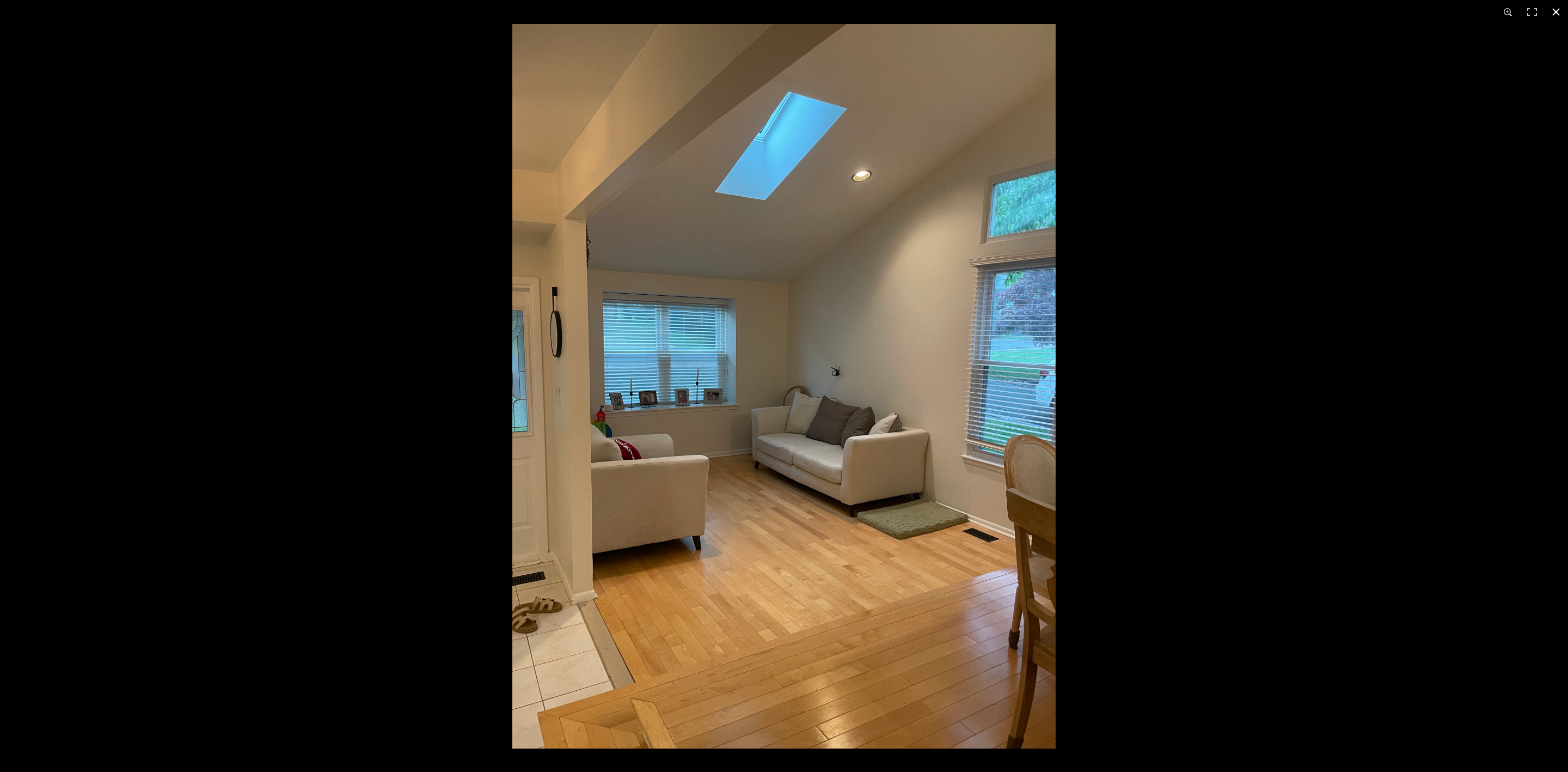
click at [1469, 257] on div at bounding box center [1296, 410] width 1568 height 772
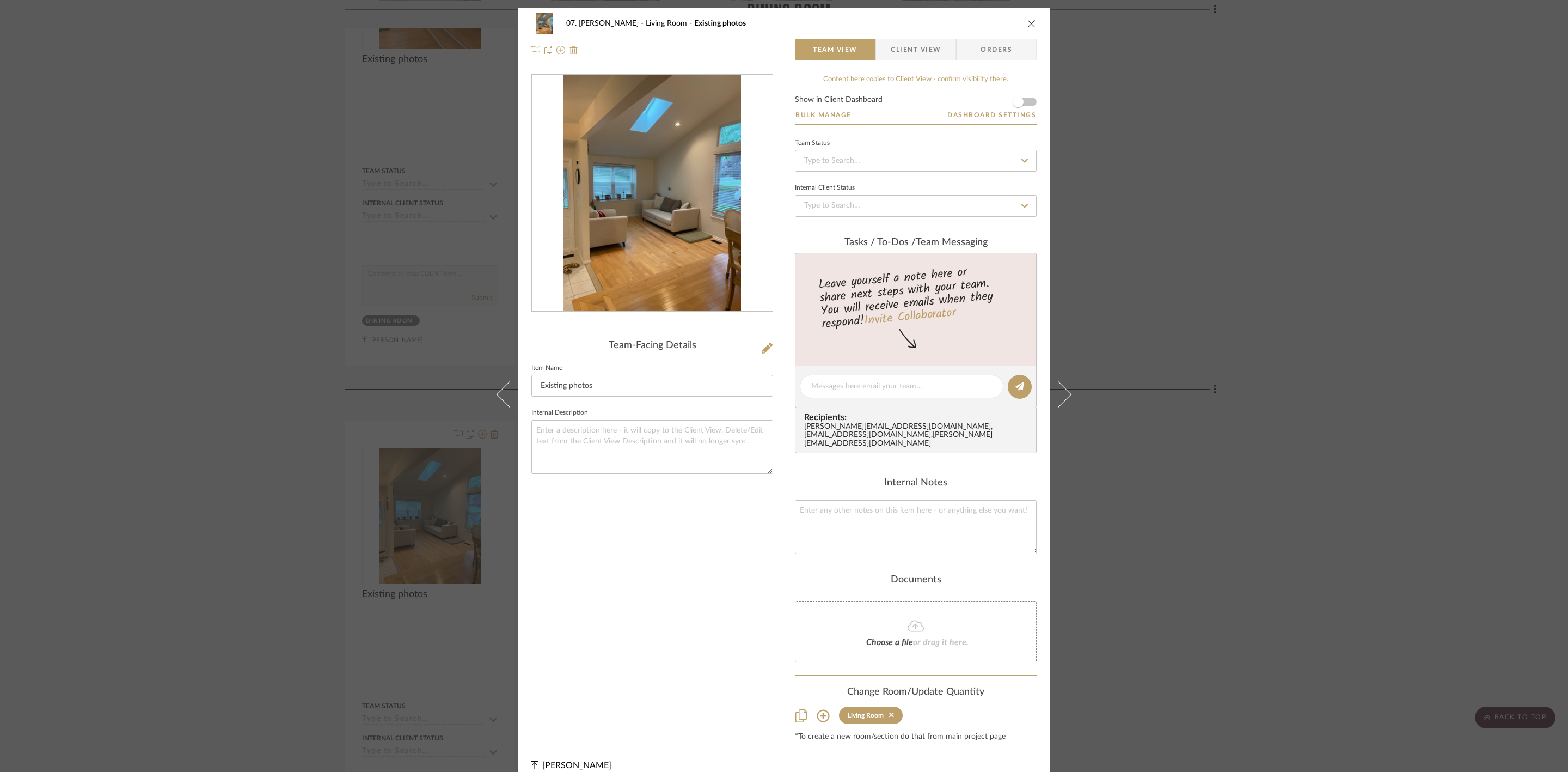
click at [1368, 502] on div "07. [PERSON_NAME] Living Room Existing photos Team View Client View Orders Team…" at bounding box center [784, 386] width 1568 height 772
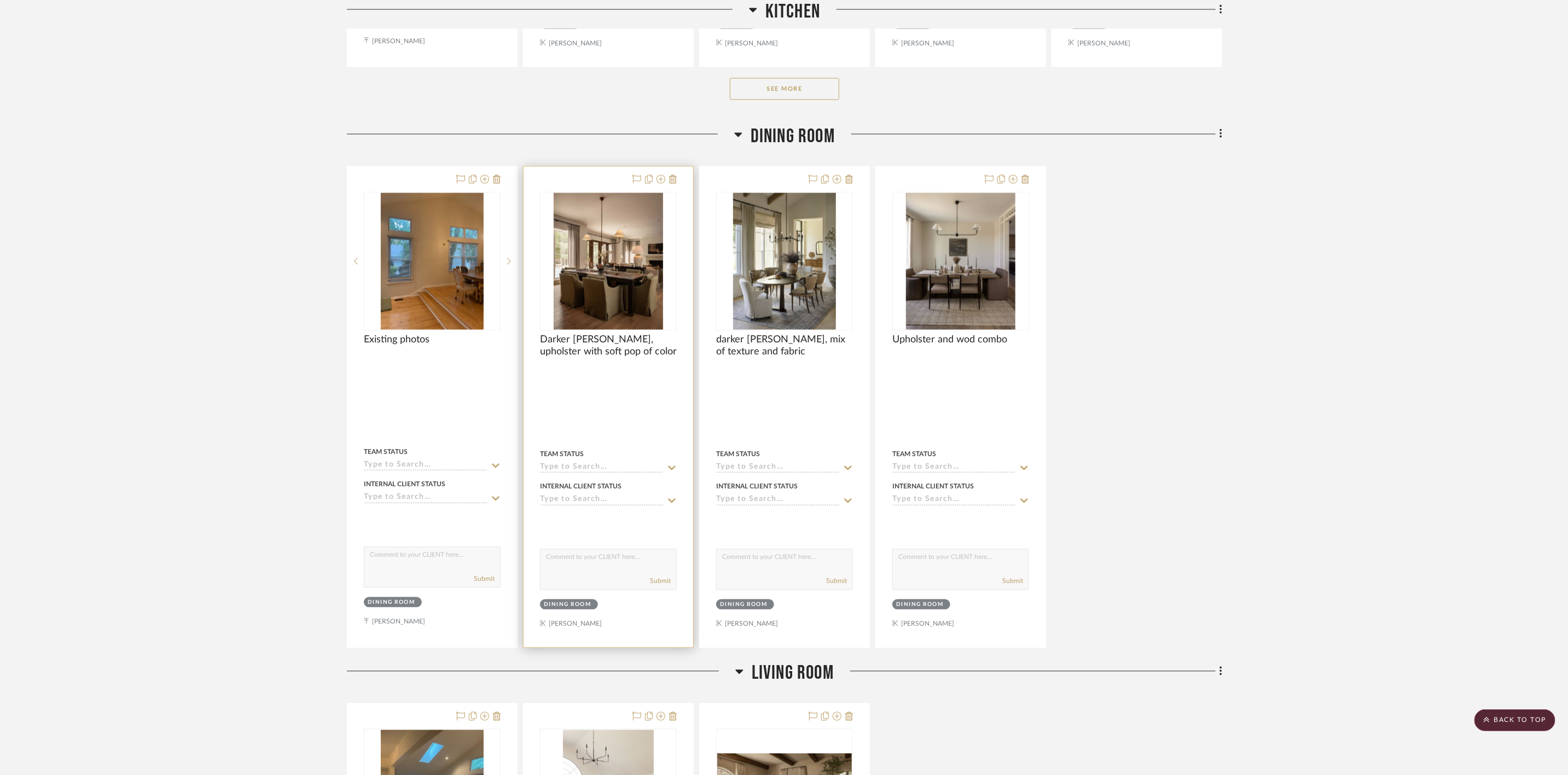
scroll to position [1230, 0]
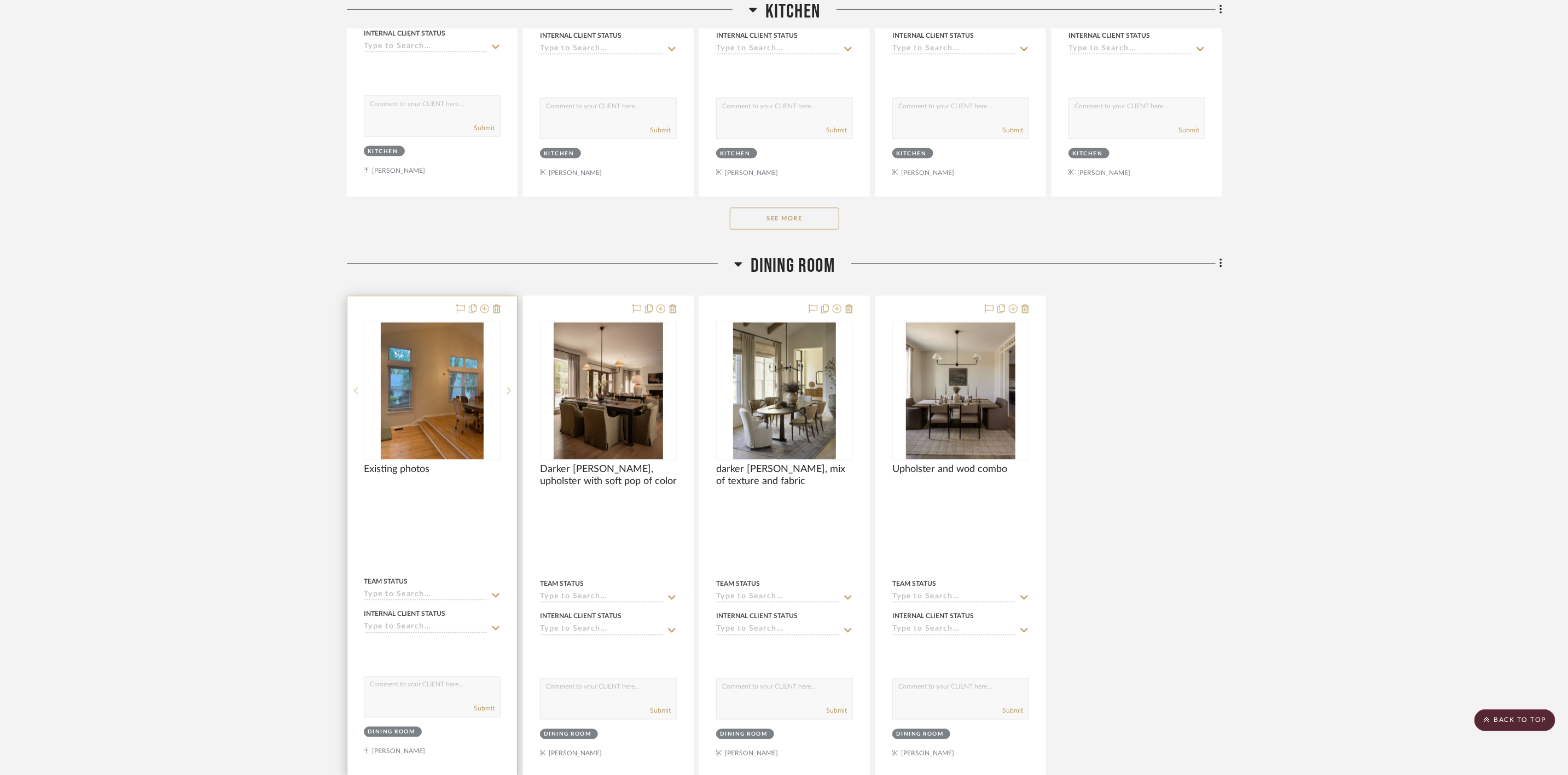
click at [416, 377] on img "0" at bounding box center [432, 391] width 103 height 137
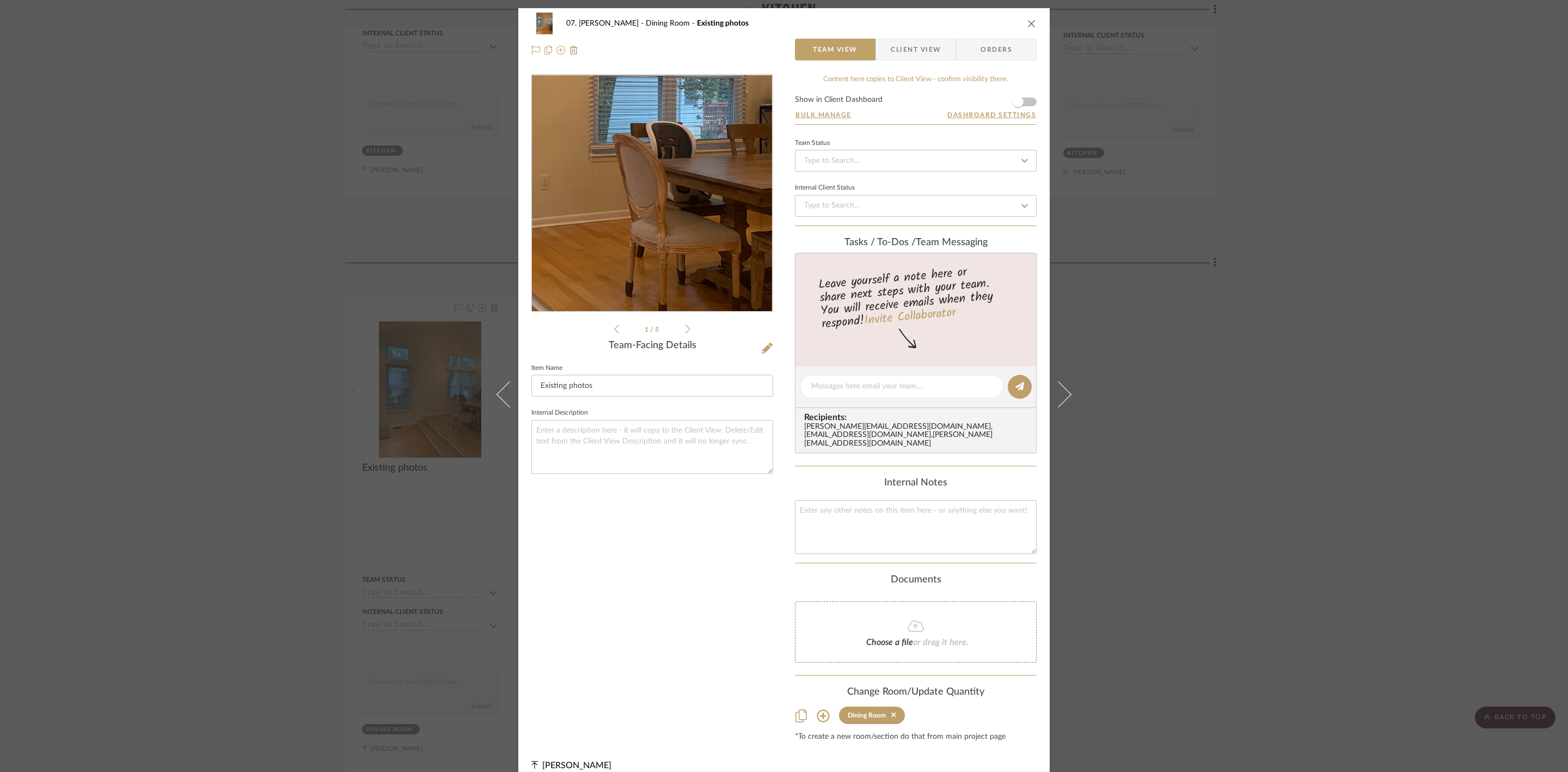
click at [717, 226] on img "0" at bounding box center [652, 193] width 177 height 237
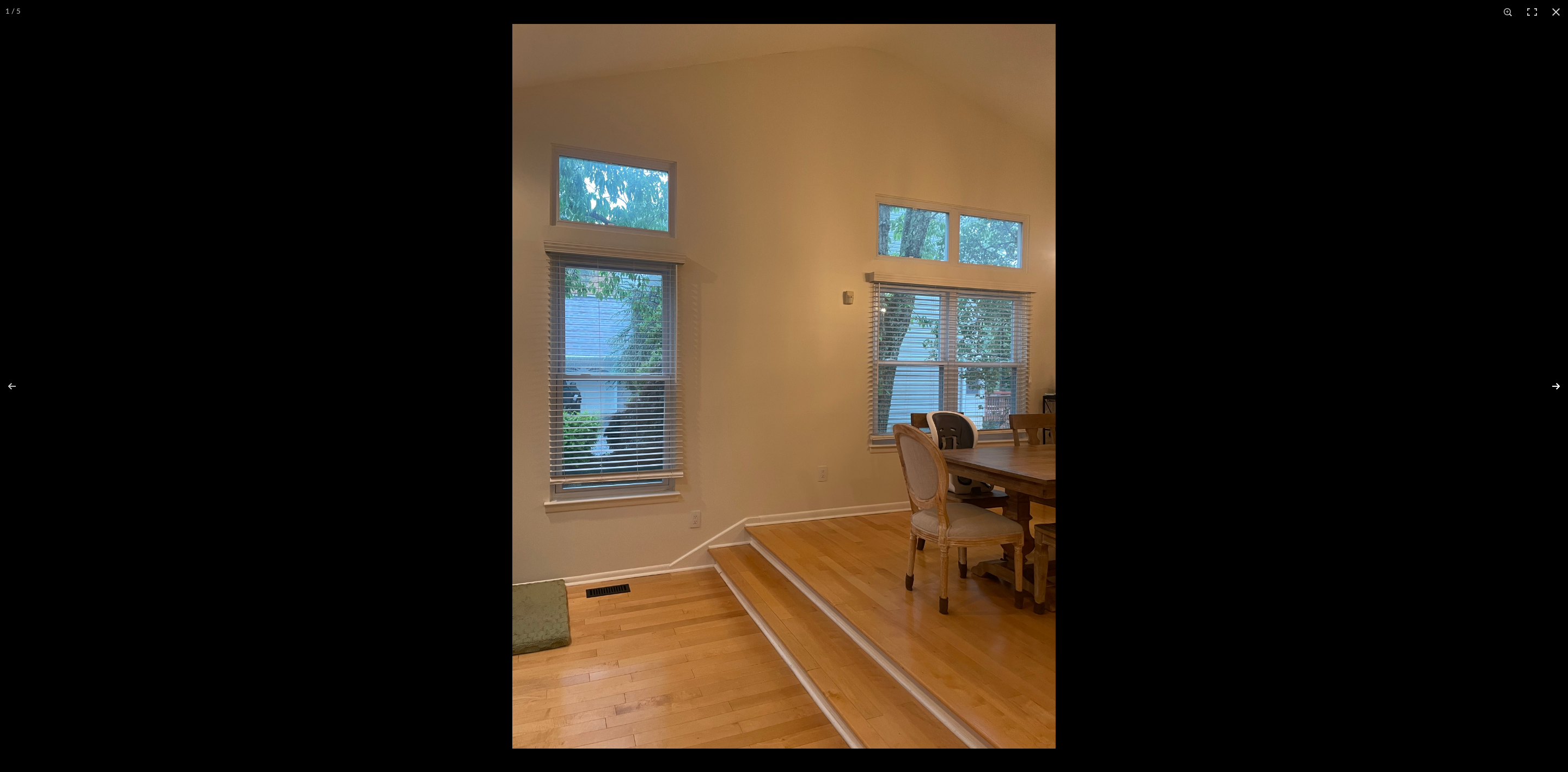
click at [1552, 383] on button at bounding box center [1549, 386] width 38 height 55
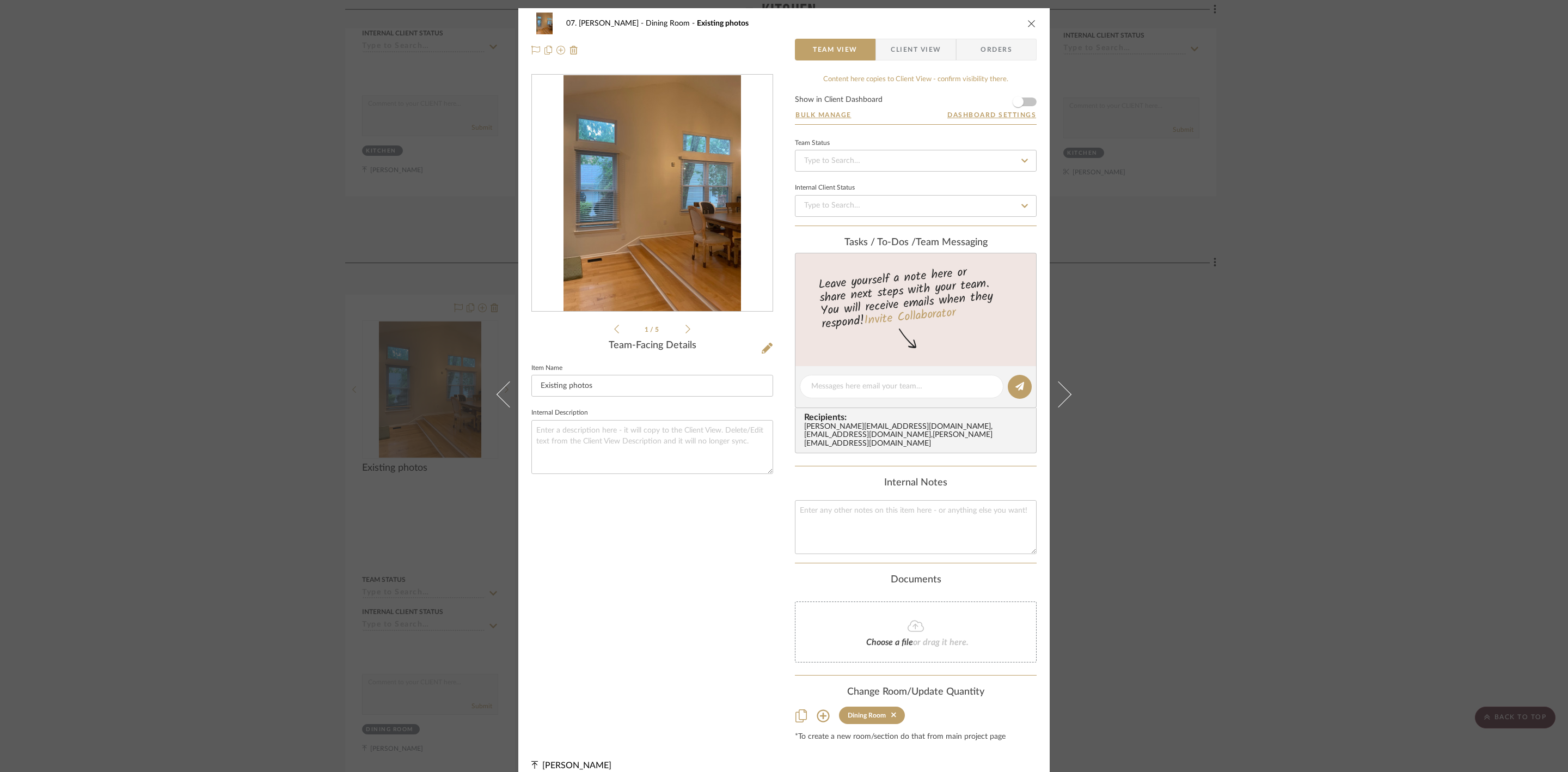
click at [614, 327] on icon at bounding box center [616, 329] width 5 height 10
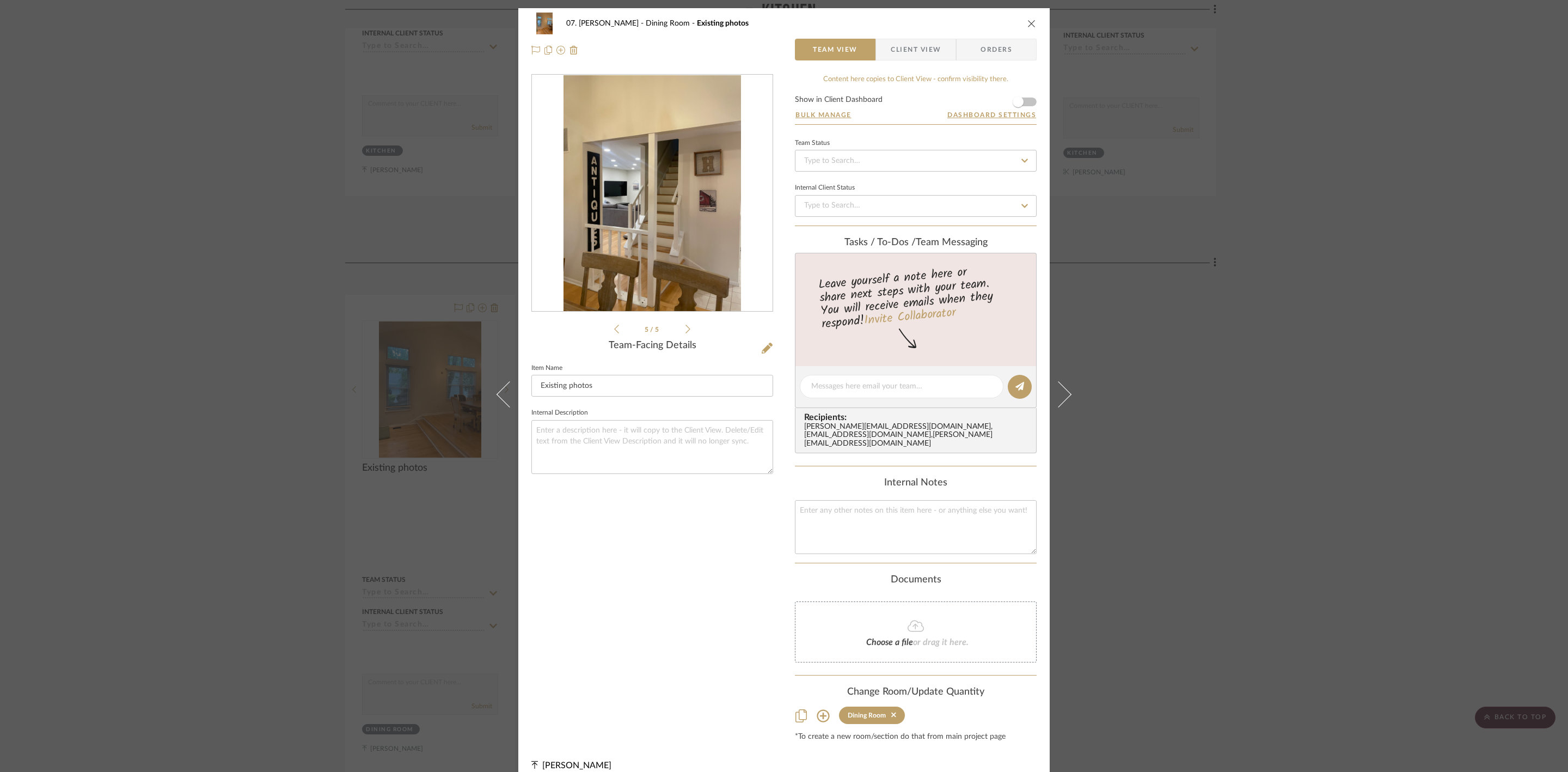
click at [614, 327] on icon at bounding box center [616, 329] width 5 height 10
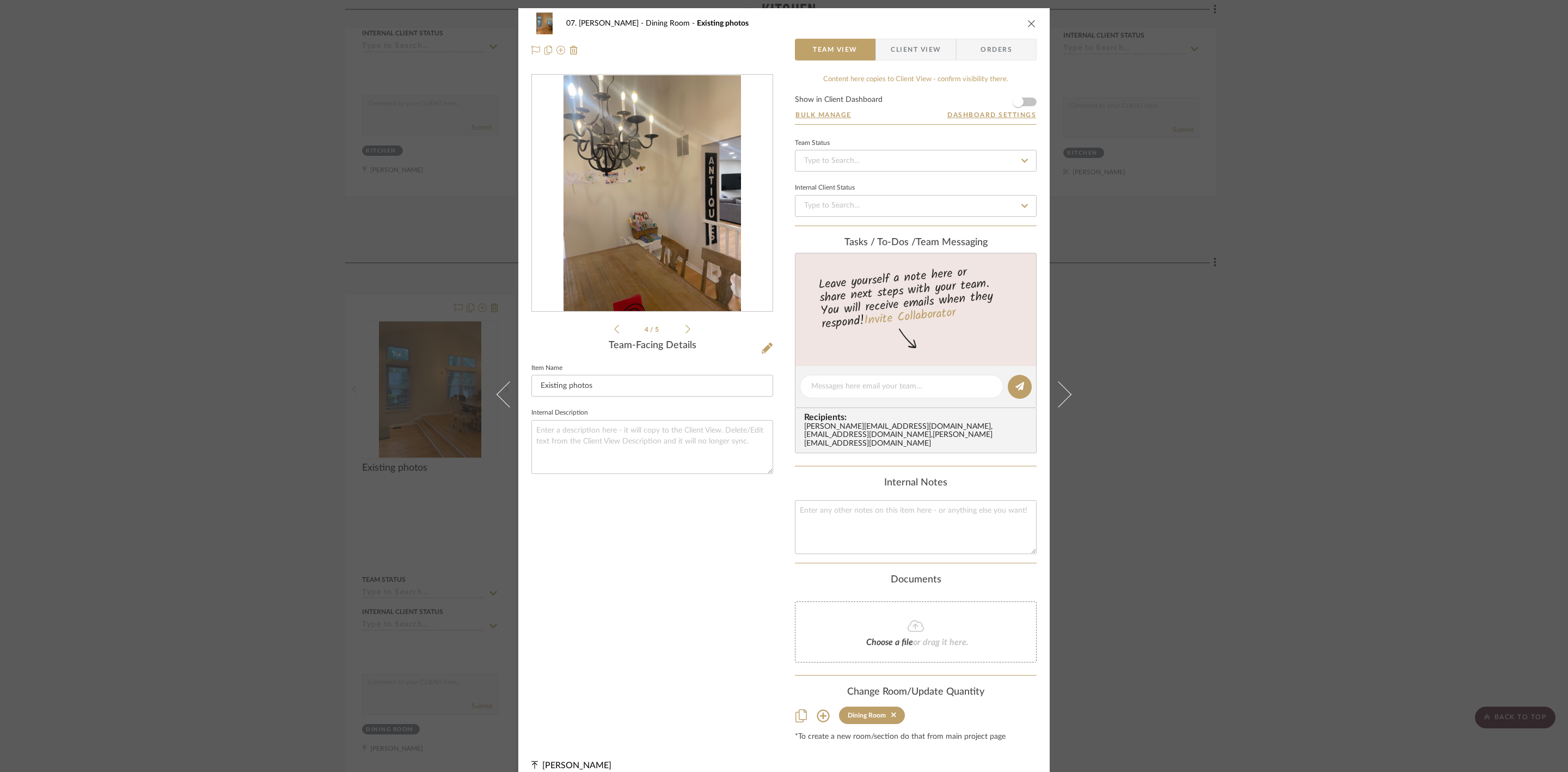
click at [619, 327] on li "4 / 5" at bounding box center [652, 329] width 66 height 13
click at [614, 327] on icon at bounding box center [616, 329] width 5 height 9
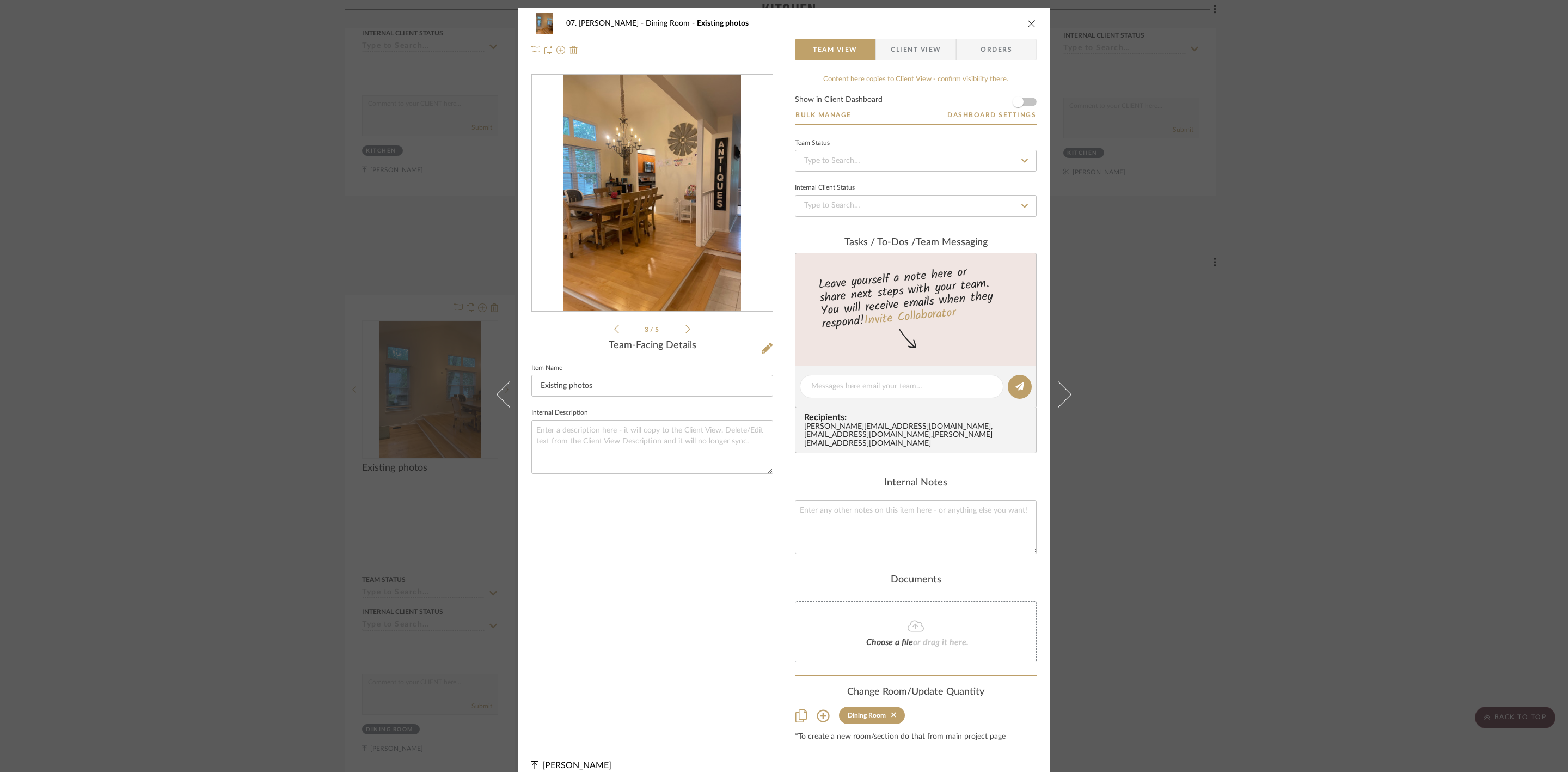
click at [614, 327] on icon at bounding box center [616, 329] width 5 height 10
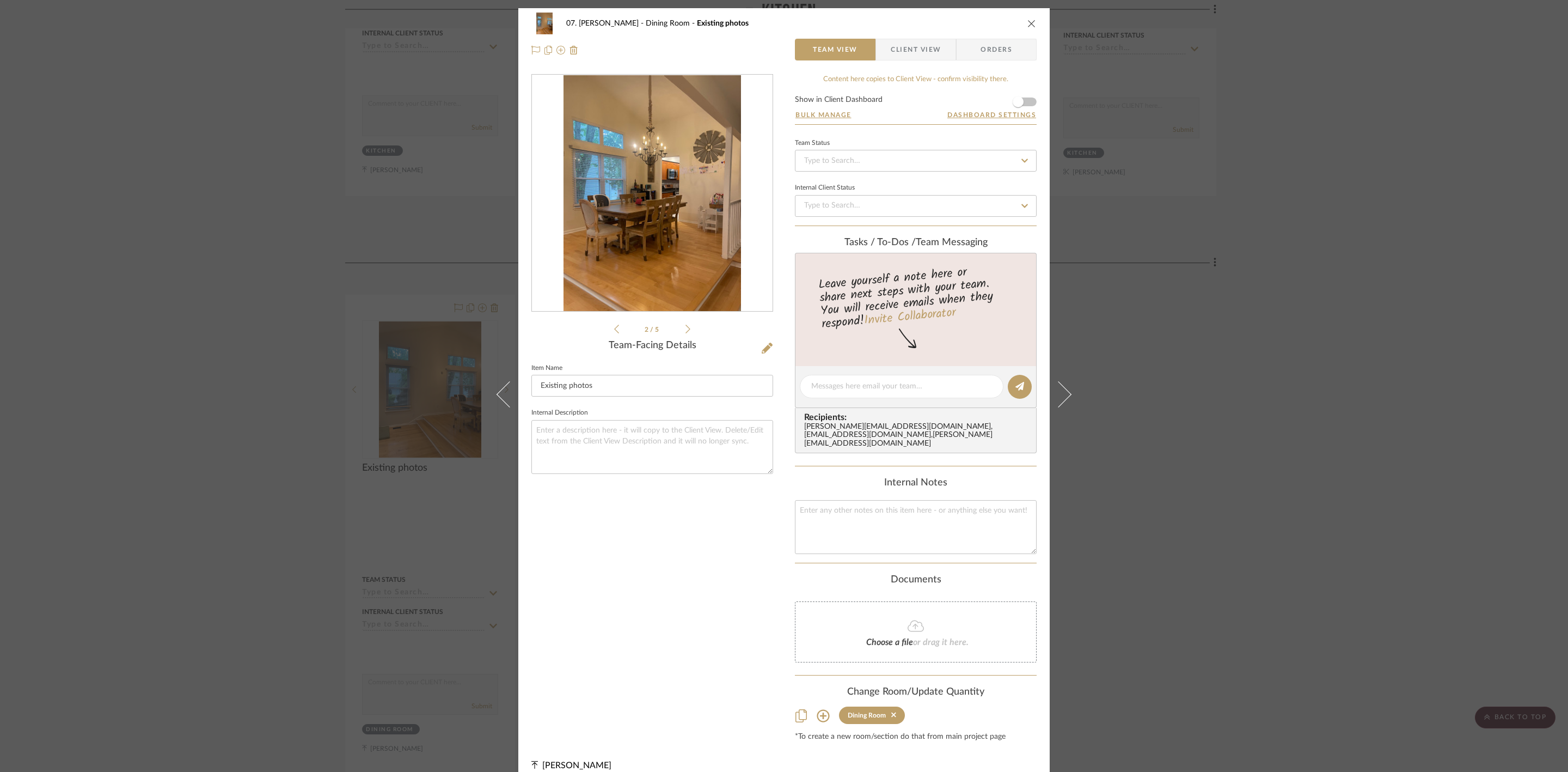
click at [614, 327] on icon at bounding box center [616, 329] width 5 height 10
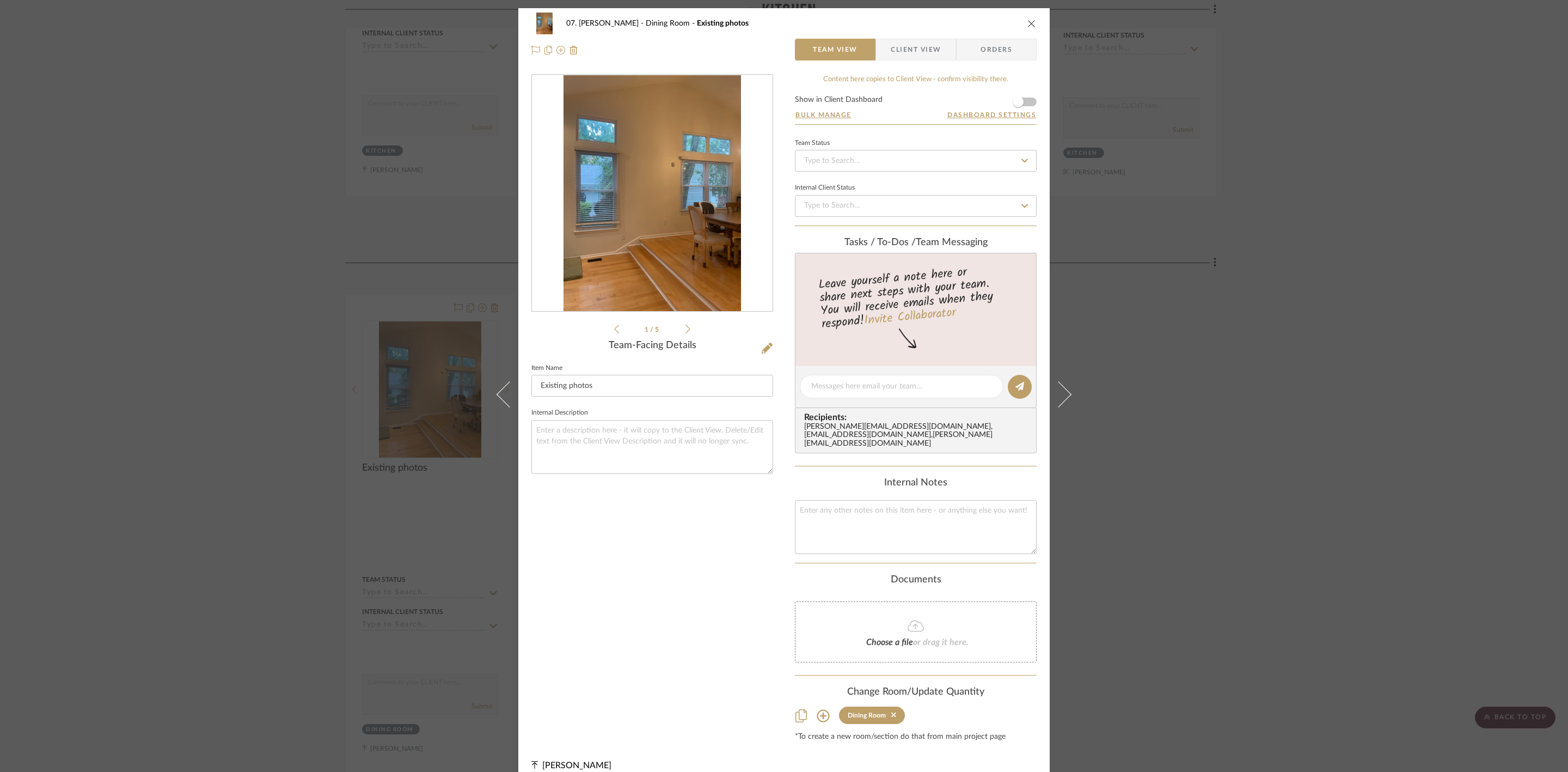
click at [614, 327] on icon at bounding box center [616, 329] width 5 height 10
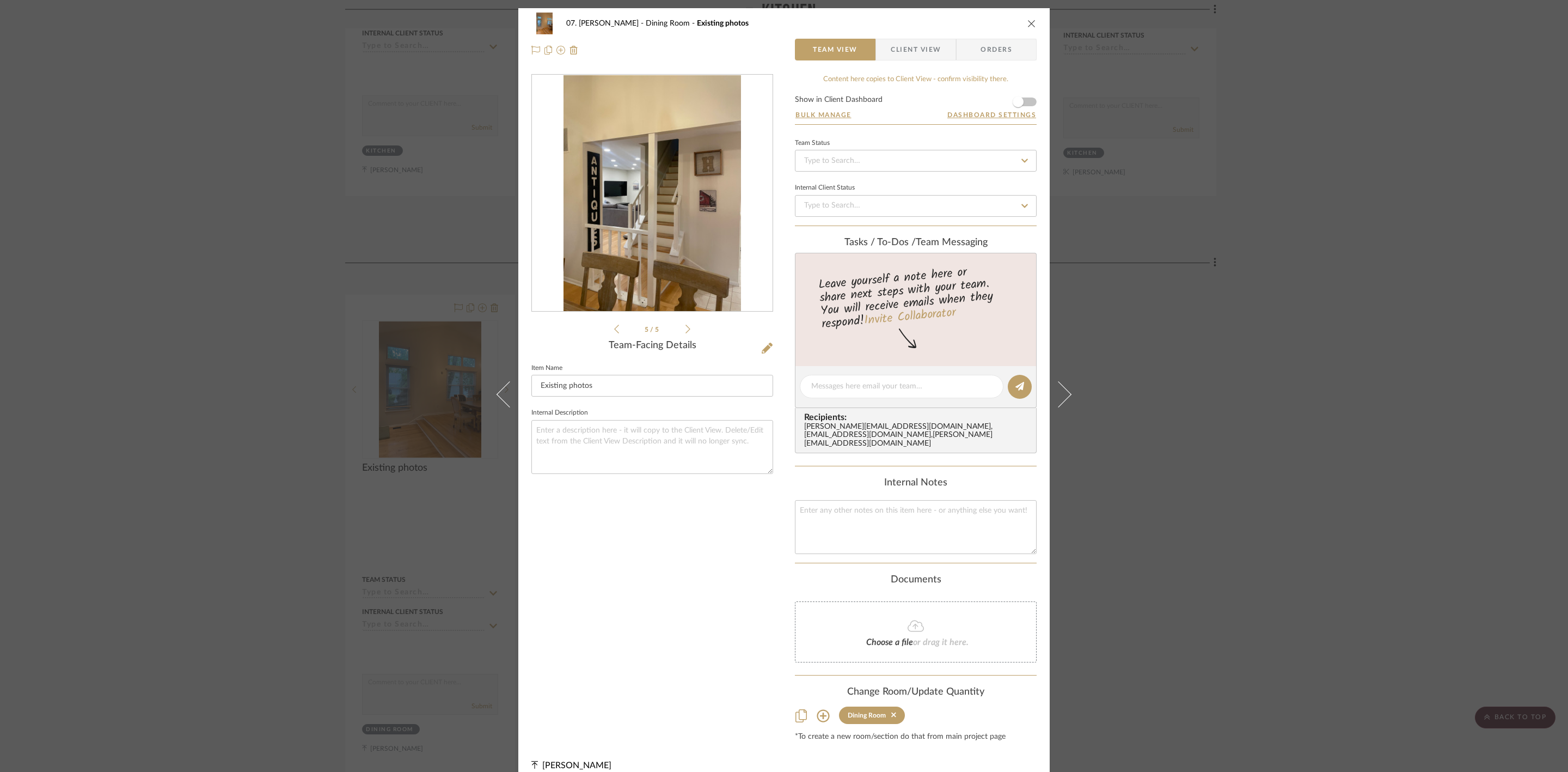
click at [1349, 337] on div "07. [PERSON_NAME] Dining Room Existing photos Team View Client View Orders 5 / …" at bounding box center [784, 386] width 1568 height 772
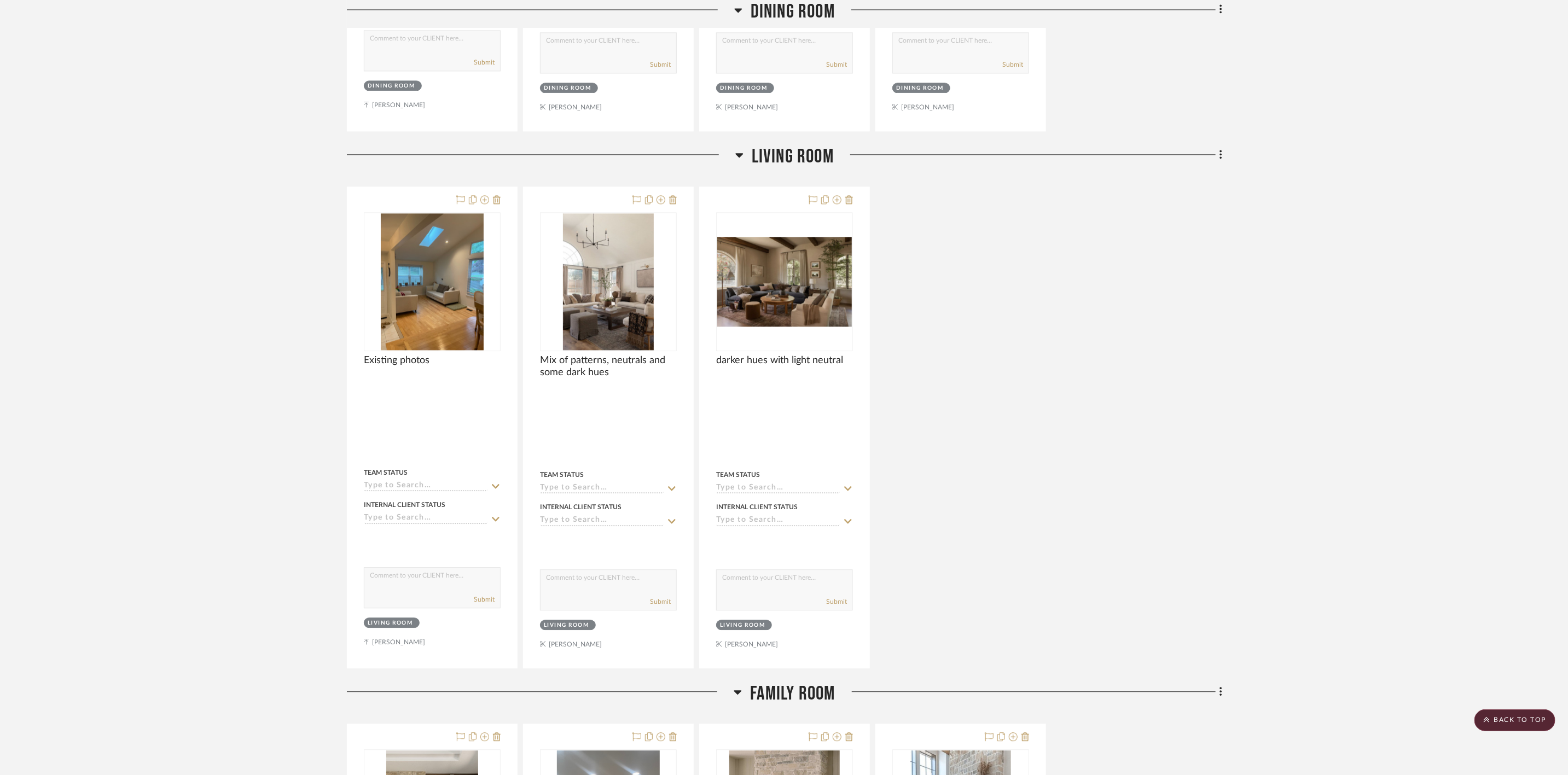
scroll to position [1804, 0]
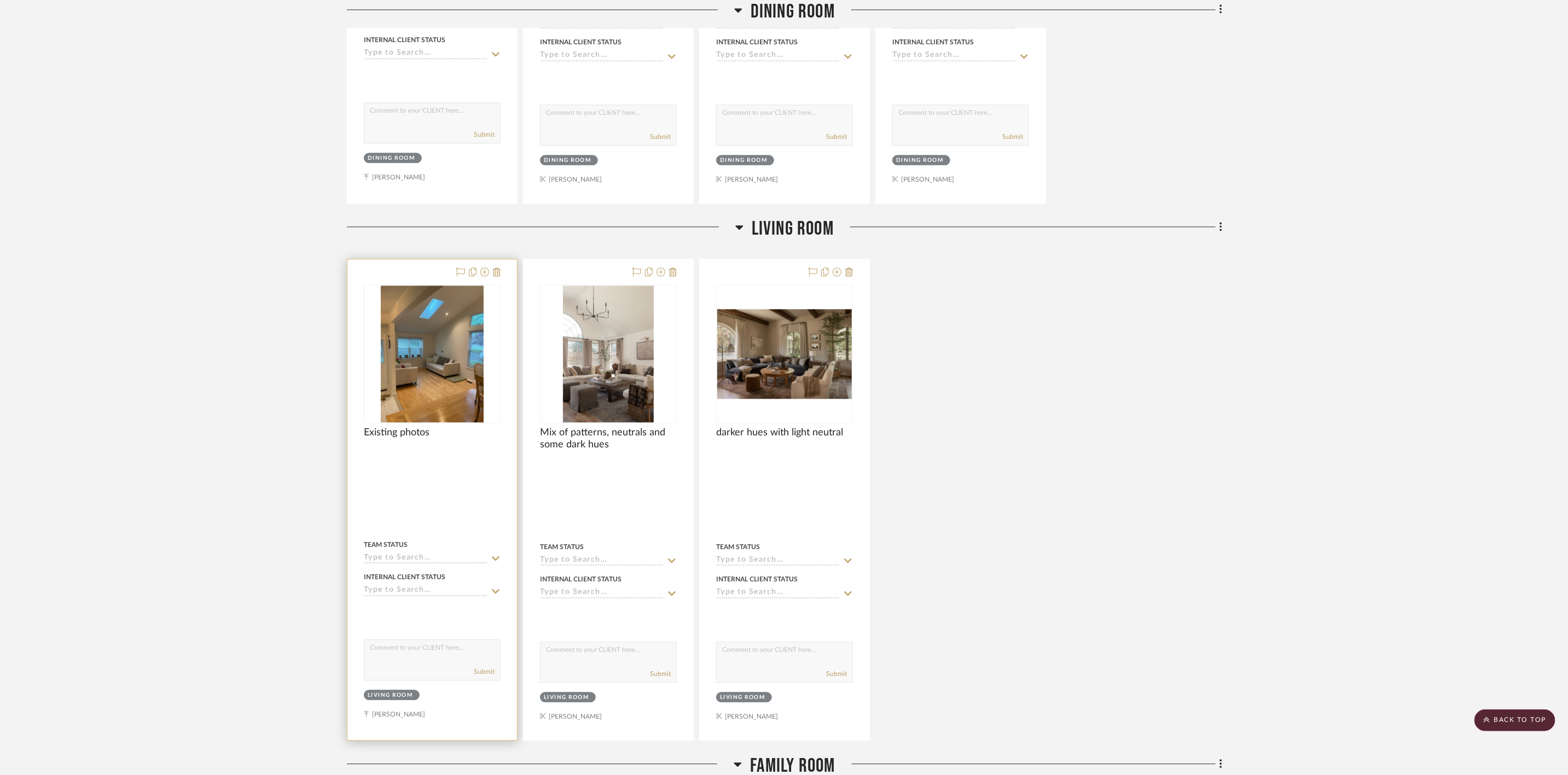
click at [438, 379] on img "0" at bounding box center [432, 354] width 103 height 137
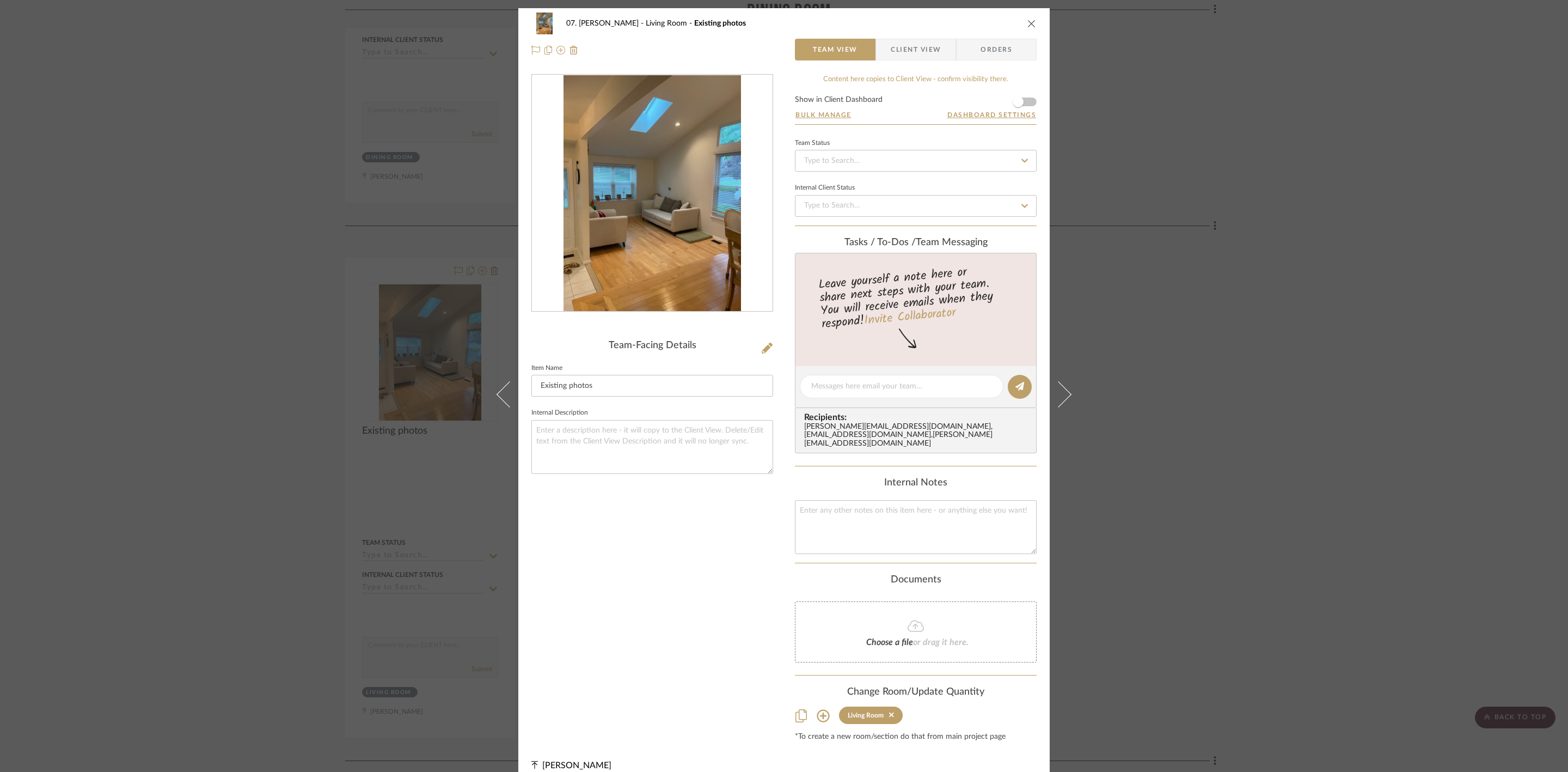
click at [1413, 366] on div "07. [PERSON_NAME] Living Room Existing photos Team View Client View Orders Team…" at bounding box center [784, 386] width 1568 height 772
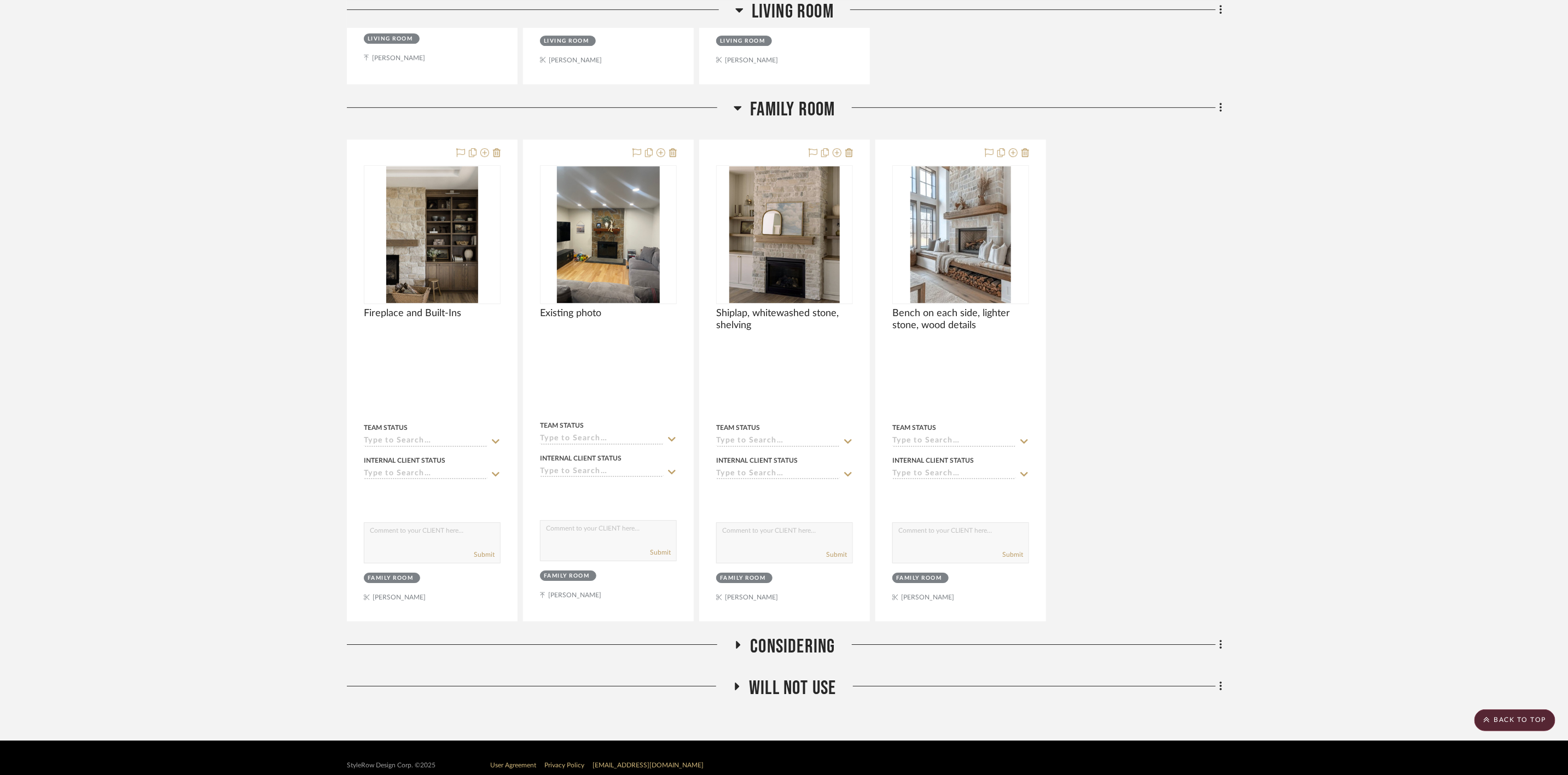
scroll to position [2485, 0]
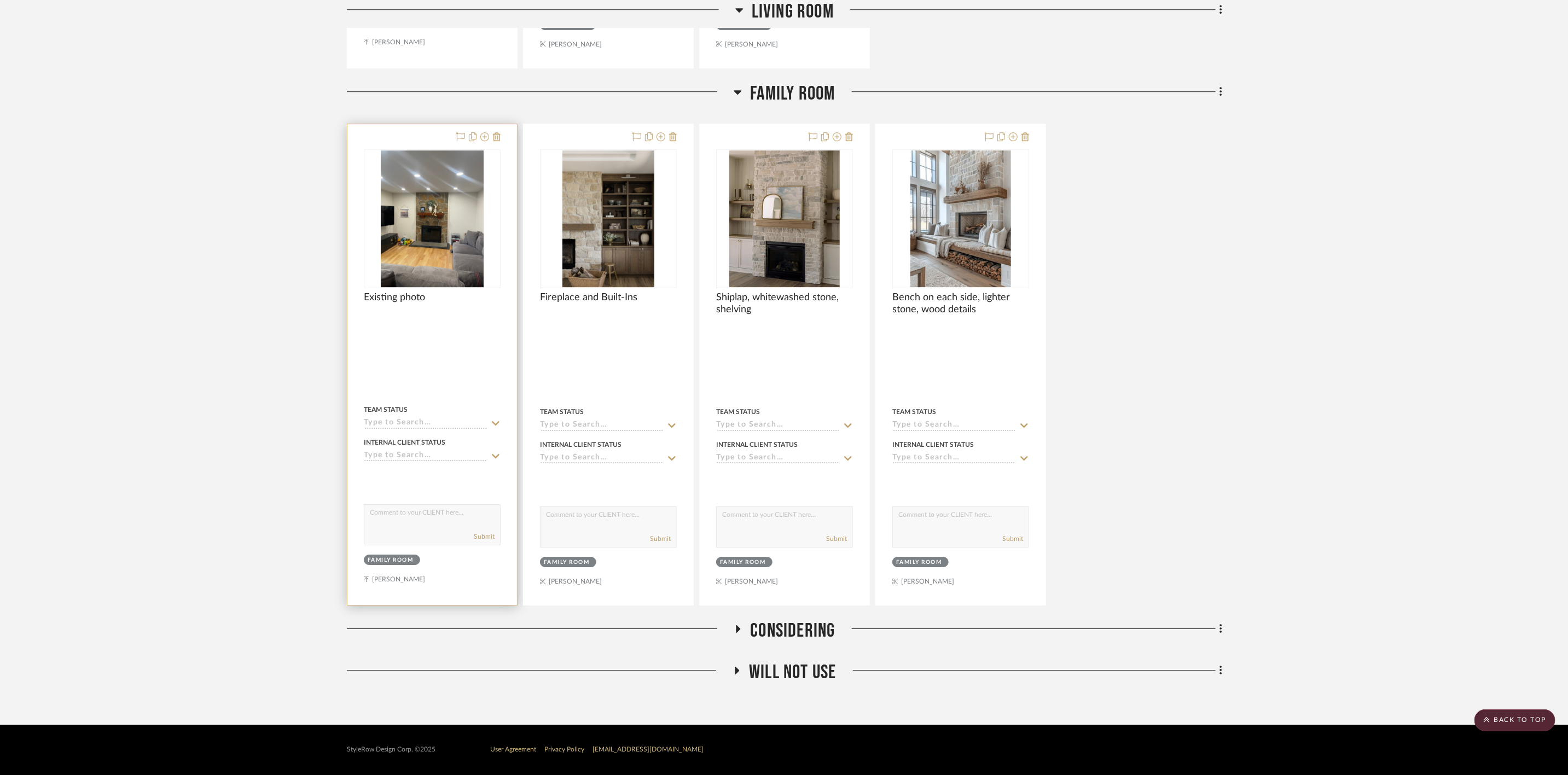
click at [476, 205] on img "0" at bounding box center [432, 219] width 103 height 137
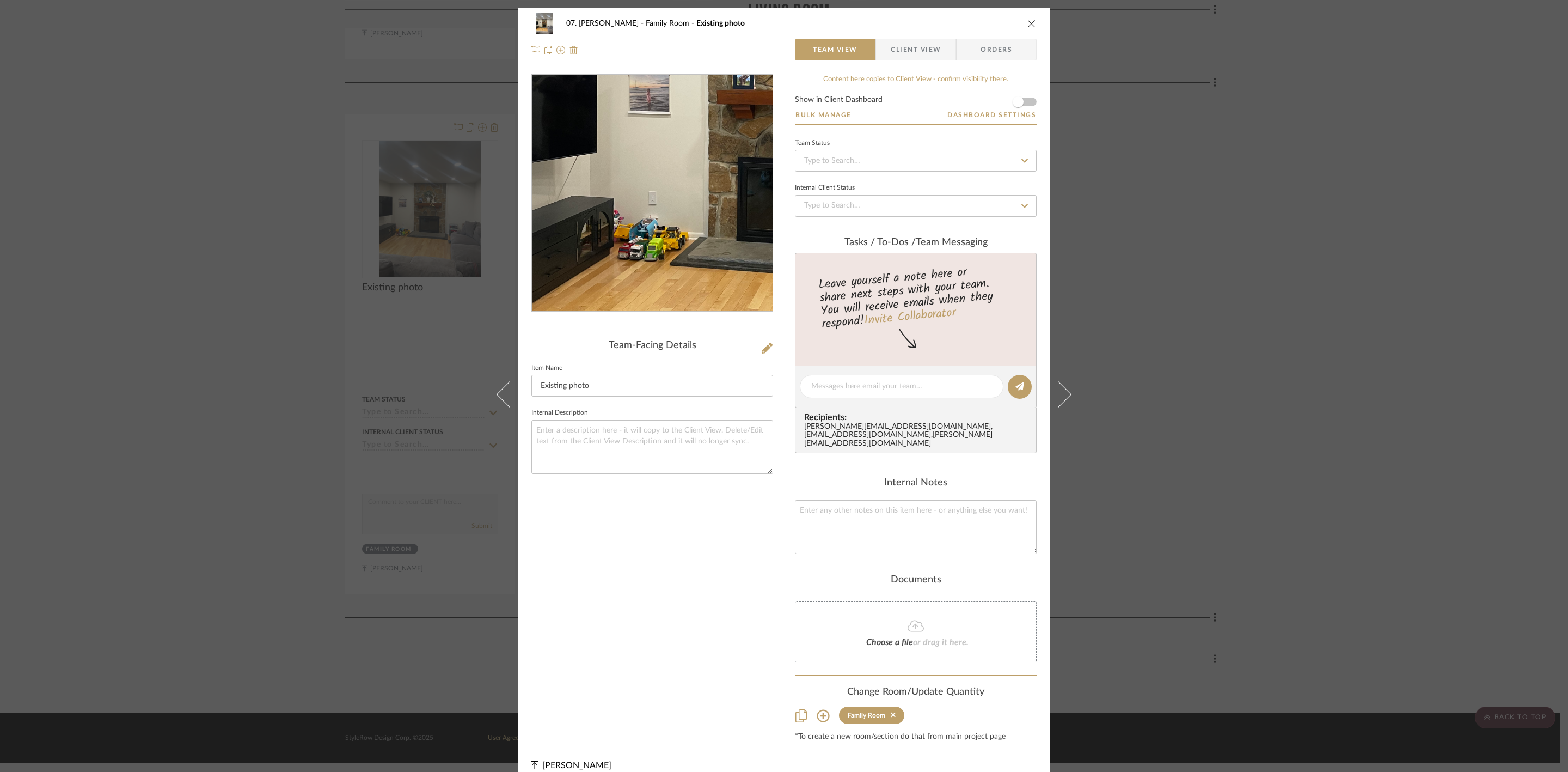
click at [601, 218] on img "0" at bounding box center [652, 193] width 177 height 237
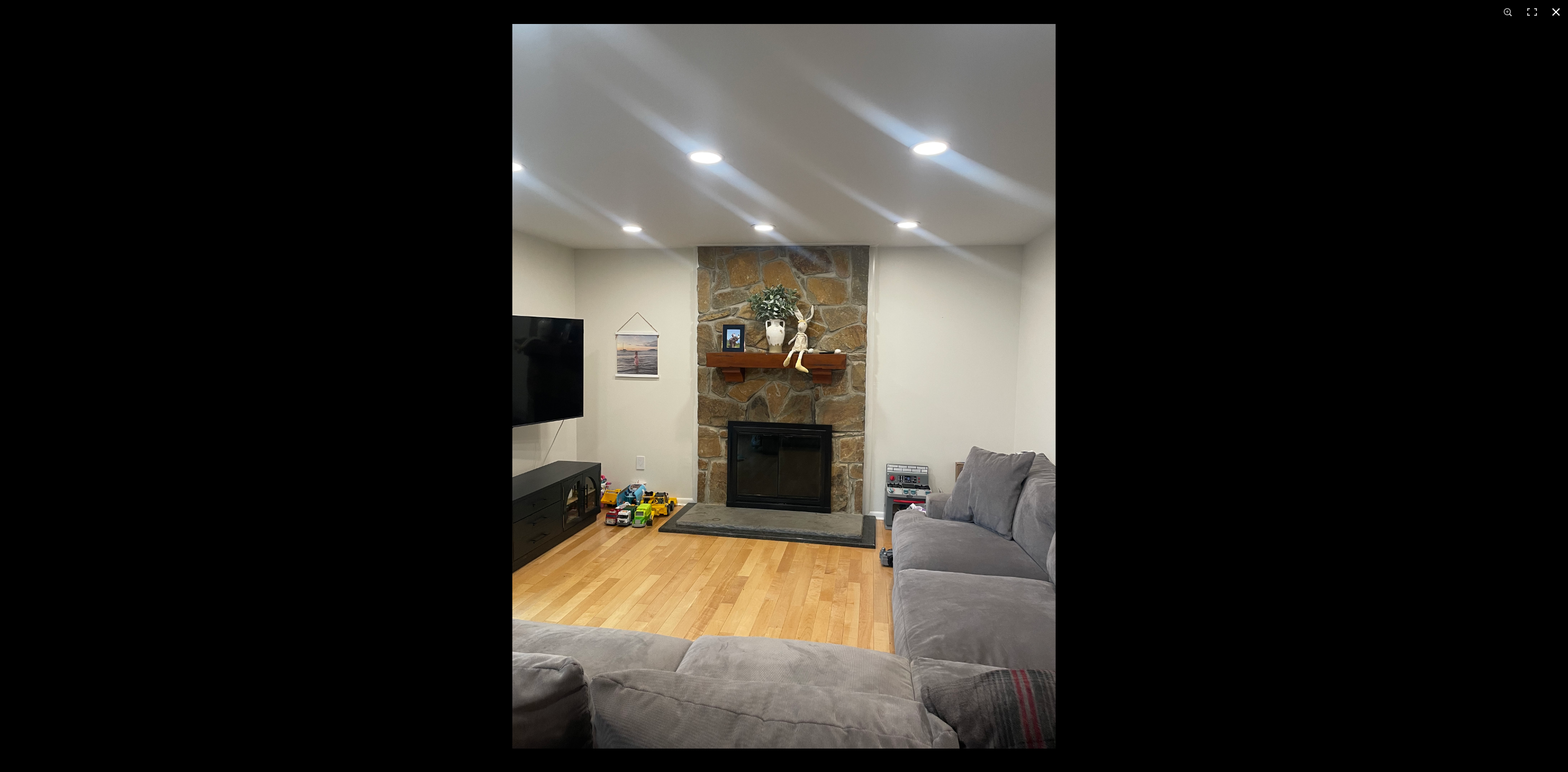
click at [1480, 407] on div at bounding box center [1296, 410] width 1568 height 772
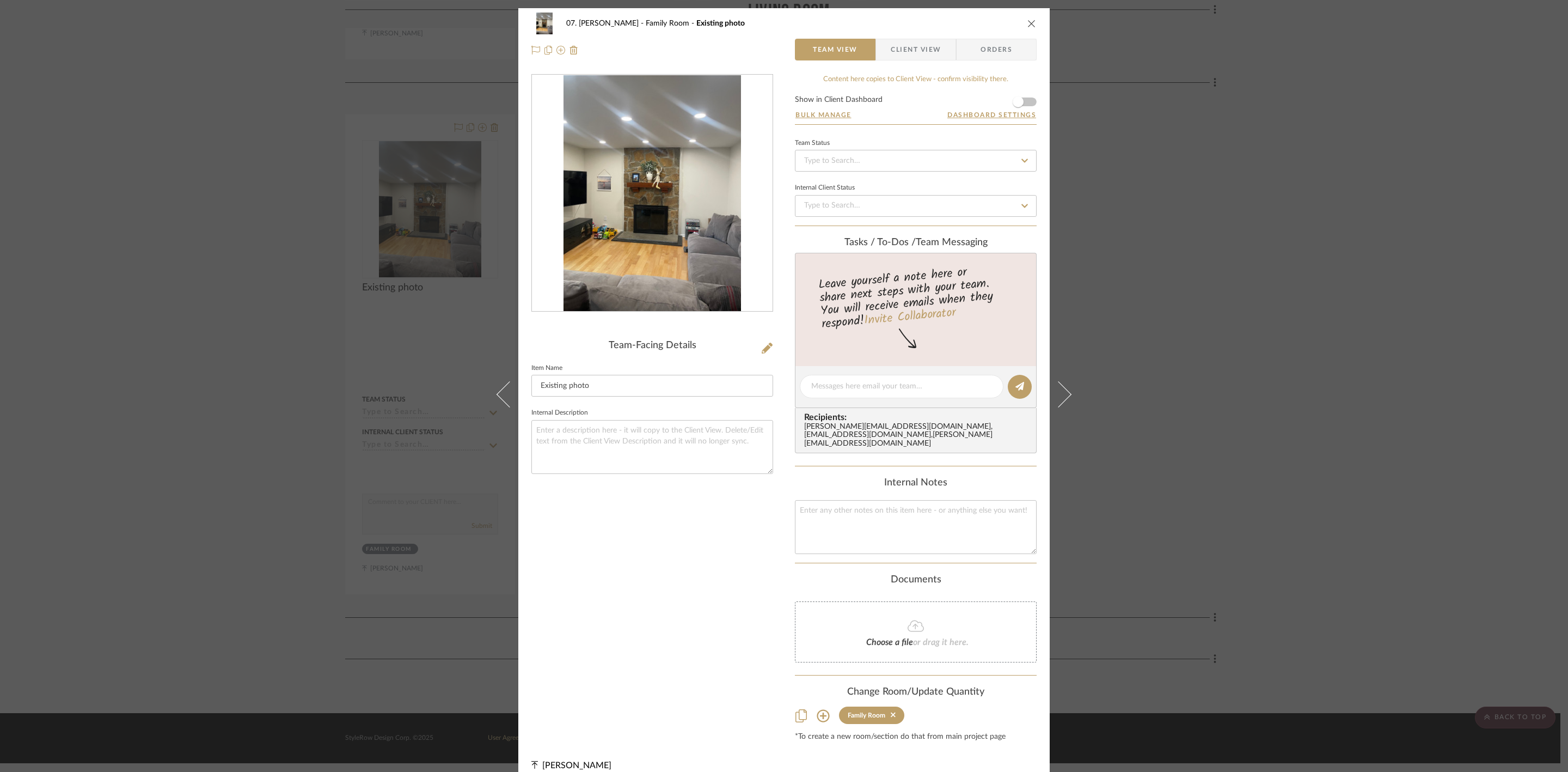
click at [1374, 392] on div "07. [PERSON_NAME] Family Room Existing photo Team View Client View Orders Team-…" at bounding box center [784, 386] width 1568 height 772
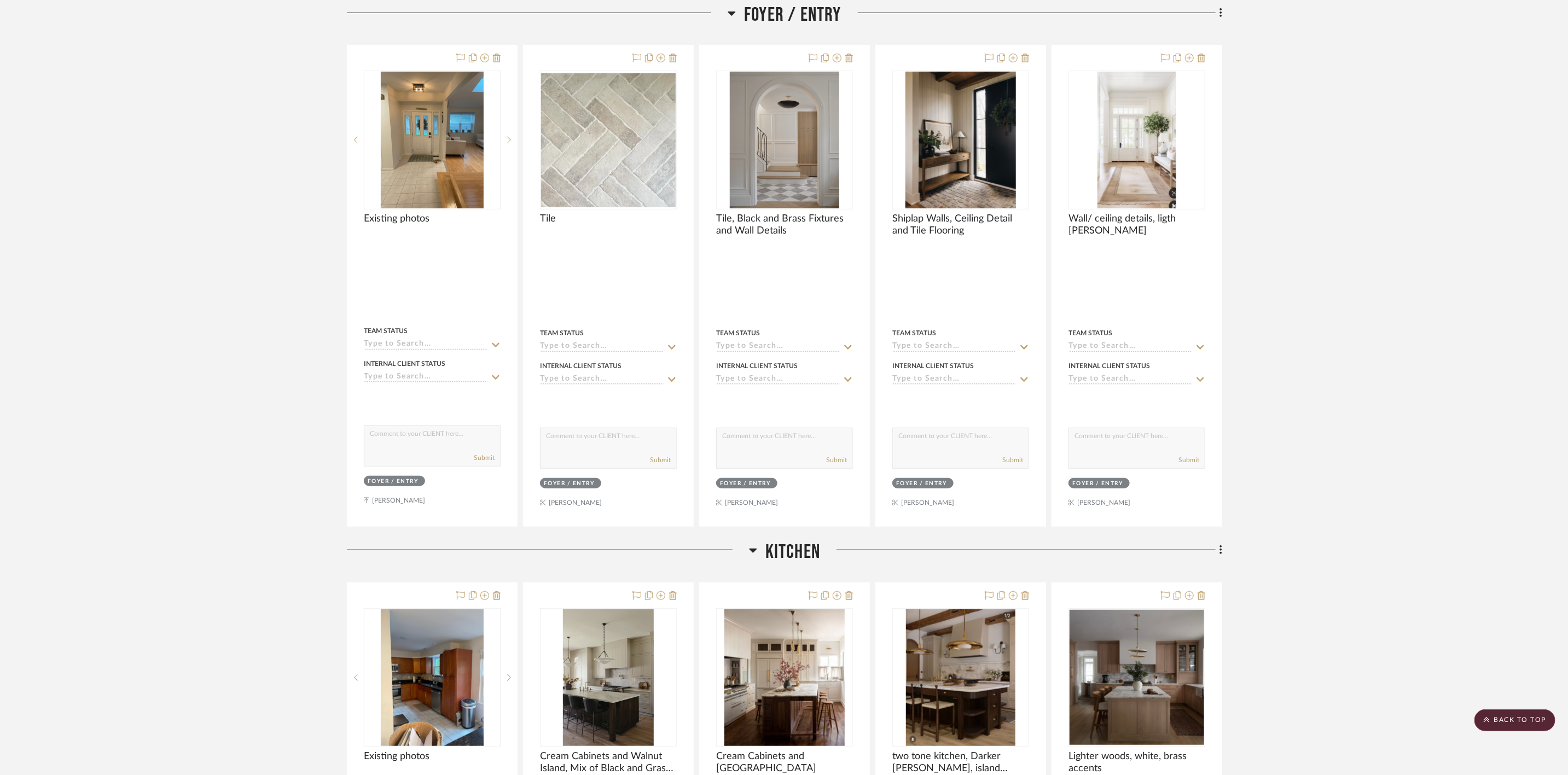
scroll to position [353, 0]
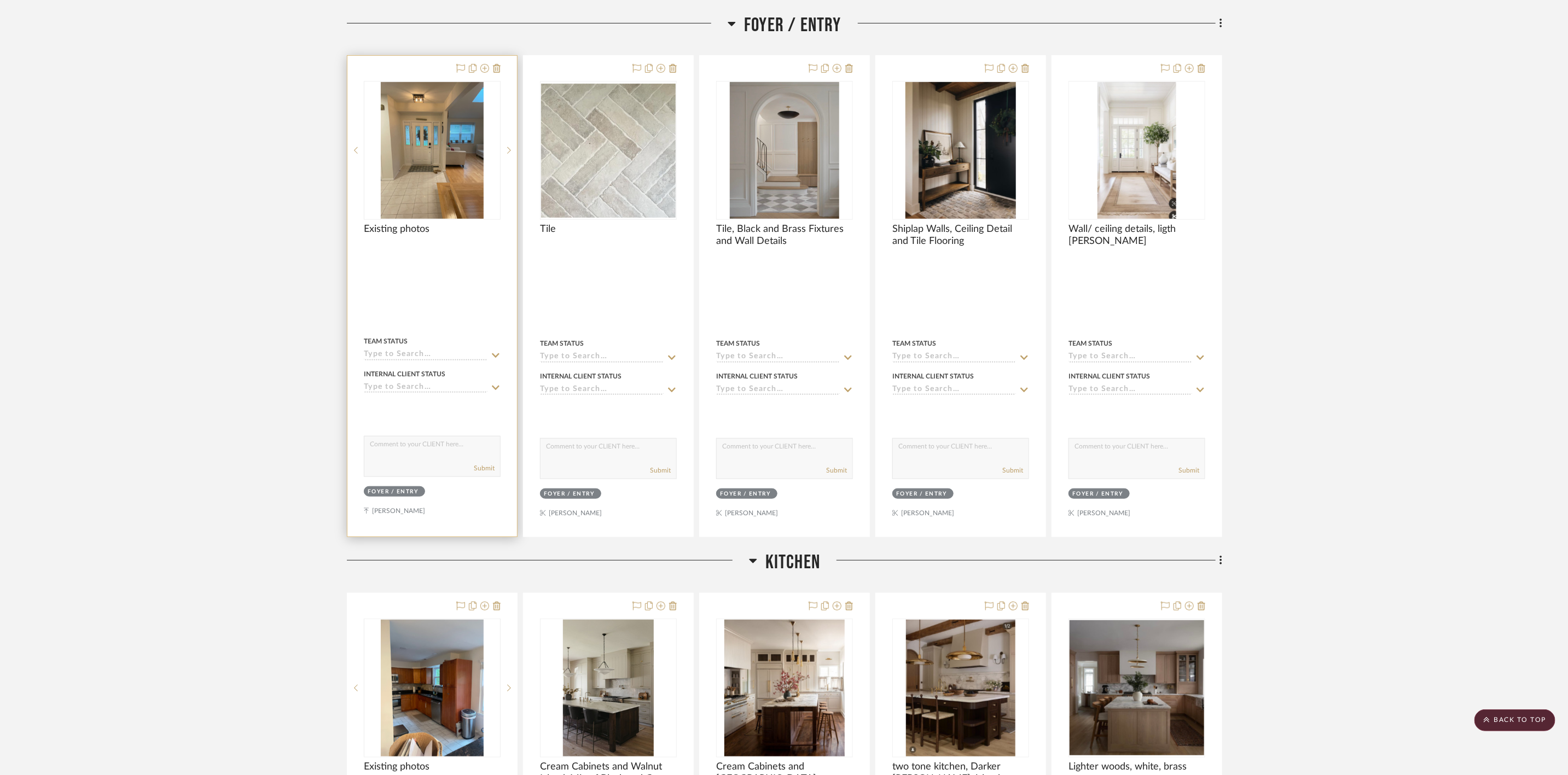
click at [434, 170] on img "0" at bounding box center [432, 151] width 103 height 137
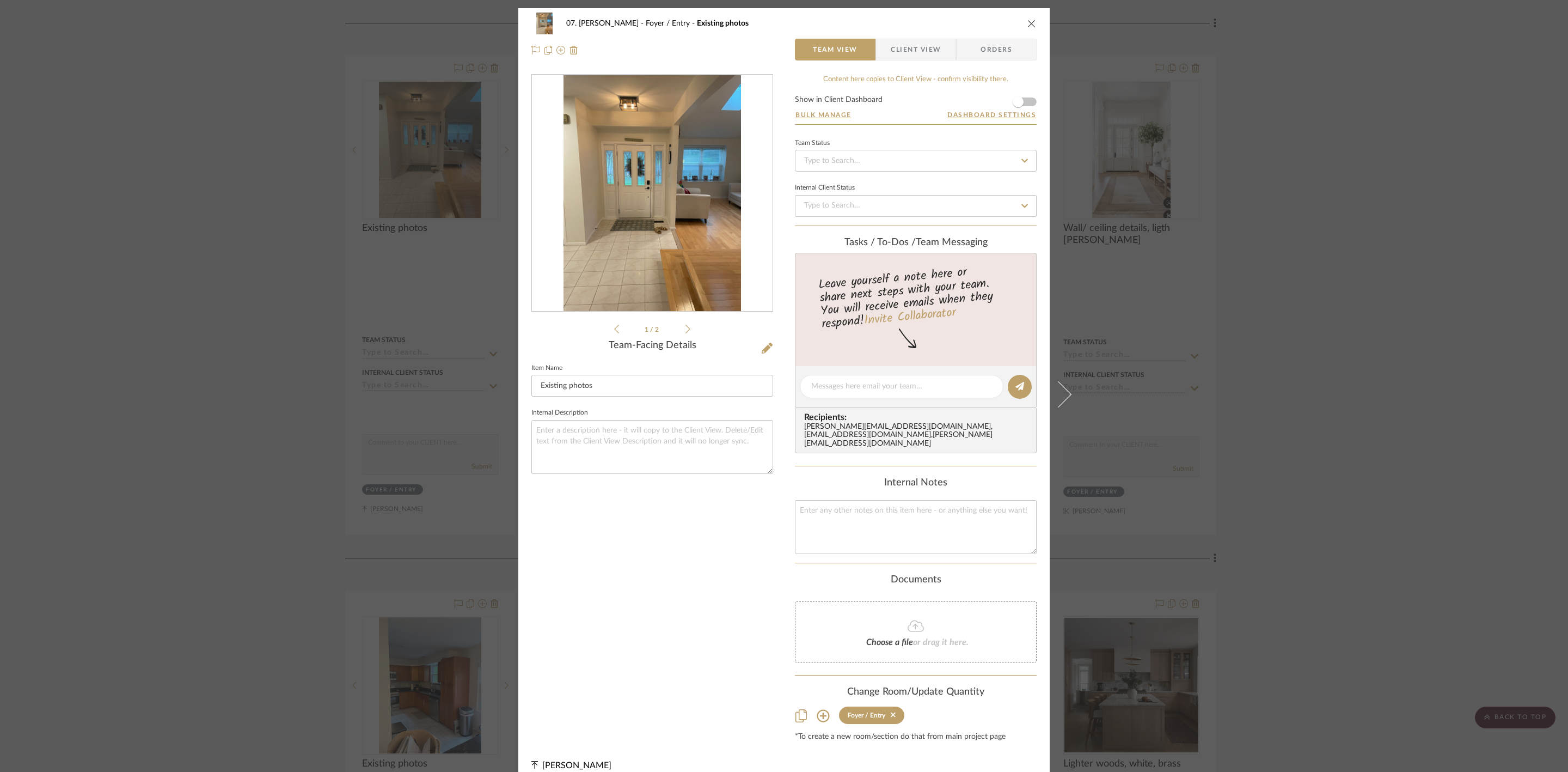
click at [680, 331] on li "1 / 2" at bounding box center [652, 329] width 66 height 13
click at [685, 331] on icon at bounding box center [687, 329] width 5 height 10
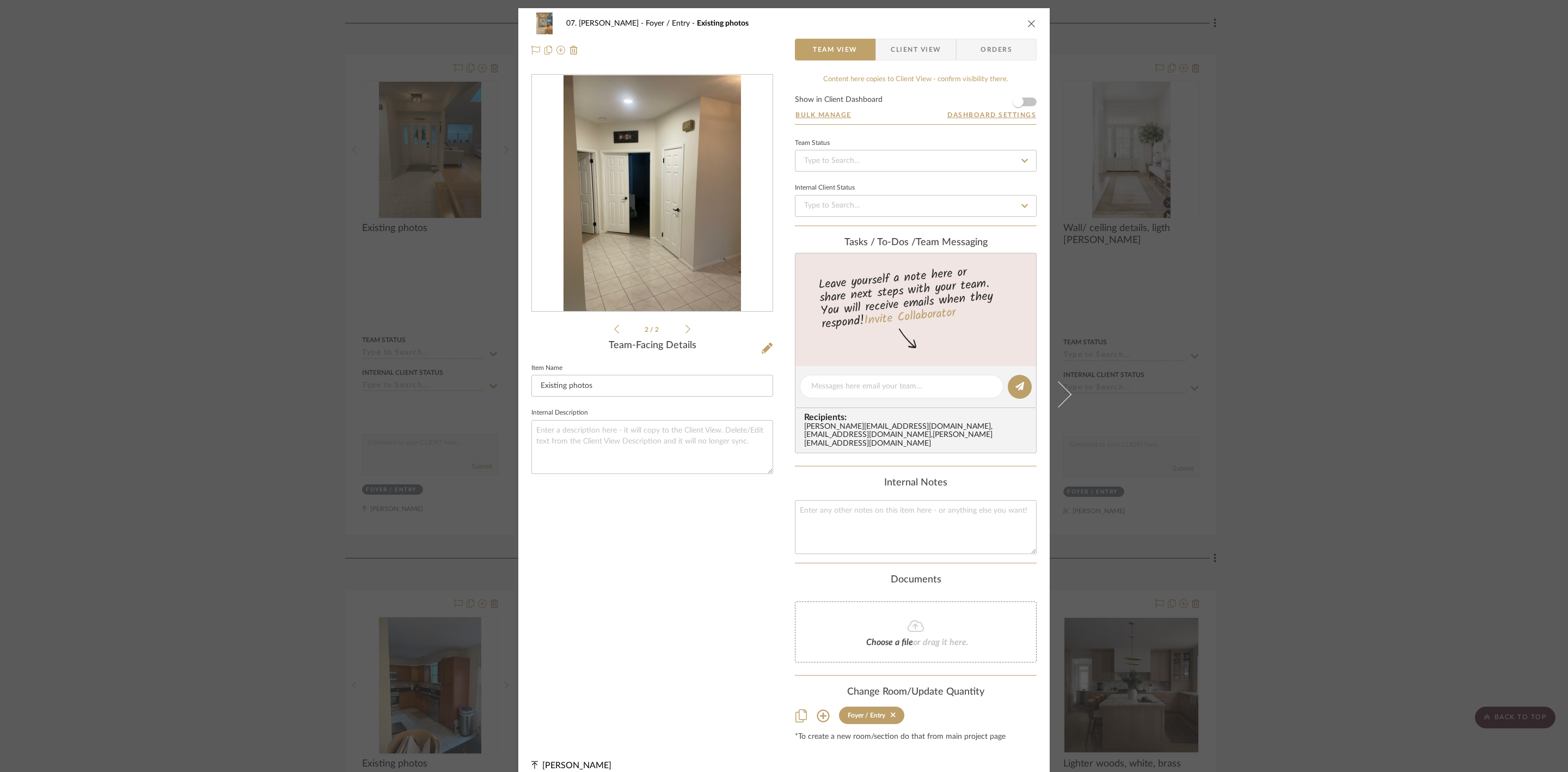
click at [685, 331] on icon at bounding box center [687, 329] width 5 height 10
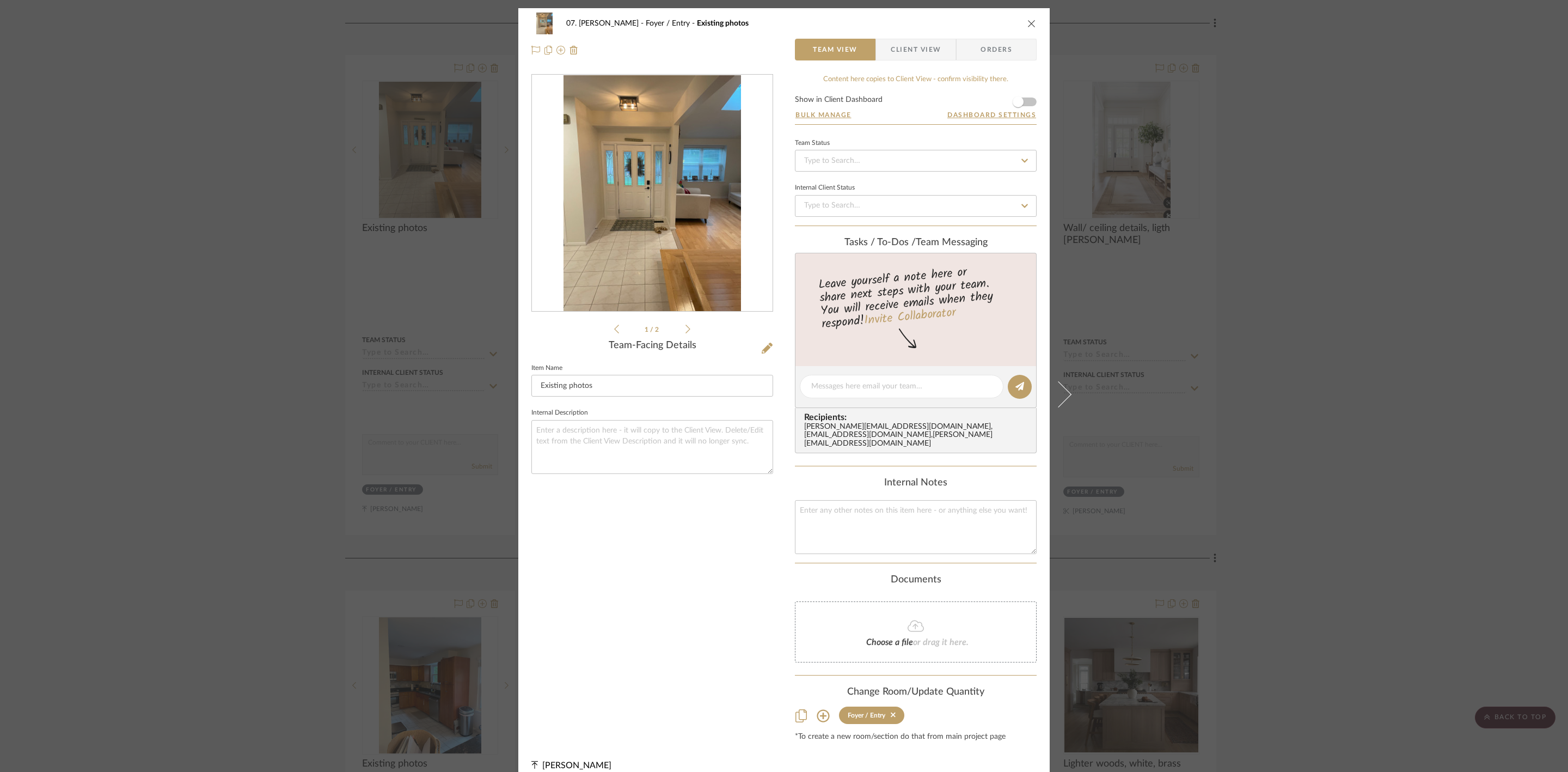
click at [1375, 252] on div "07. [PERSON_NAME] Foyer / Entry Existing photos Team View Client View Orders 1 …" at bounding box center [784, 386] width 1568 height 772
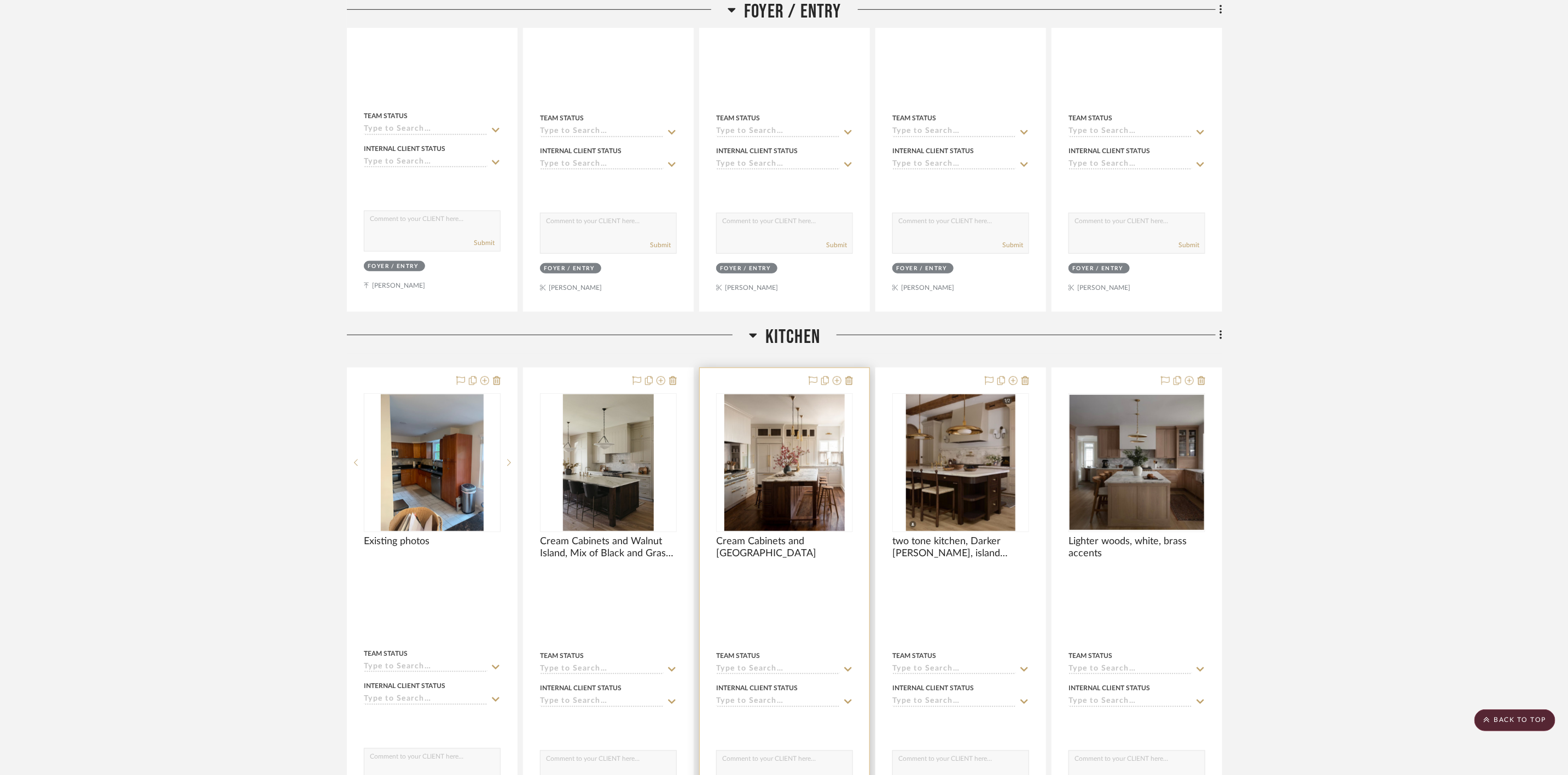
scroll to position [763, 0]
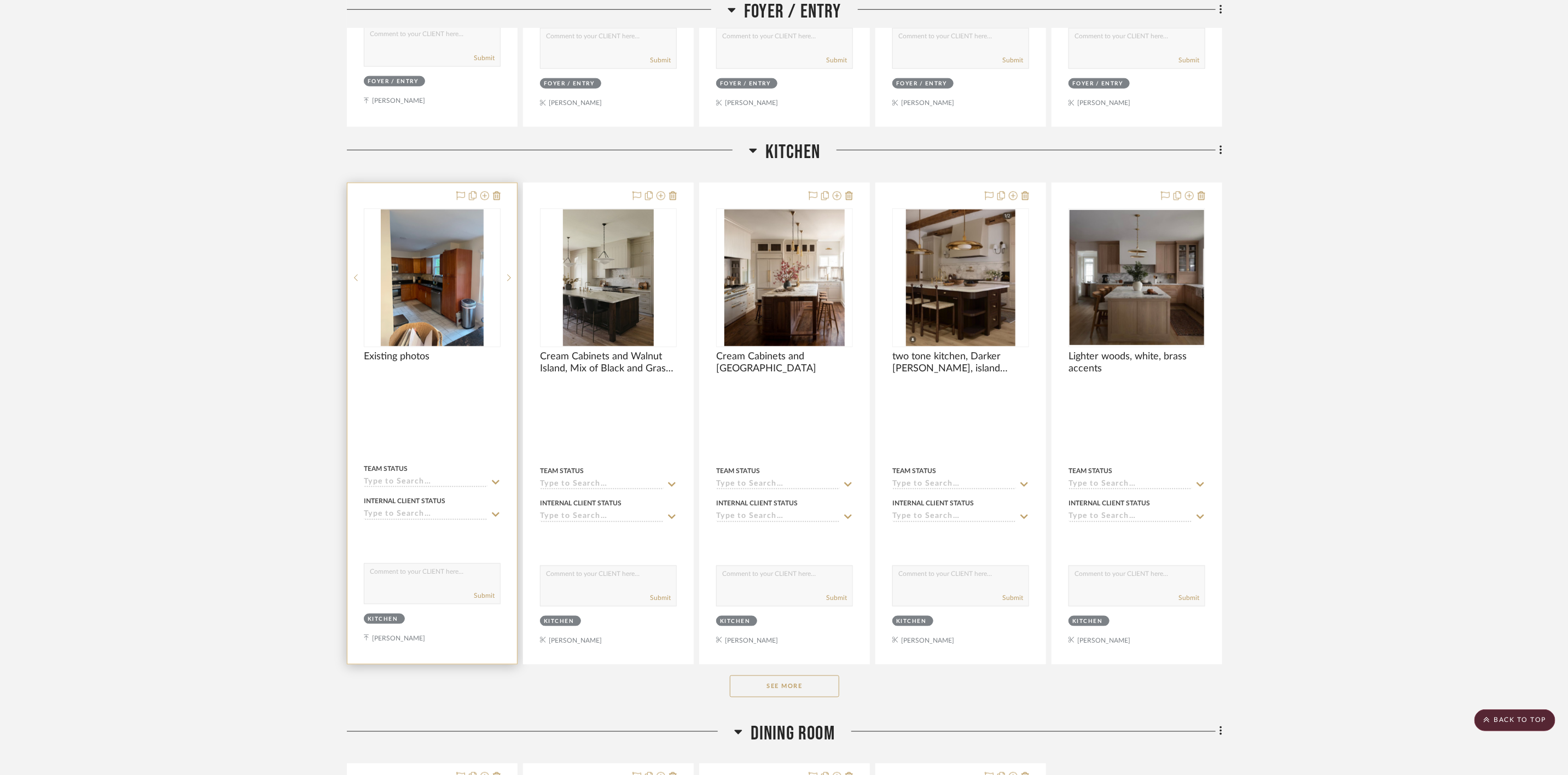
click at [455, 310] on img "0" at bounding box center [432, 278] width 103 height 137
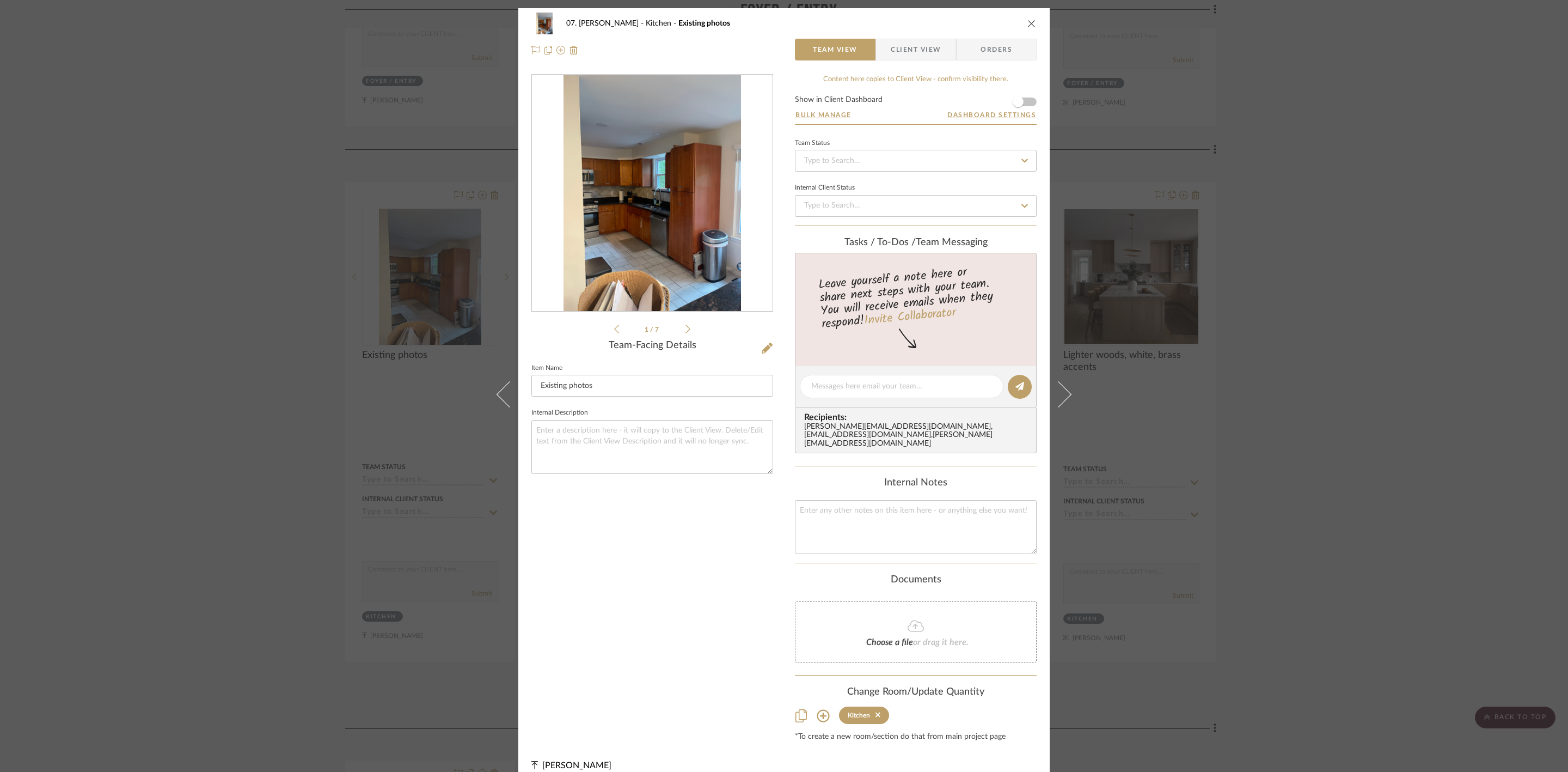
click at [685, 327] on icon at bounding box center [687, 329] width 5 height 10
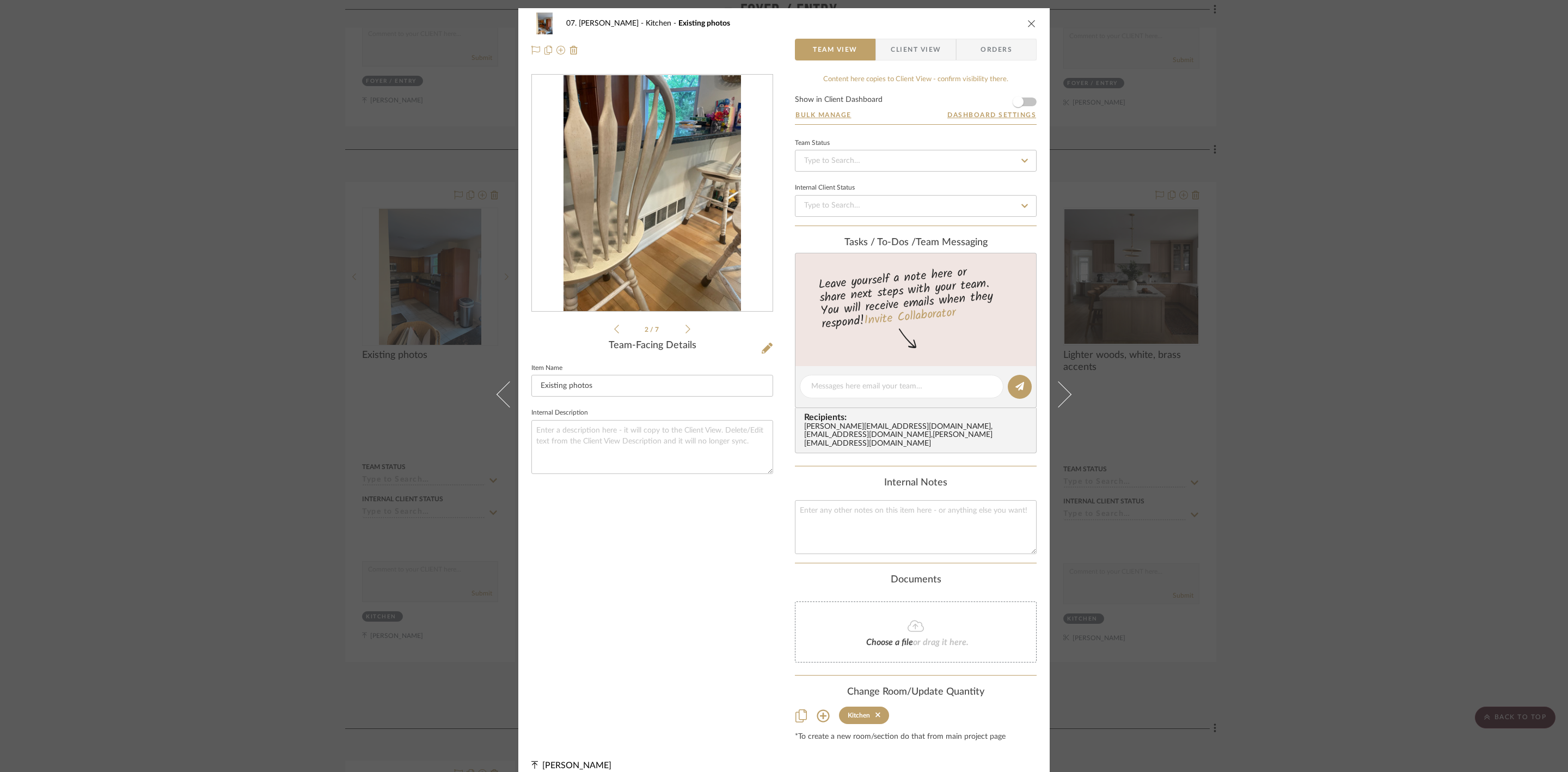
click at [685, 327] on icon at bounding box center [687, 329] width 5 height 10
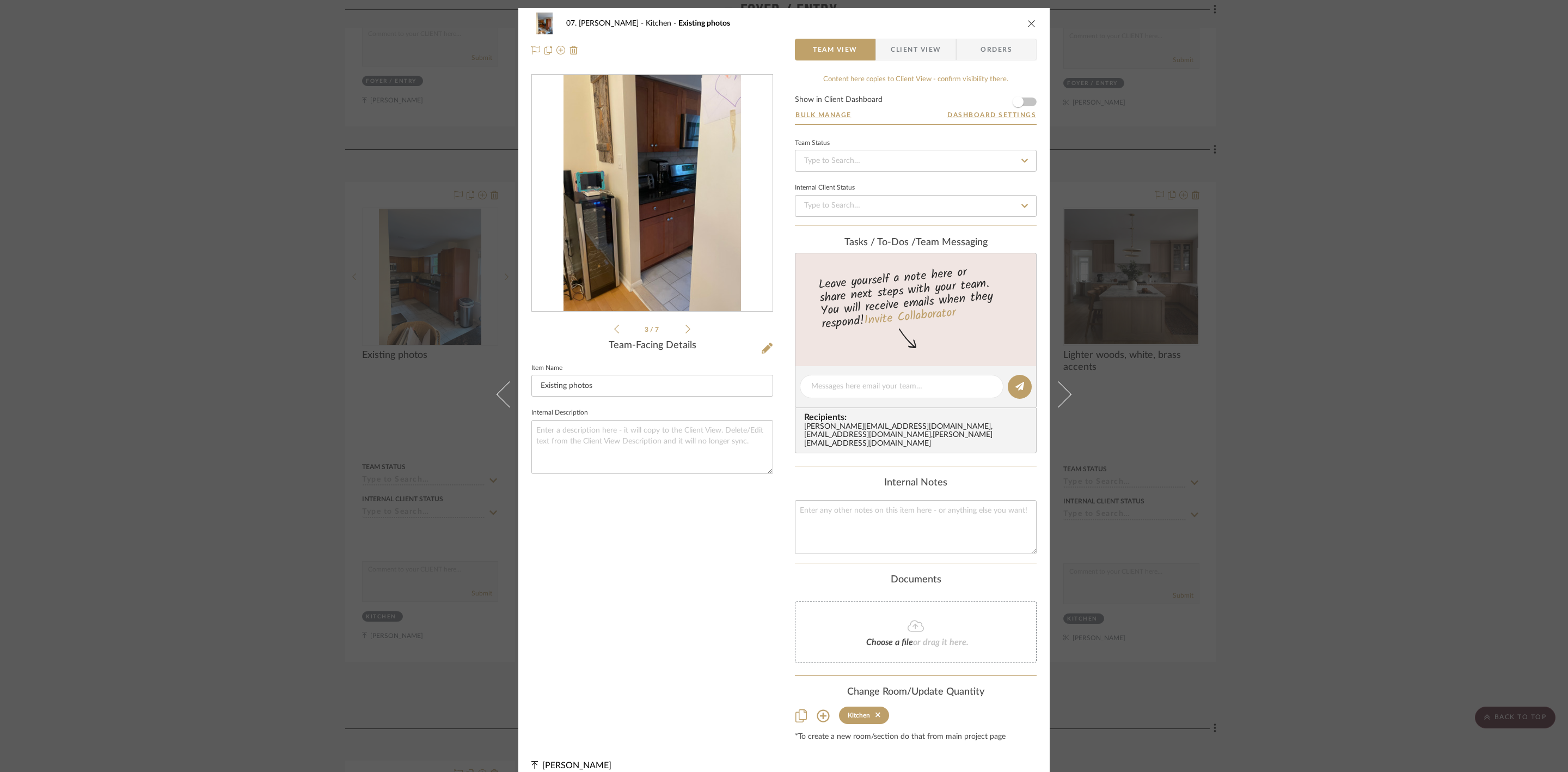
click at [685, 327] on icon at bounding box center [687, 329] width 5 height 10
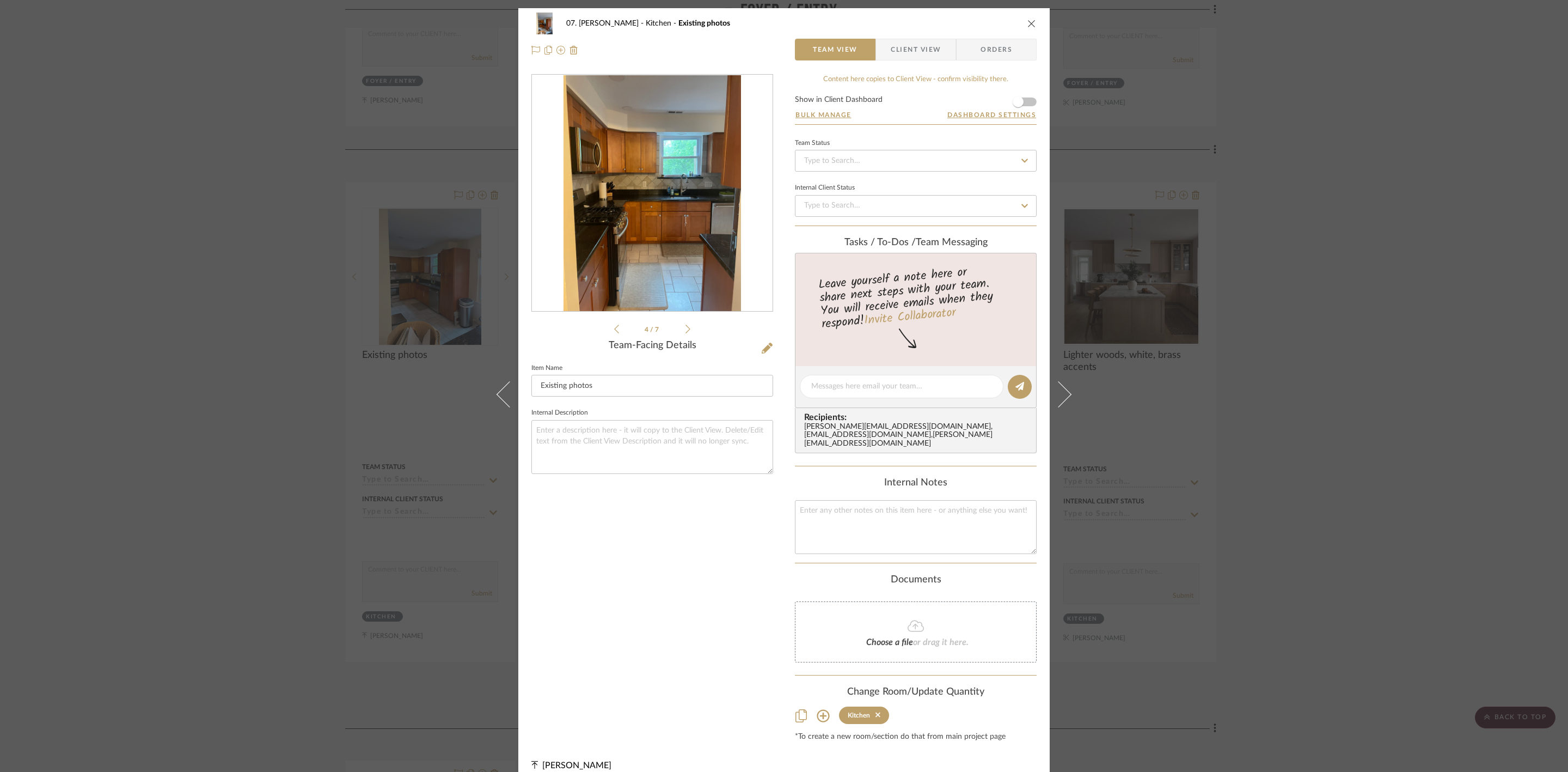
click at [685, 327] on icon at bounding box center [687, 329] width 5 height 10
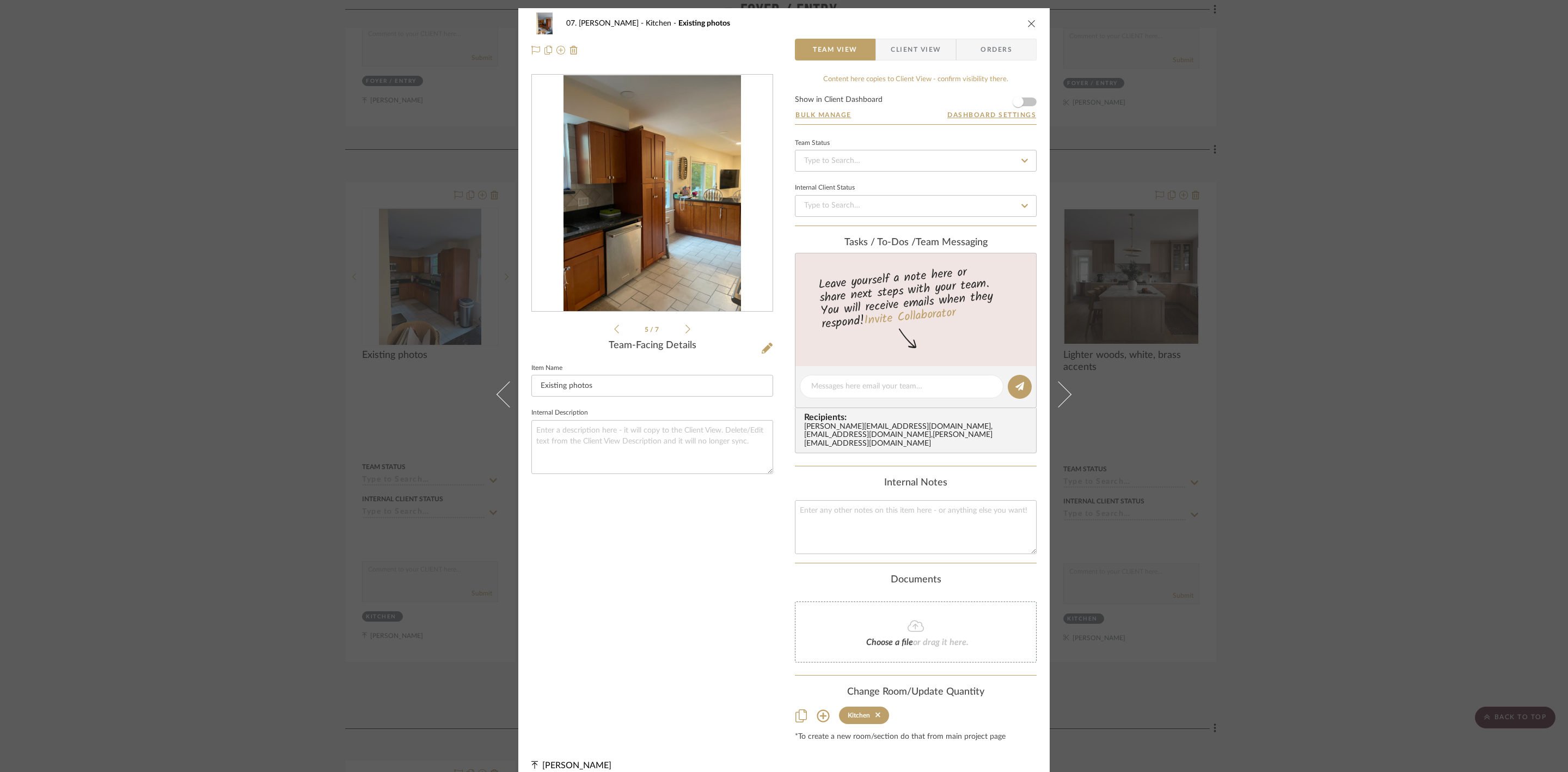
click at [685, 327] on icon at bounding box center [687, 329] width 5 height 10
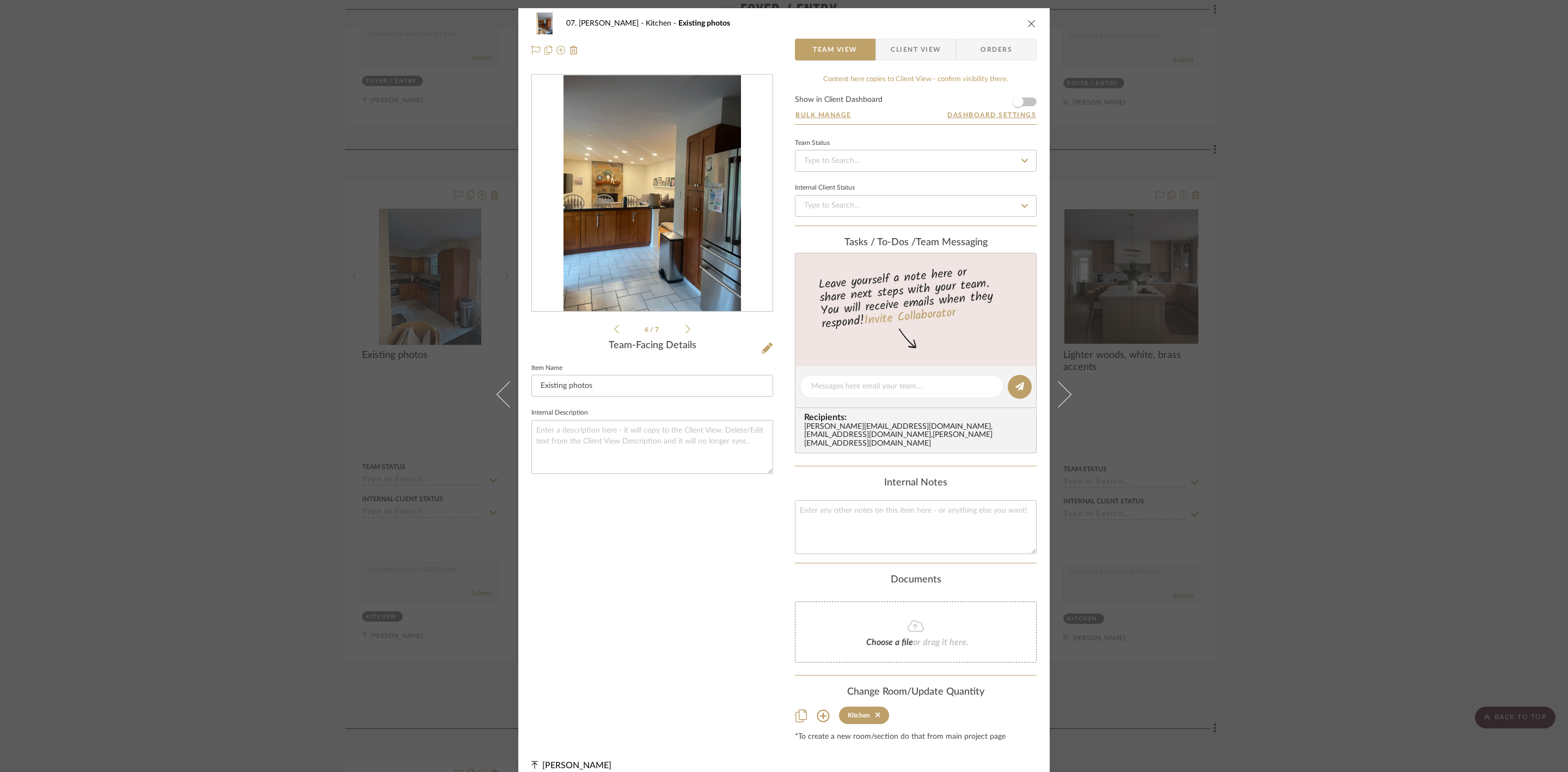
click at [685, 327] on icon at bounding box center [687, 329] width 5 height 10
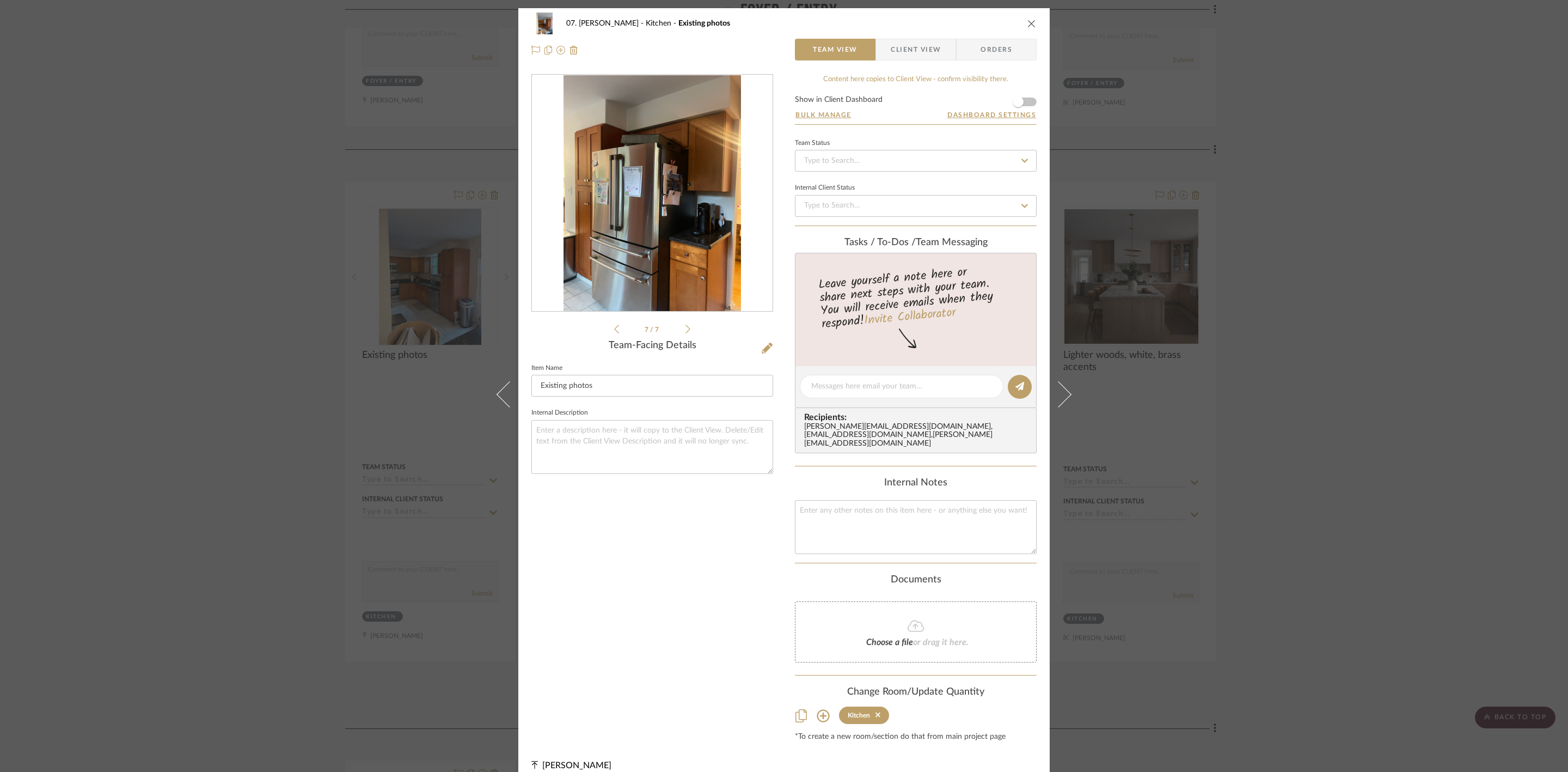
click at [685, 327] on icon at bounding box center [687, 329] width 5 height 10
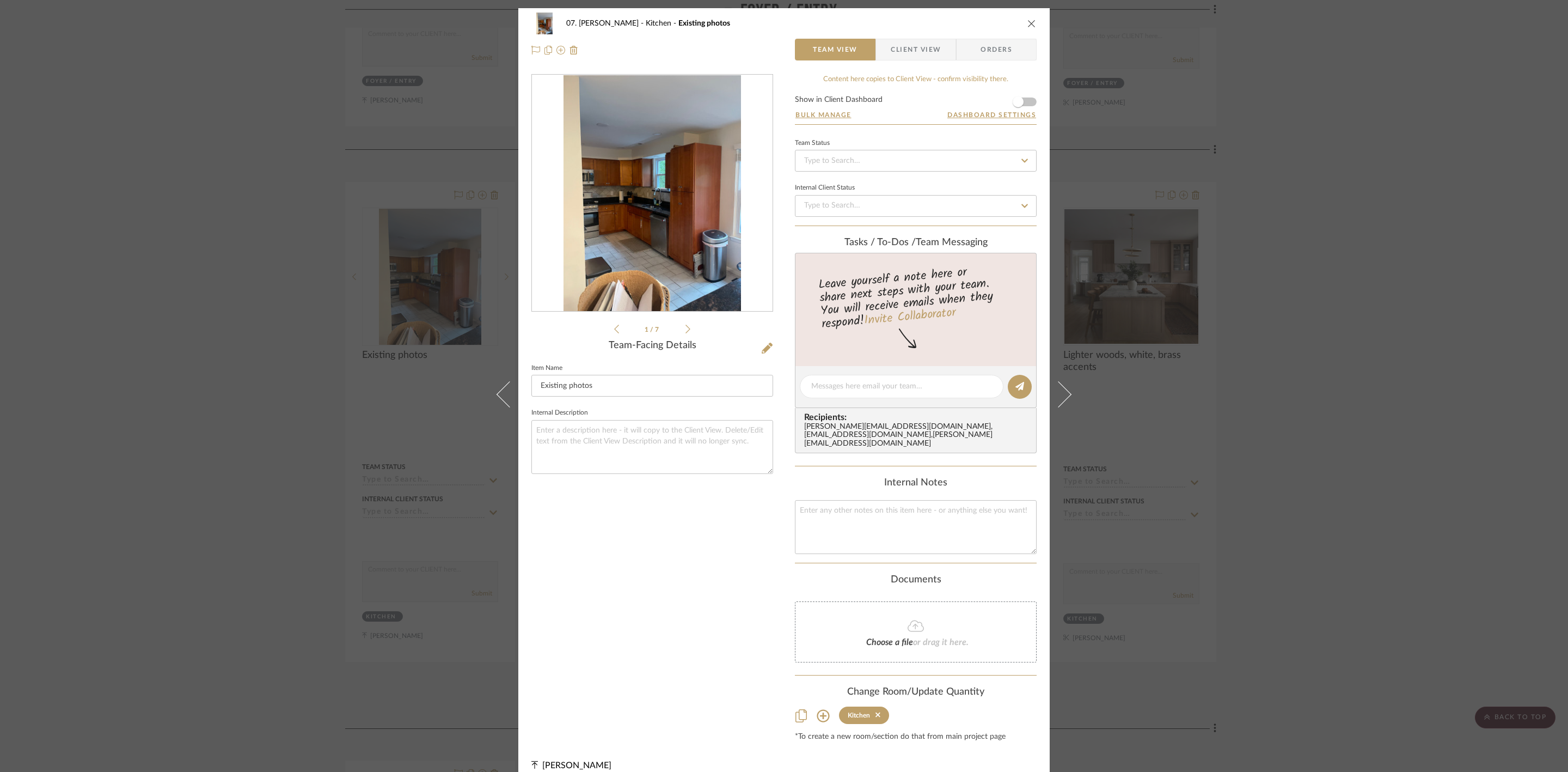
click at [685, 327] on icon at bounding box center [687, 329] width 5 height 10
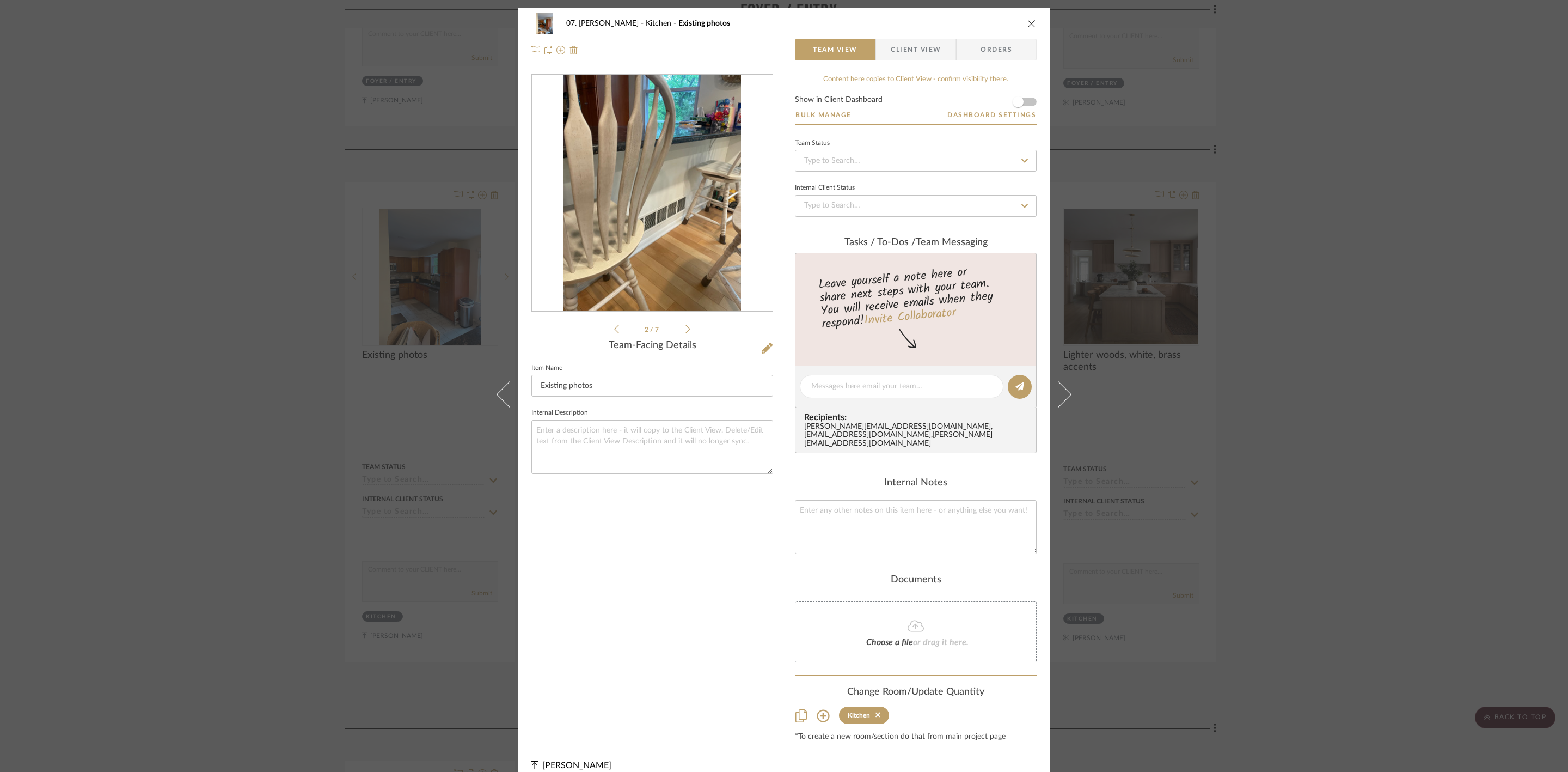
click at [1327, 301] on div "07. [PERSON_NAME] Kitchen Existing photos Team View Client View Orders 2 / 7 Te…" at bounding box center [784, 386] width 1568 height 772
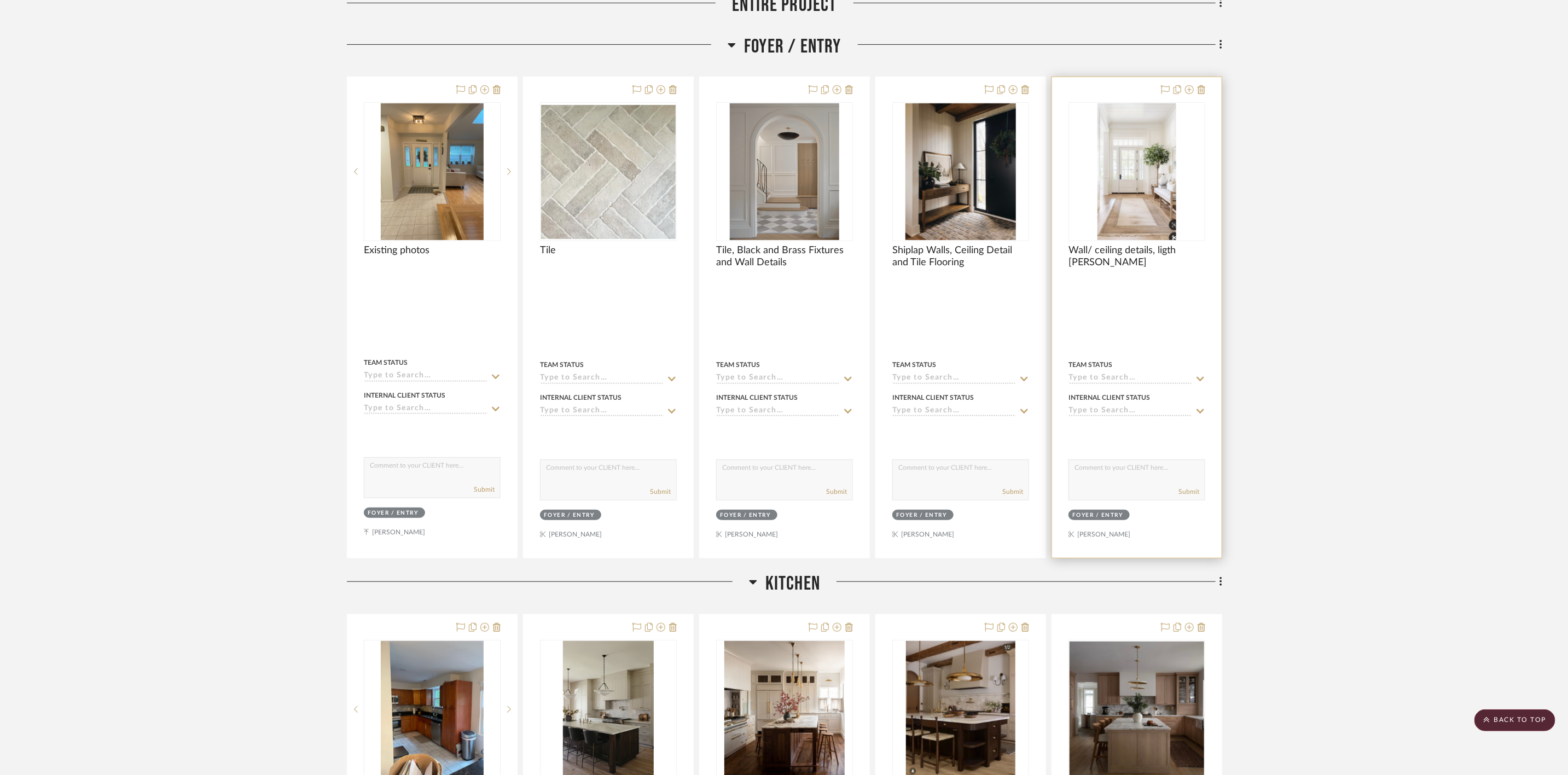
scroll to position [270, 0]
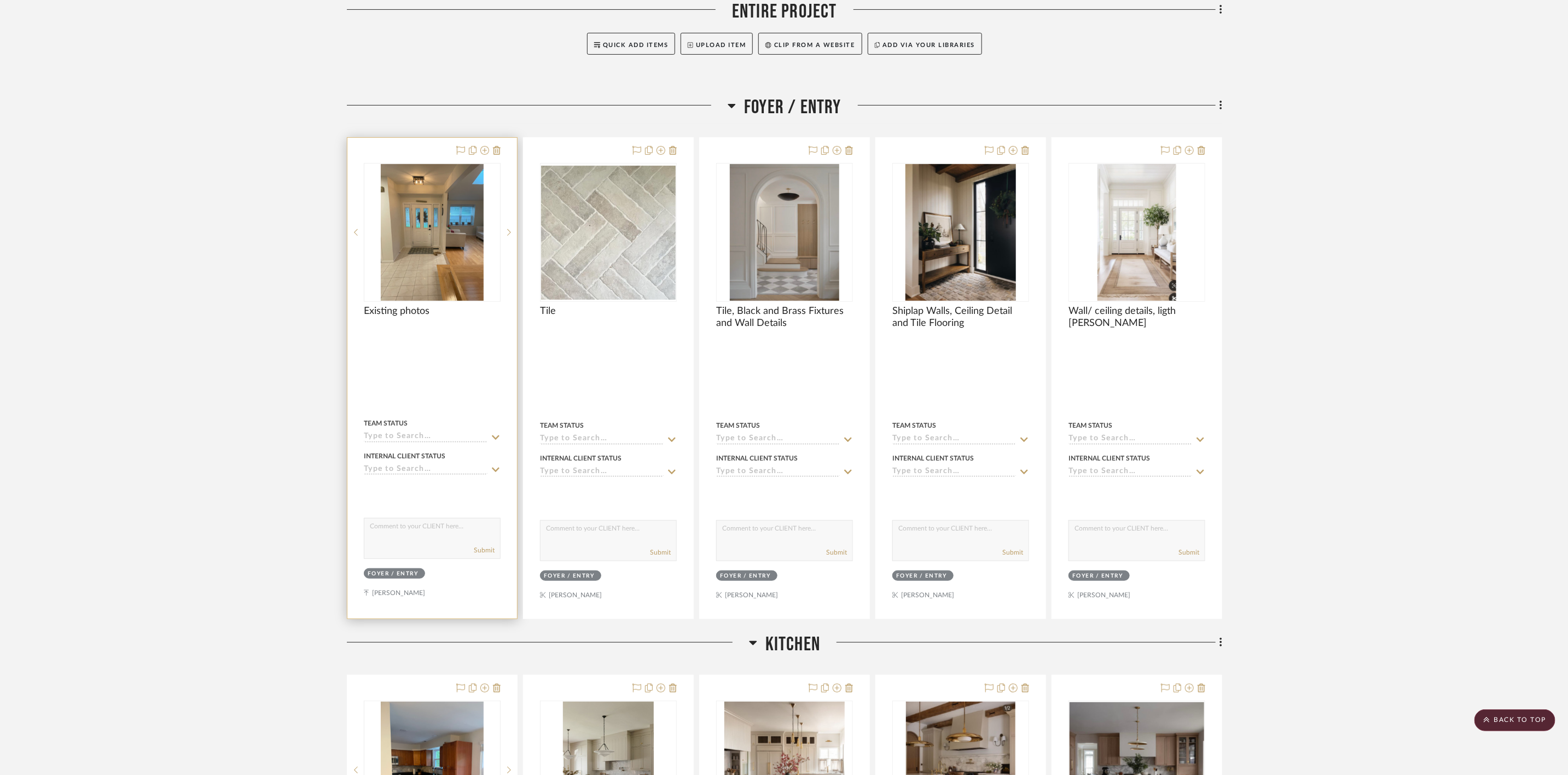
click at [423, 246] on img "0" at bounding box center [432, 233] width 103 height 137
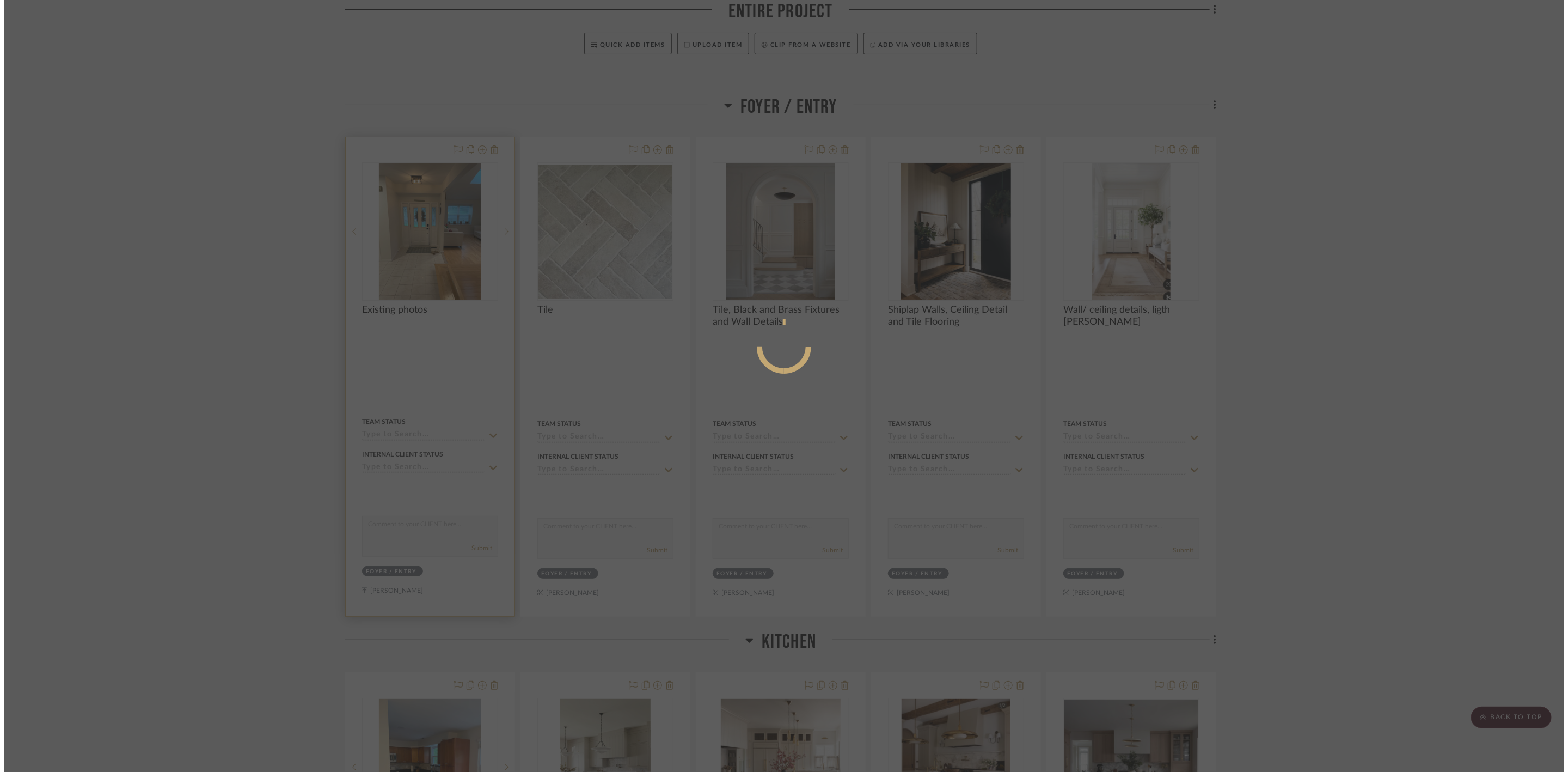
scroll to position [0, 0]
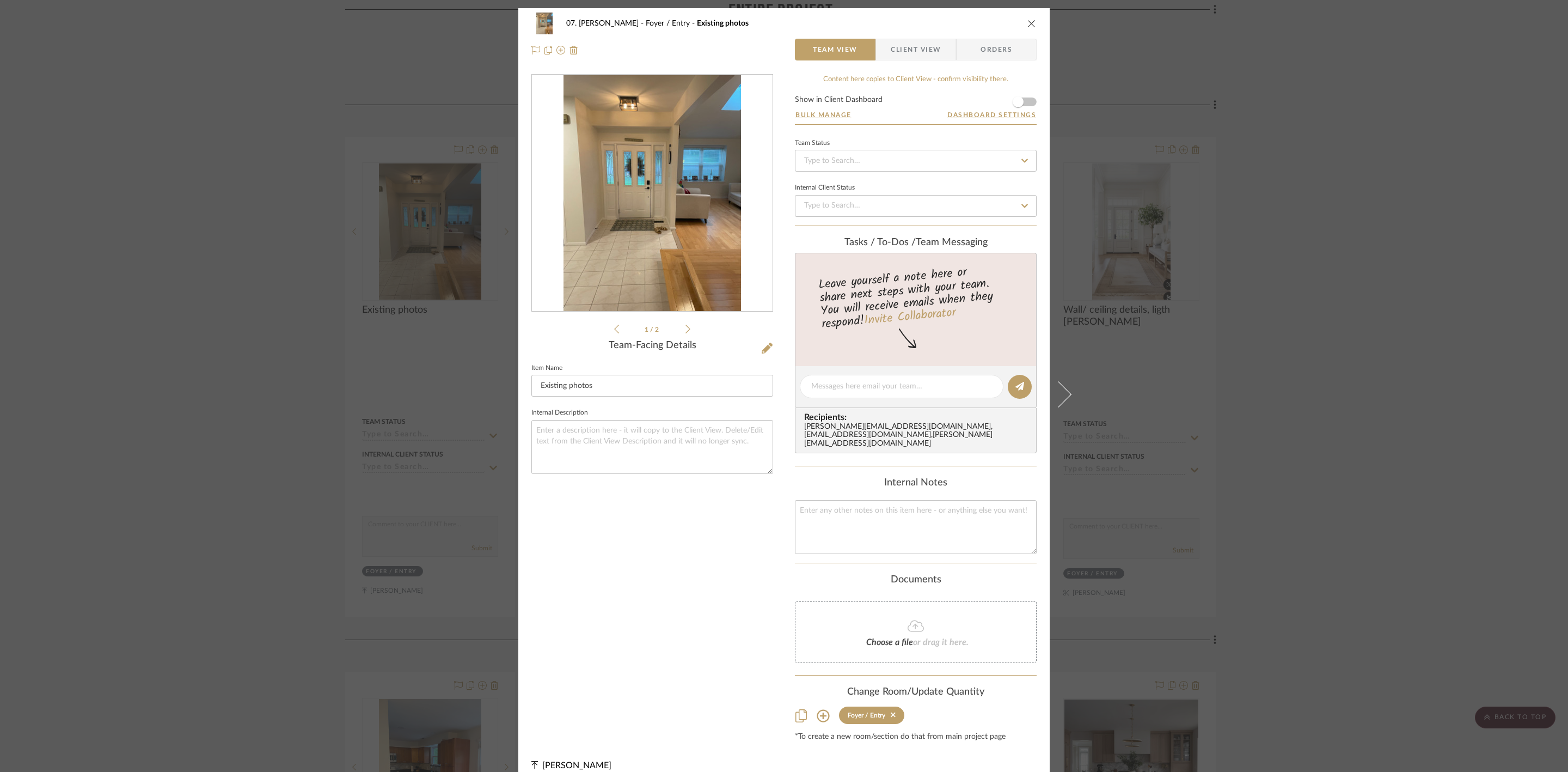
click at [683, 186] on img "0" at bounding box center [652, 193] width 177 height 237
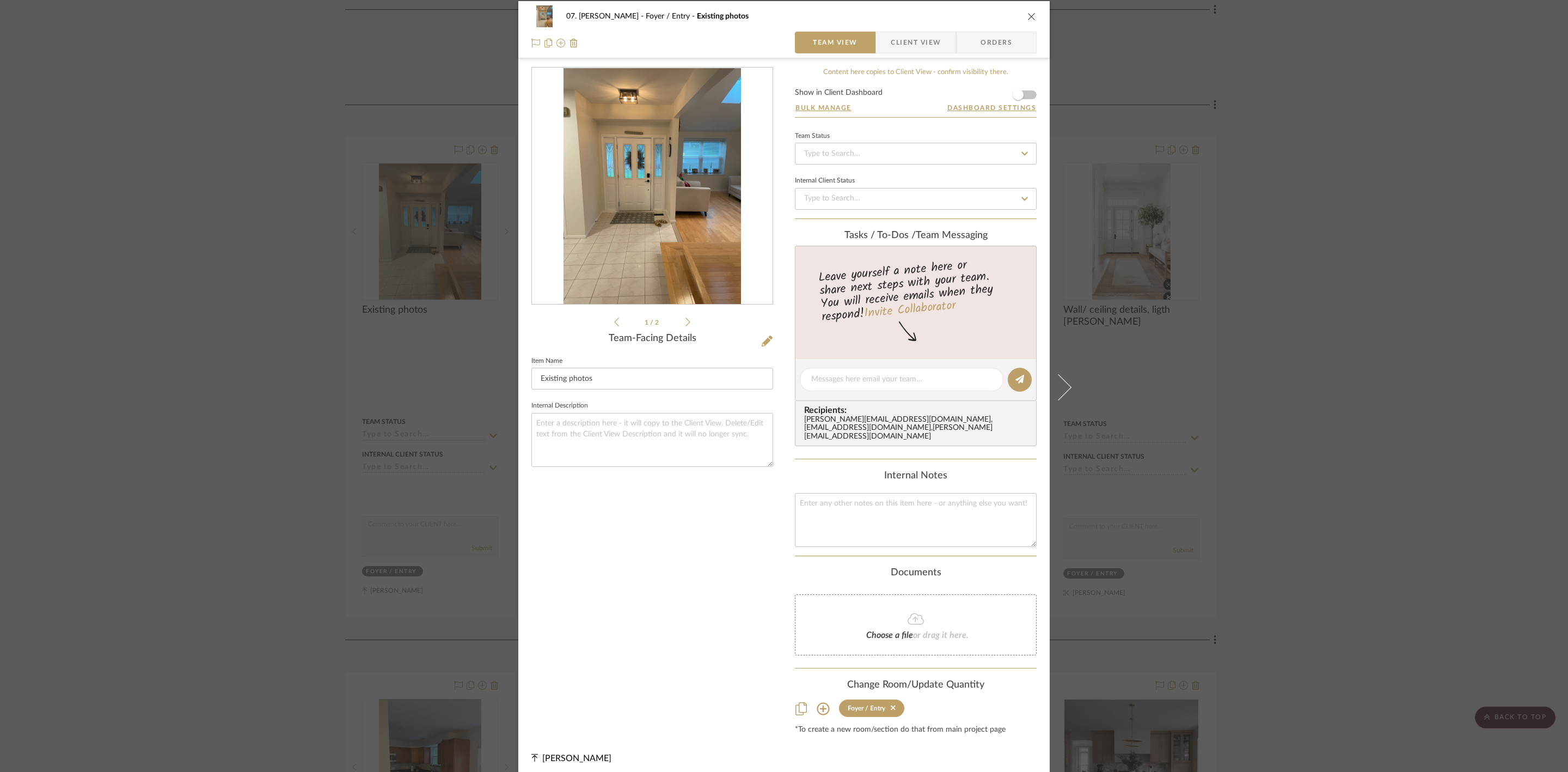
click at [688, 186] on img "0" at bounding box center [652, 186] width 177 height 237
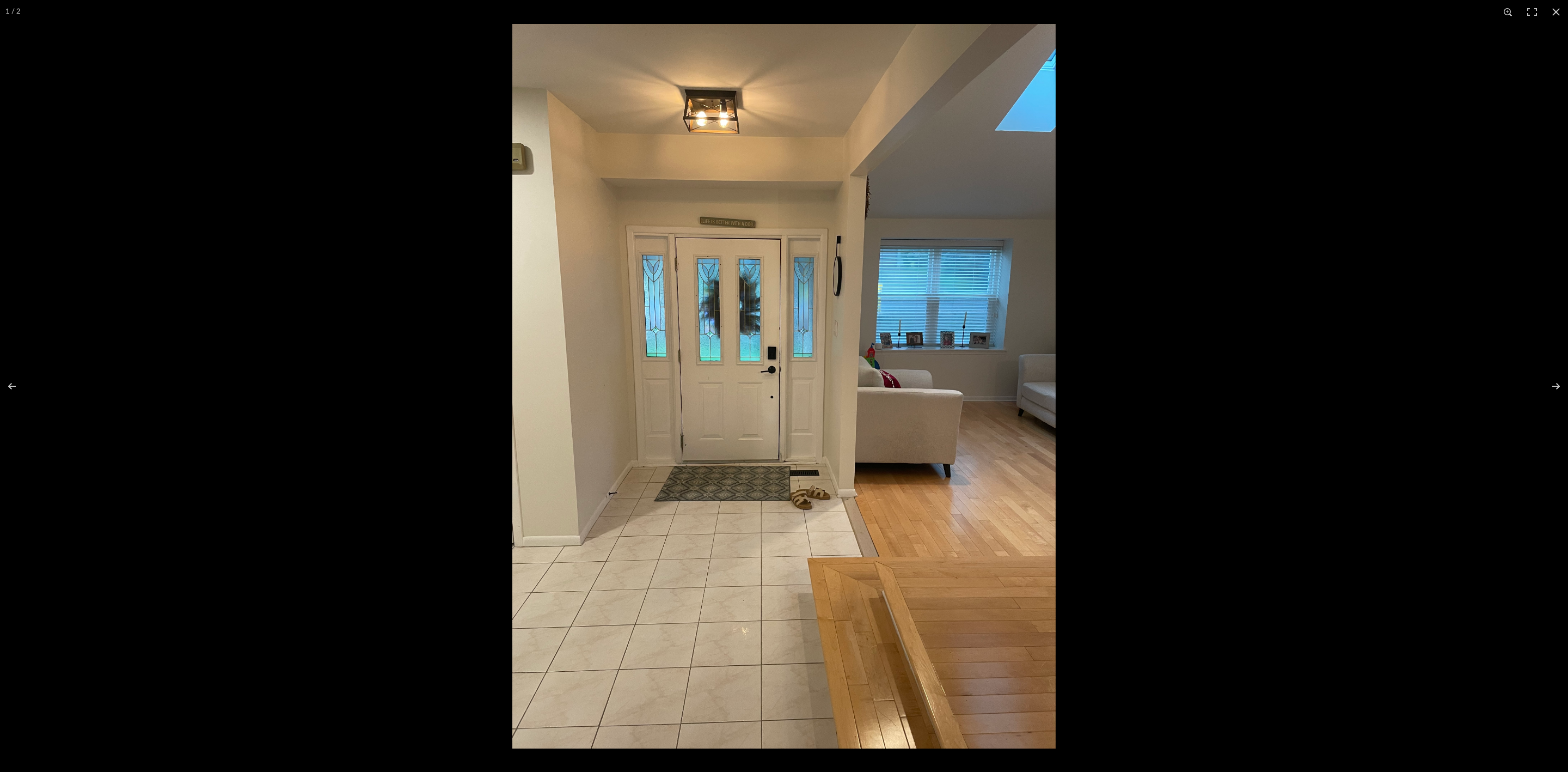
click at [770, 218] on img at bounding box center [783, 386] width 543 height 724
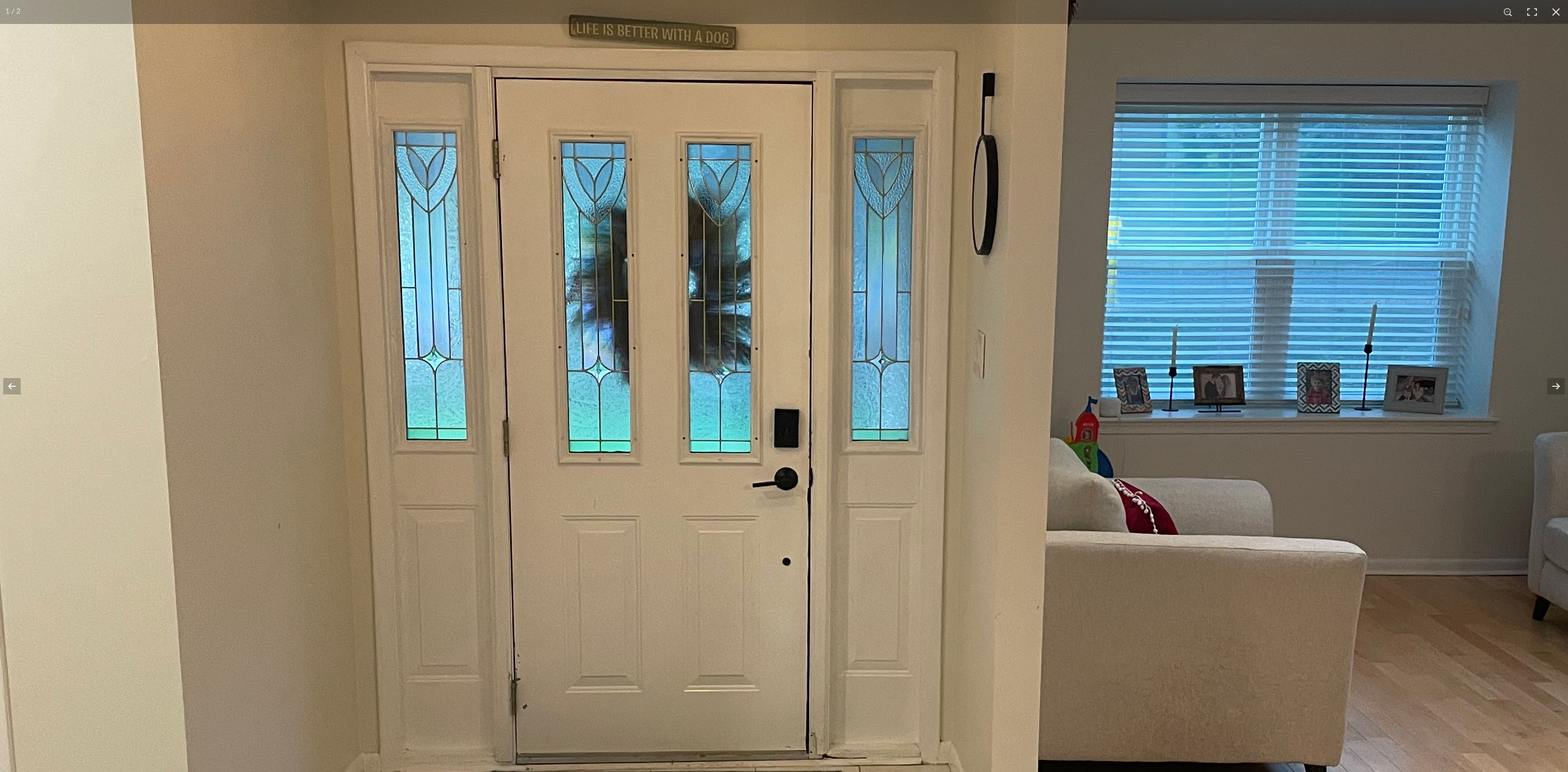
click at [989, 398] on img at bounding box center [823, 529] width 1646 height 2196
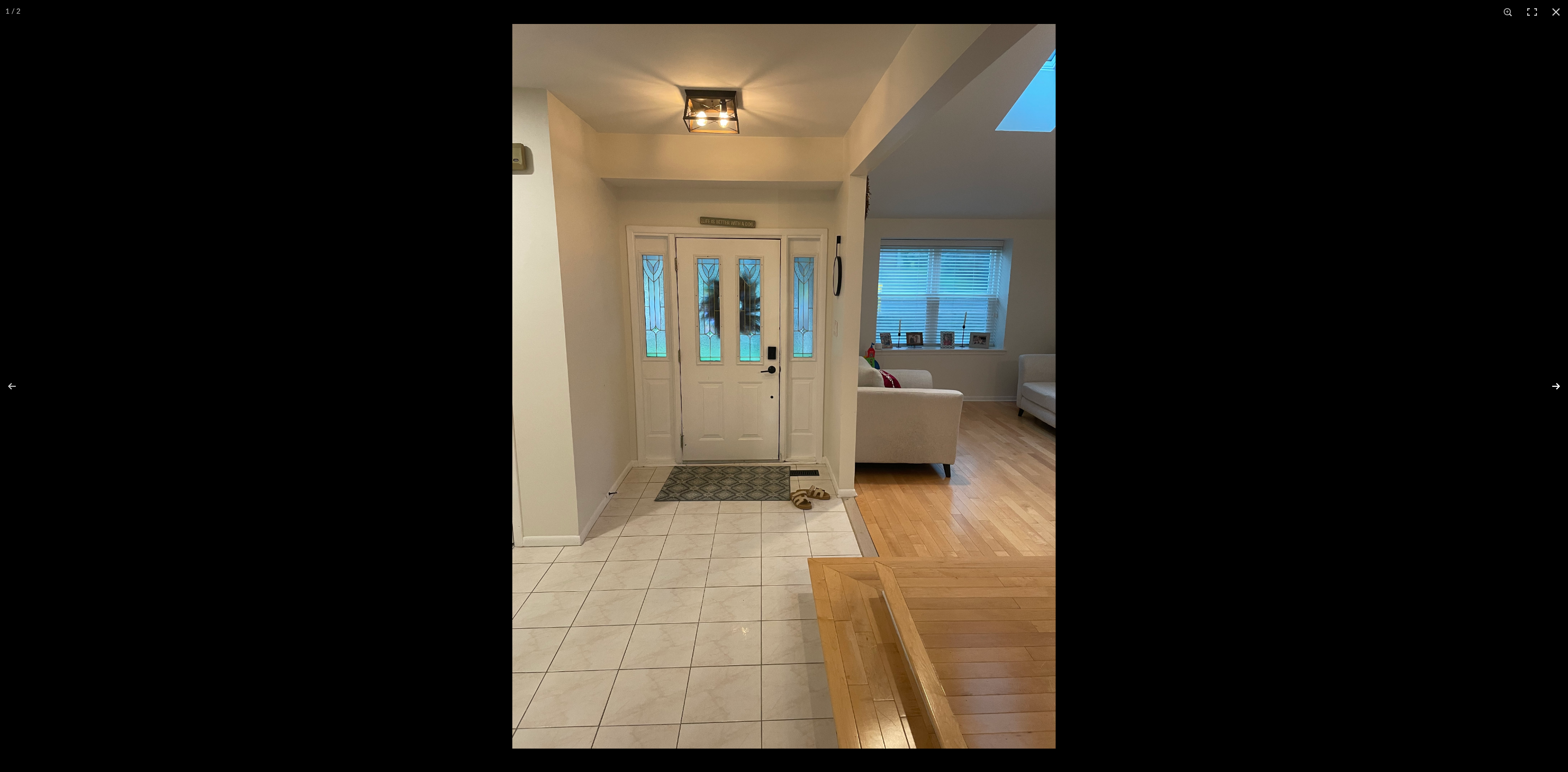
click at [1550, 383] on button at bounding box center [1549, 386] width 38 height 55
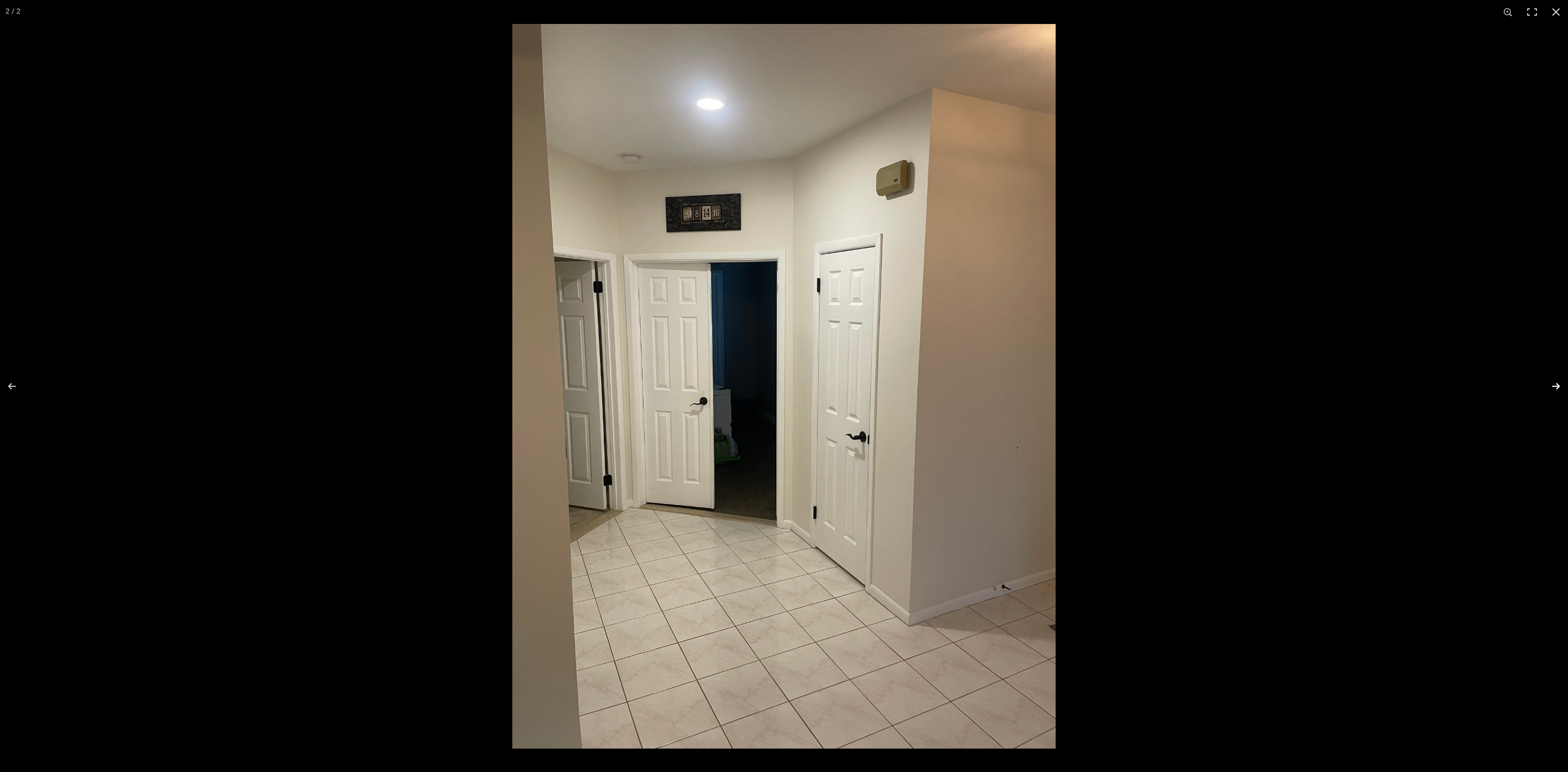
click at [1550, 383] on button at bounding box center [1549, 386] width 38 height 55
